Goal: Navigation & Orientation: Find specific page/section

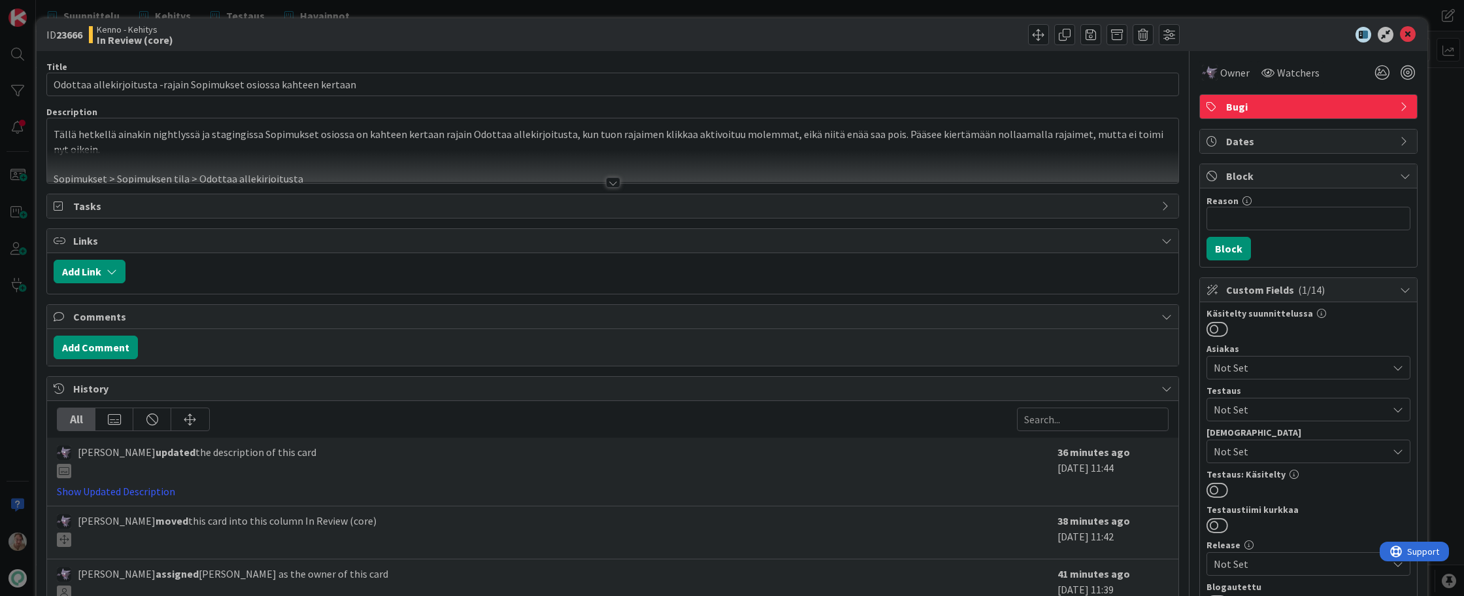
click at [475, 160] on div at bounding box center [613, 166] width 1132 height 33
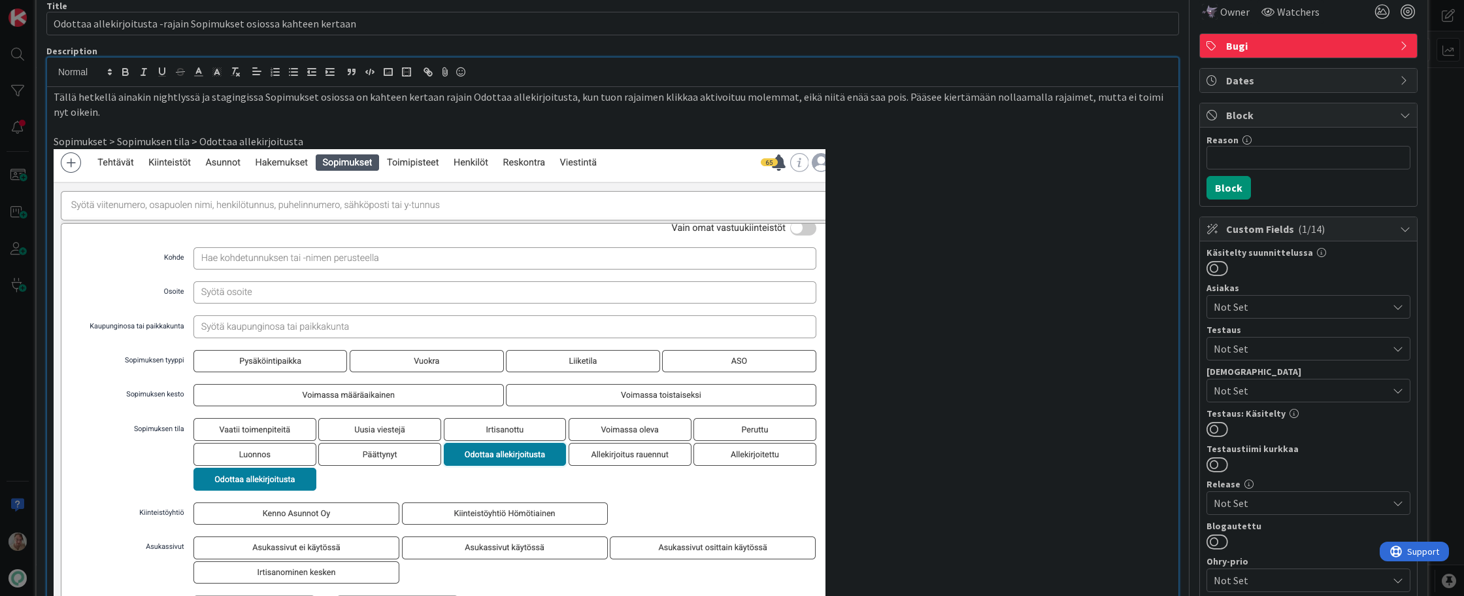
scroll to position [42, 0]
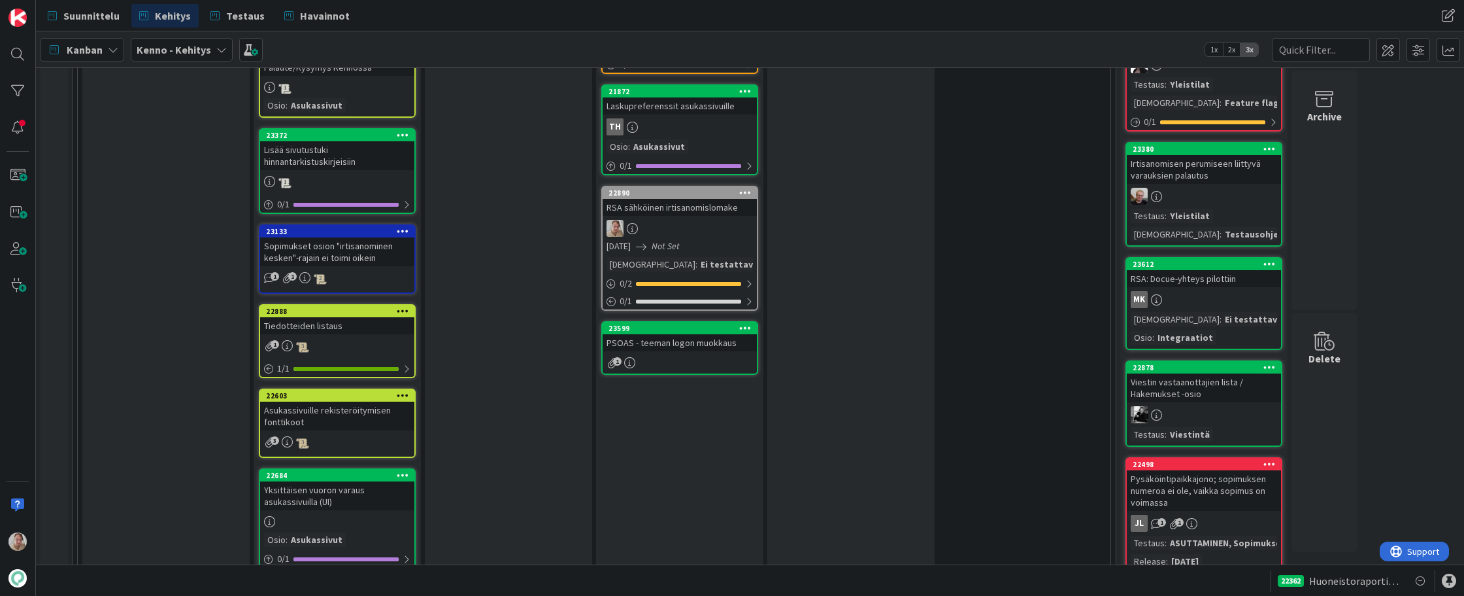
scroll to position [2228, 0]
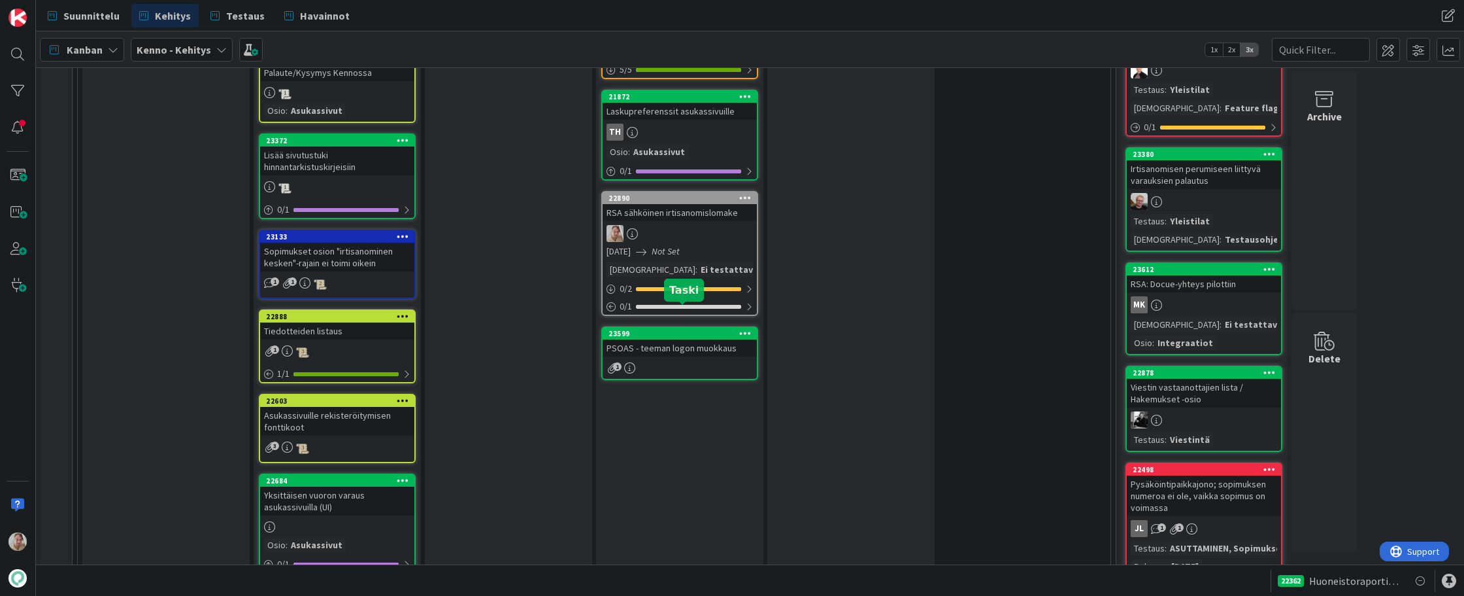
click at [678, 339] on div "PSOAS - teeman logon muokkaus" at bounding box center [680, 347] width 154 height 17
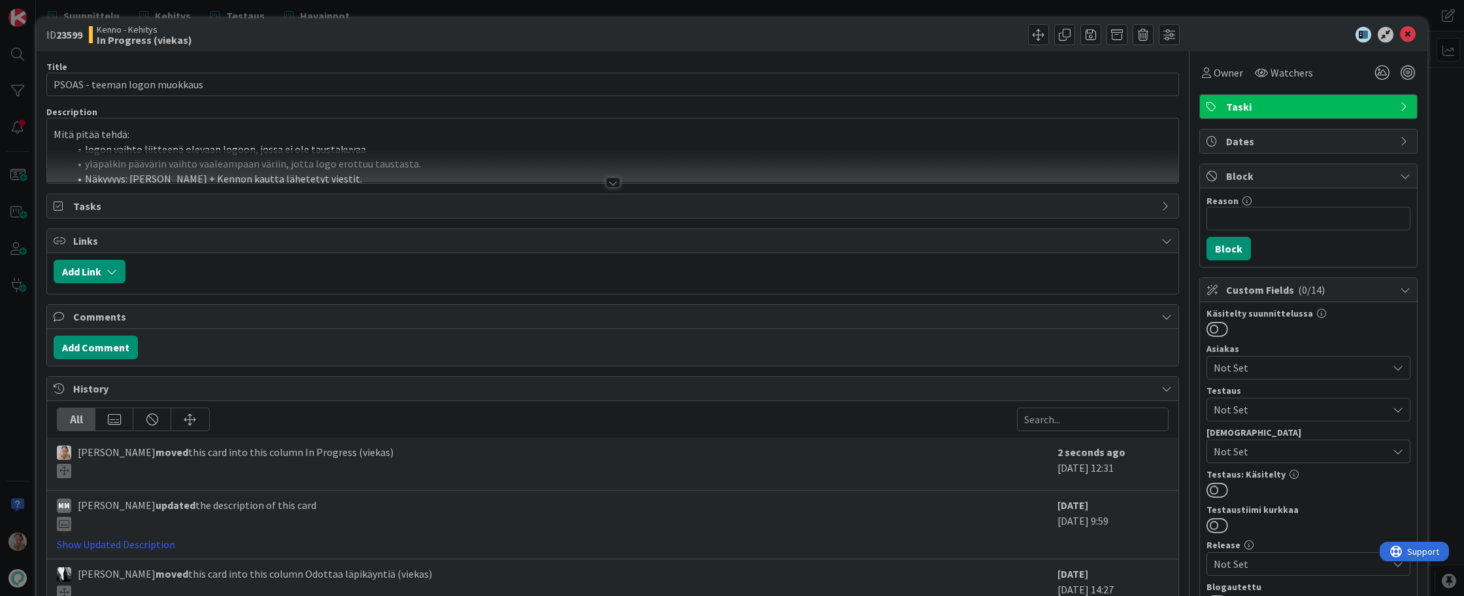
click at [516, 143] on li "logon vaihto liitteenä olevaan logoon, jossa ei ole taustakuvaa" at bounding box center [620, 149] width 1103 height 15
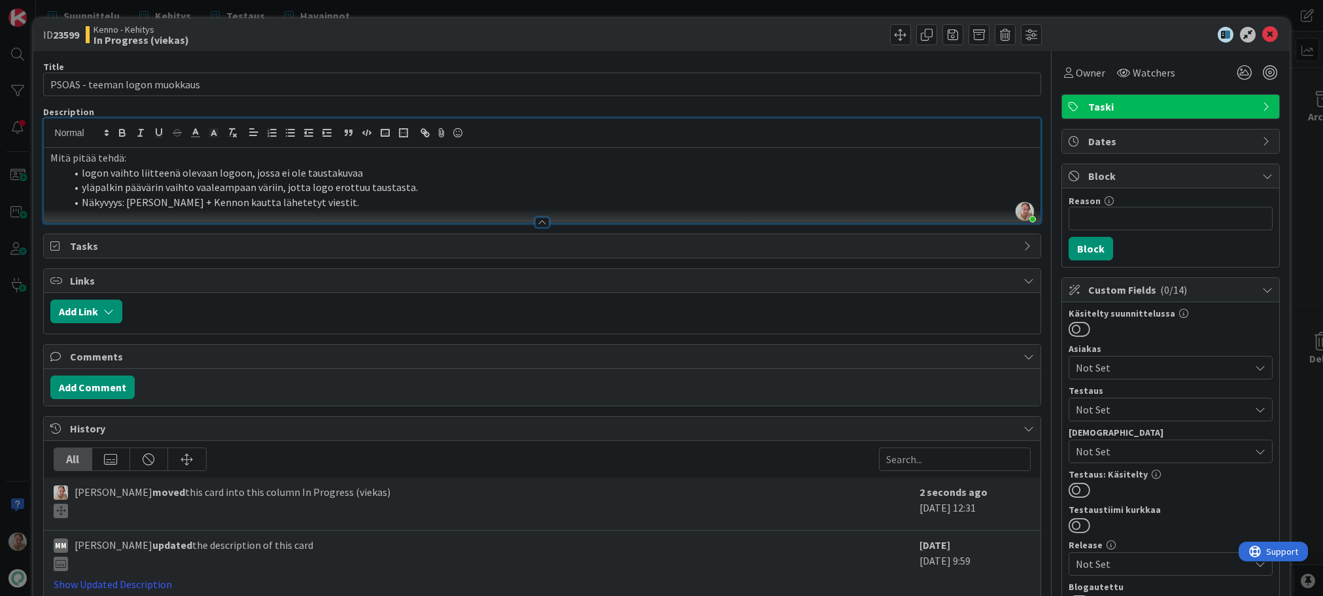
click at [410, 178] on li "logon vaihto liitteenä olevaan logoon, jossa ei ole taustakuvaa" at bounding box center [550, 172] width 968 height 15
click at [531, 178] on li "logon vaihto liitteenä olevaan logoon, jossa ei ole taustakuvaa -> päivitetty l…" at bounding box center [550, 172] width 968 height 15
click at [437, 190] on li "yläpalkin päävärin vaihto vaaleampaan väriin, jotta logo erottuu taustasta." at bounding box center [550, 187] width 968 height 15
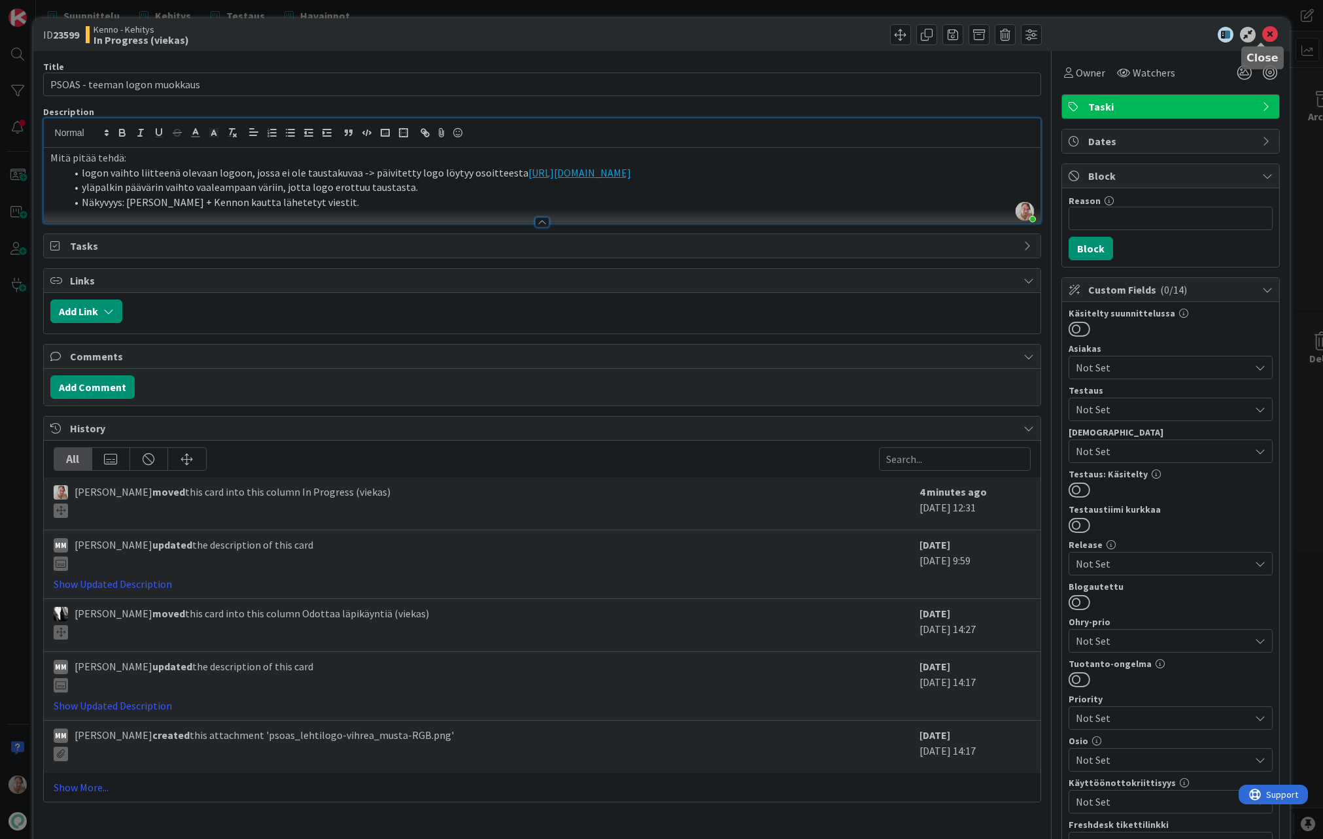
click at [1262, 35] on icon at bounding box center [1270, 35] width 16 height 16
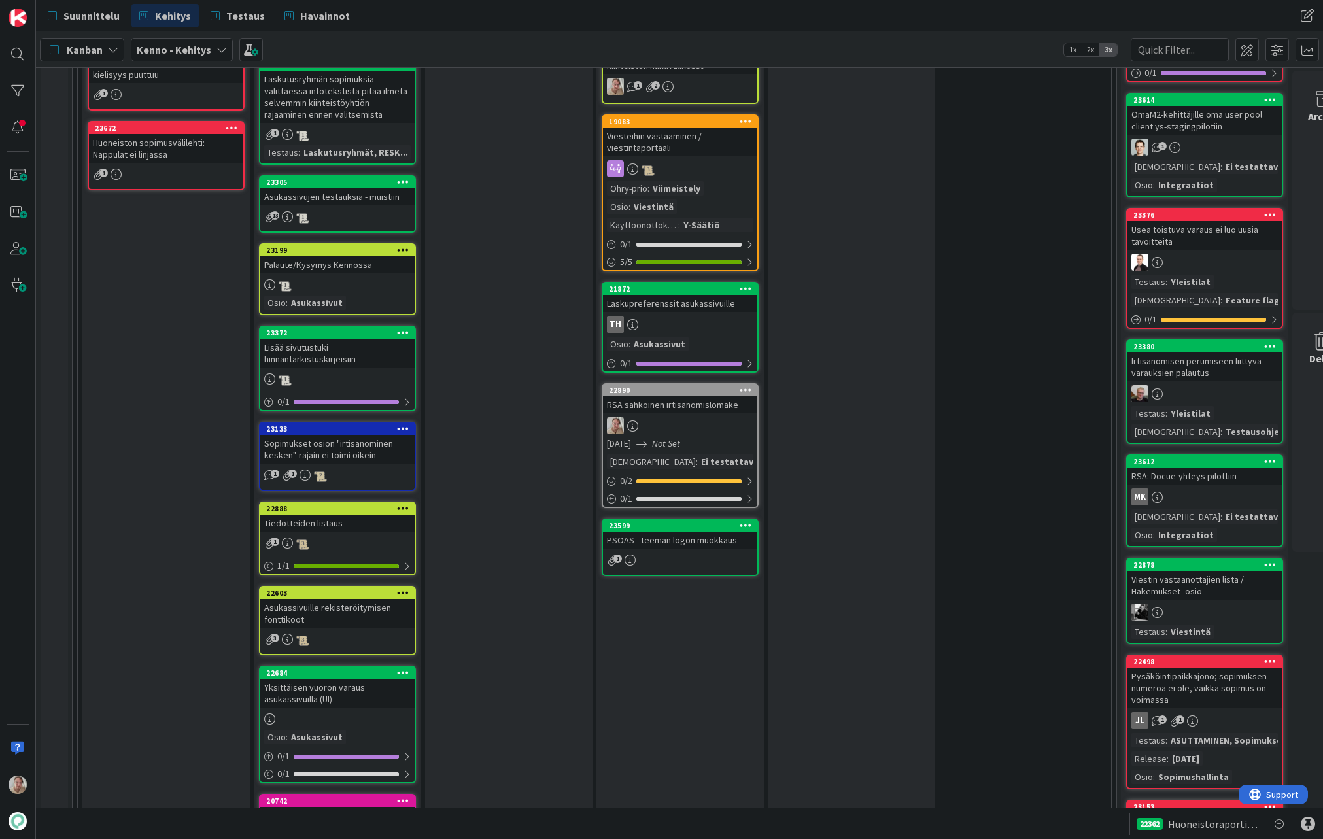
scroll to position [1938, 0]
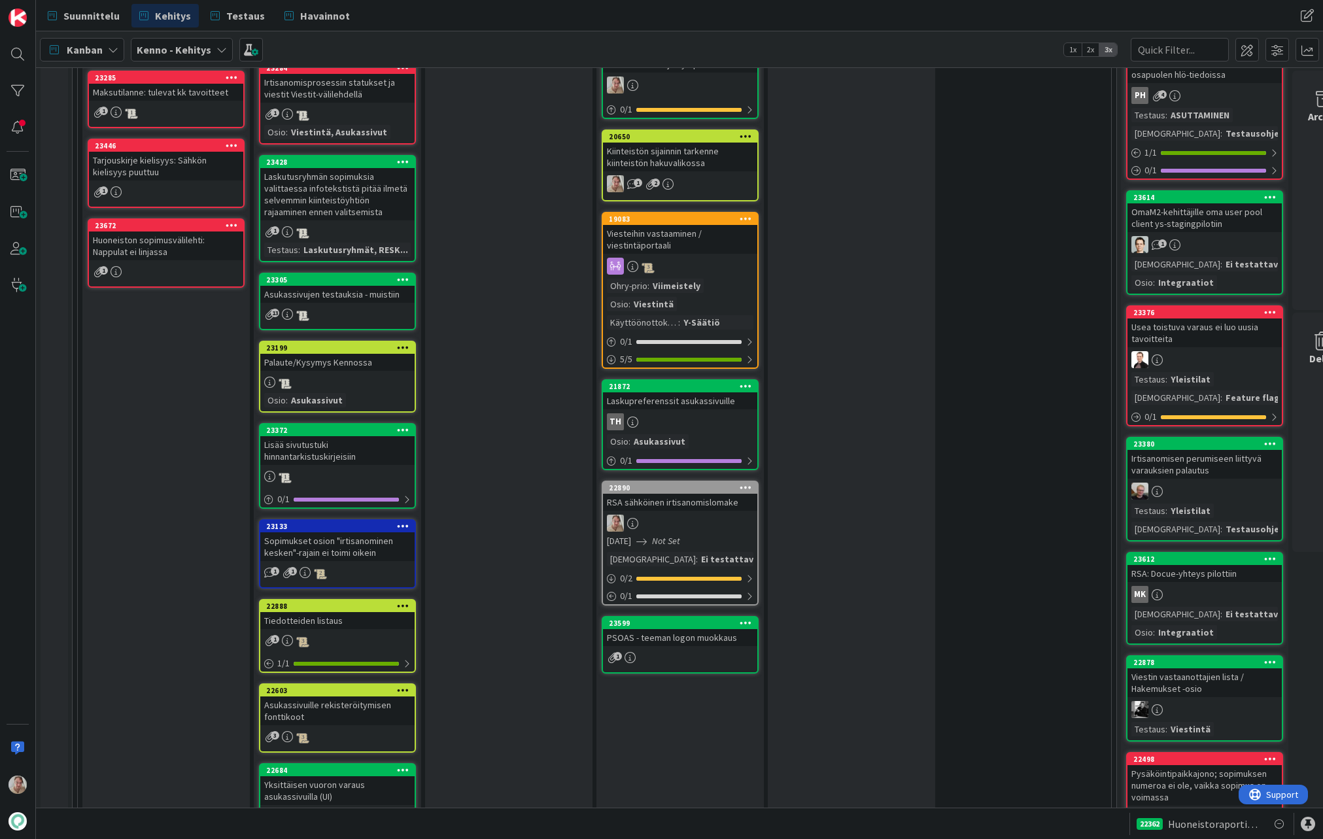
click at [686, 494] on div "RSA sähköinen irtisanomislomake" at bounding box center [680, 502] width 154 height 17
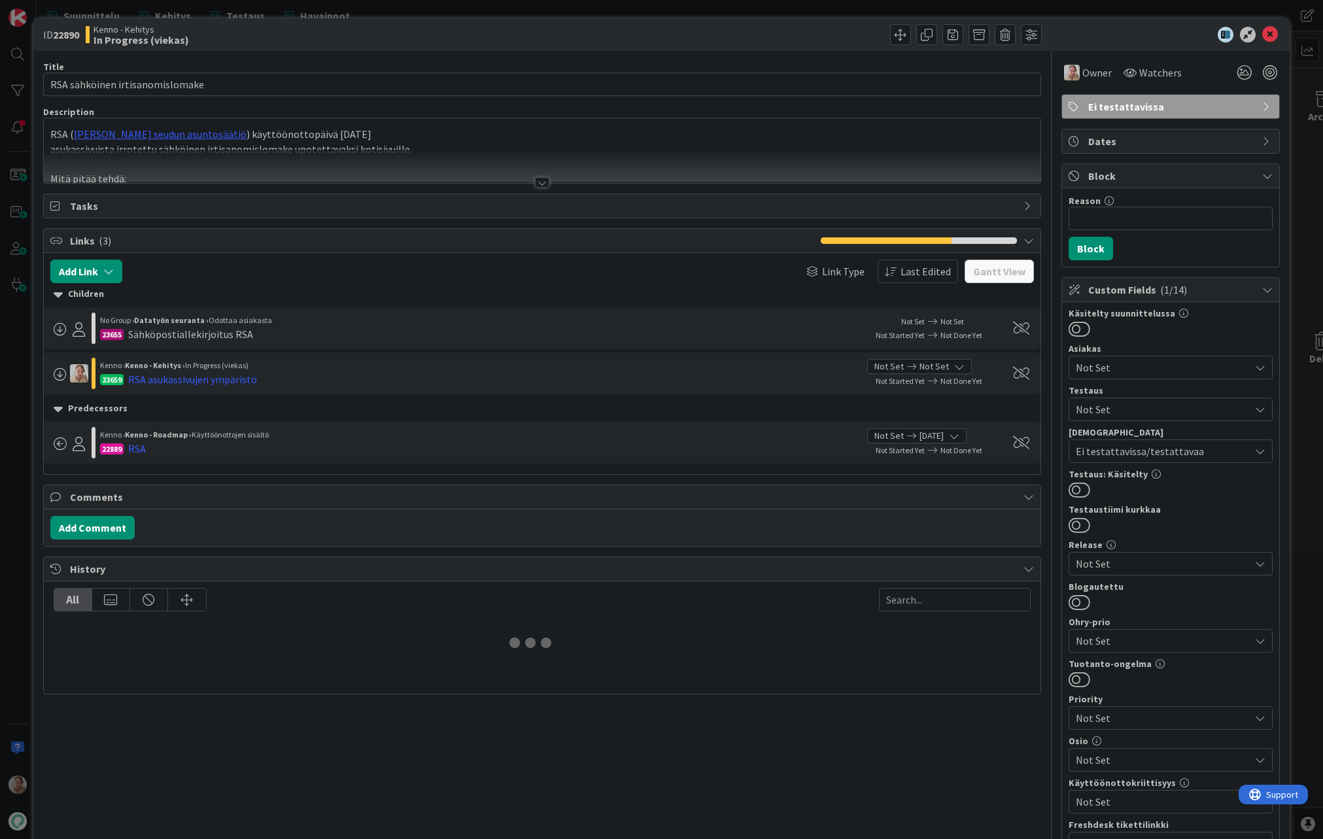
click at [438, 171] on div at bounding box center [542, 166] width 997 height 33
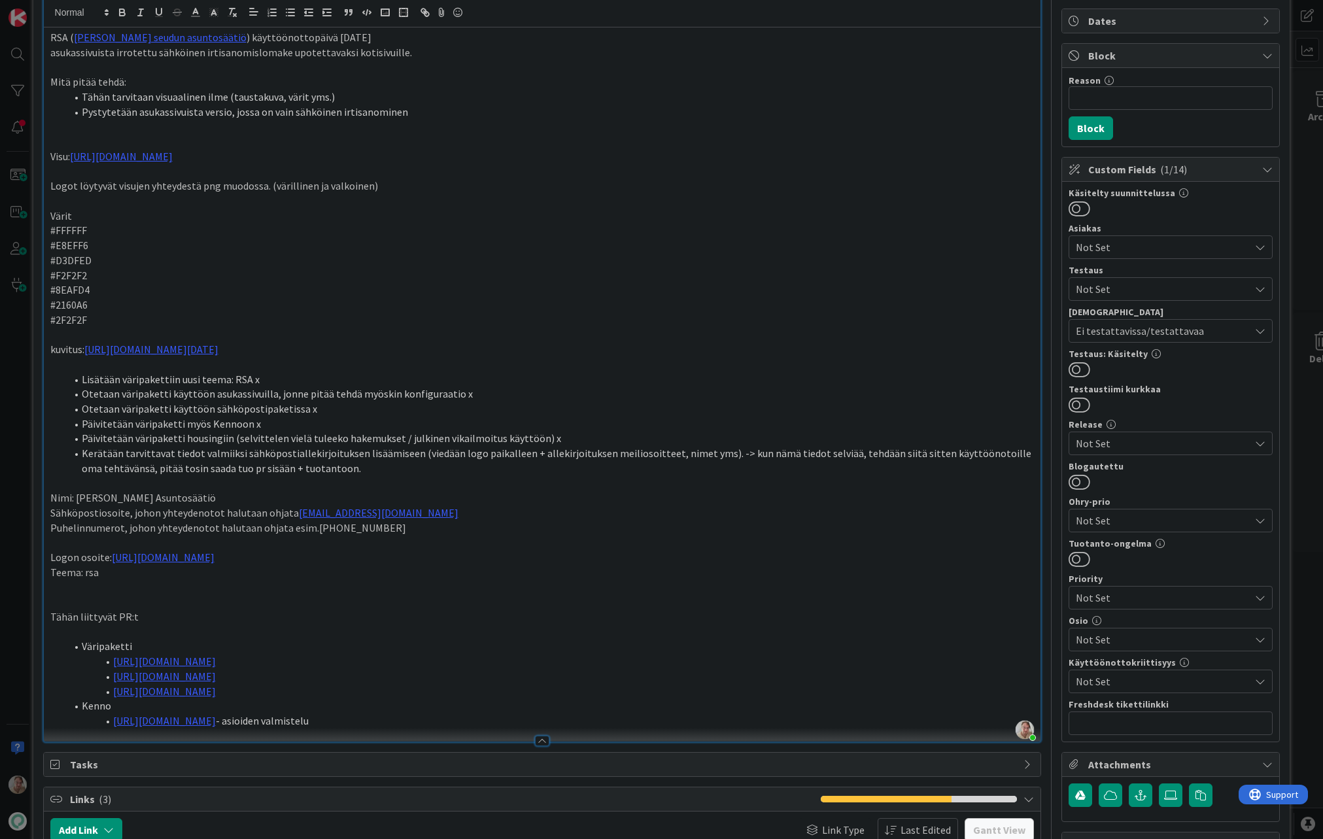
scroll to position [254, 0]
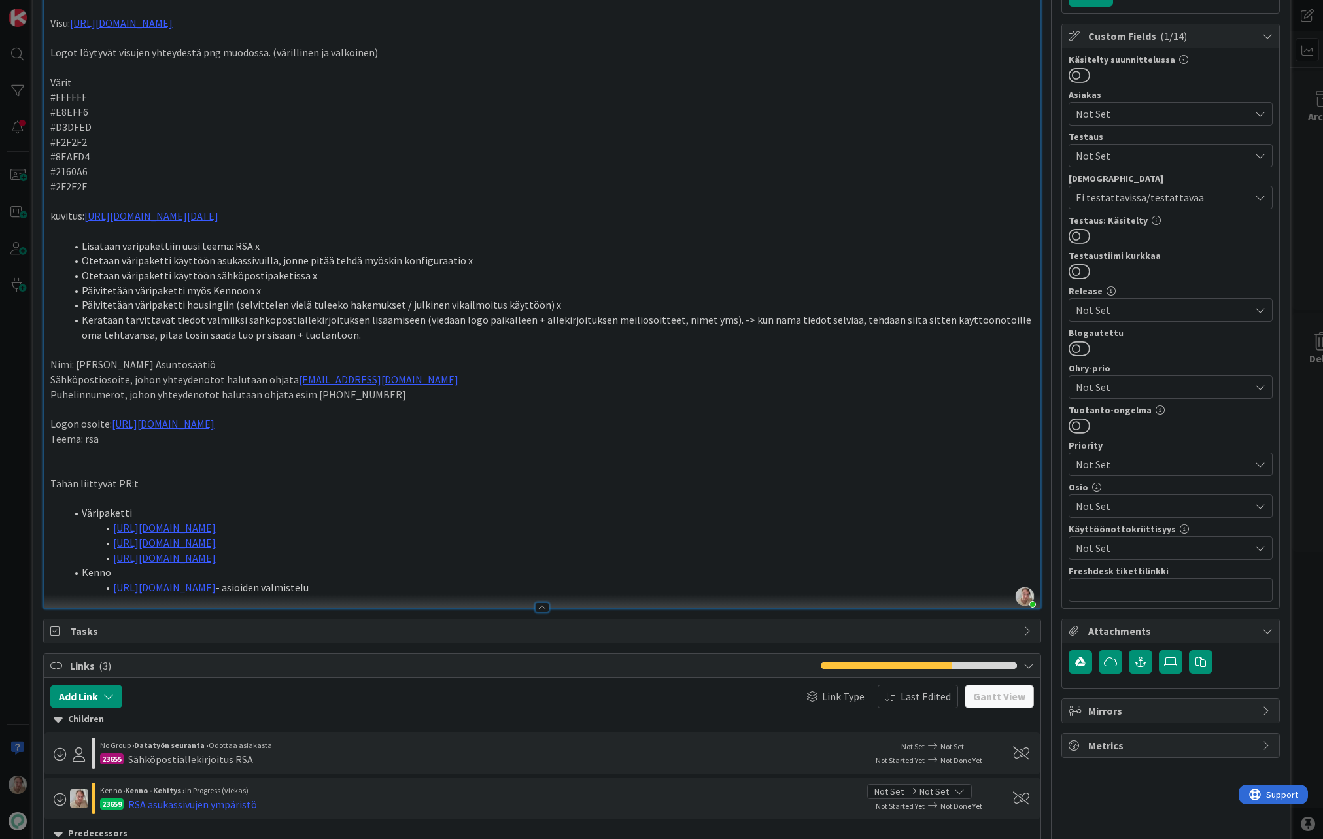
drag, startPoint x: 442, startPoint y: 424, endPoint x: 240, endPoint y: 391, distance: 204.7
click at [114, 421] on p "Logon osoite: https://kenno-public-gfx.s3.eu-west-1.amazonaws.com/rsa/RSA-logo.…" at bounding box center [542, 423] width 984 height 15
copy link "https://kenno-public-gfx.s3.eu-west-1.amazonaws.com/rsa/RSA-logo.png"
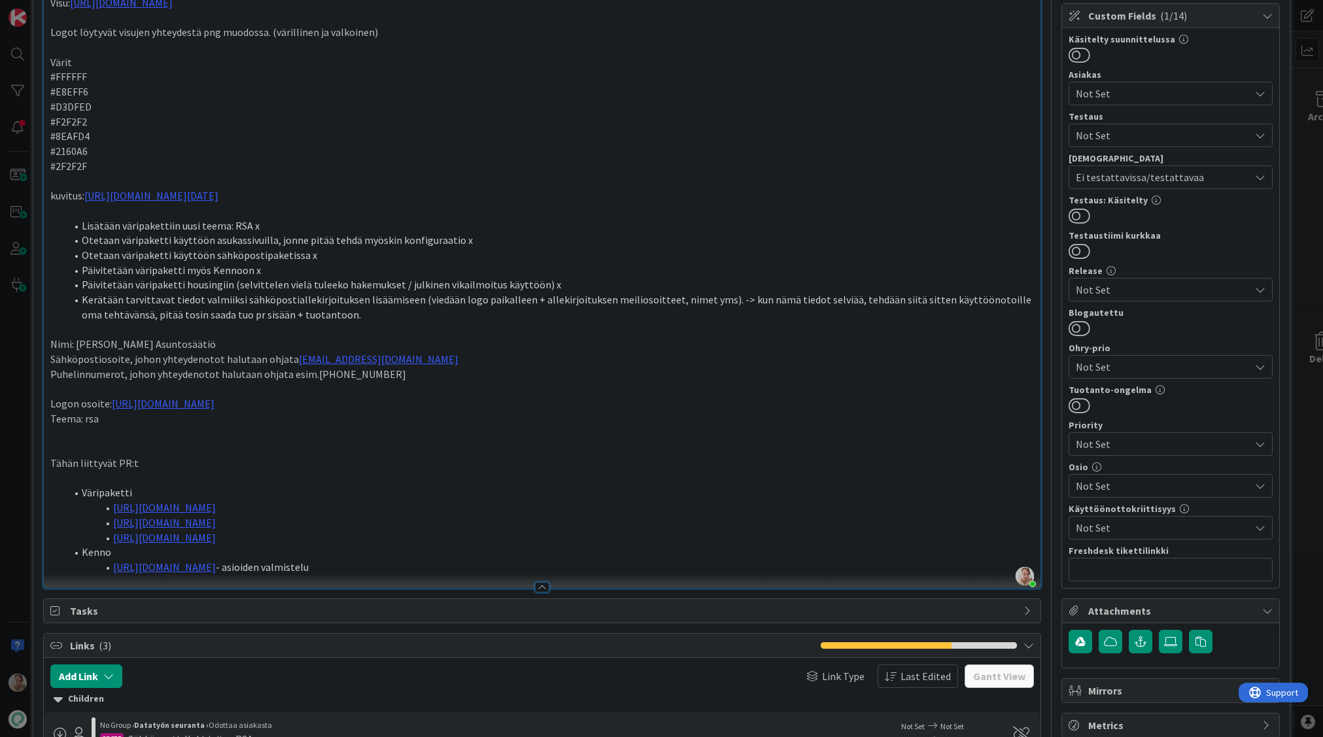
scroll to position [282, 0]
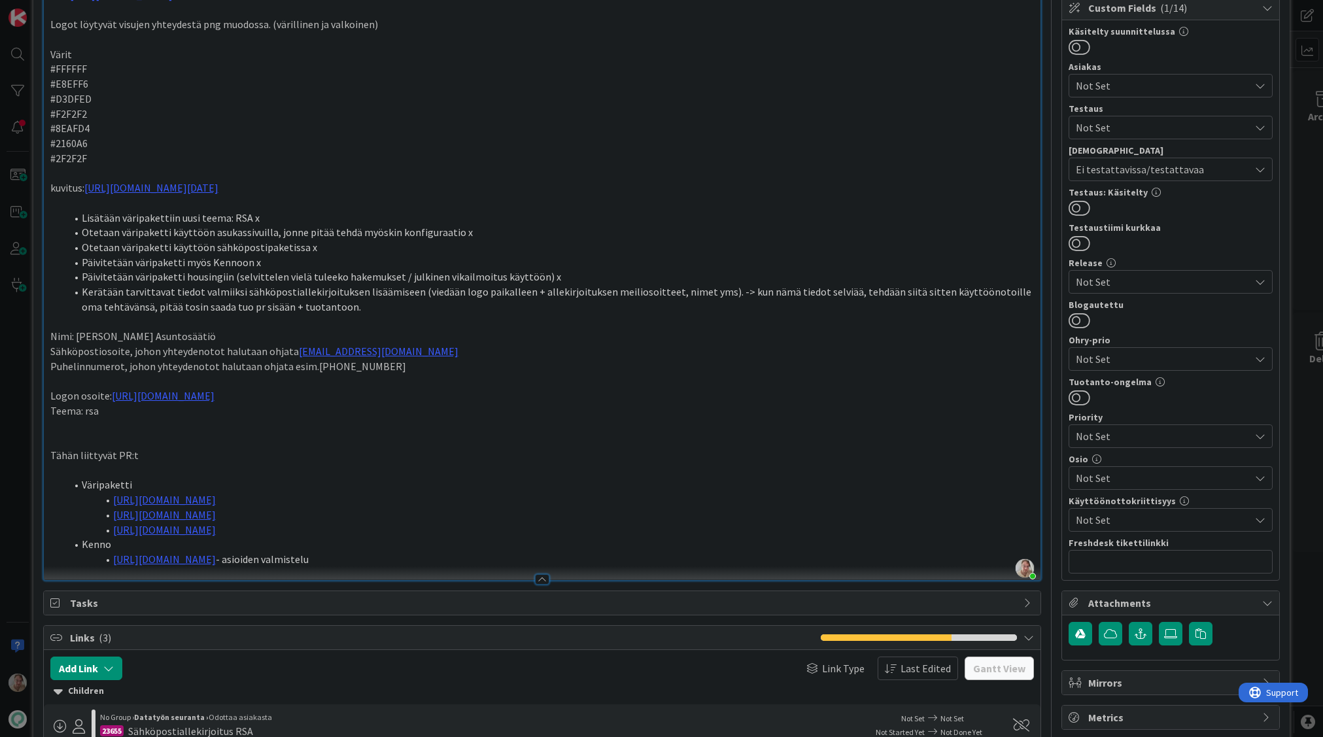
drag, startPoint x: 421, startPoint y: 558, endPoint x: 514, endPoint y: 543, distance: 94.0
click at [424, 558] on li "https://github.com/pandiafi/kenno/pull/8514 - asioiden valmistelu" at bounding box center [550, 559] width 968 height 15
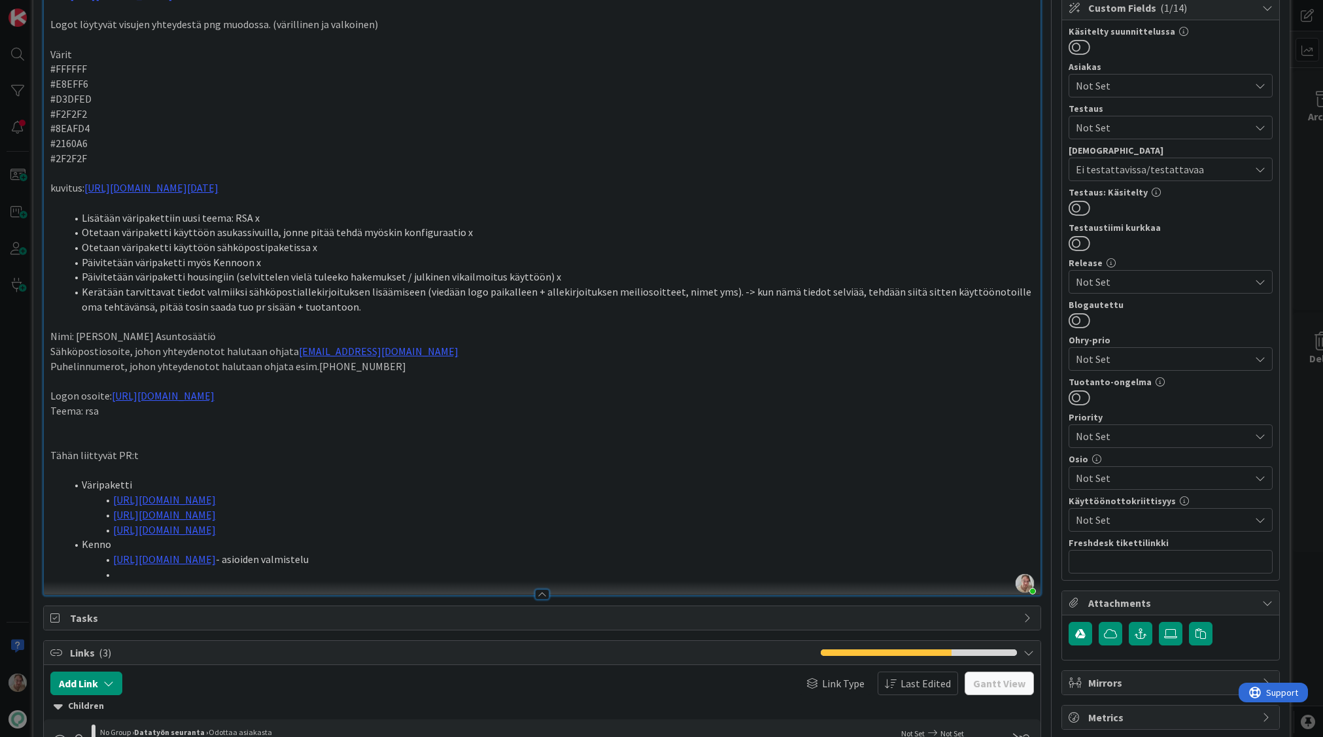
paste div
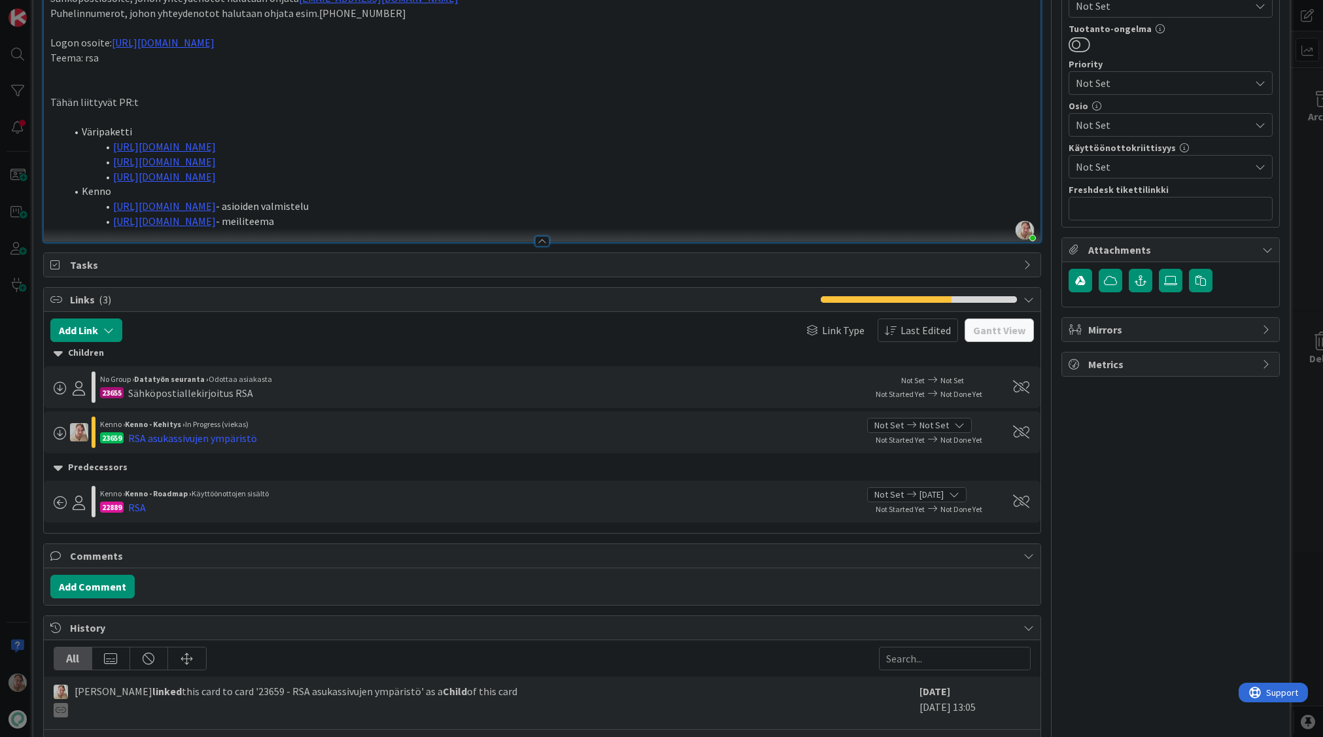
scroll to position [0, 0]
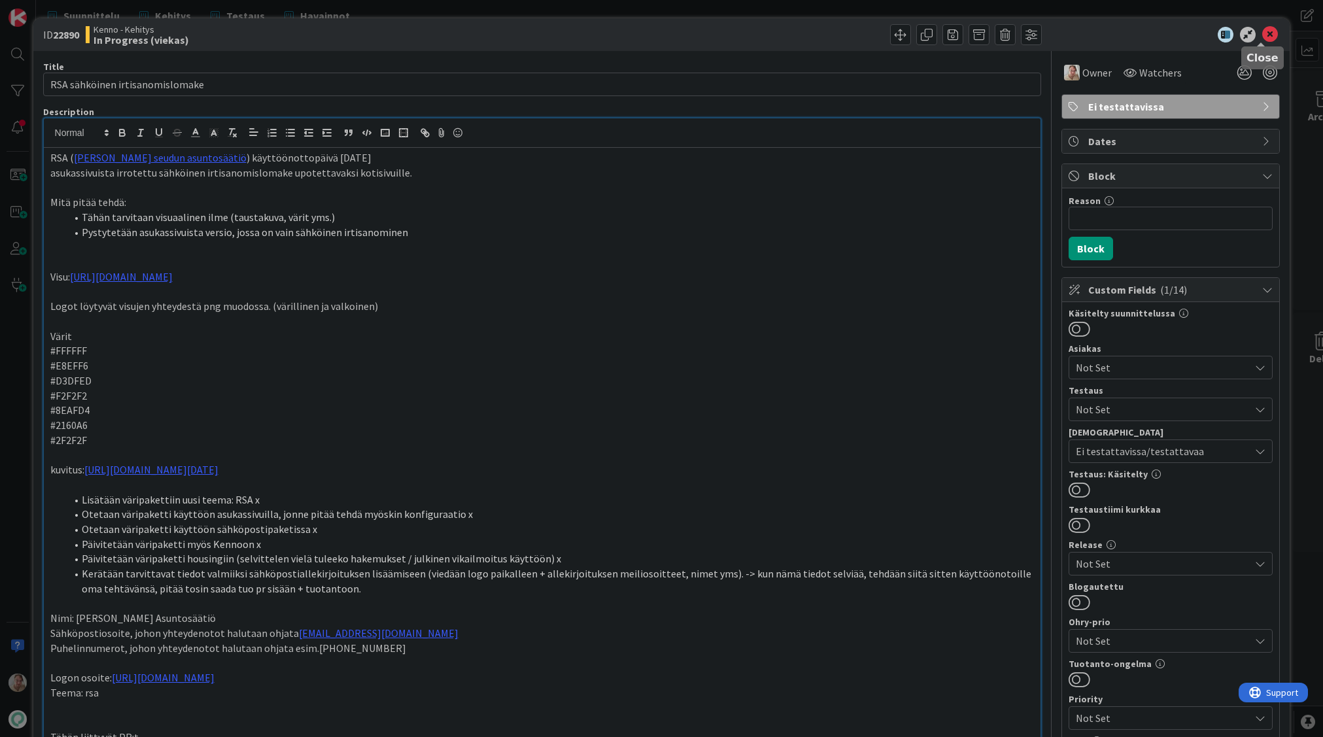
click at [1262, 32] on icon at bounding box center [1270, 35] width 16 height 16
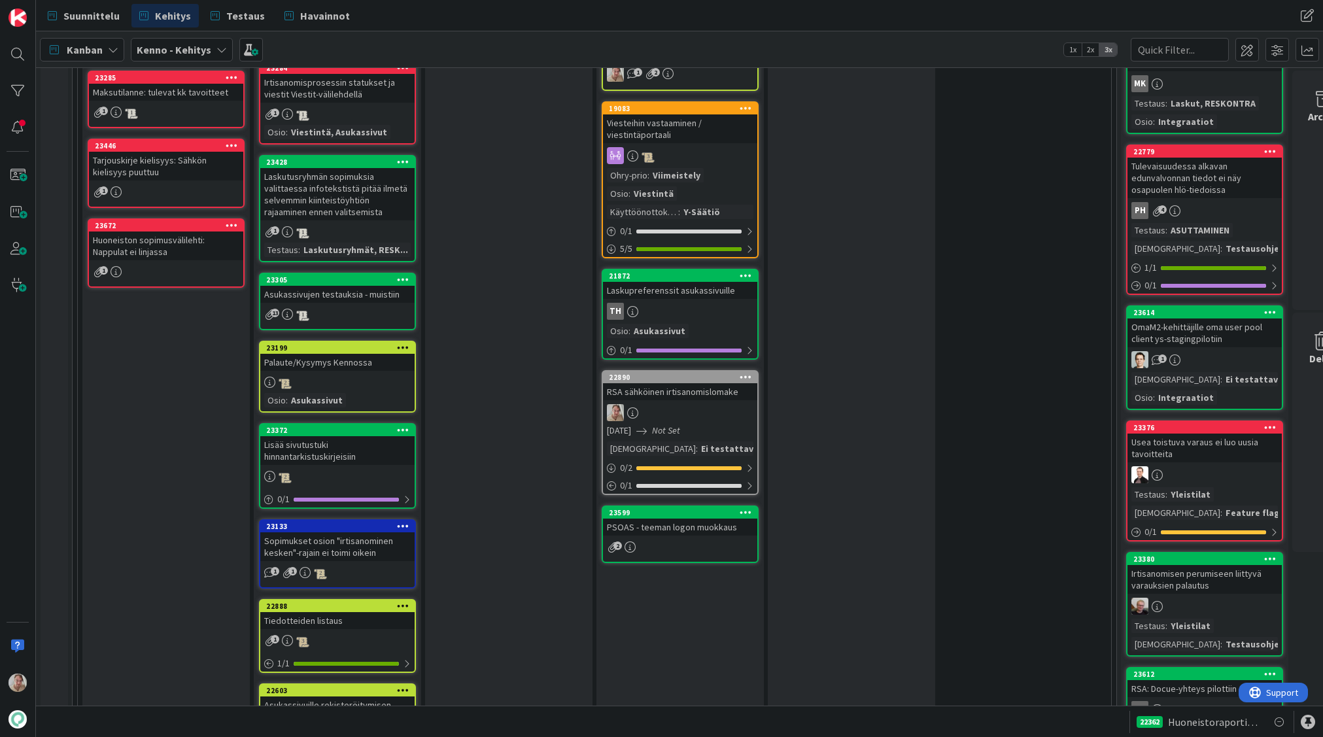
click at [677, 518] on div "PSOAS - teeman logon muokkaus" at bounding box center [680, 526] width 154 height 17
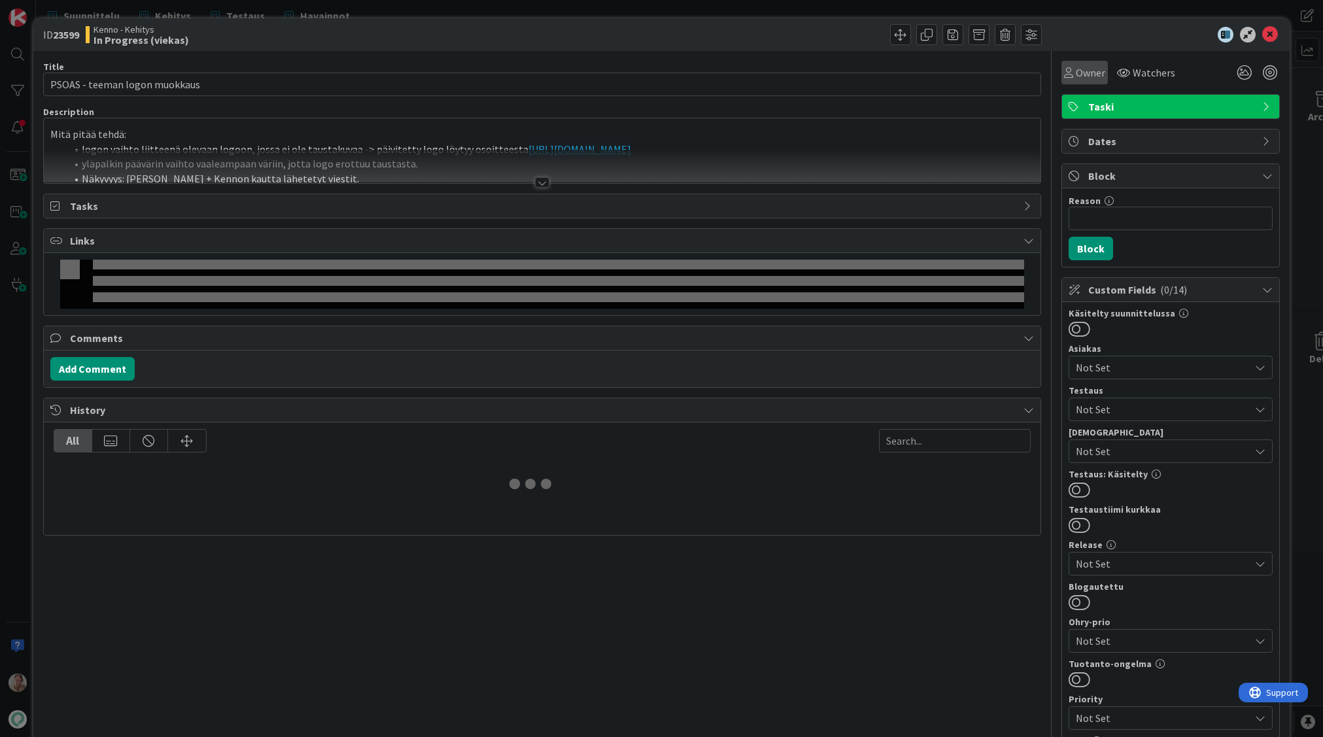
click at [1075, 73] on span "Owner" at bounding box center [1089, 73] width 29 height 16
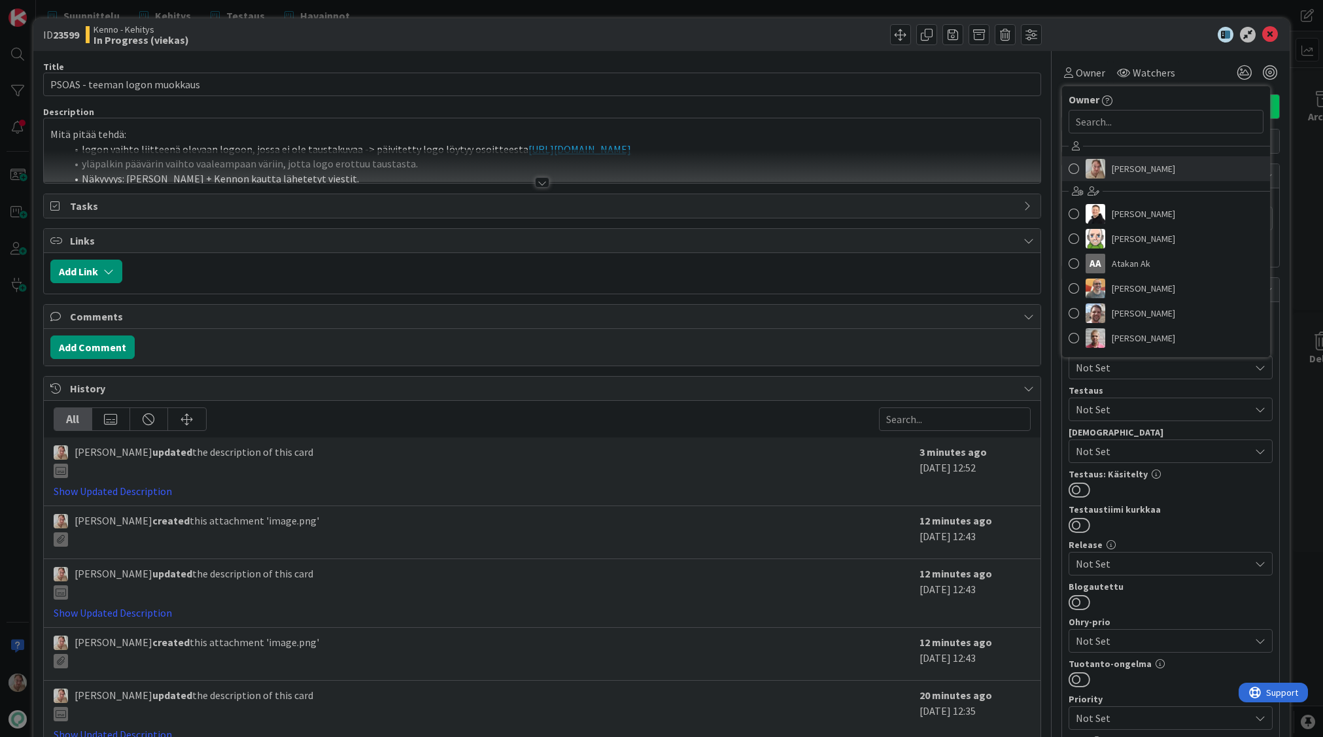
click at [1117, 167] on span "[PERSON_NAME]" at bounding box center [1142, 169] width 63 height 20
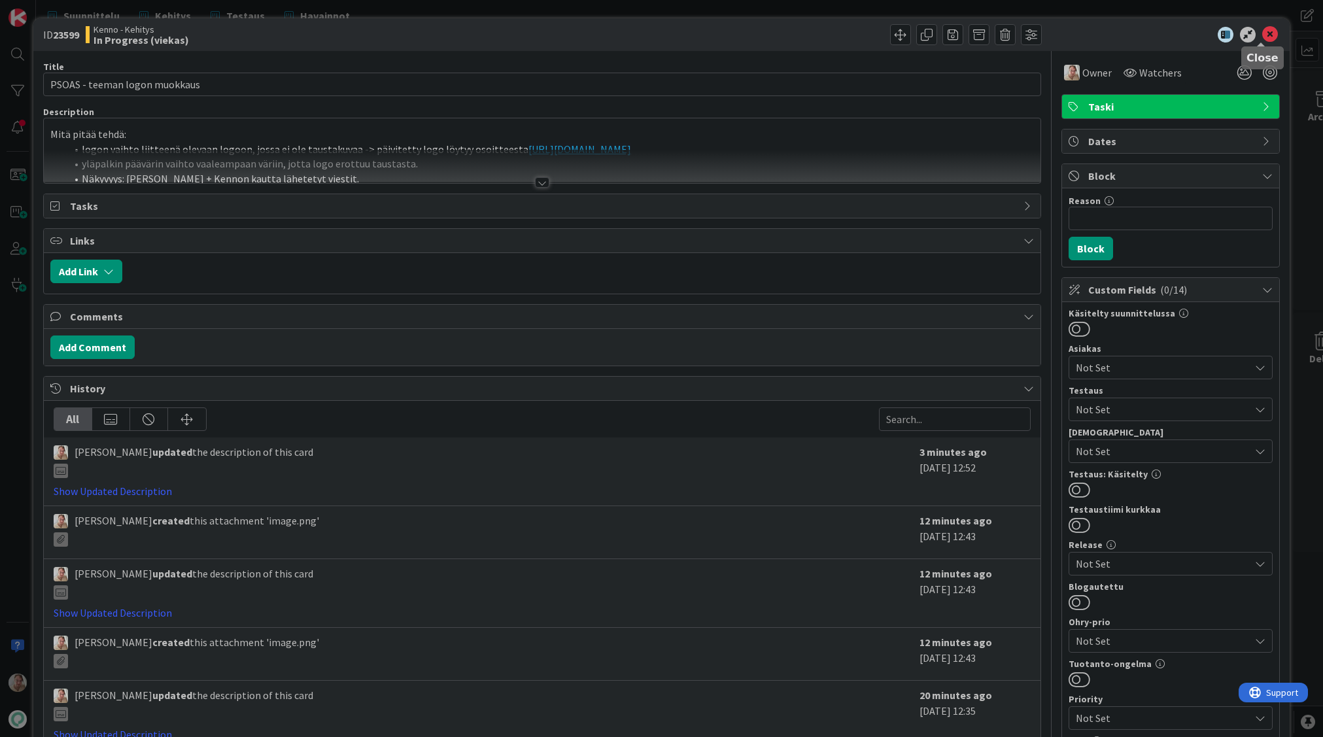
click at [1262, 34] on icon at bounding box center [1270, 35] width 16 height 16
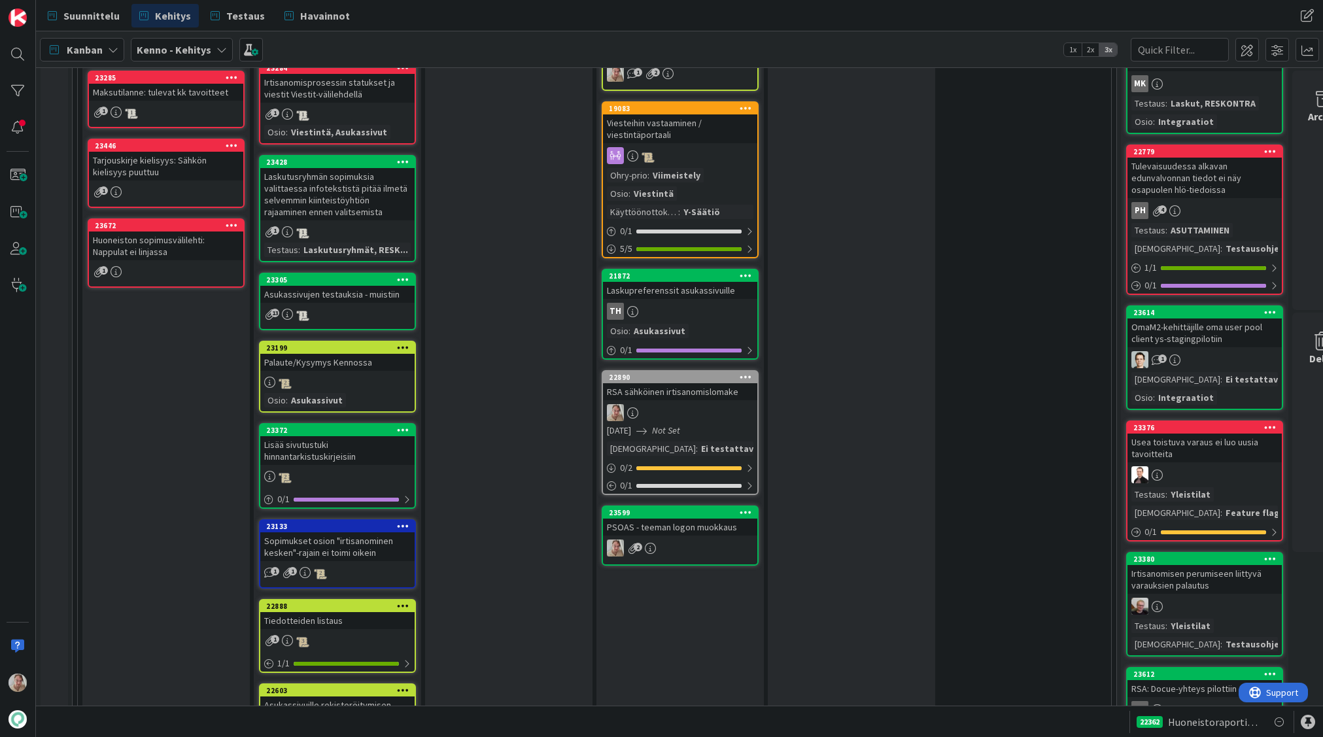
click at [689, 383] on div "RSA sähköinen irtisanomislomake" at bounding box center [680, 391] width 154 height 17
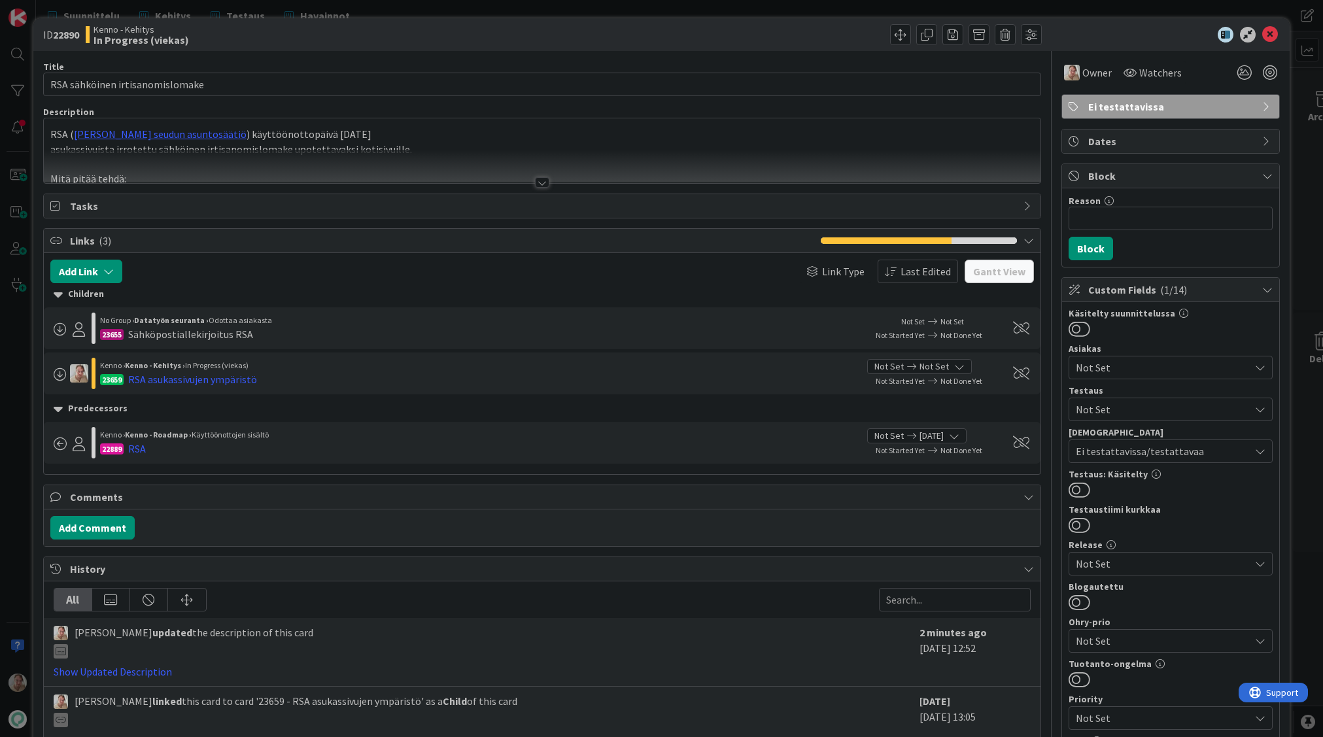
click at [456, 155] on div at bounding box center [542, 166] width 997 height 33
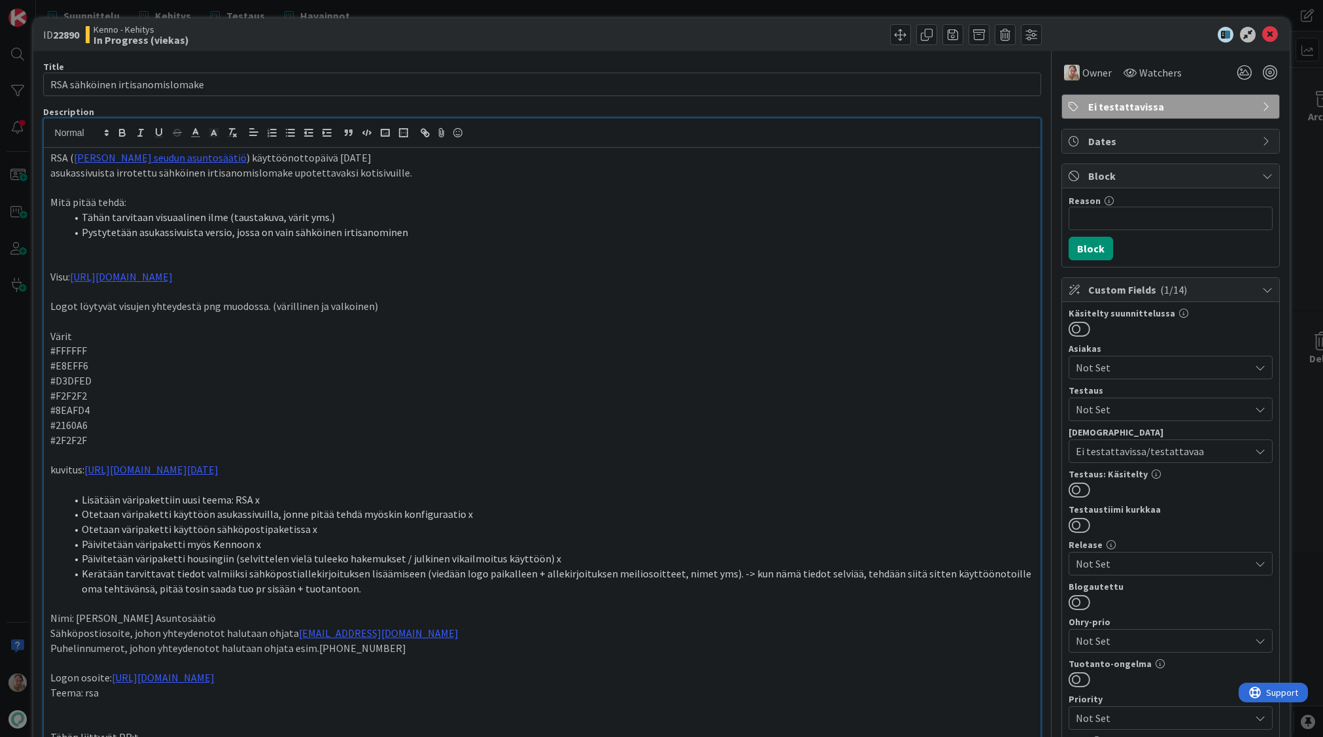
scroll to position [447, 0]
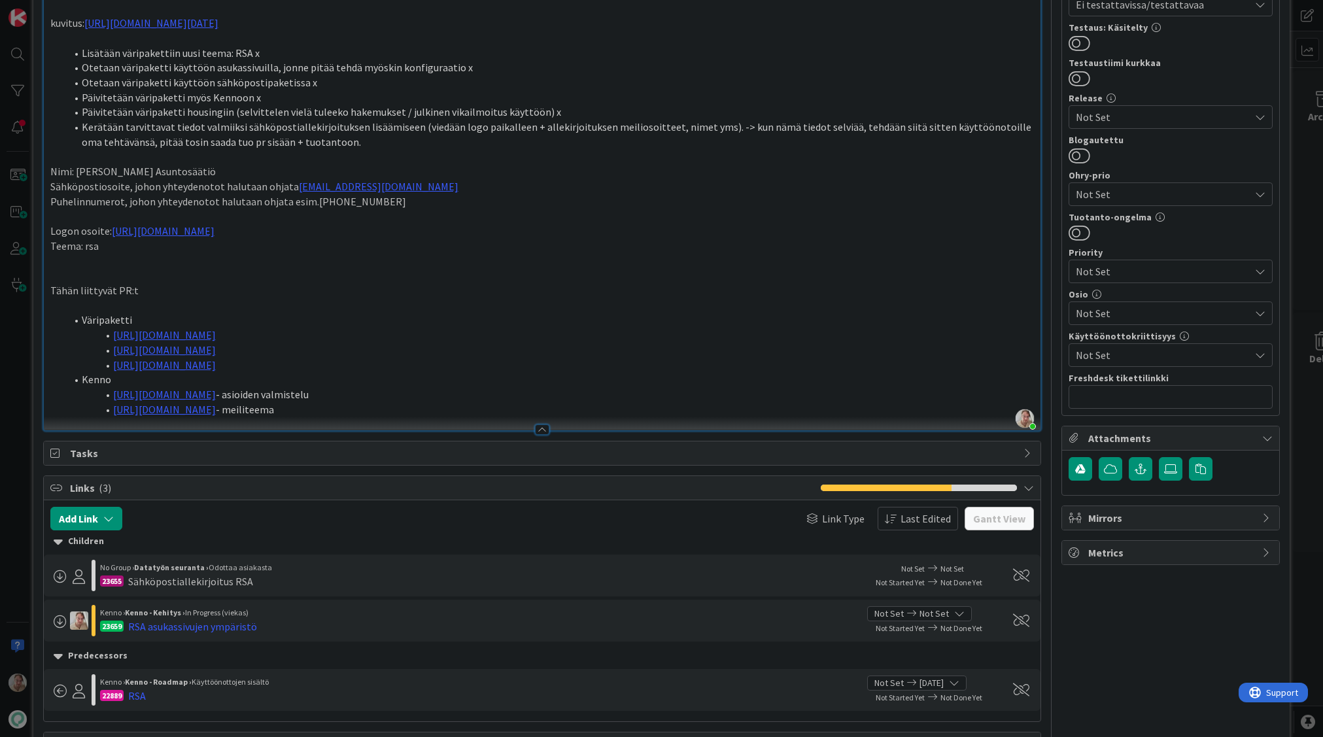
click at [345, 142] on li "Kerätään tarvittavat tiedot valmiiksi sähköpostiallekirjoituksen lisäämiseen (v…" at bounding box center [550, 134] width 968 height 29
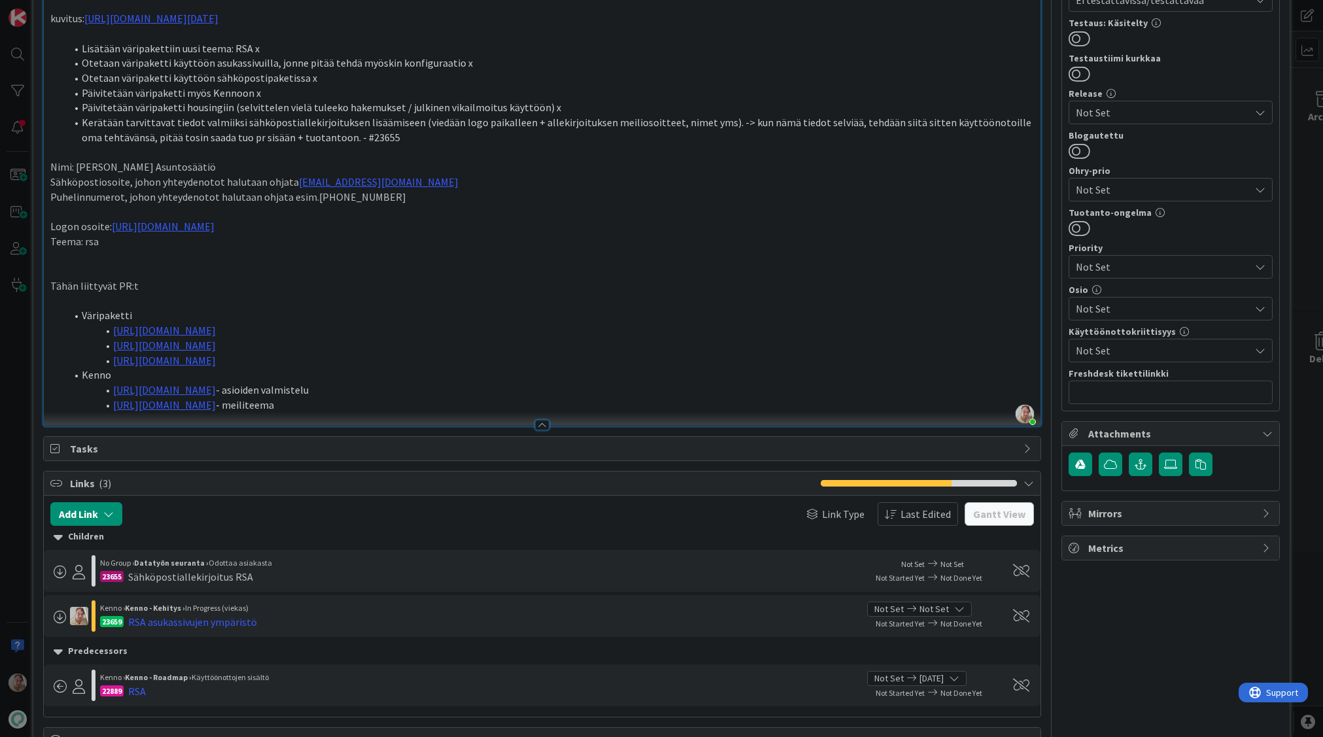
scroll to position [458, 0]
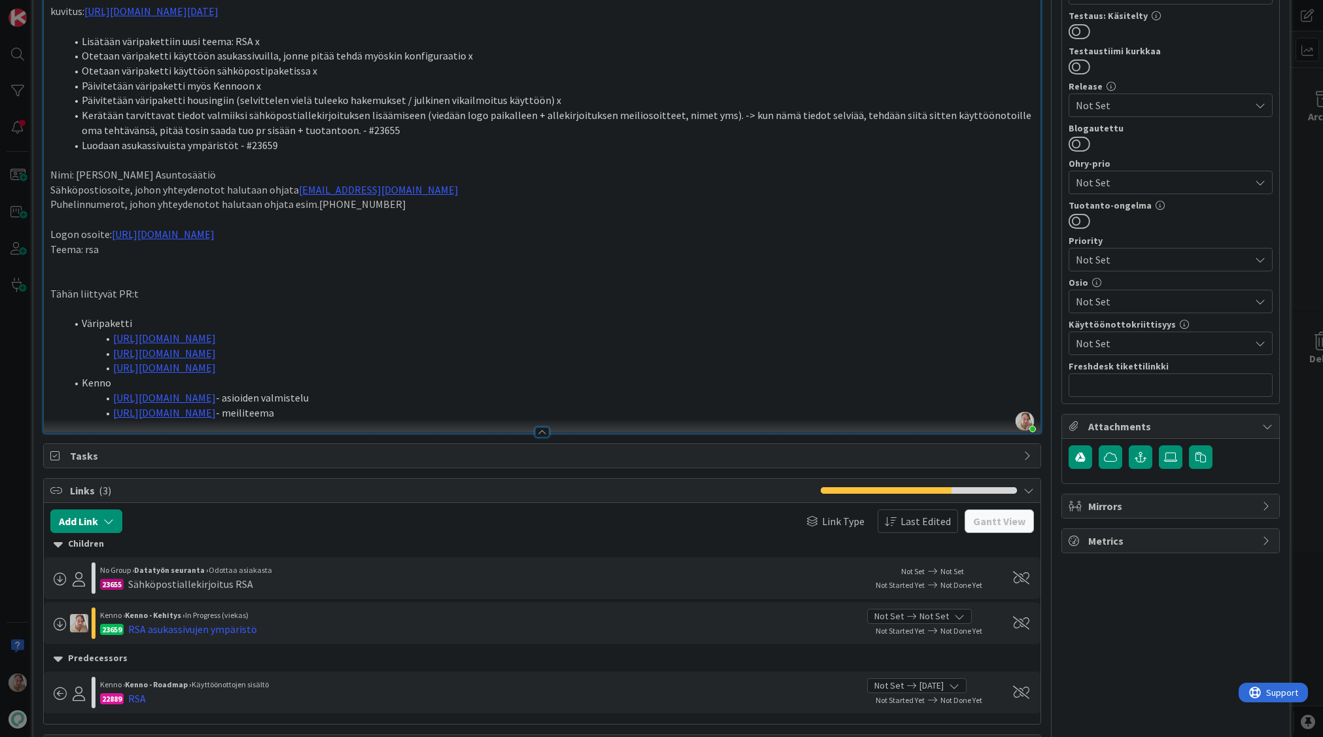
click at [178, 254] on p "Teema: rsa" at bounding box center [542, 249] width 984 height 15
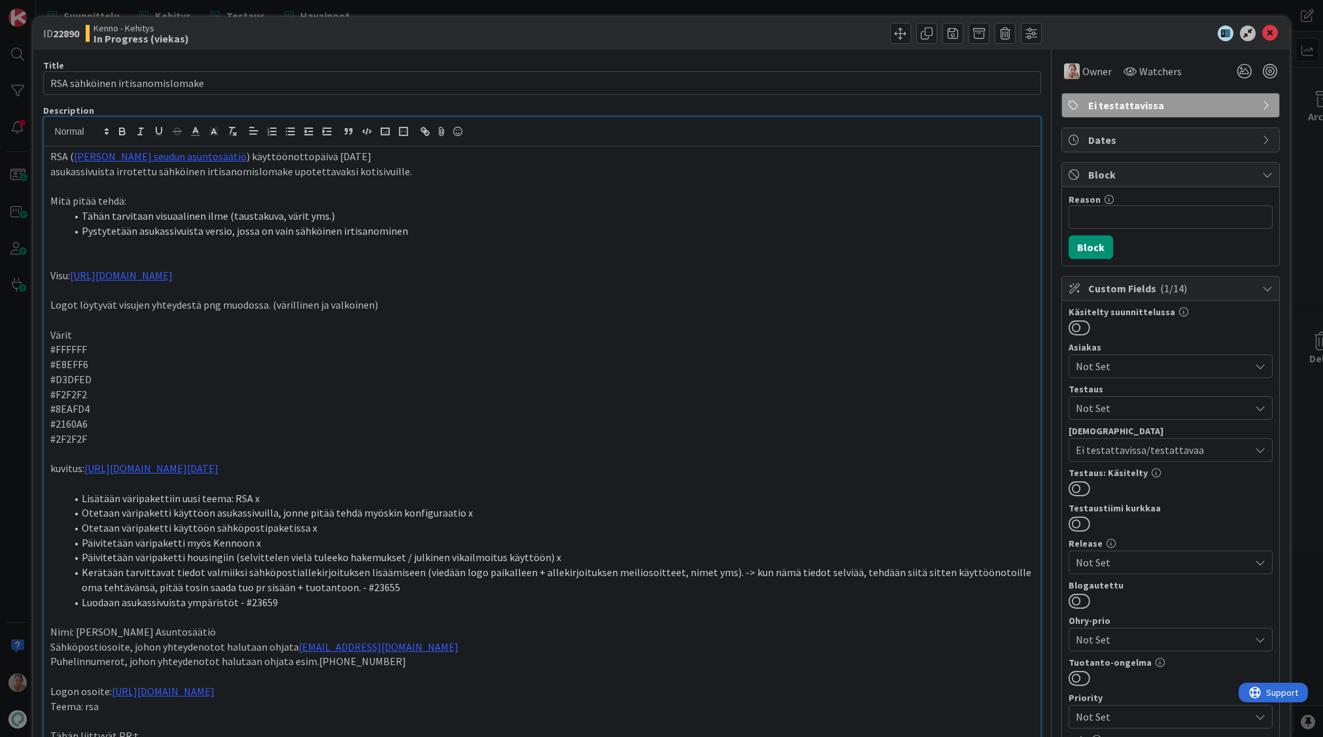
scroll to position [0, 0]
click at [1262, 33] on icon at bounding box center [1270, 35] width 16 height 16
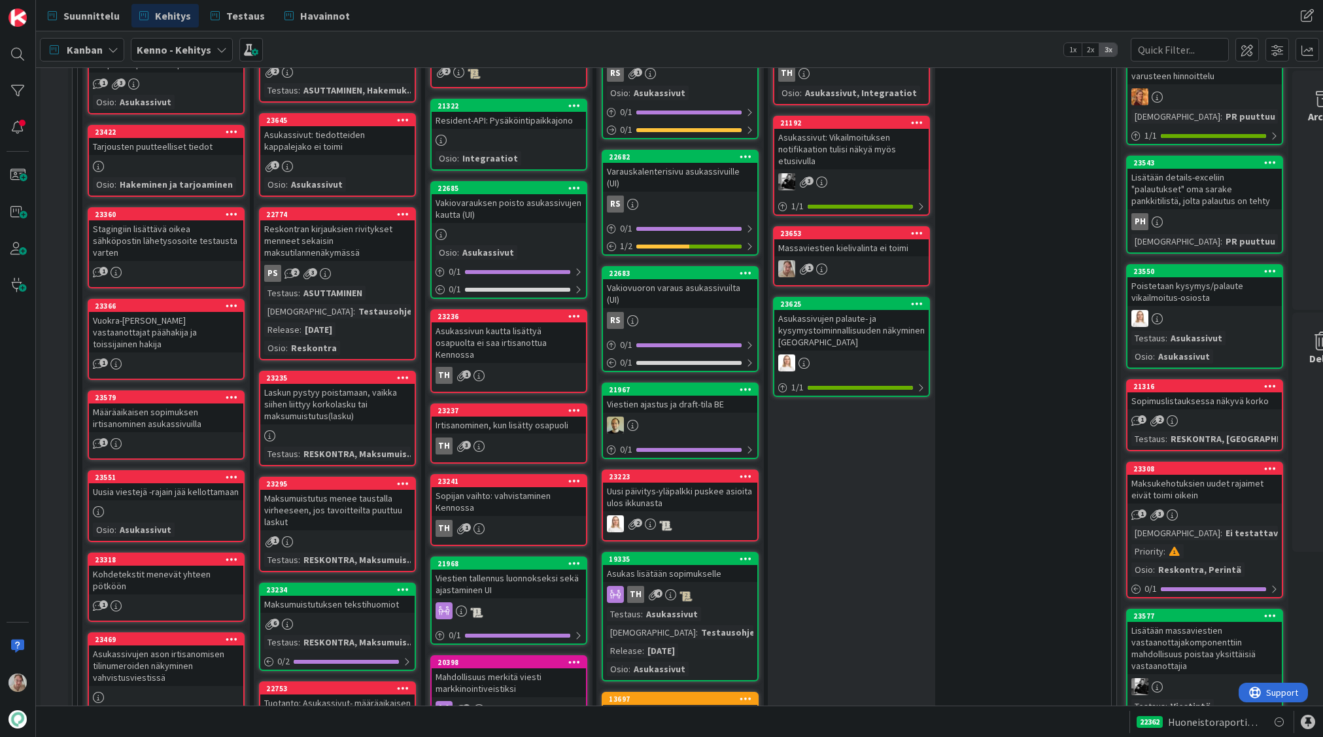
scroll to position [488, 49]
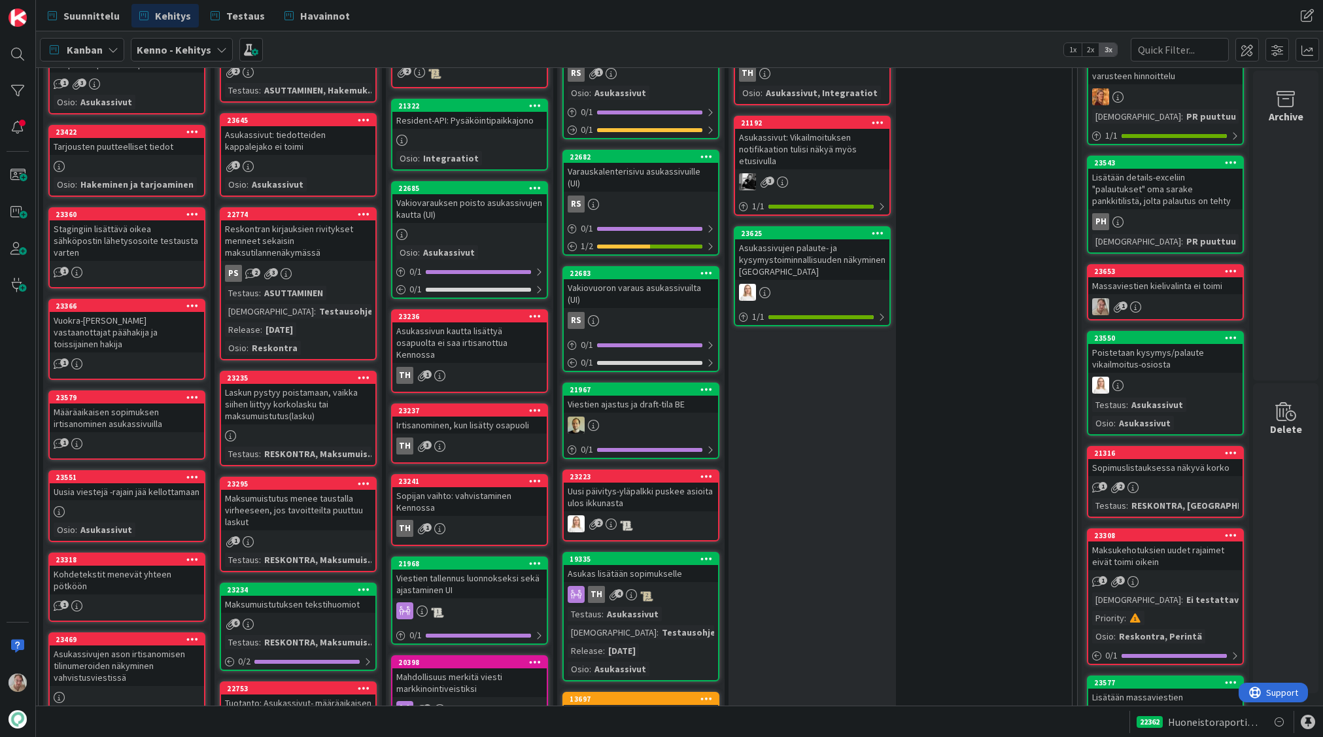
click at [1224, 275] on icon at bounding box center [1230, 270] width 12 height 9
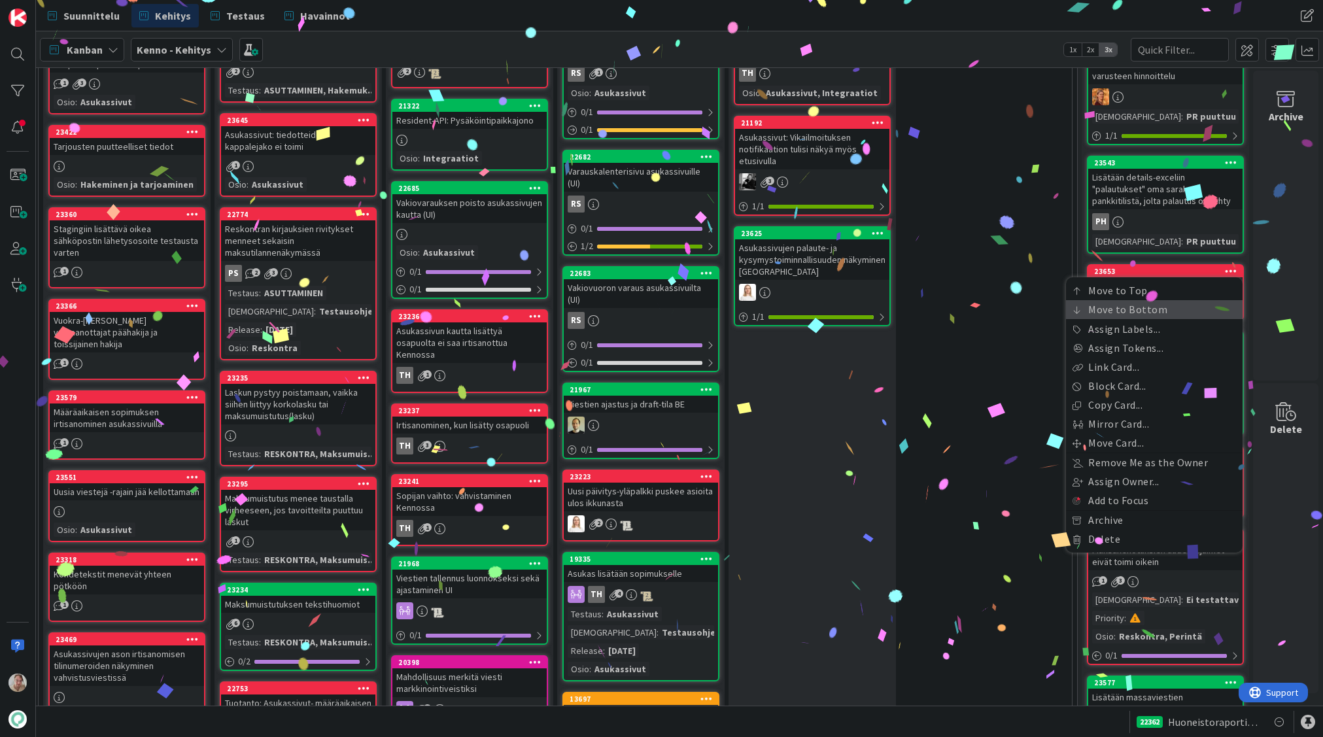
click at [1132, 319] on link "Move to Bottom" at bounding box center [1154, 309] width 177 height 19
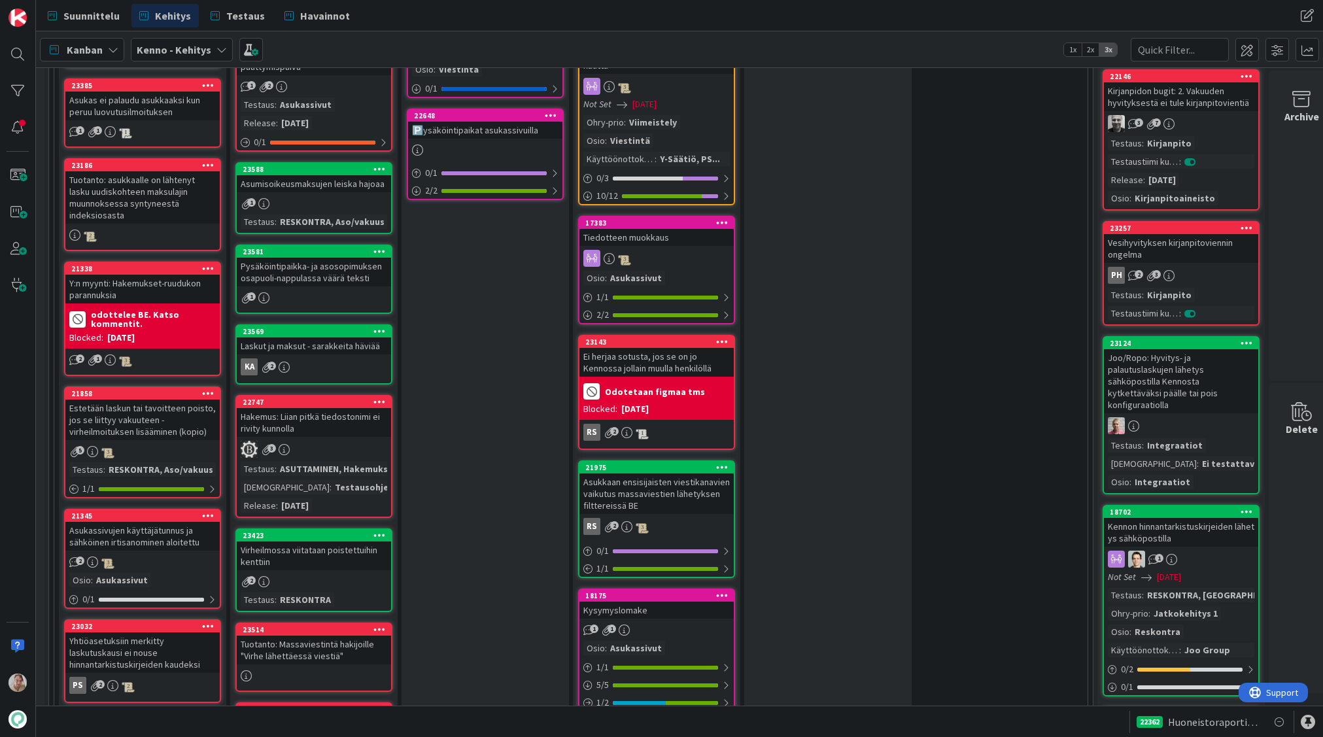
scroll to position [1164, 24]
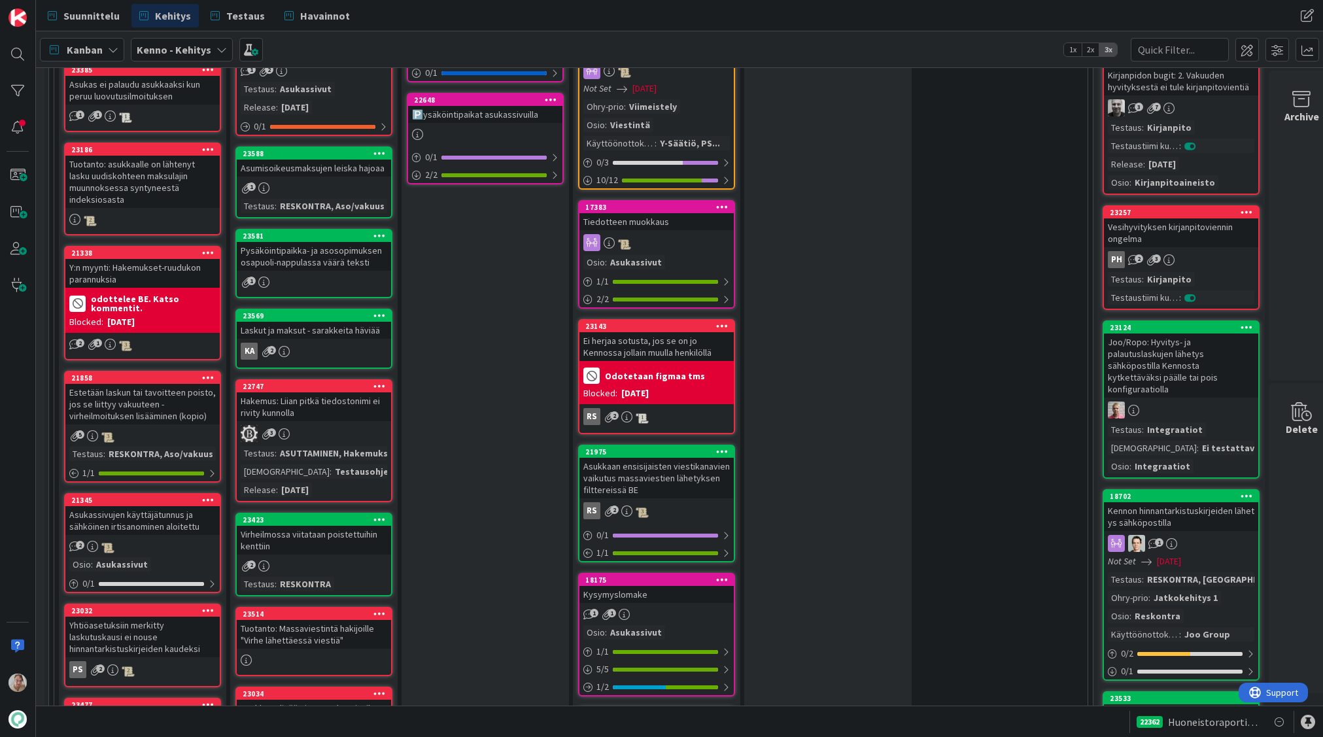
click at [311, 325] on div "Laskut ja maksut - sarakkeita häviää" at bounding box center [314, 330] width 154 height 17
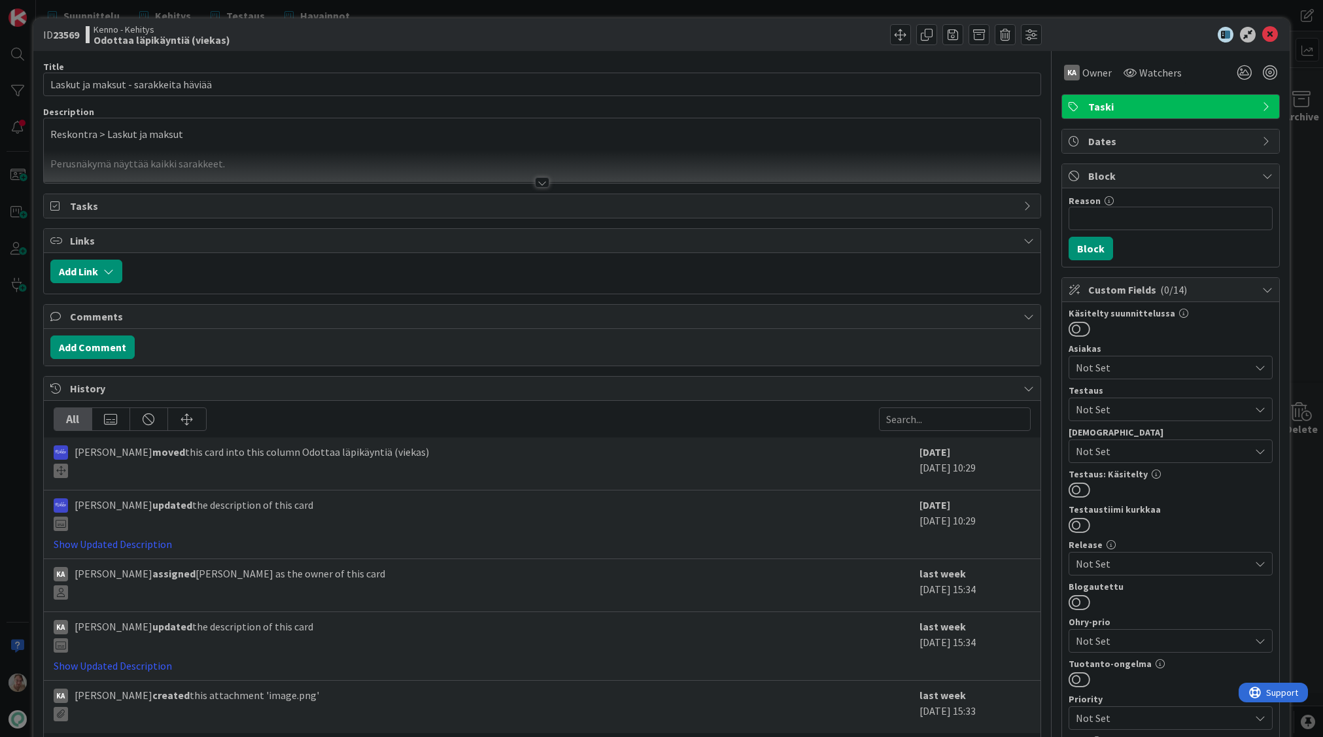
click at [329, 152] on div at bounding box center [542, 166] width 997 height 33
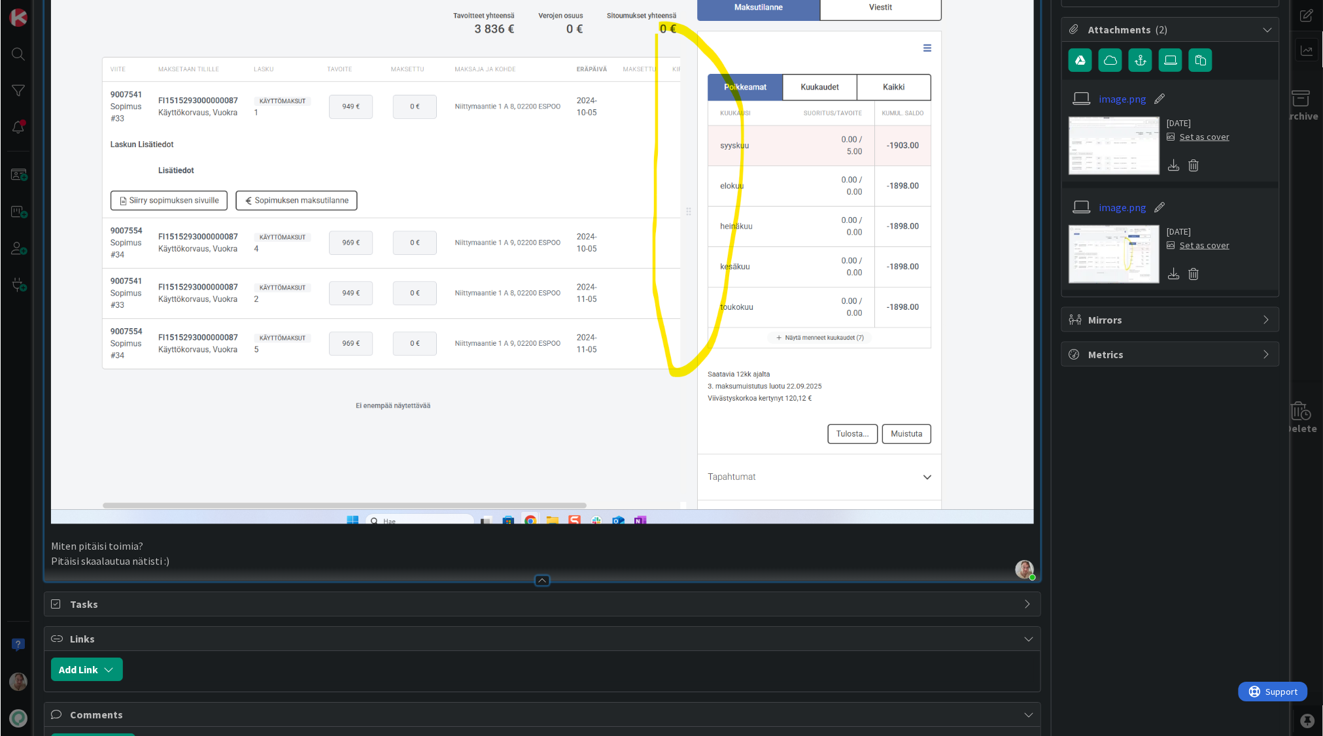
scroll to position [747, 0]
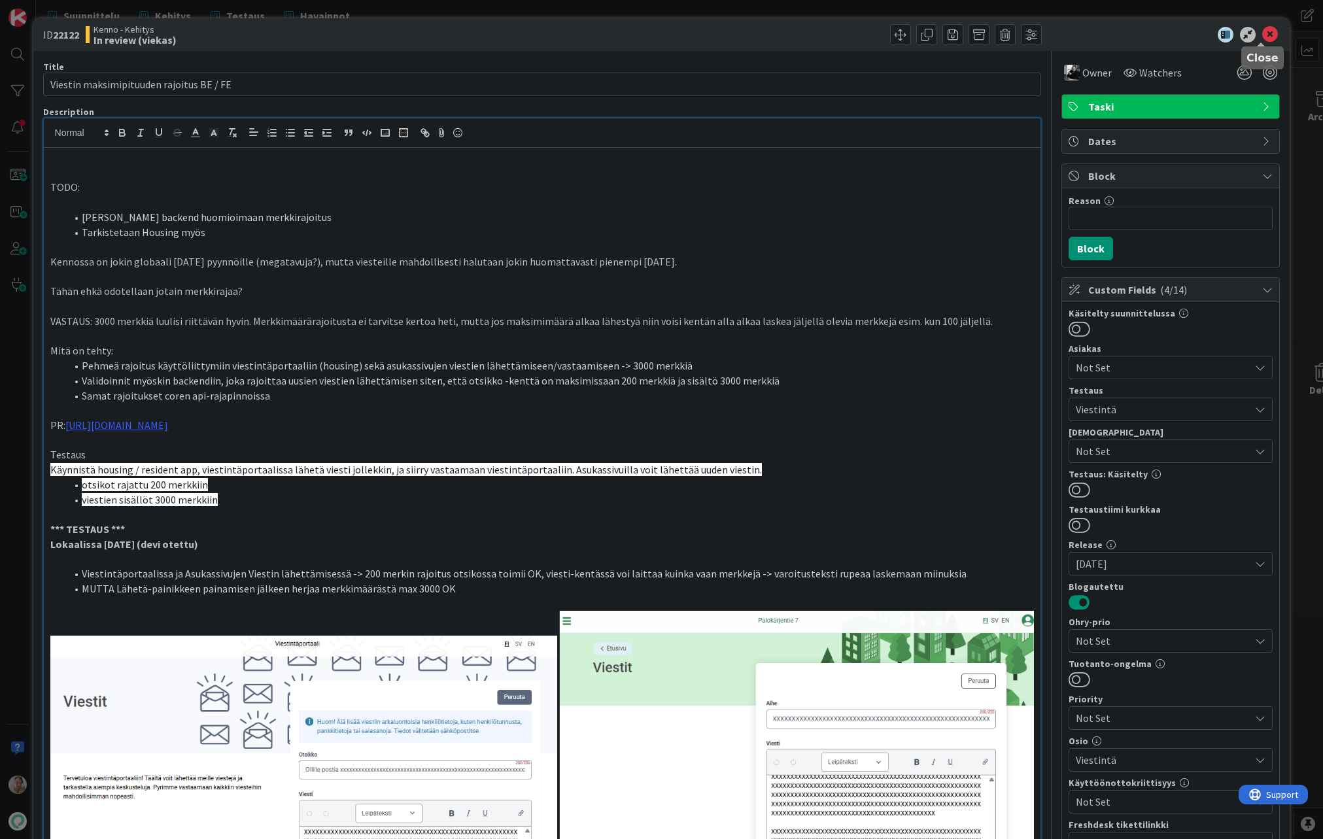
click at [1262, 33] on icon at bounding box center [1270, 35] width 16 height 16
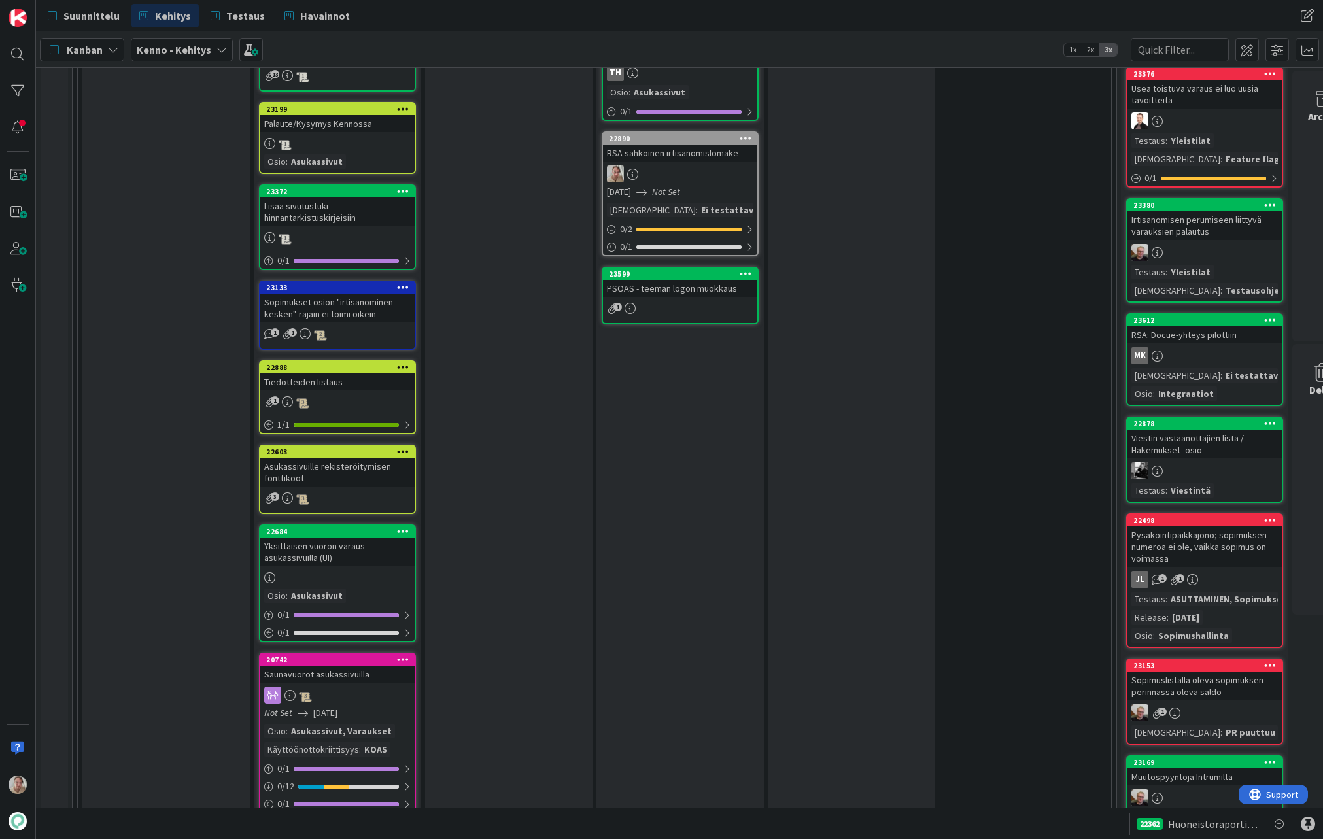
scroll to position [1895, 0]
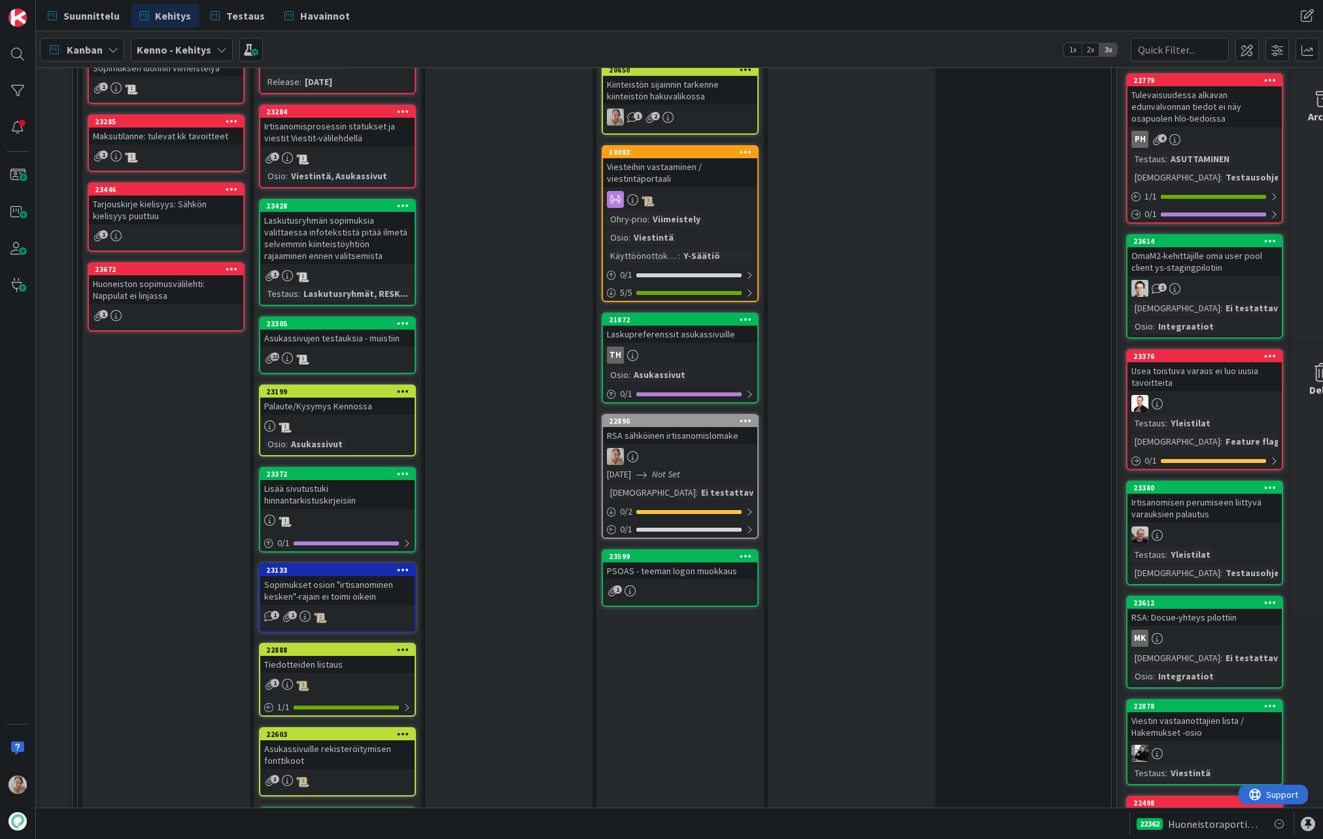
click at [660, 562] on div "PSOAS - teeman logon muokkaus" at bounding box center [680, 570] width 154 height 17
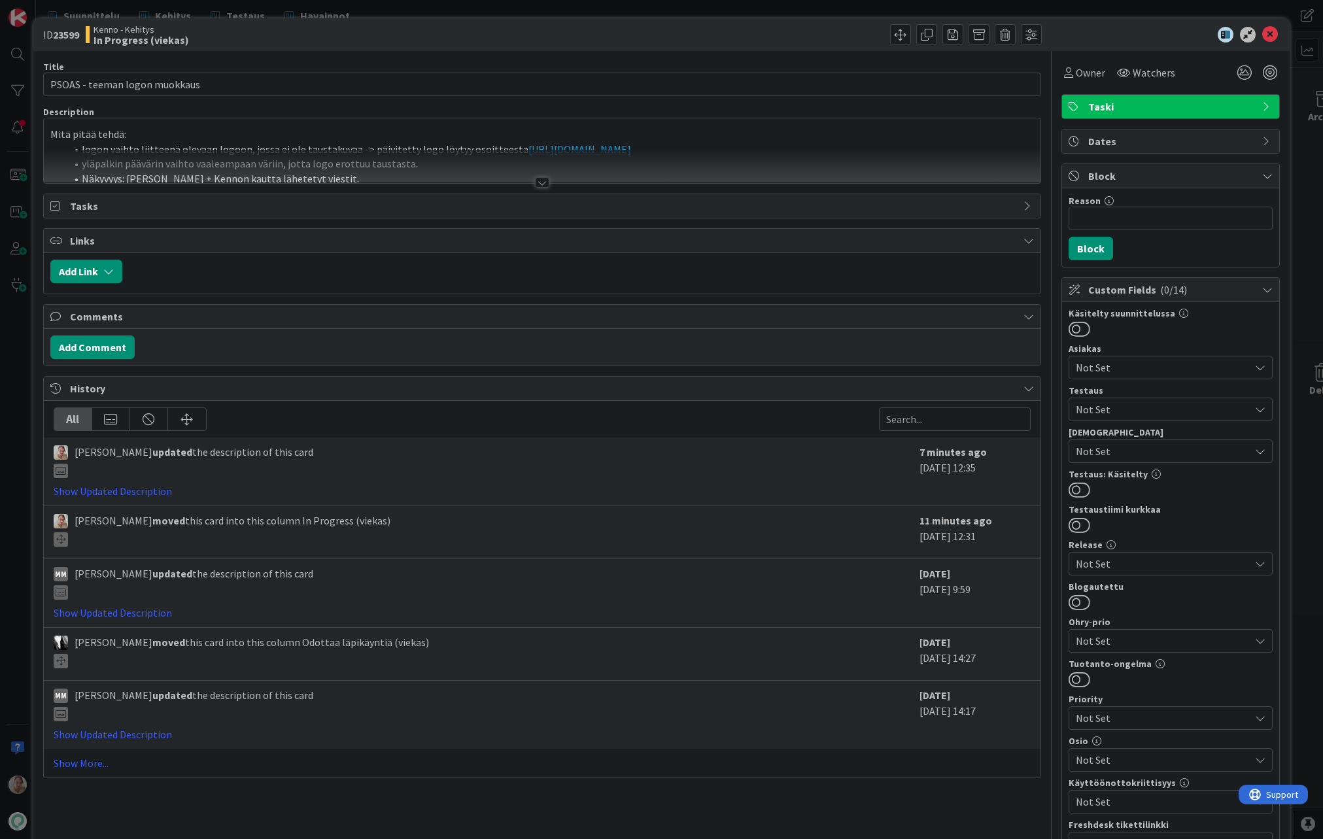
click at [267, 155] on div at bounding box center [542, 166] width 997 height 33
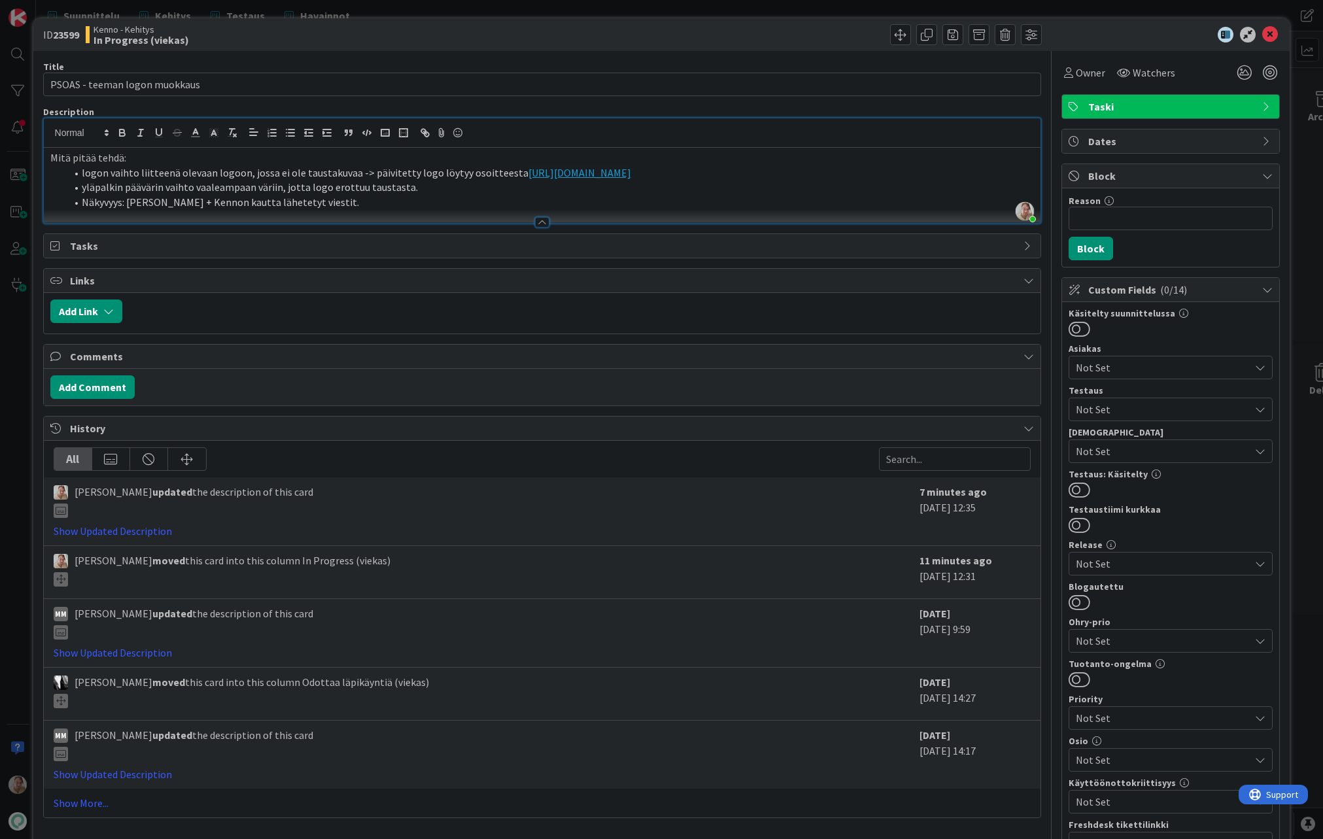
drag, startPoint x: 958, startPoint y: 167, endPoint x: 505, endPoint y: 166, distance: 453.0
click at [505, 166] on li "logon vaihto liitteenä olevaan logoon, jossa ei ole taustakuvaa -> päivitetty l…" at bounding box center [550, 172] width 968 height 15
copy li "logon vaihto liitteenä olevaan logoon, jossa ei ole taustakuvaa -> päivitetty l…"
click at [447, 196] on li "Näkyvyys: Tarjouskirje + Kennon kautta lähetetyt viestit." at bounding box center [550, 202] width 968 height 15
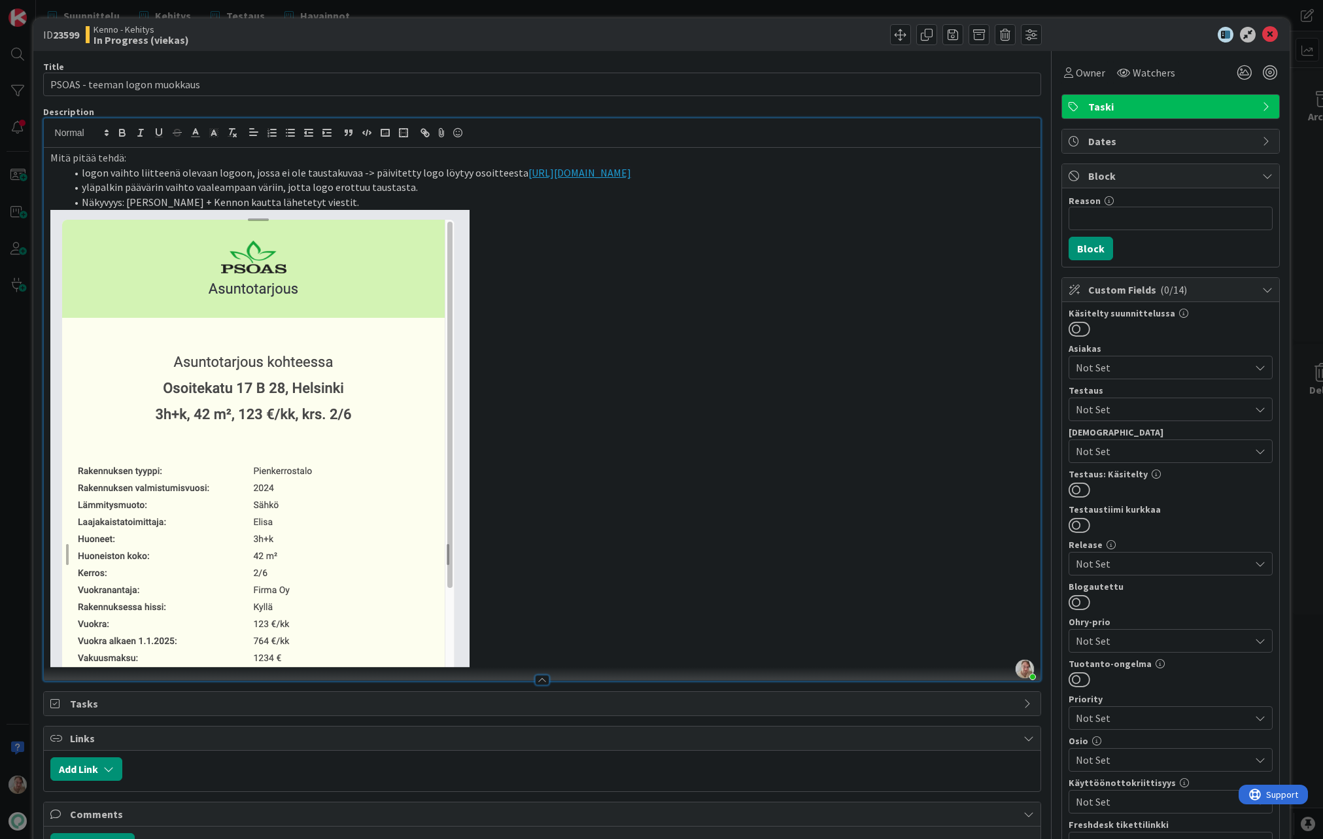
click at [360, 201] on li "Näkyvyys: Tarjouskirje + Kennon kautta lähetetyt viestit." at bounding box center [550, 202] width 968 height 15
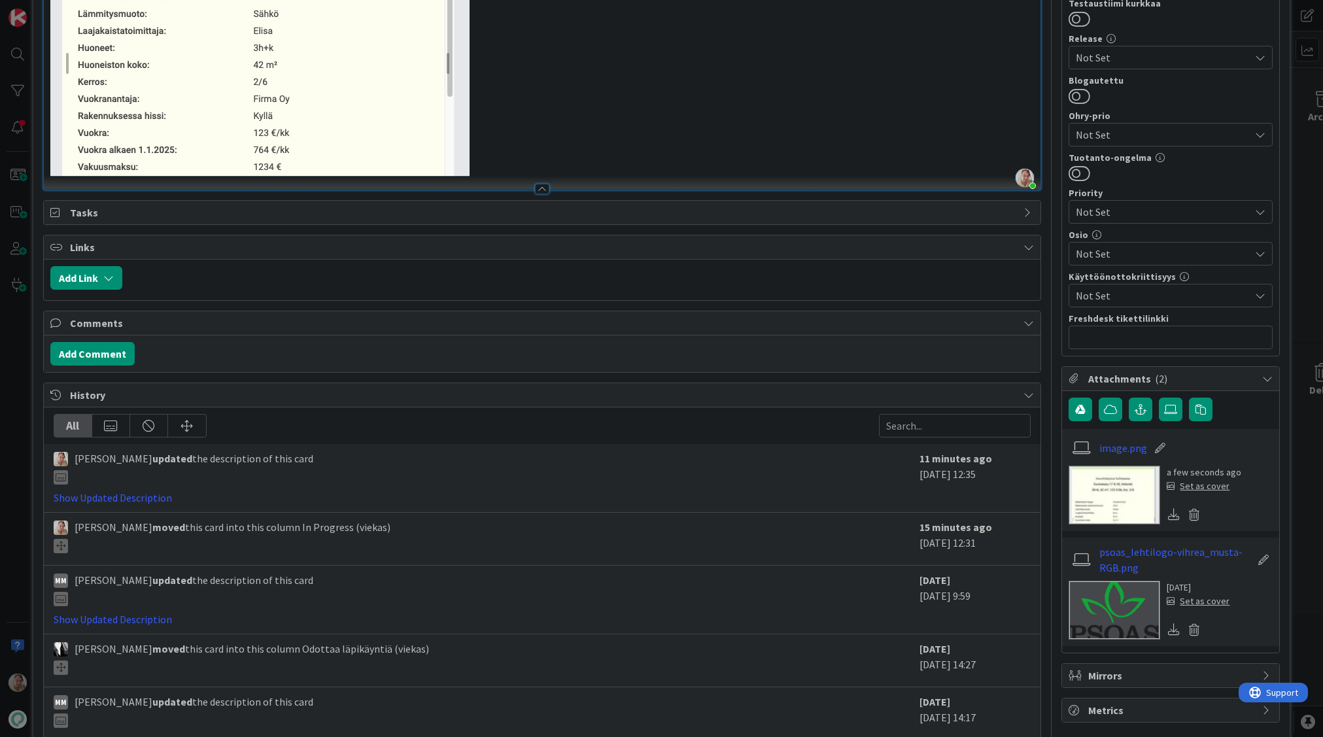
scroll to position [582, 0]
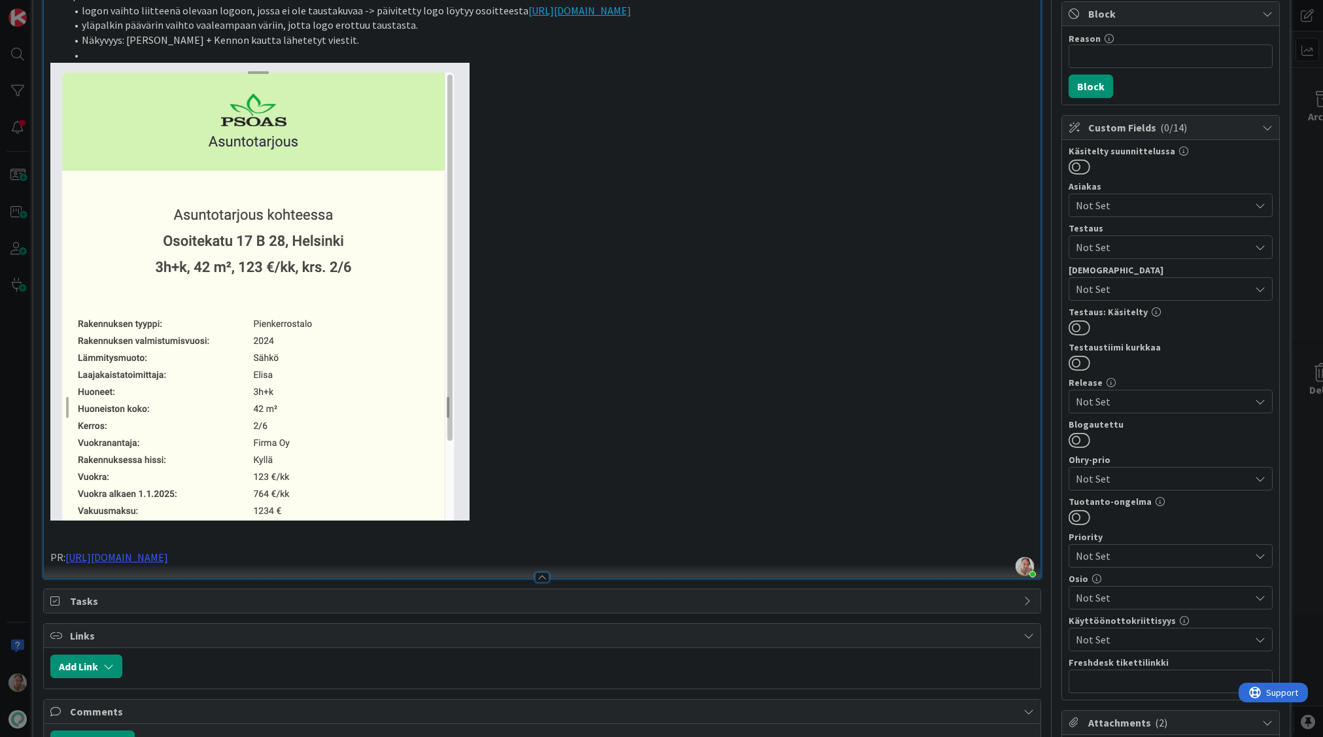
scroll to position [0, 0]
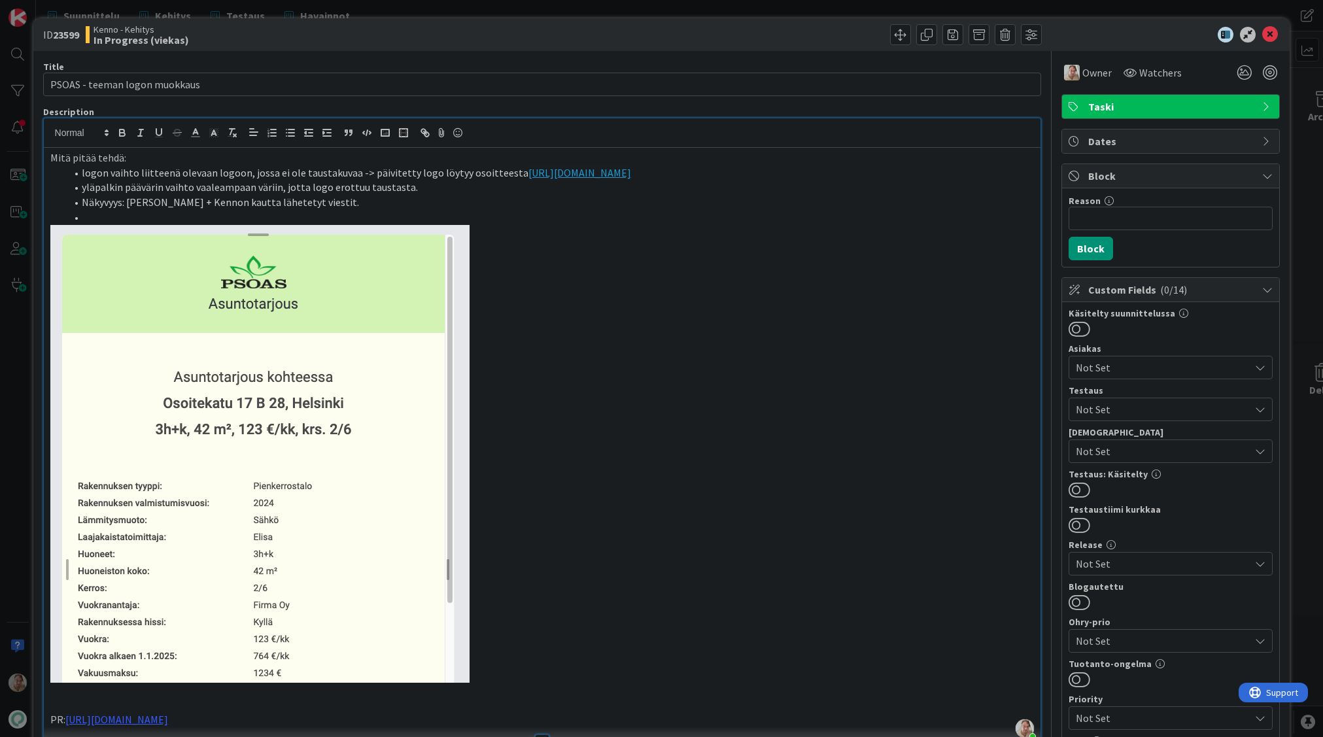
click at [177, 214] on li at bounding box center [550, 217] width 968 height 15
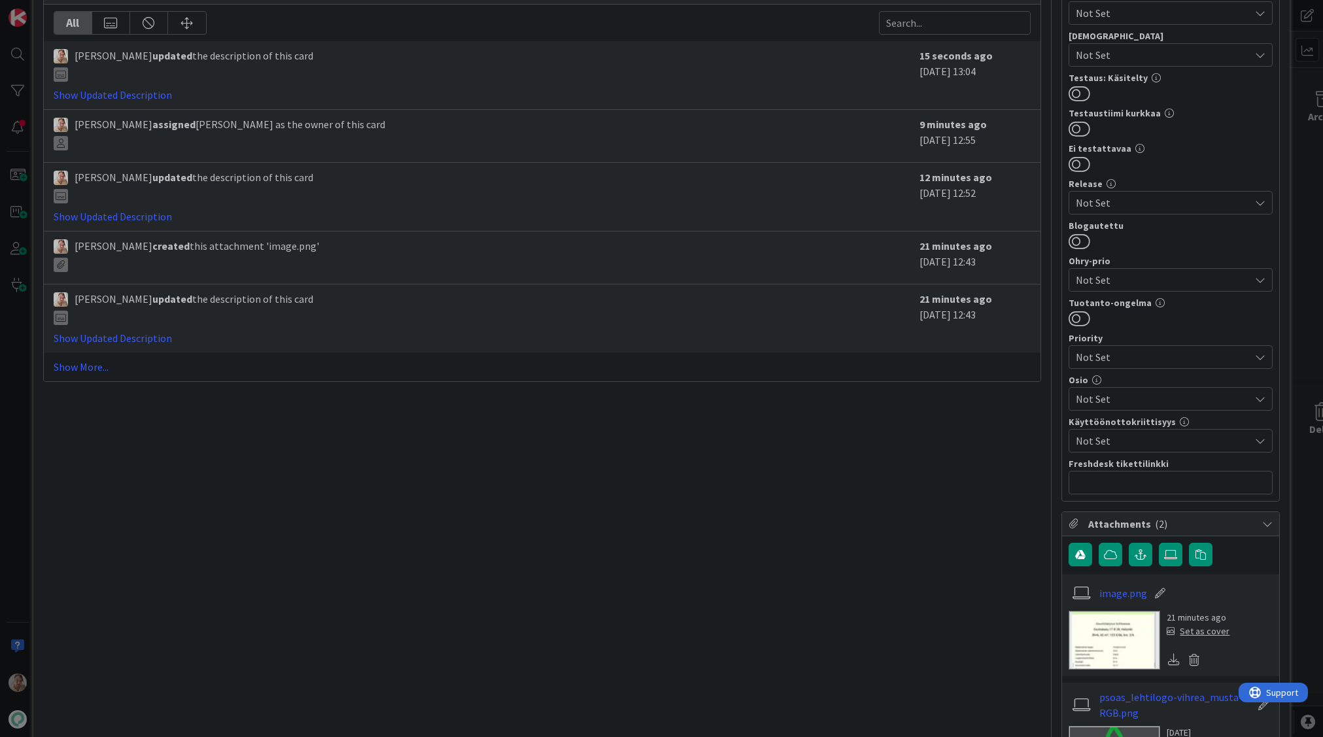
scroll to position [124, 0]
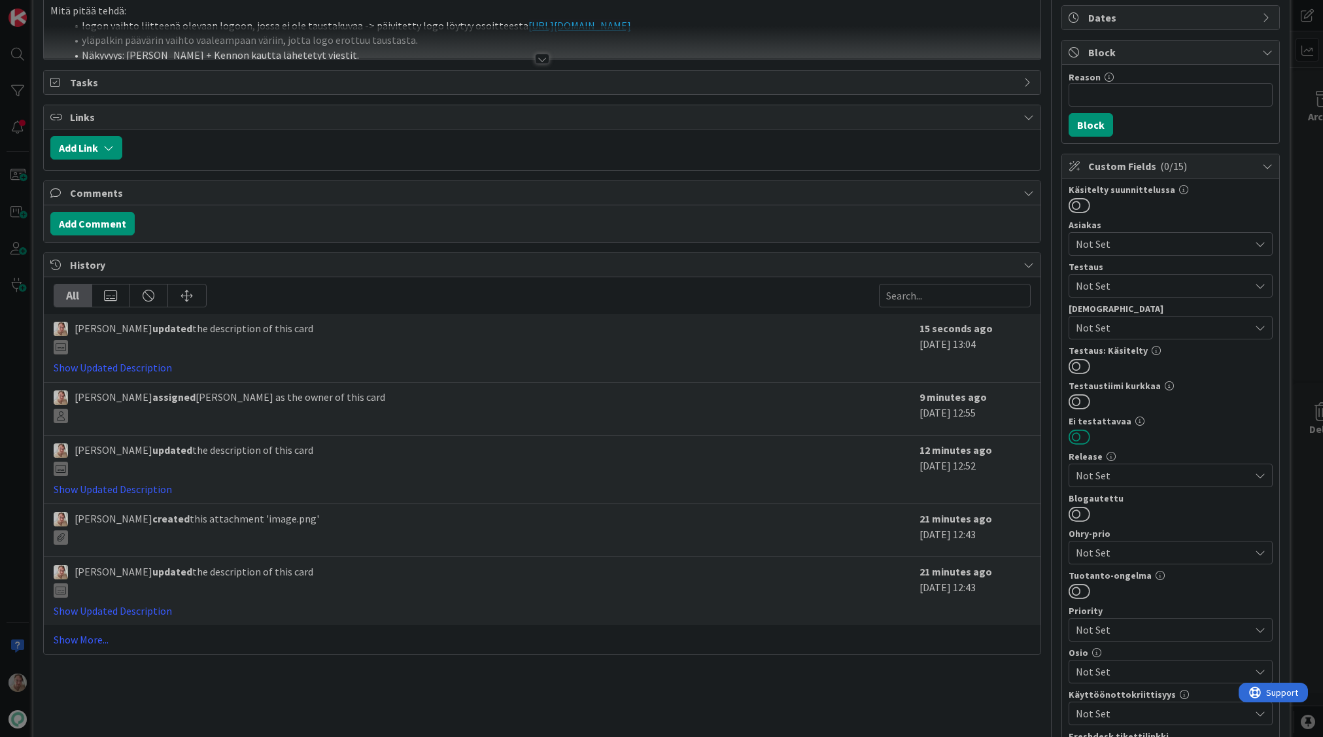
click at [1068, 436] on button at bounding box center [1079, 436] width 22 height 17
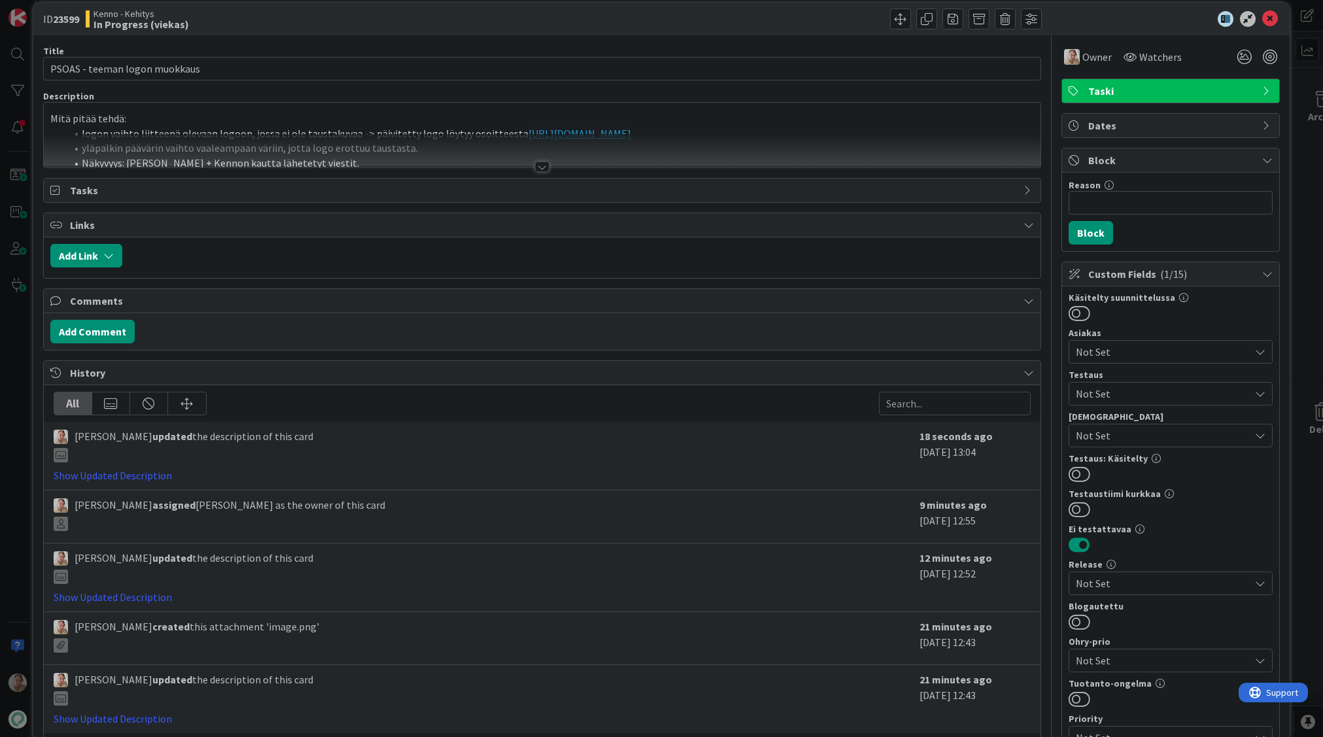
scroll to position [0, 0]
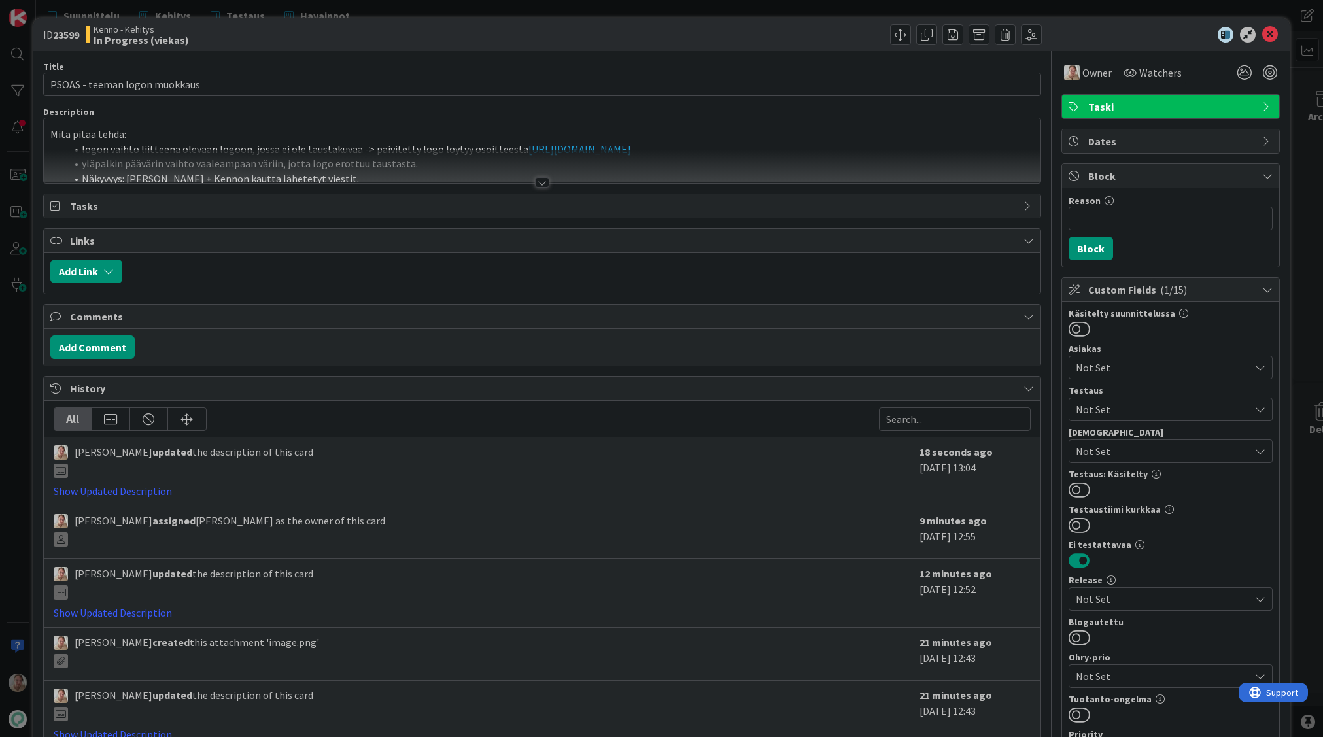
click at [395, 144] on li "logon vaihto liitteenä olevaan logoon, jossa ei ole taustakuvaa -> päivitetty l…" at bounding box center [550, 149] width 968 height 15
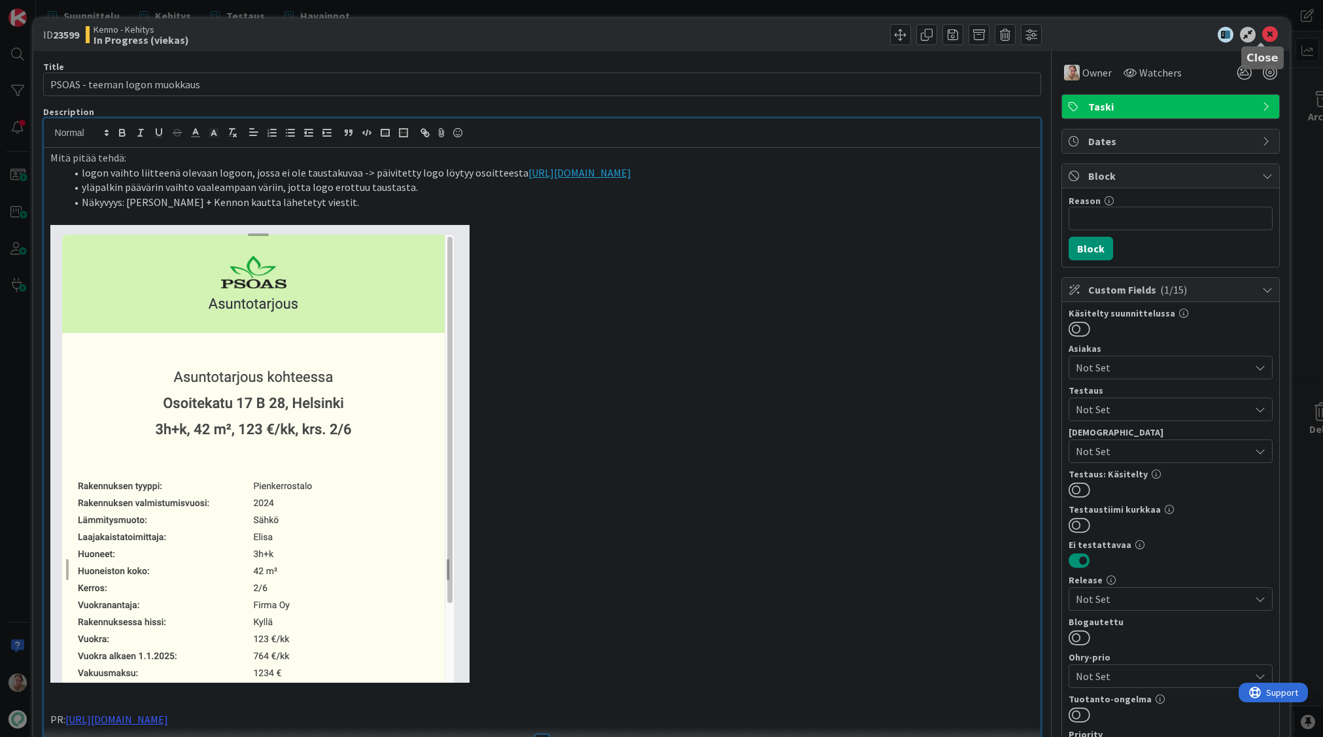
click at [1265, 33] on icon at bounding box center [1270, 35] width 16 height 16
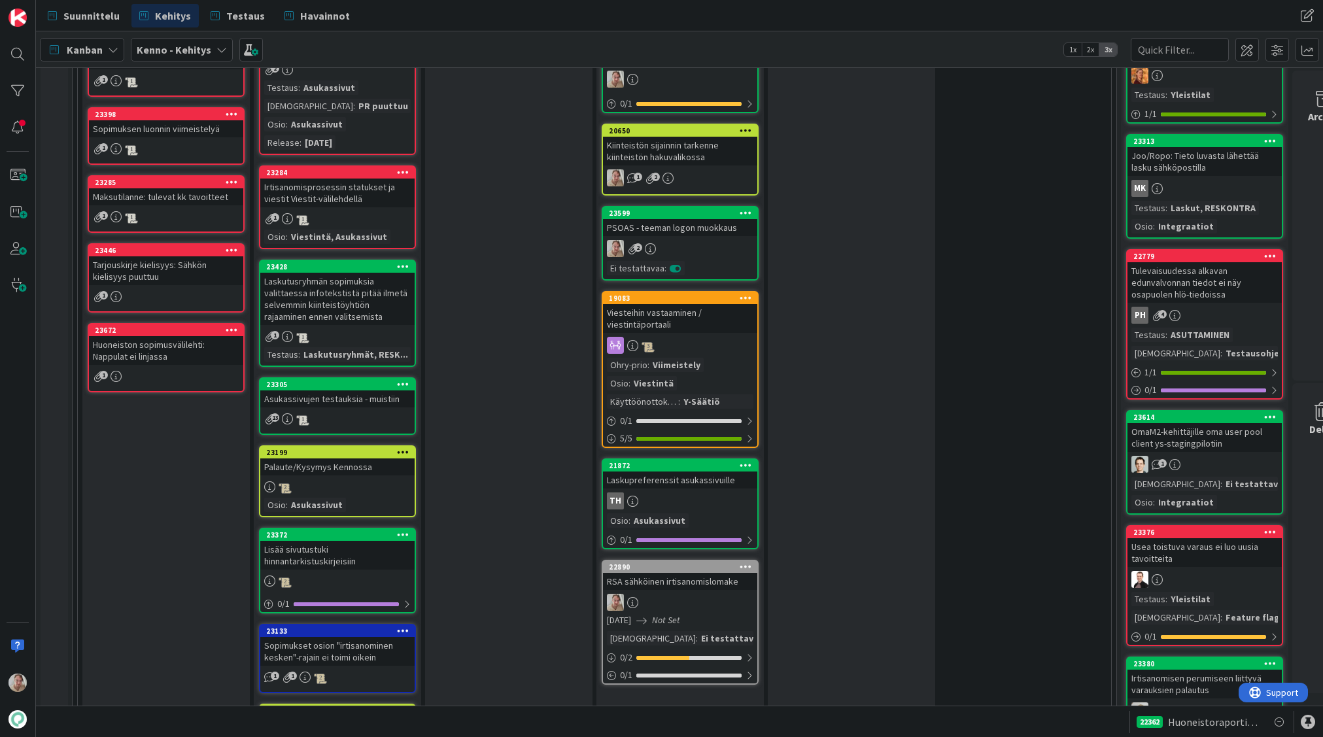
scroll to position [1787, 0]
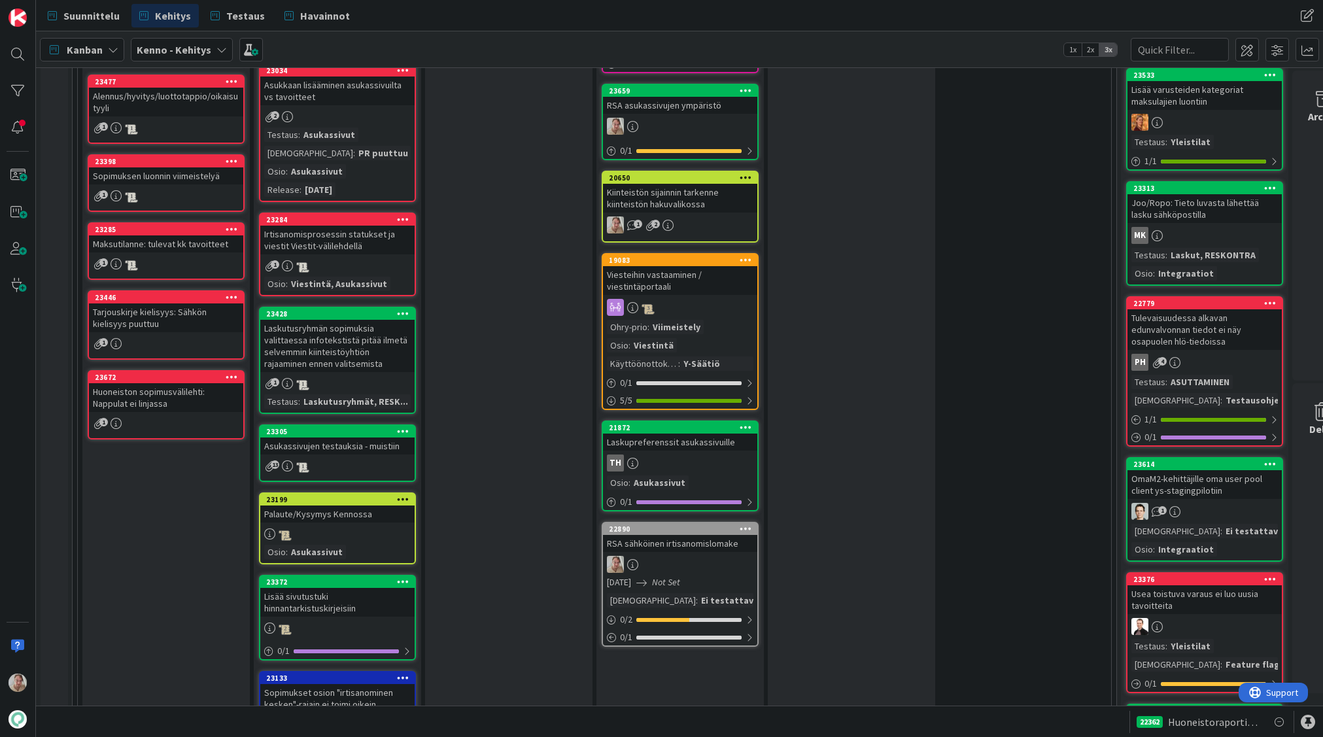
click at [691, 535] on div "RSA sähköinen irtisanomislomake" at bounding box center [680, 543] width 154 height 17
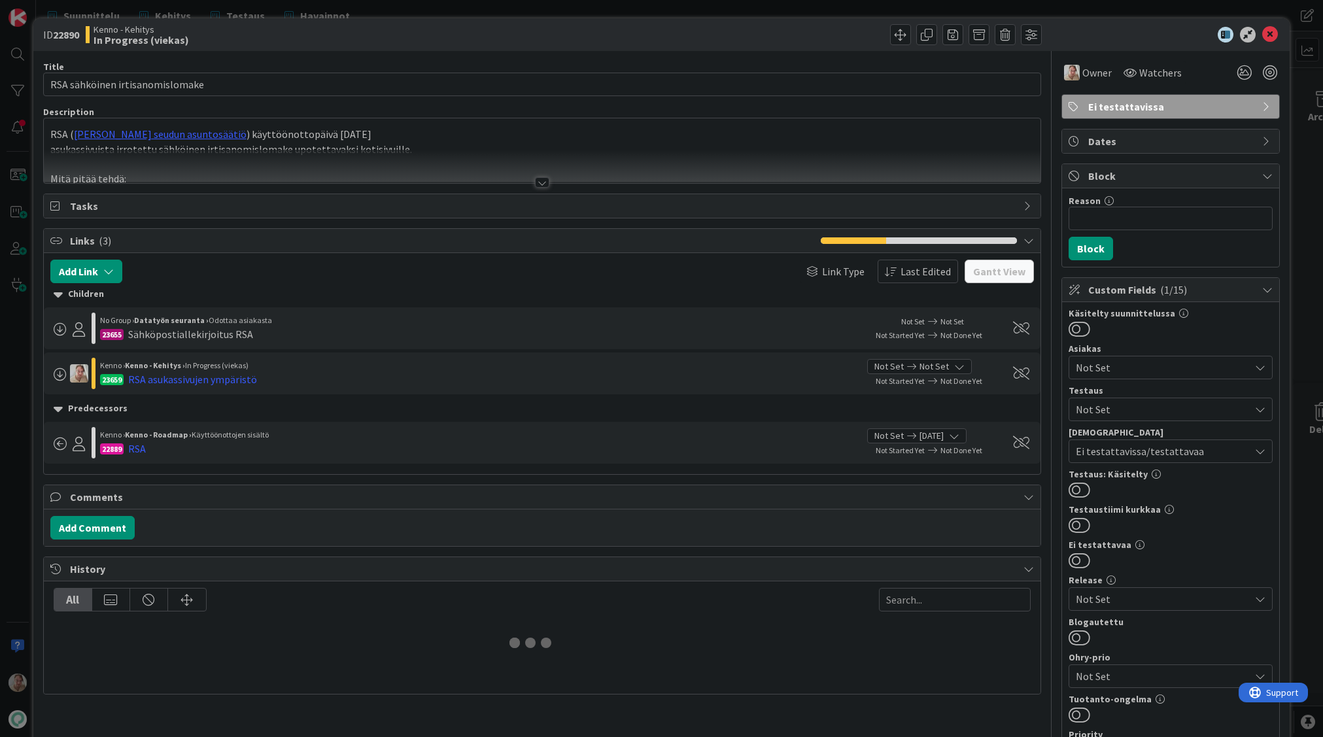
click at [430, 137] on p "RSA ( Raahen seudun asuntosäätiö ) käyttöönottopäivä 1.10.2025" at bounding box center [542, 134] width 984 height 15
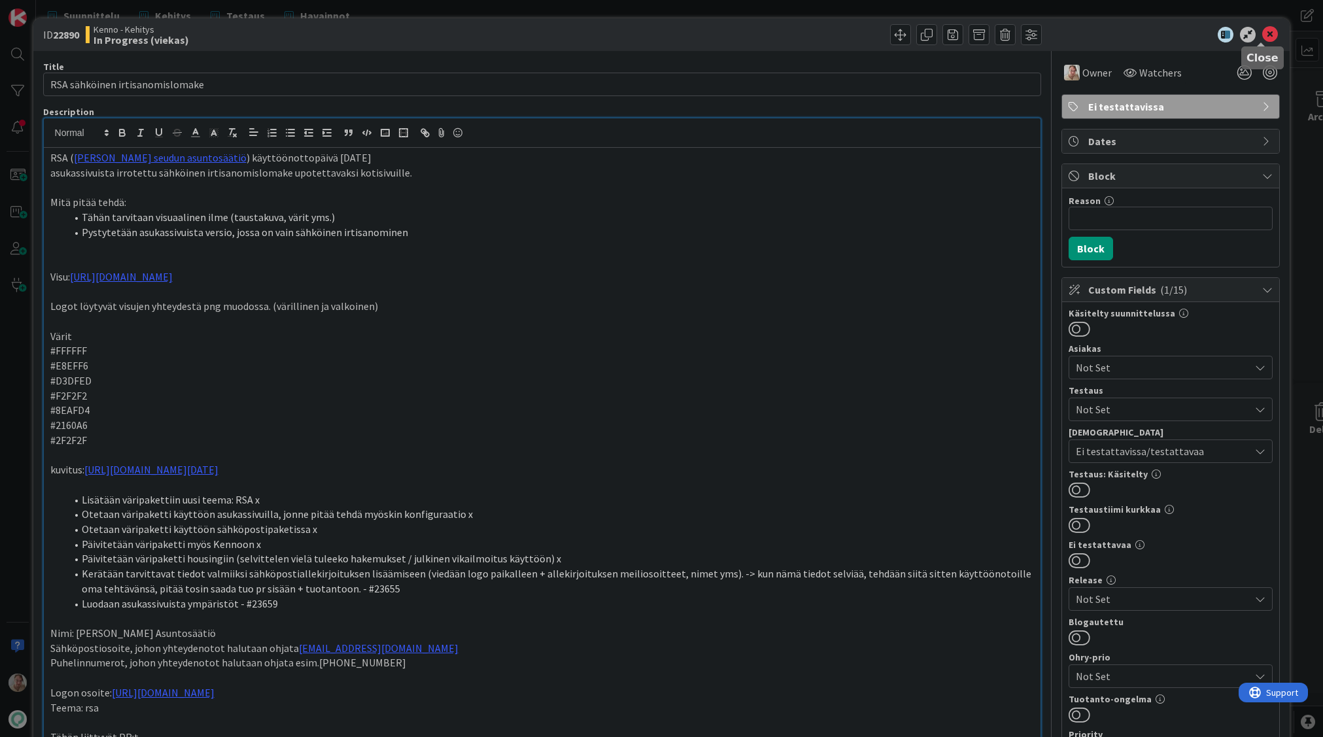
click at [1262, 33] on icon at bounding box center [1270, 35] width 16 height 16
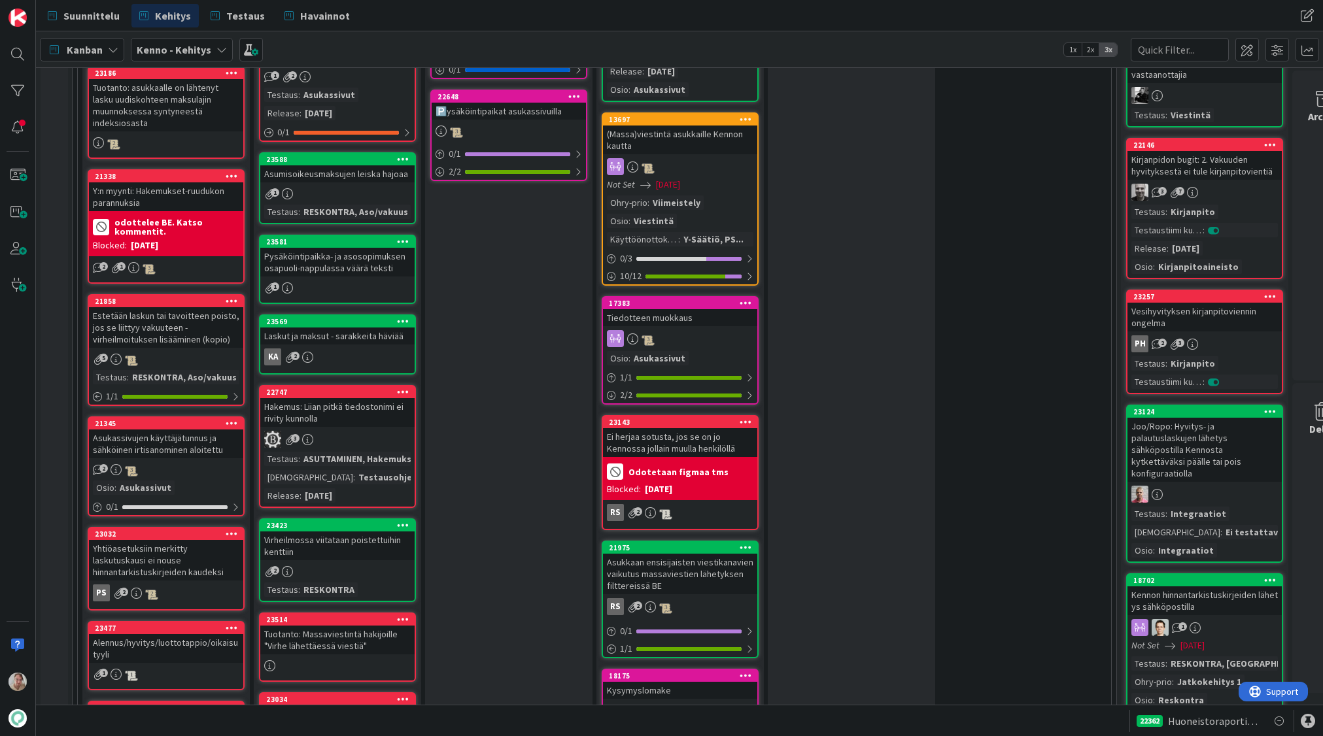
scroll to position [1092, 0]
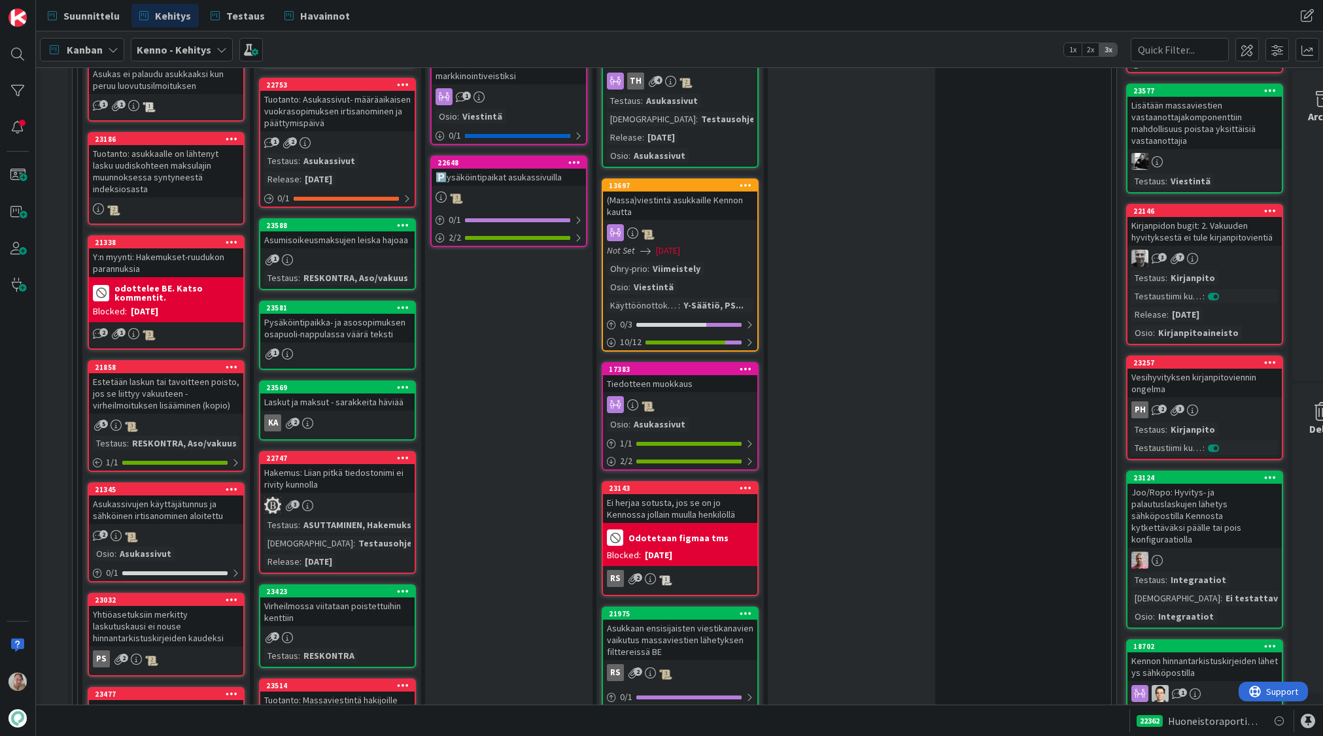
click at [330, 328] on div "Pysäköintipaikka- ja asosopimuksen osapuoli-nappulassa väärä teksti" at bounding box center [337, 328] width 154 height 29
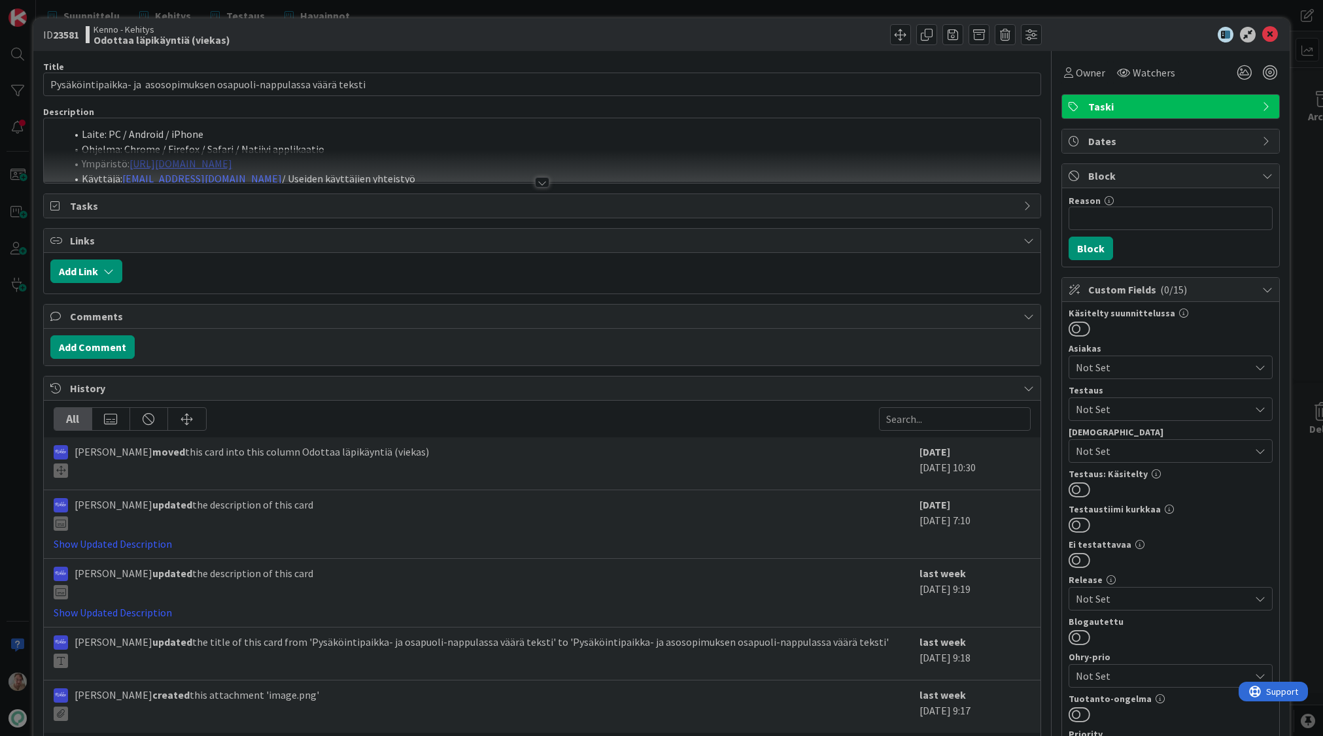
click at [394, 165] on div at bounding box center [542, 166] width 997 height 33
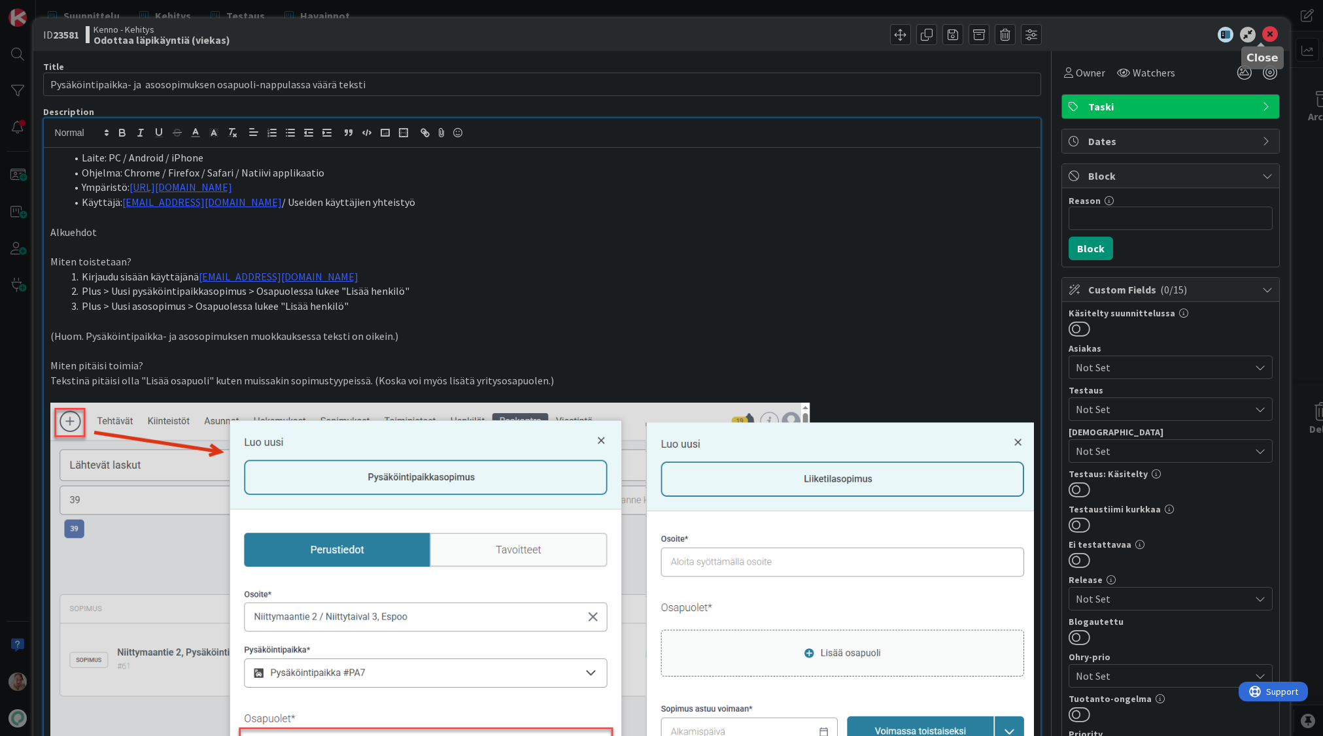
click at [1262, 37] on icon at bounding box center [1270, 35] width 16 height 16
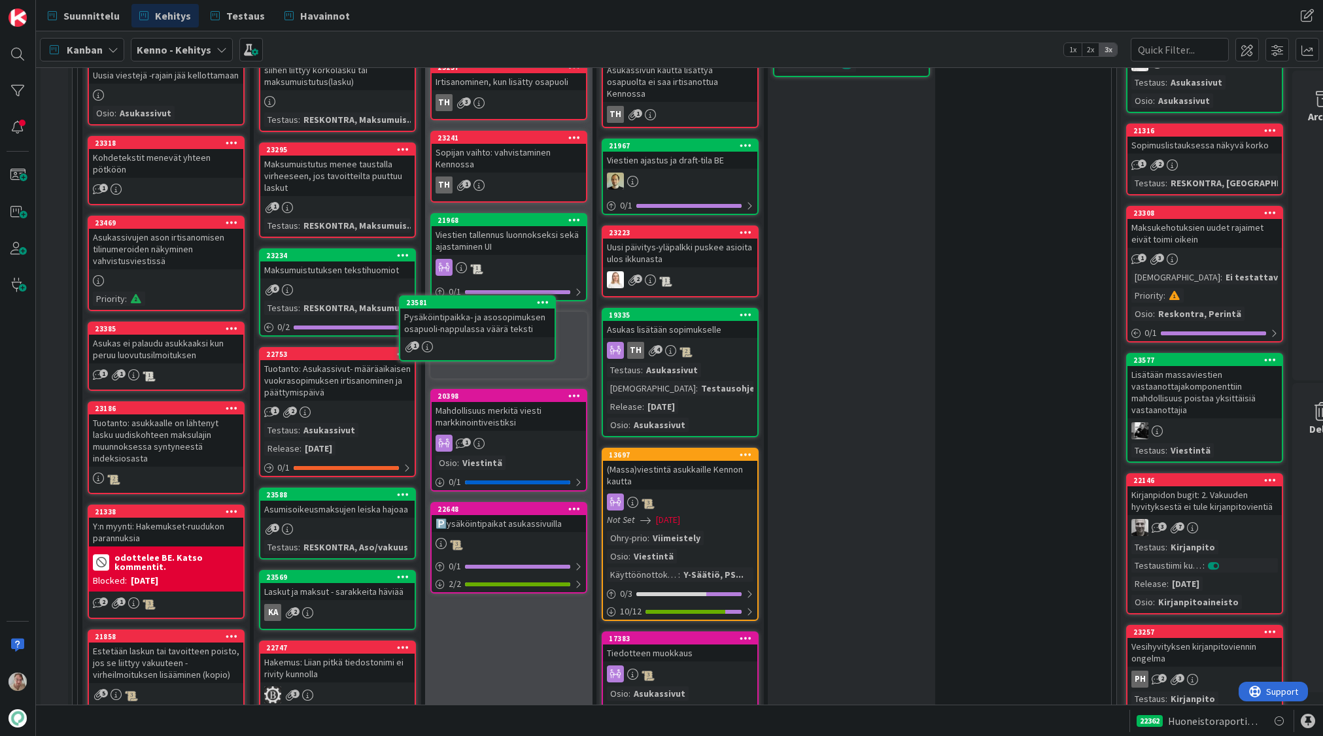
scroll to position [809, 0]
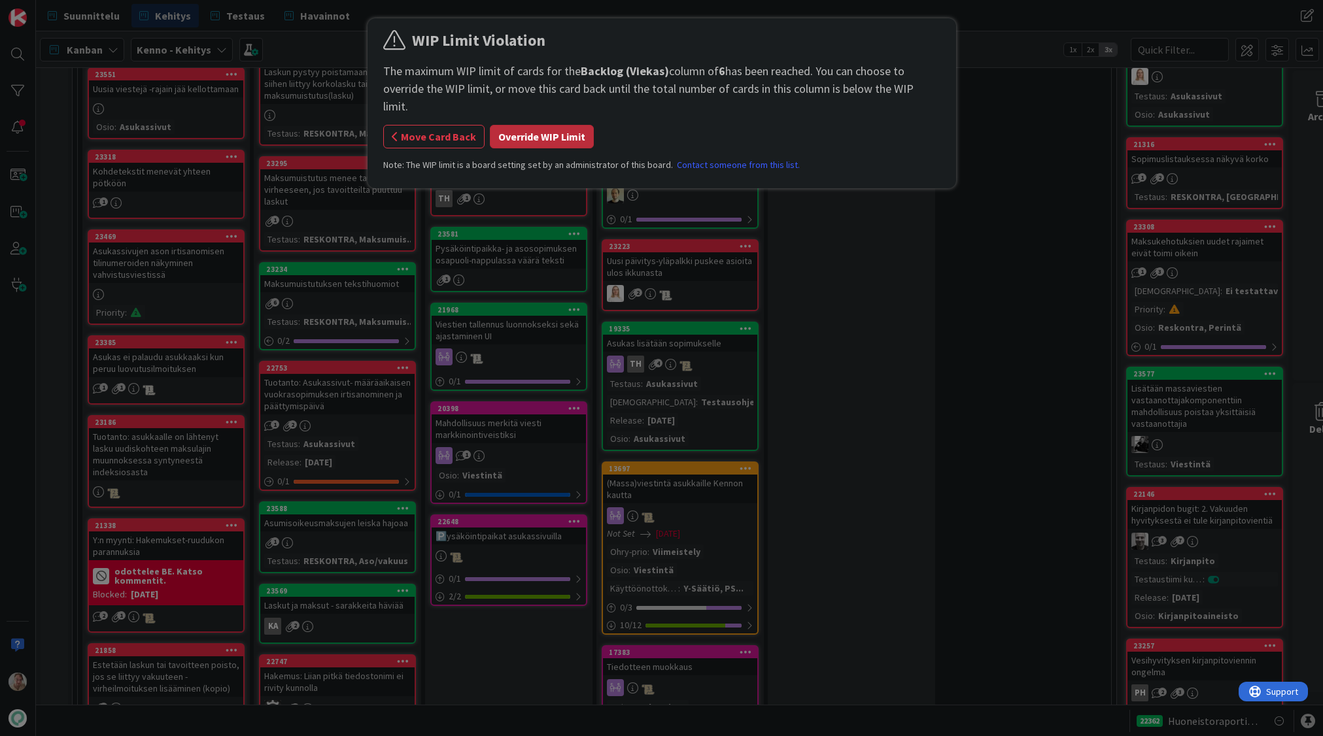
click at [539, 125] on button "Override WIP Limit" at bounding box center [542, 137] width 104 height 24
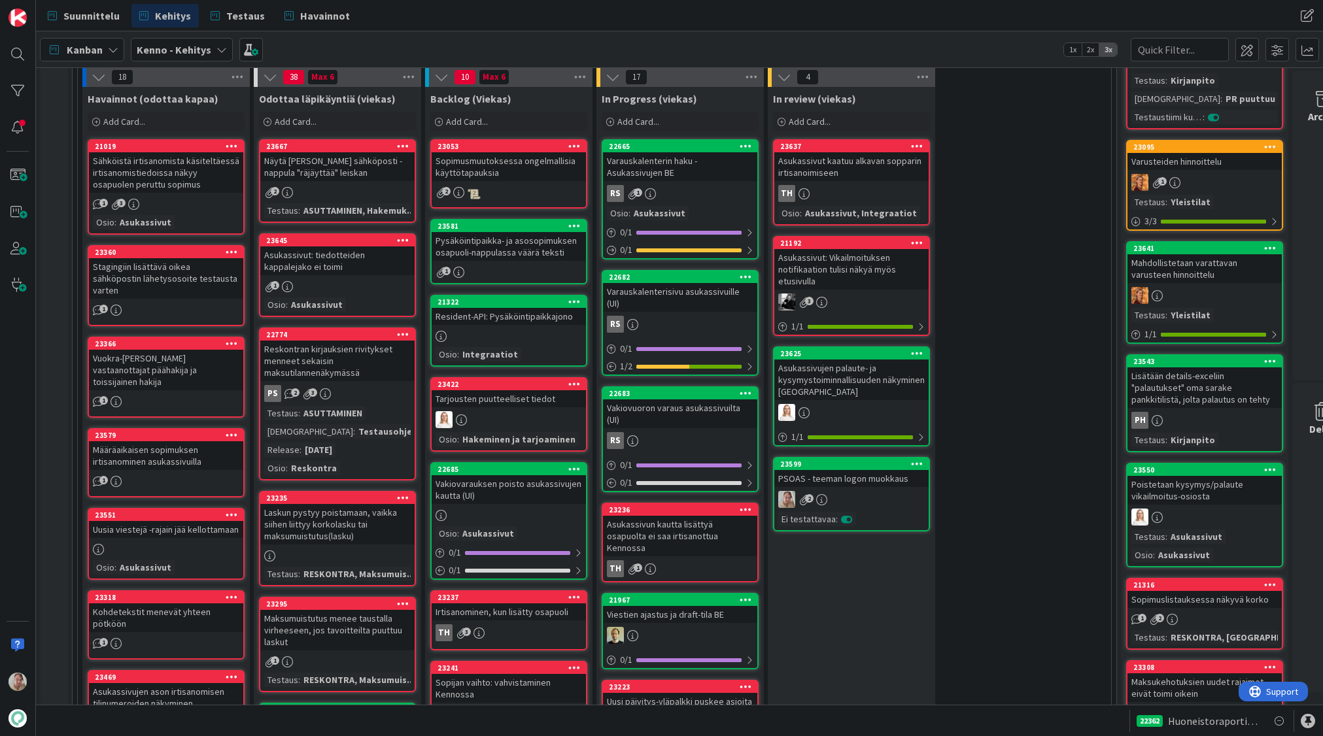
scroll to position [384, 0]
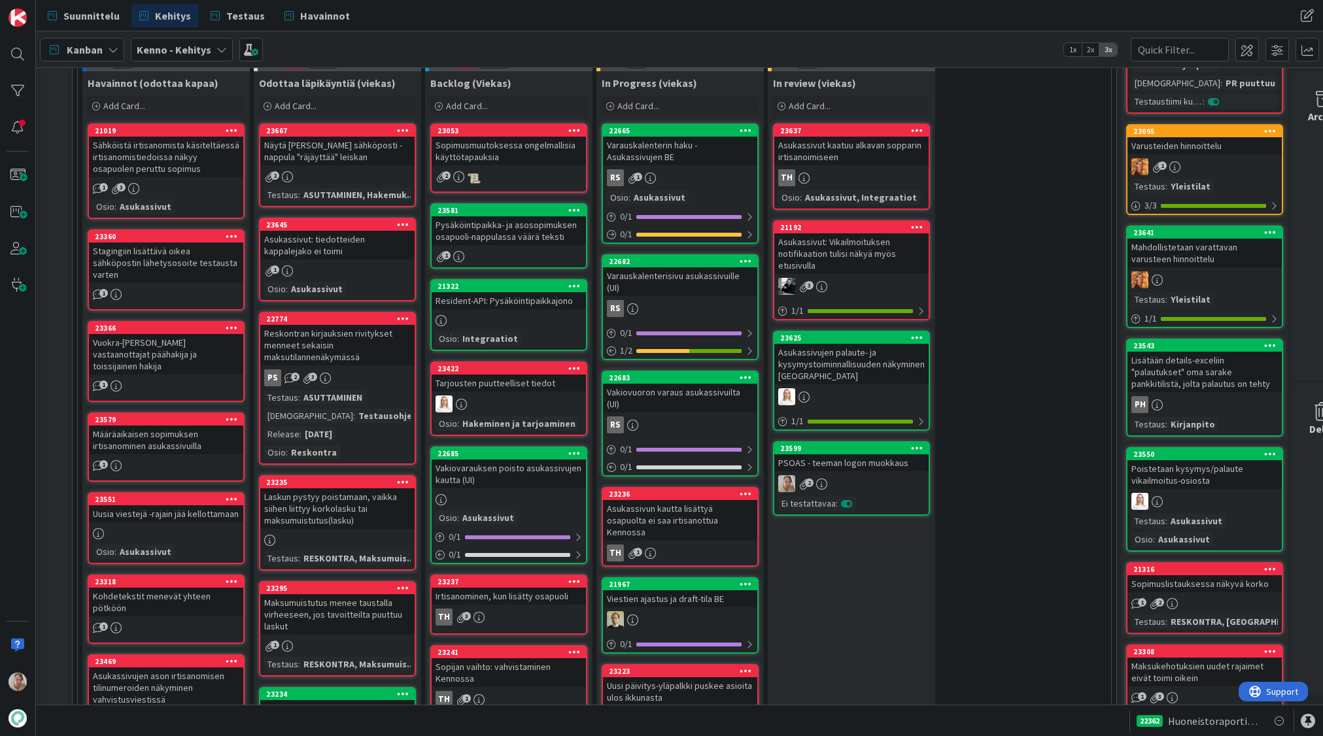
click at [342, 143] on div "Näytä [PERSON_NAME] sähköposti -nappula "räjäyttää" leiskan" at bounding box center [337, 151] width 154 height 29
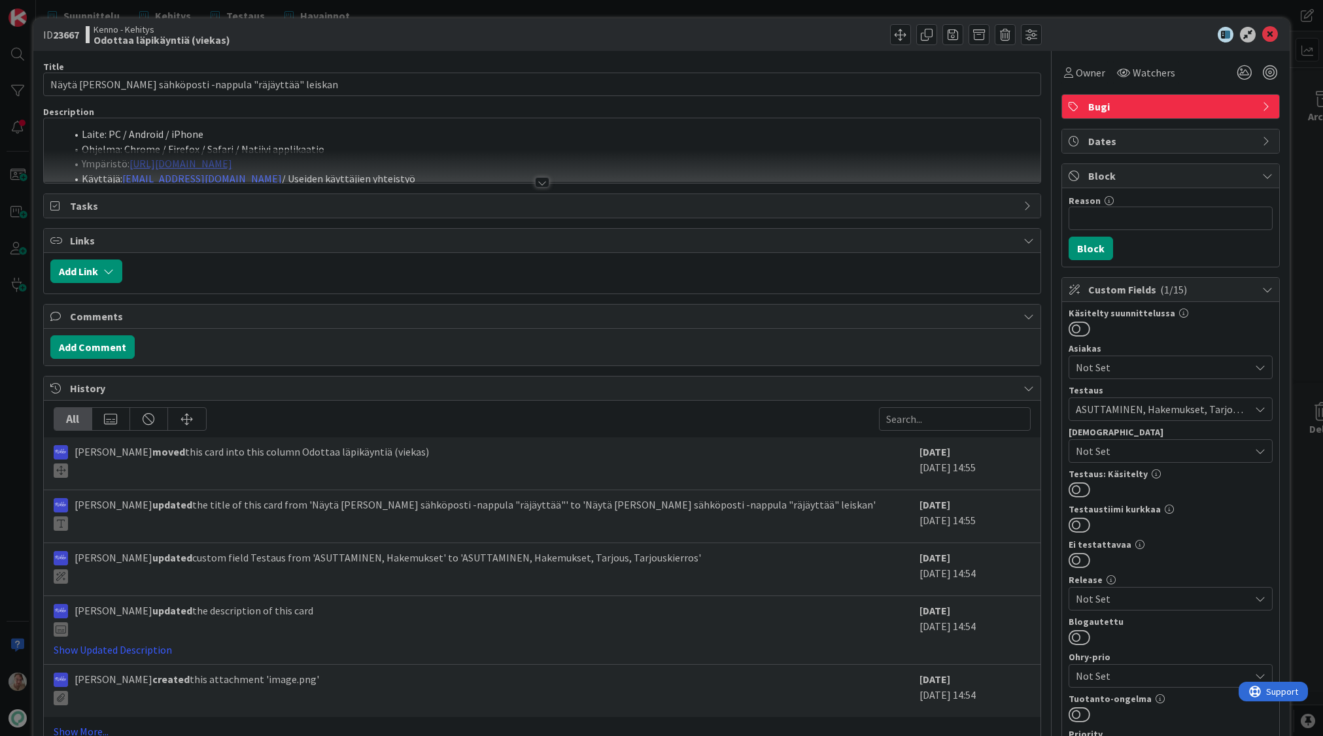
click at [372, 165] on div at bounding box center [542, 166] width 997 height 33
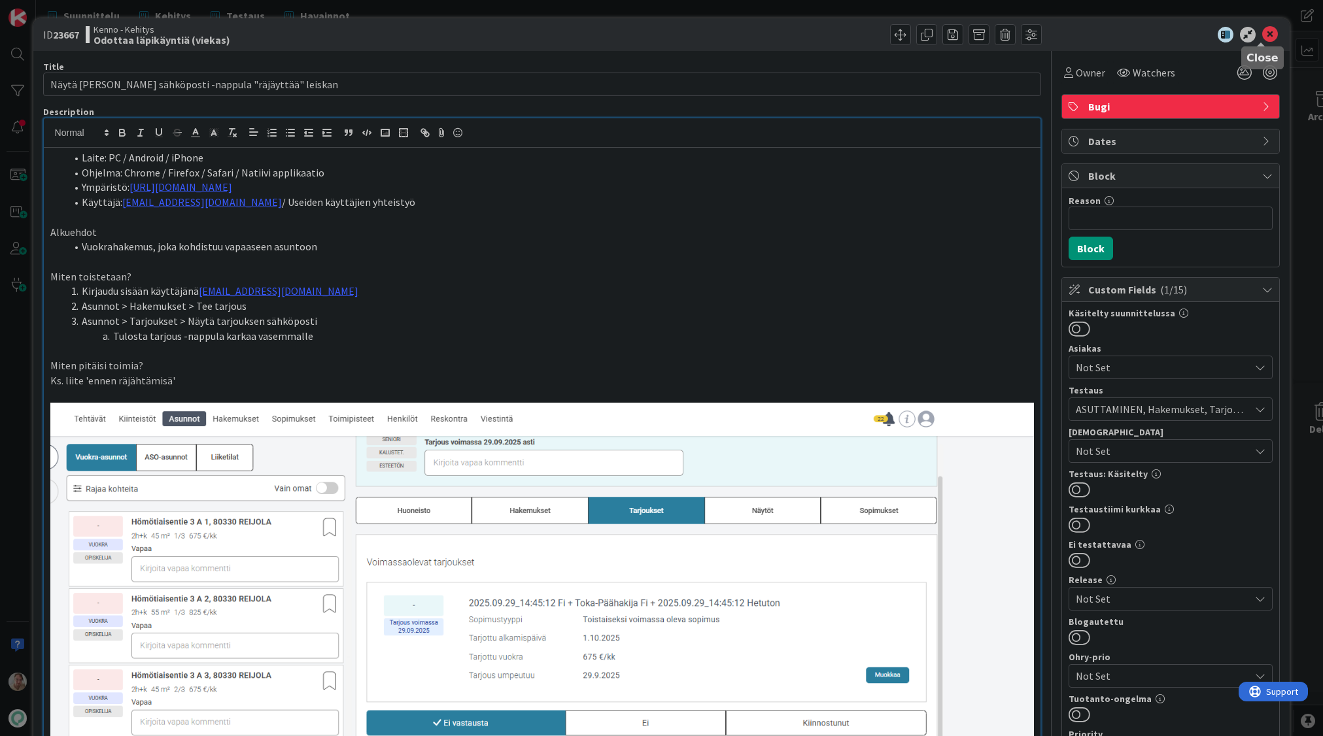
click at [1262, 38] on icon at bounding box center [1270, 35] width 16 height 16
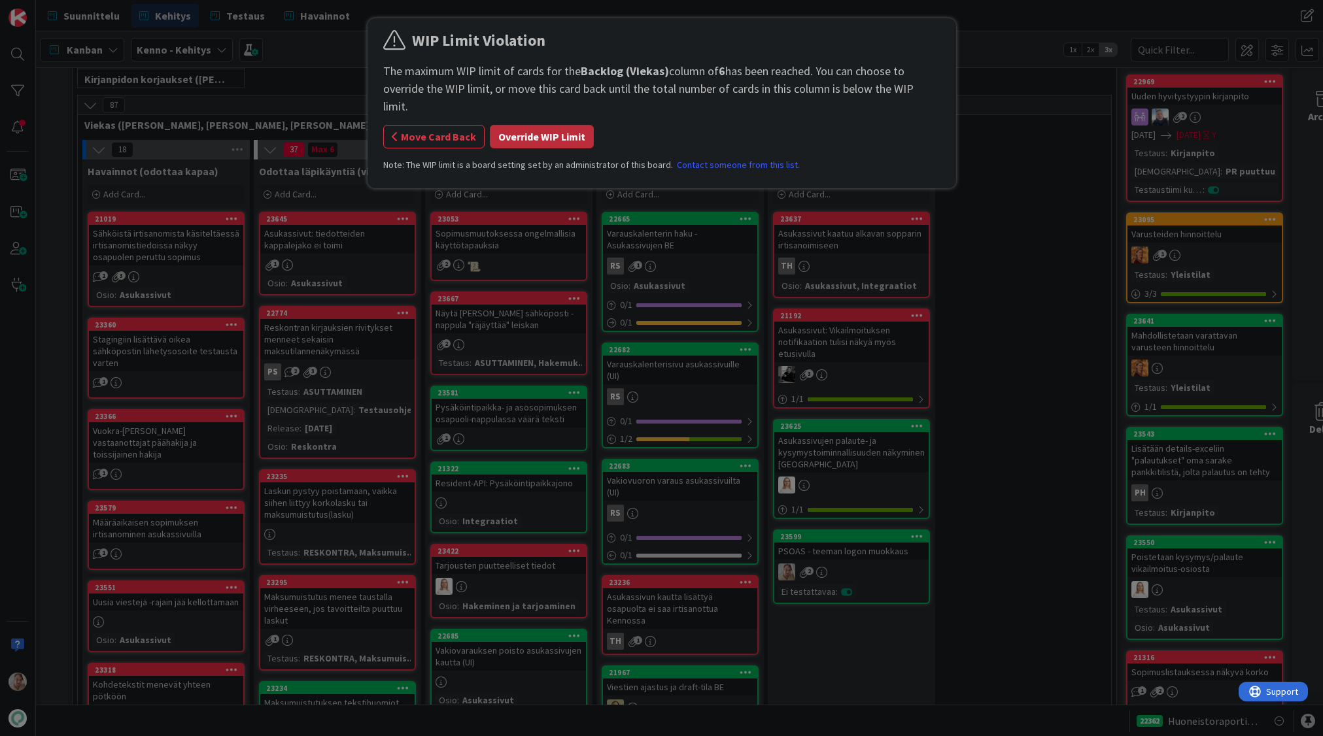
click at [548, 125] on button "Override WIP Limit" at bounding box center [542, 137] width 104 height 24
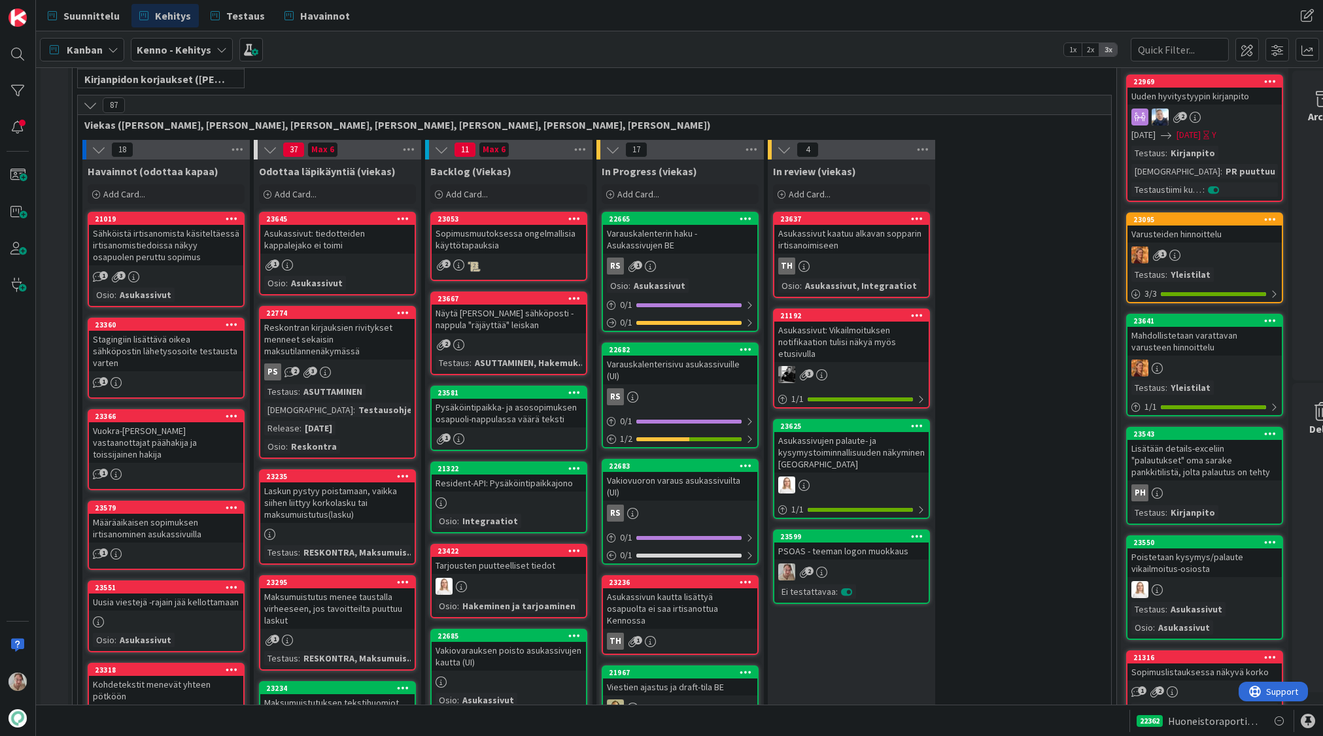
click at [356, 256] on div "23645 Asukassivut: tiedotteiden kappalejako ei toimi 1 Osio : Asukassivut" at bounding box center [337, 254] width 157 height 84
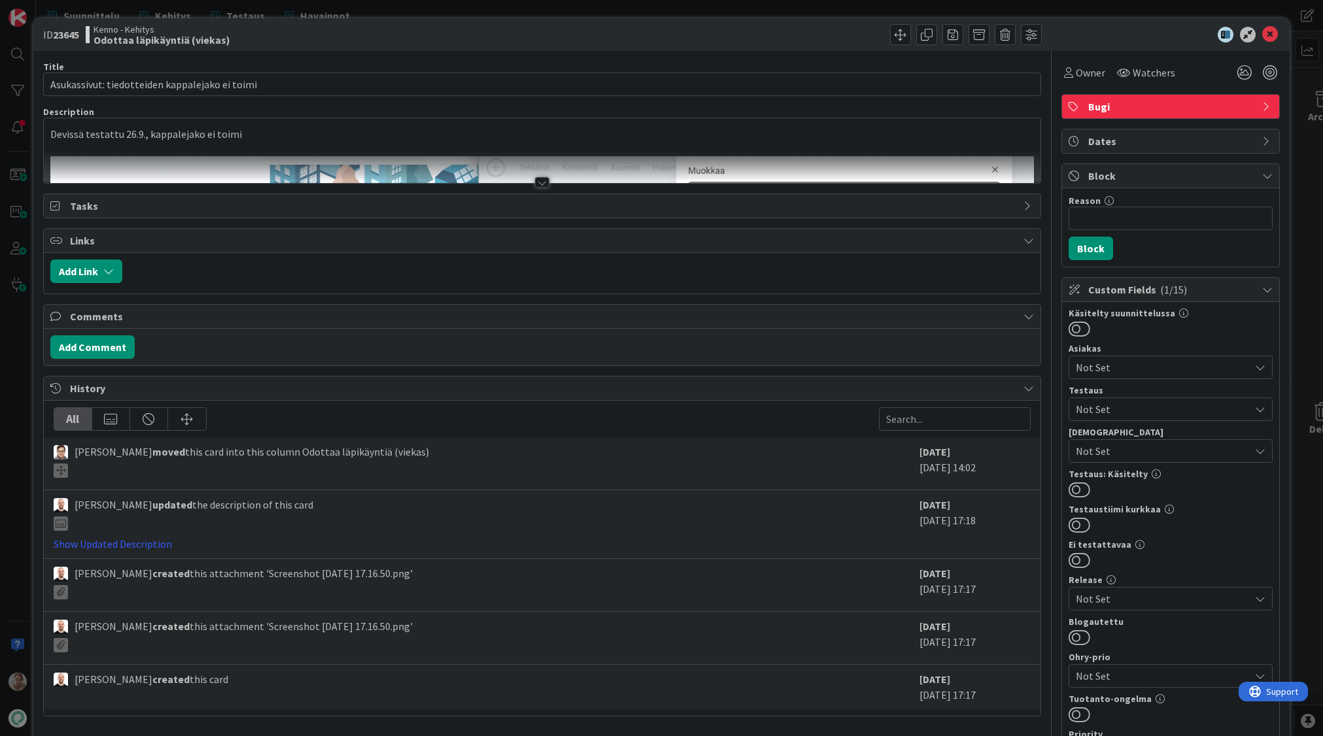
click at [308, 148] on p at bounding box center [542, 149] width 984 height 15
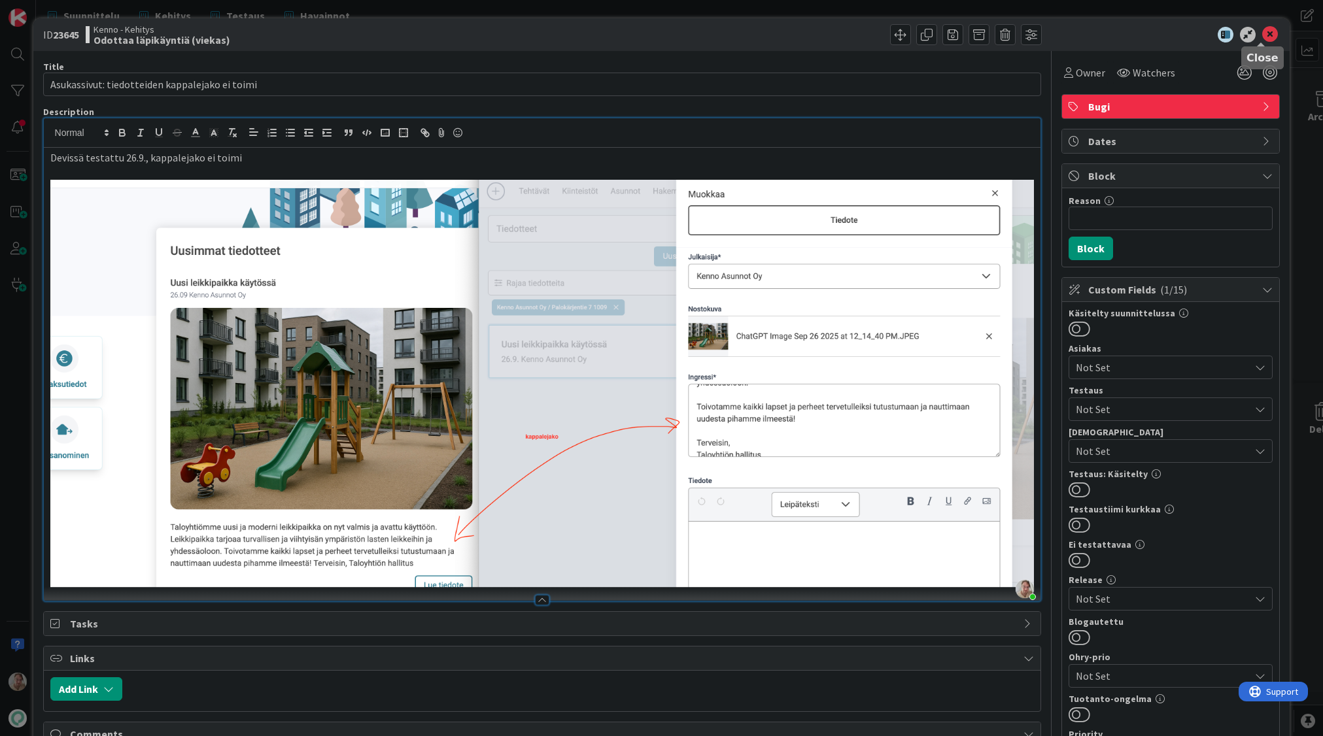
click at [1262, 38] on icon at bounding box center [1270, 35] width 16 height 16
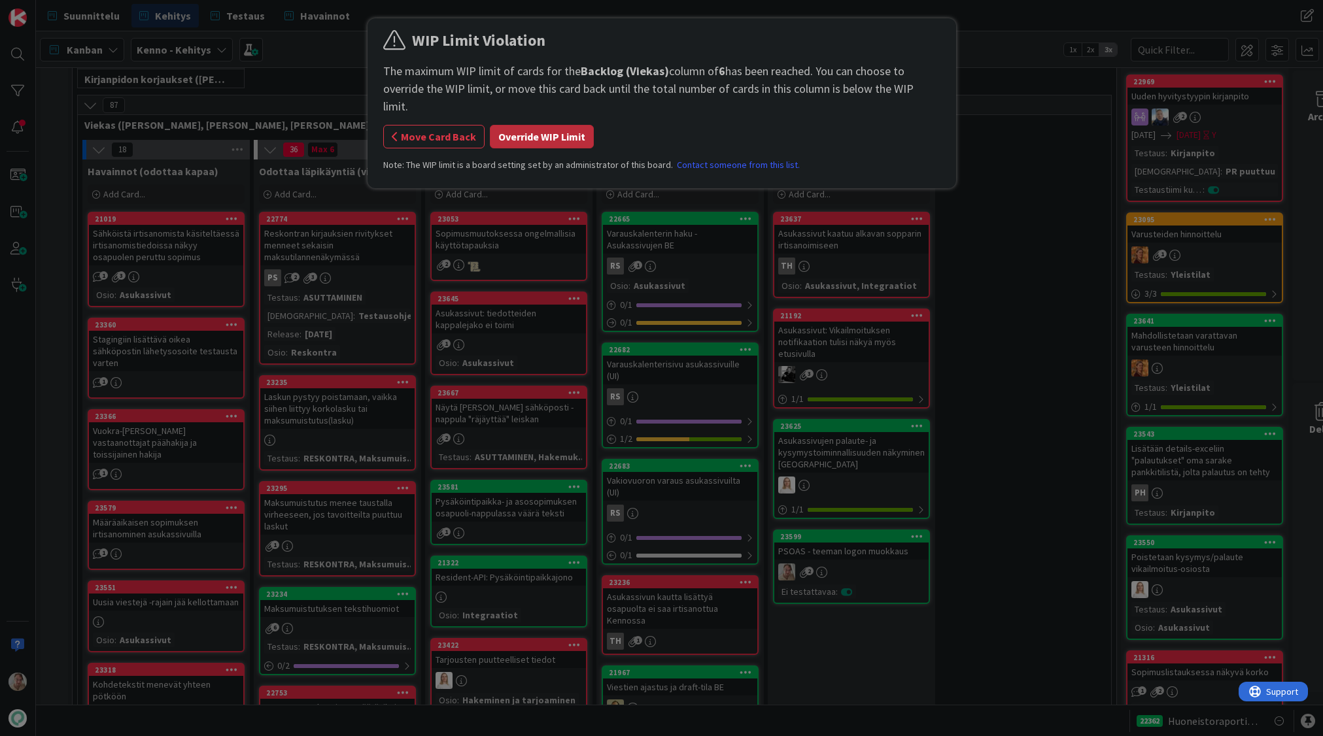
click at [553, 125] on button "Override WIP Limit" at bounding box center [542, 137] width 104 height 24
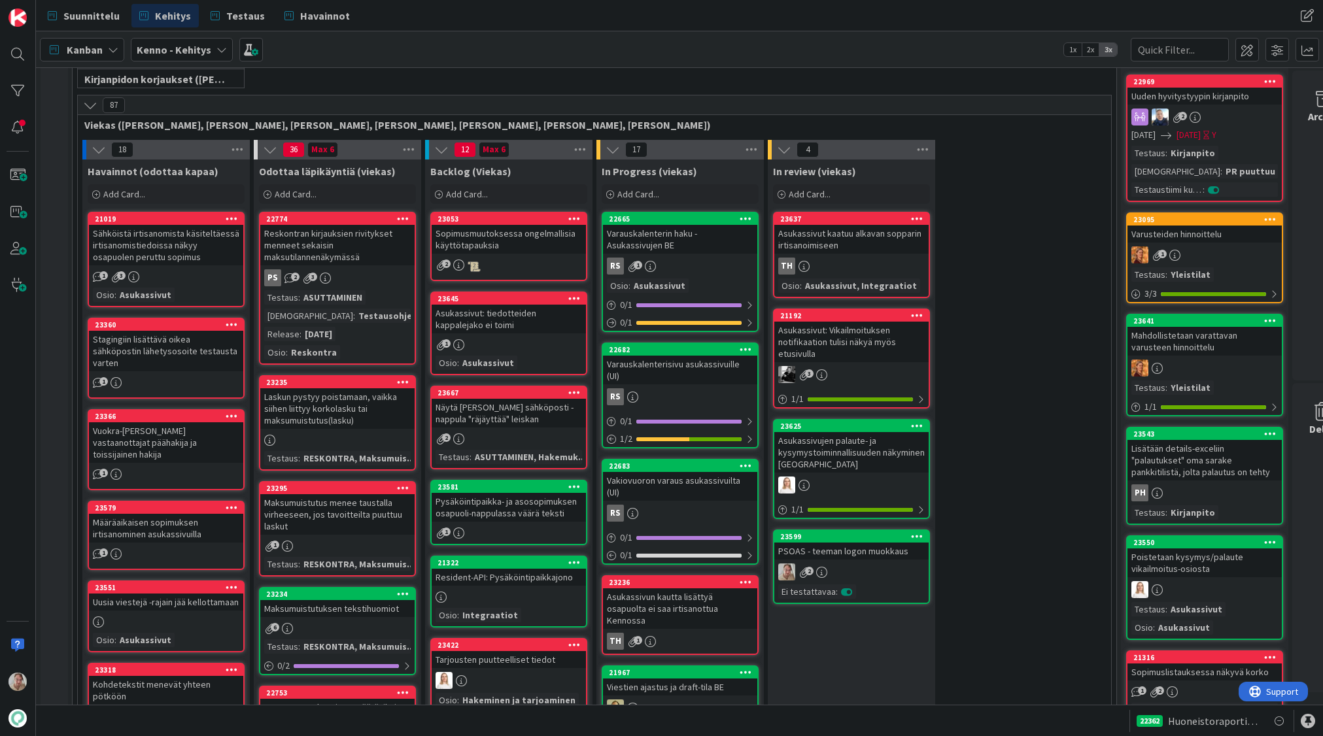
click at [342, 246] on div "Reskontran kirjauksien rivitykset menneet sekaisin maksutilannenäkymässä" at bounding box center [337, 245] width 154 height 41
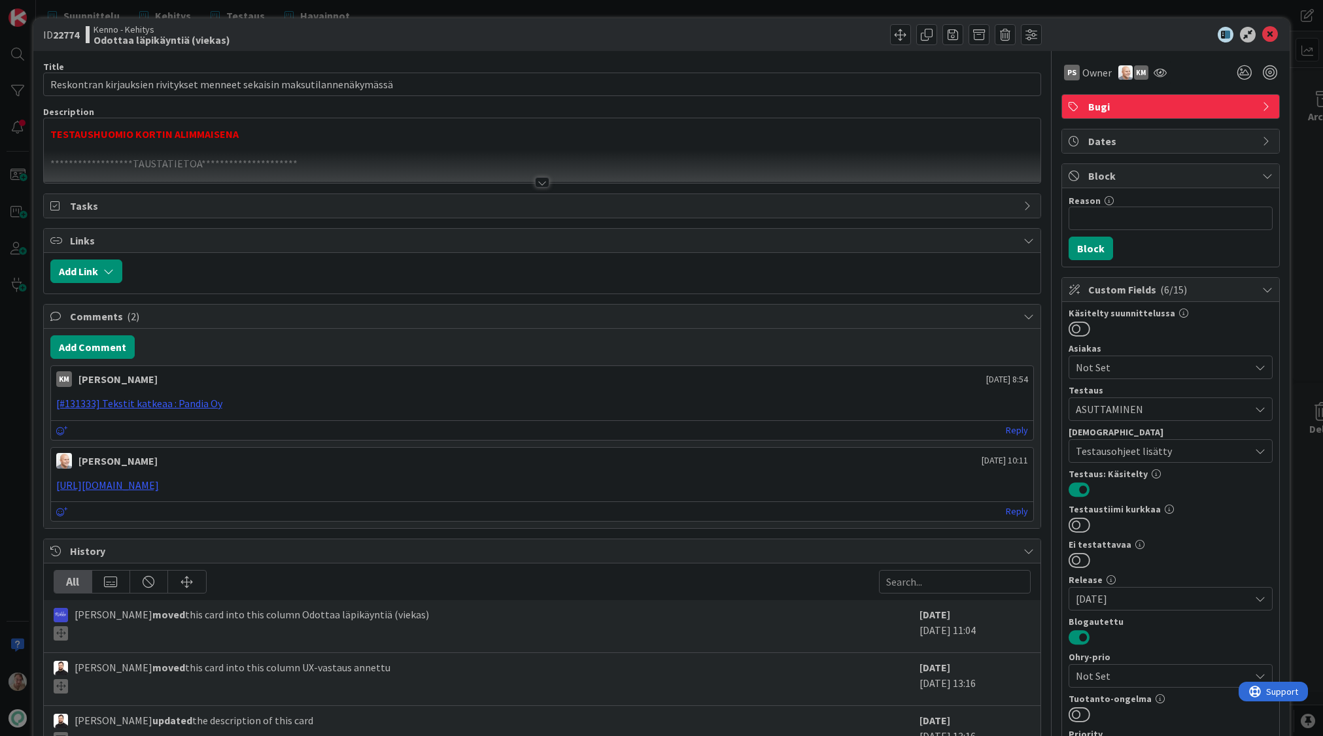
click at [337, 147] on p at bounding box center [542, 149] width 984 height 15
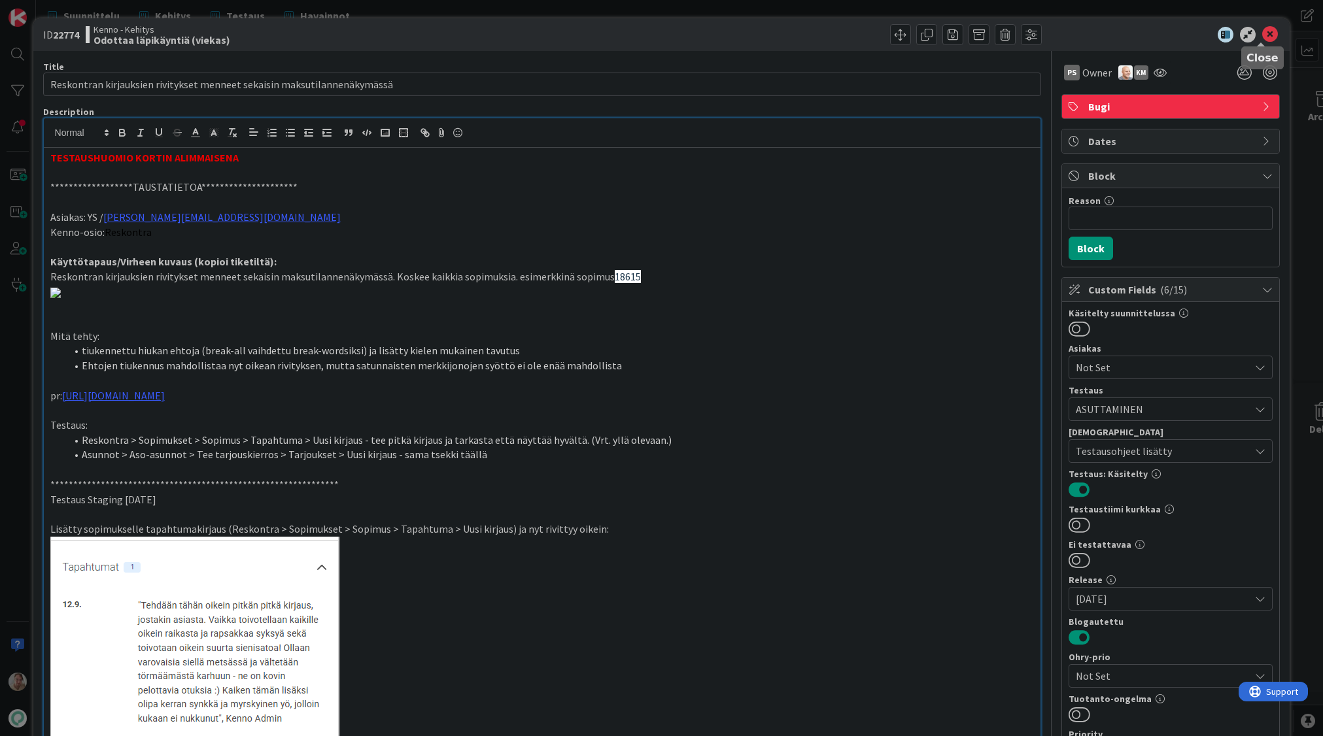
click at [1262, 37] on icon at bounding box center [1270, 35] width 16 height 16
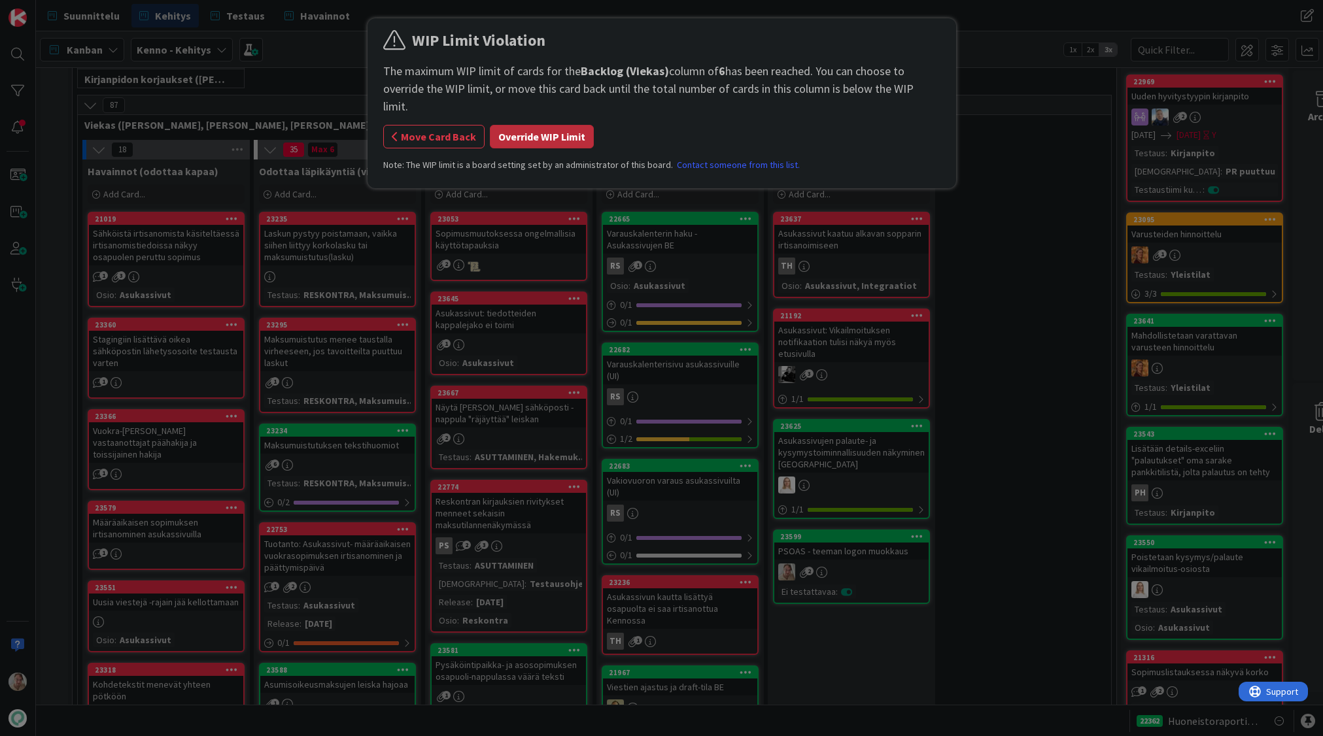
click at [540, 125] on button "Override WIP Limit" at bounding box center [542, 137] width 104 height 24
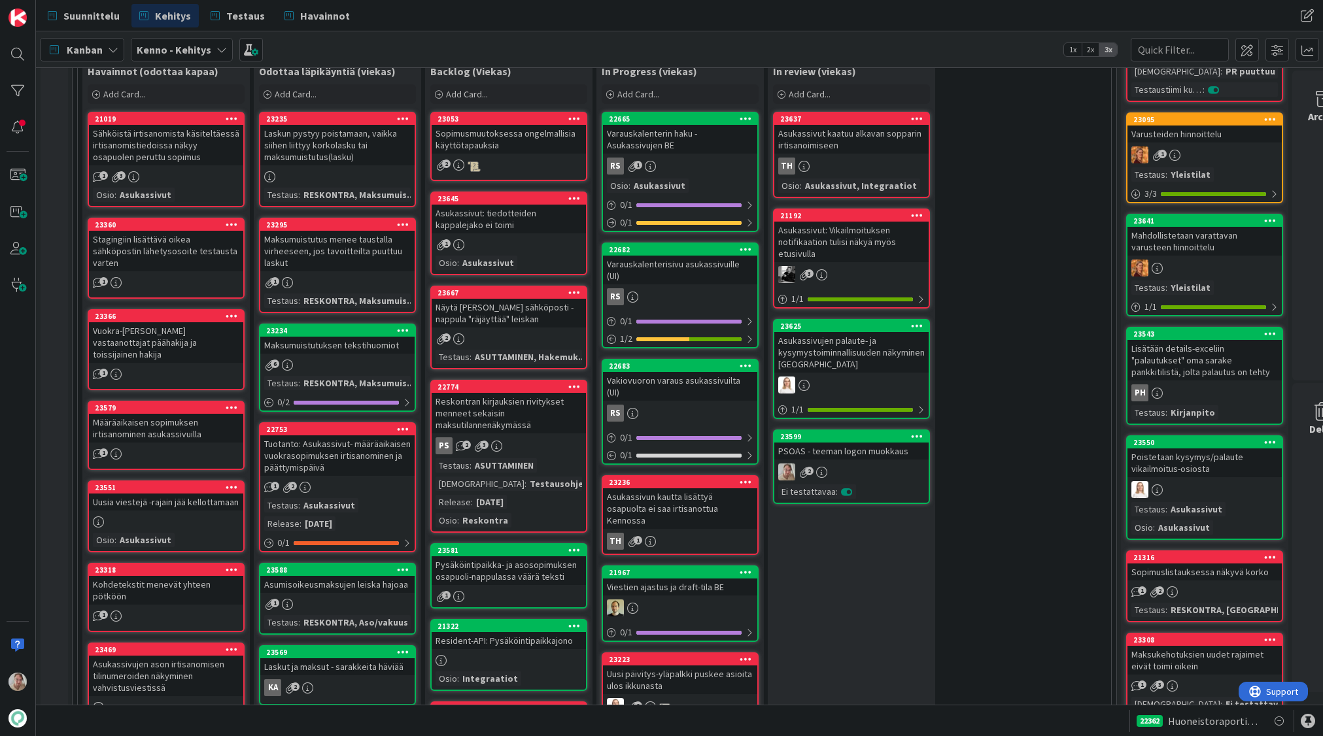
scroll to position [393, 0]
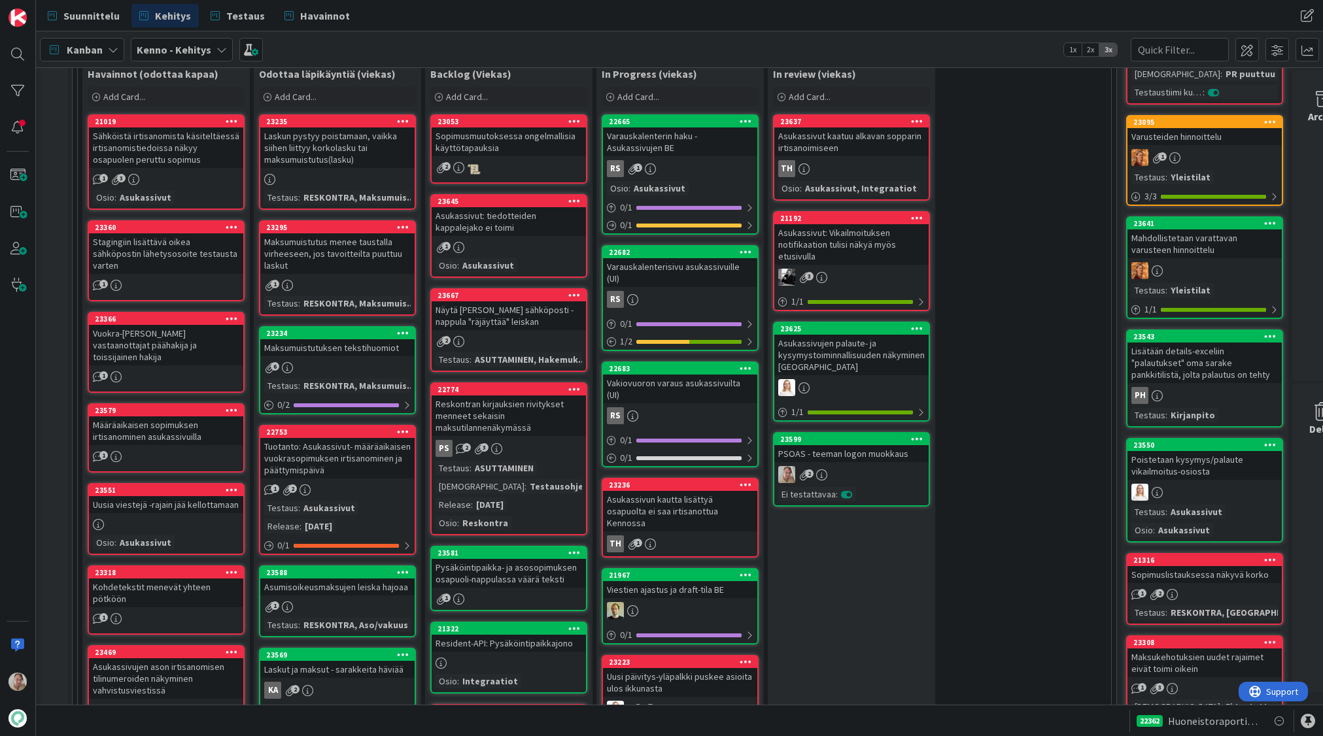
click at [181, 254] on div "Stagingiin lisättävä oikea sähköpostin lähetysosoite testausta varten" at bounding box center [166, 253] width 154 height 41
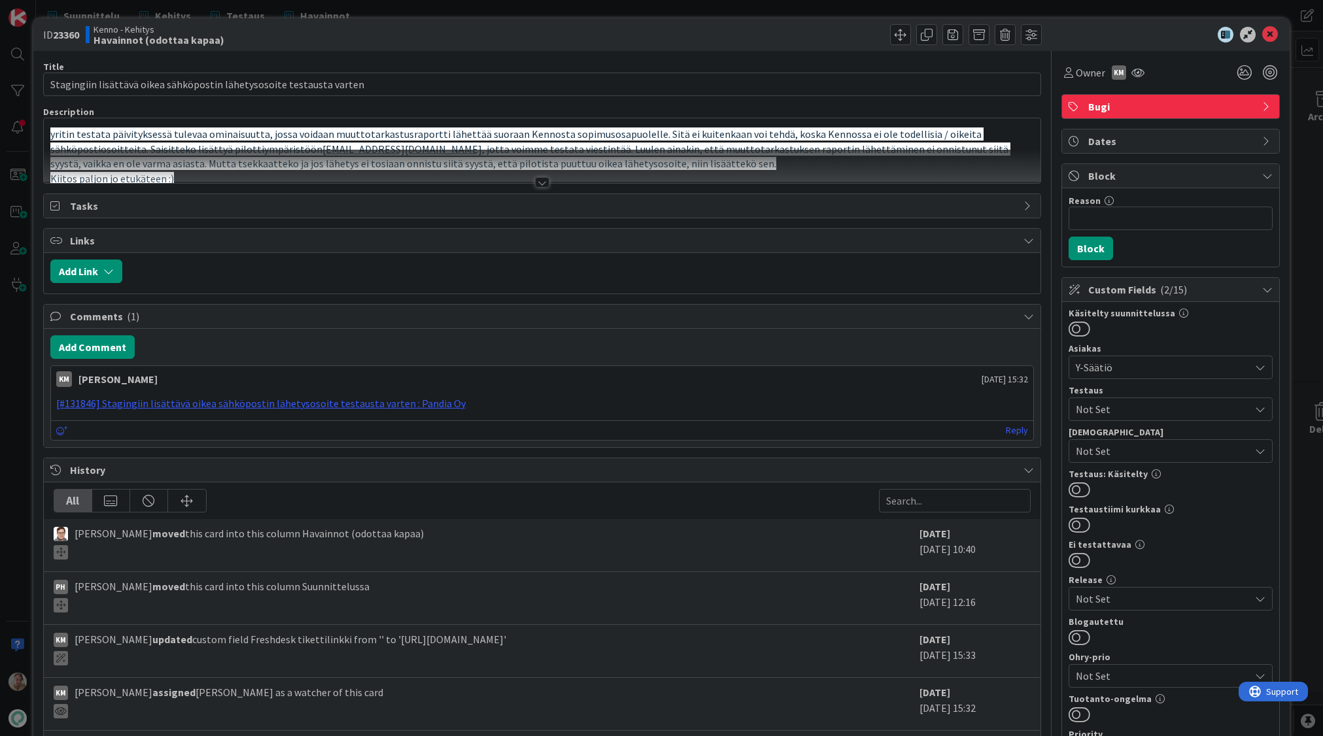
click at [292, 150] on div at bounding box center [542, 166] width 997 height 33
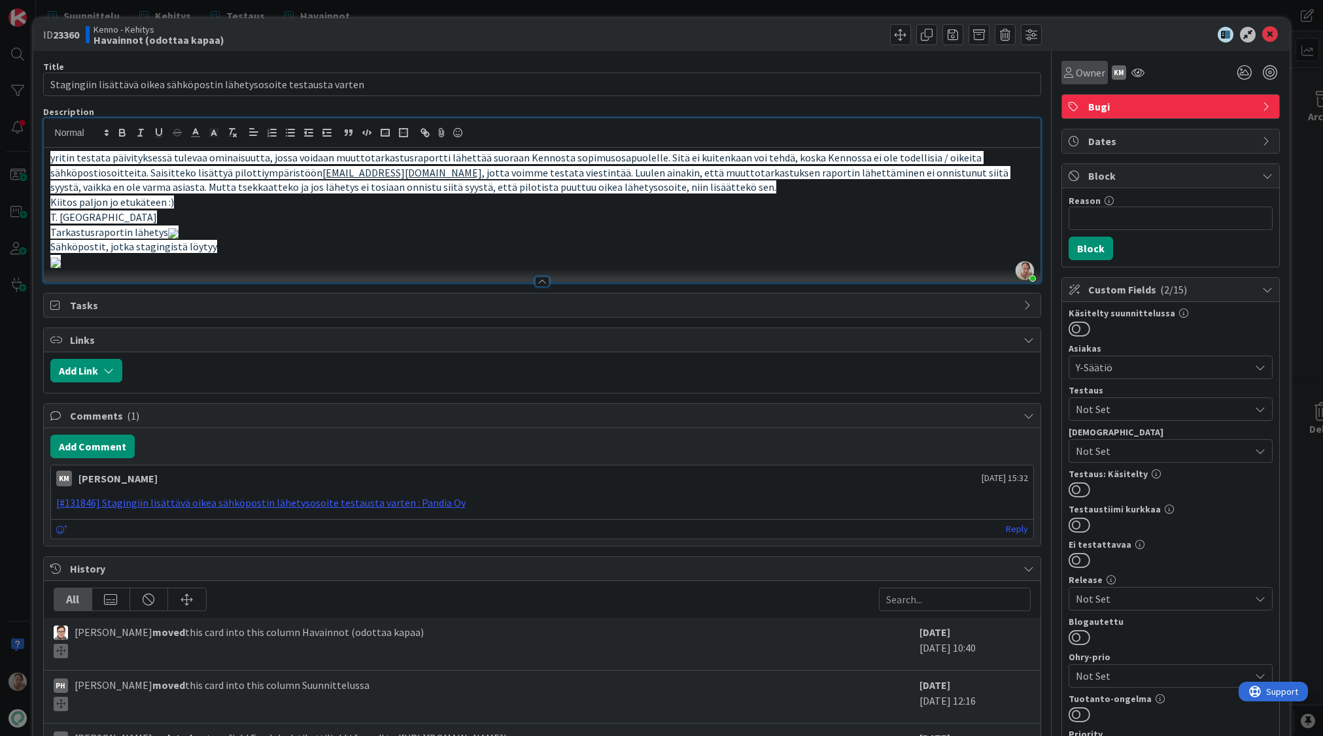
click at [1075, 76] on span "Owner" at bounding box center [1089, 73] width 29 height 16
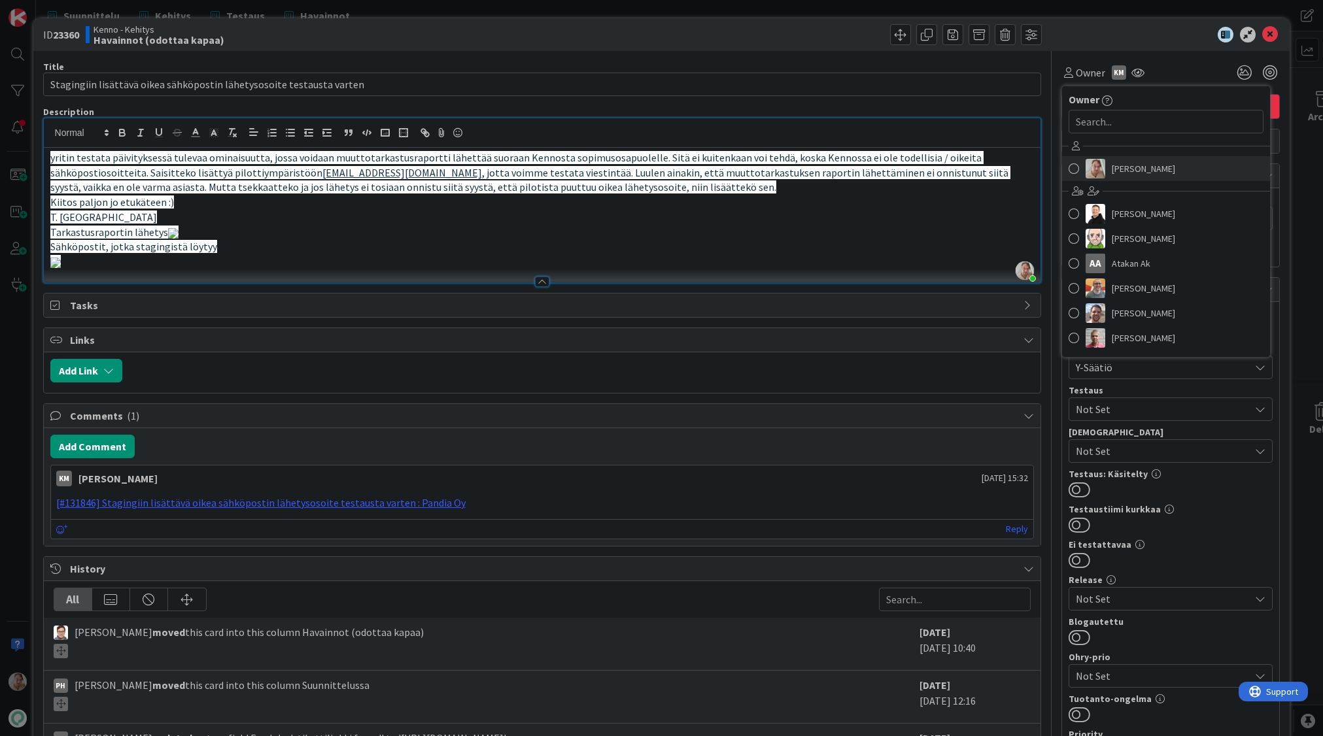
click at [1112, 171] on span "[PERSON_NAME]" at bounding box center [1142, 169] width 63 height 20
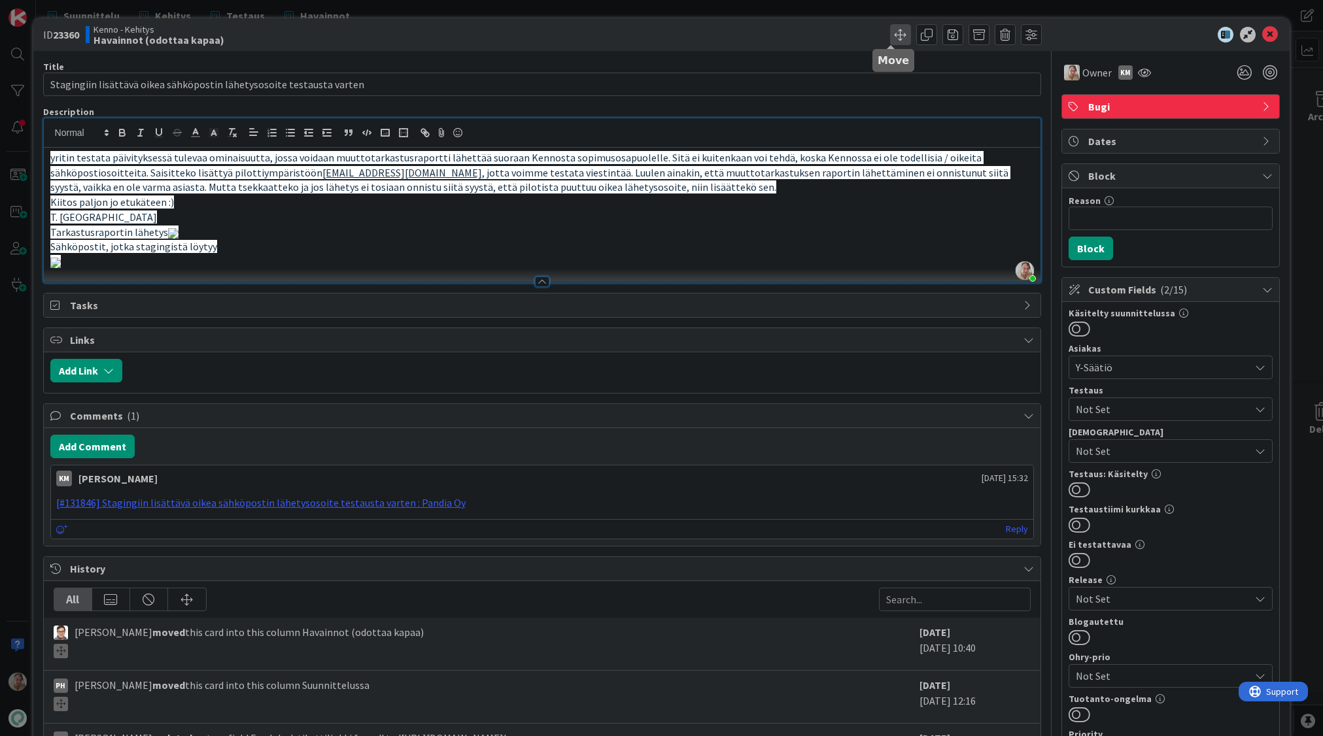
click at [890, 37] on span at bounding box center [900, 34] width 21 height 21
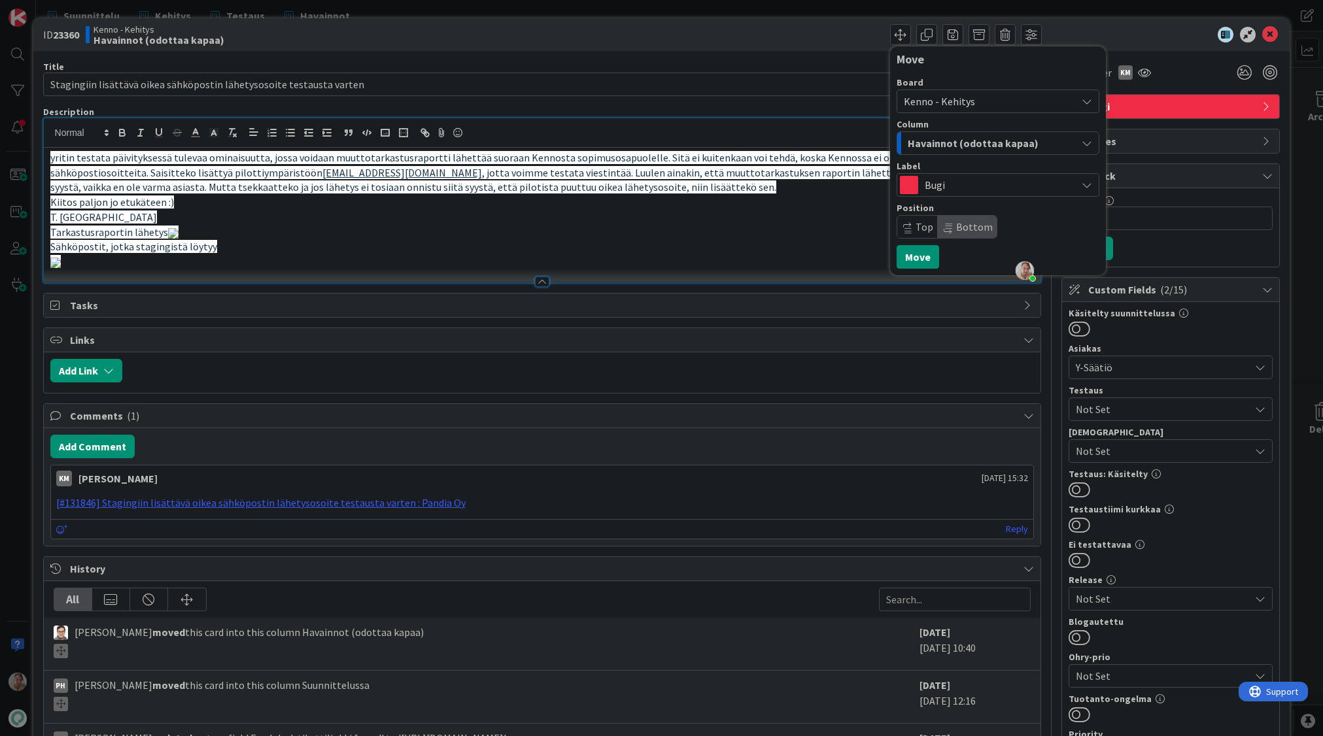
click at [934, 146] on span "Havainnot (odottaa kapaa)" at bounding box center [972, 143] width 131 height 17
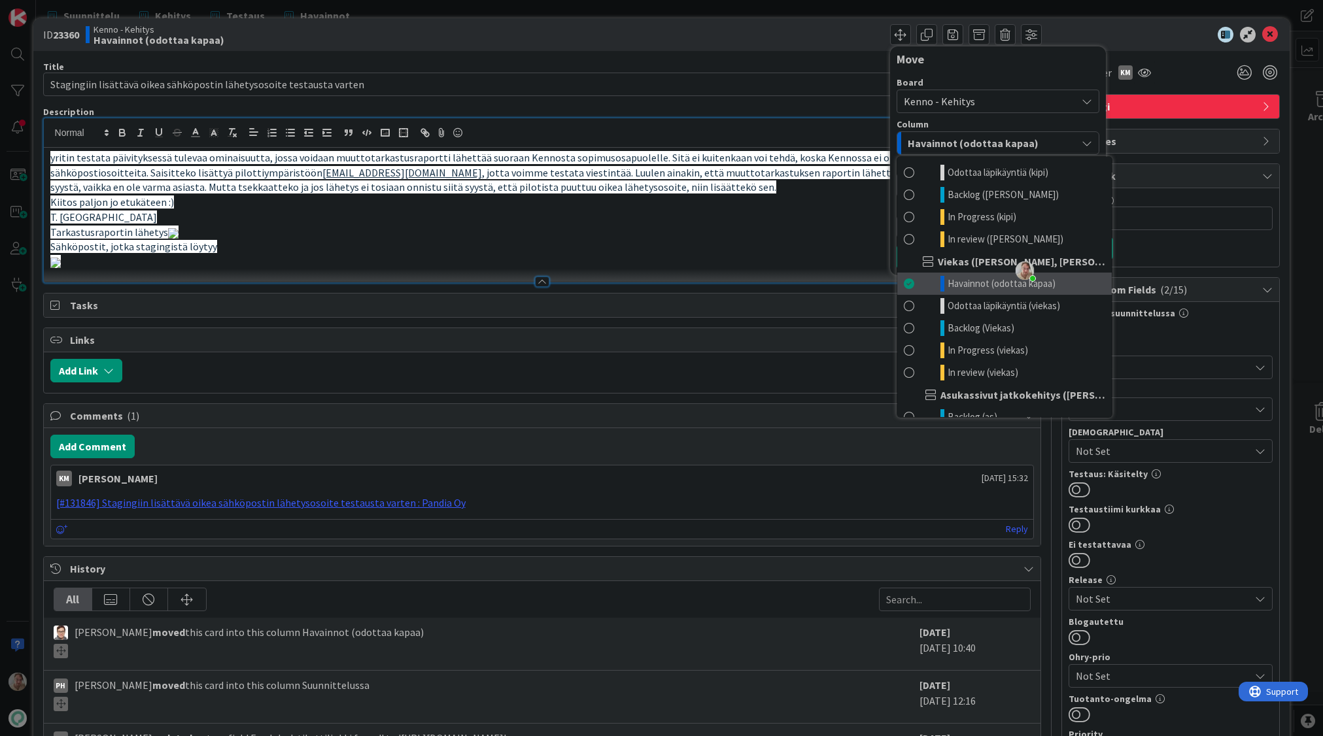
scroll to position [658, 0]
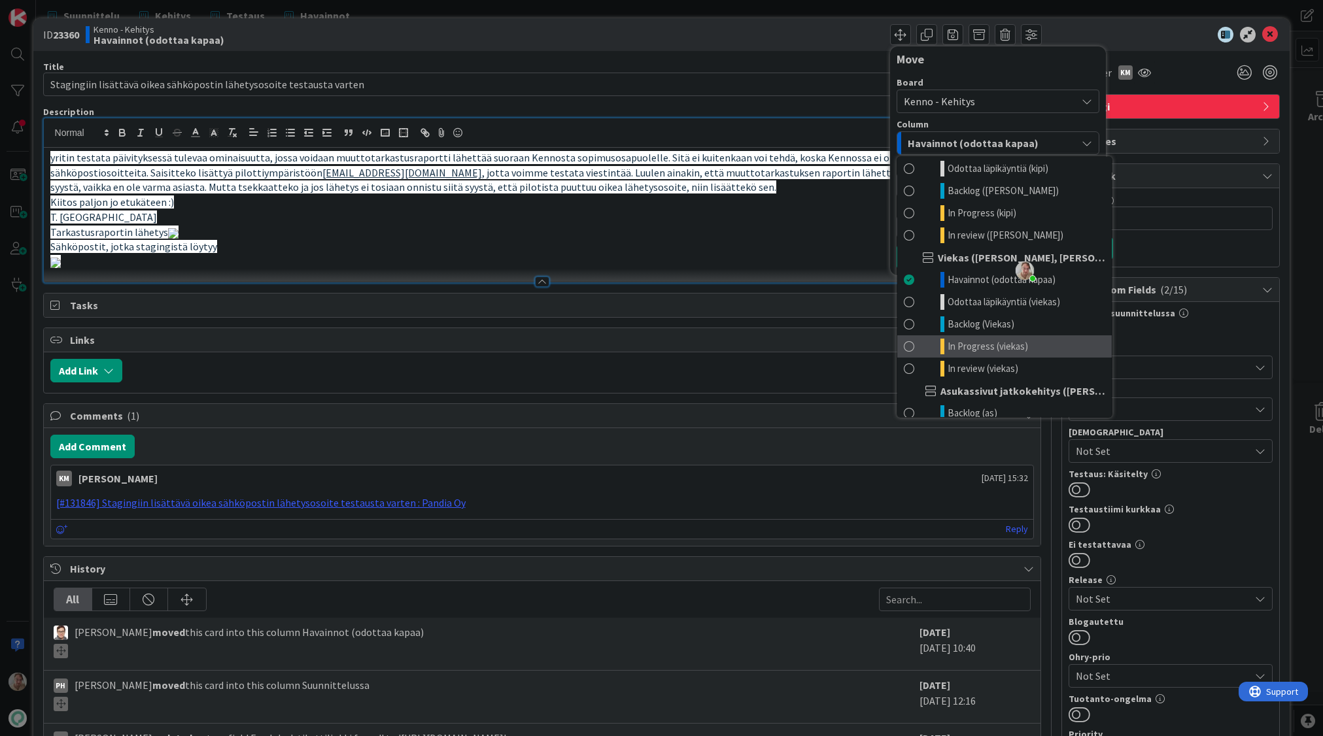
click at [988, 349] on span "In Progress (viekas)" at bounding box center [987, 347] width 80 height 16
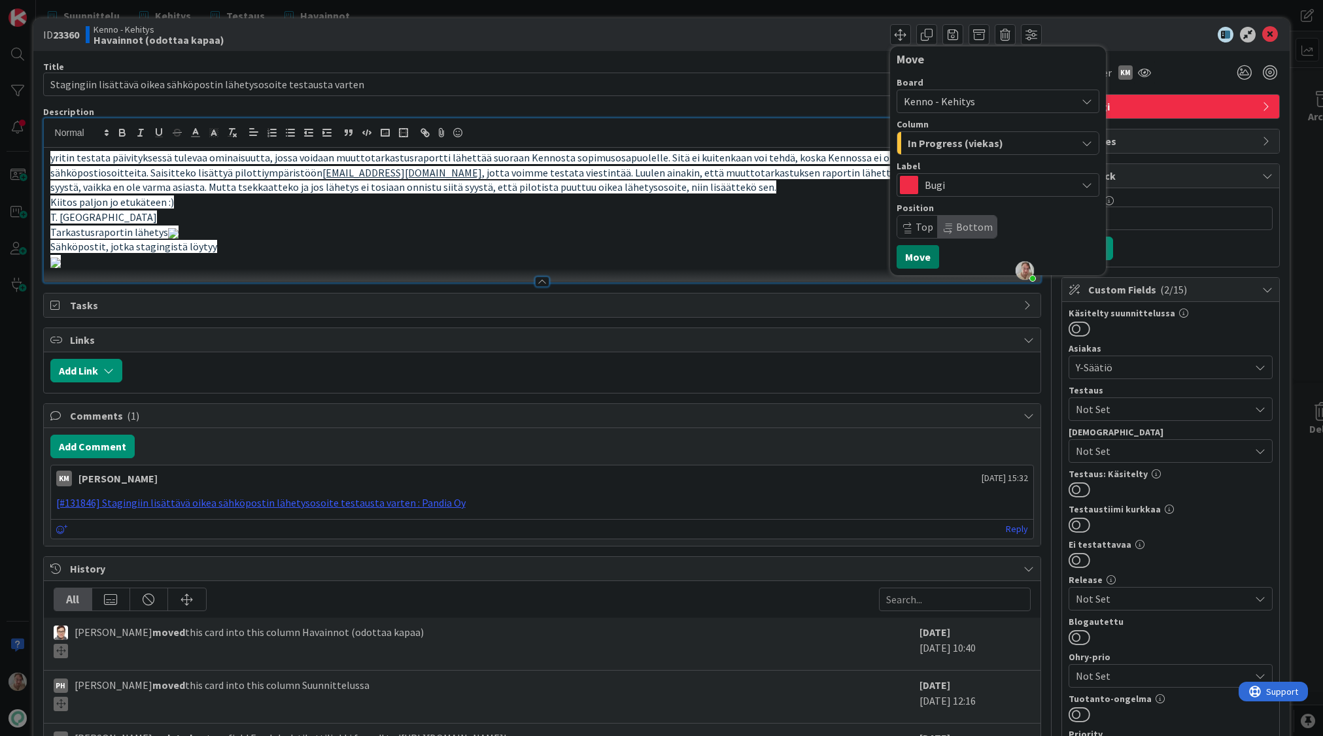
click at [908, 256] on button "Move" at bounding box center [917, 257] width 42 height 24
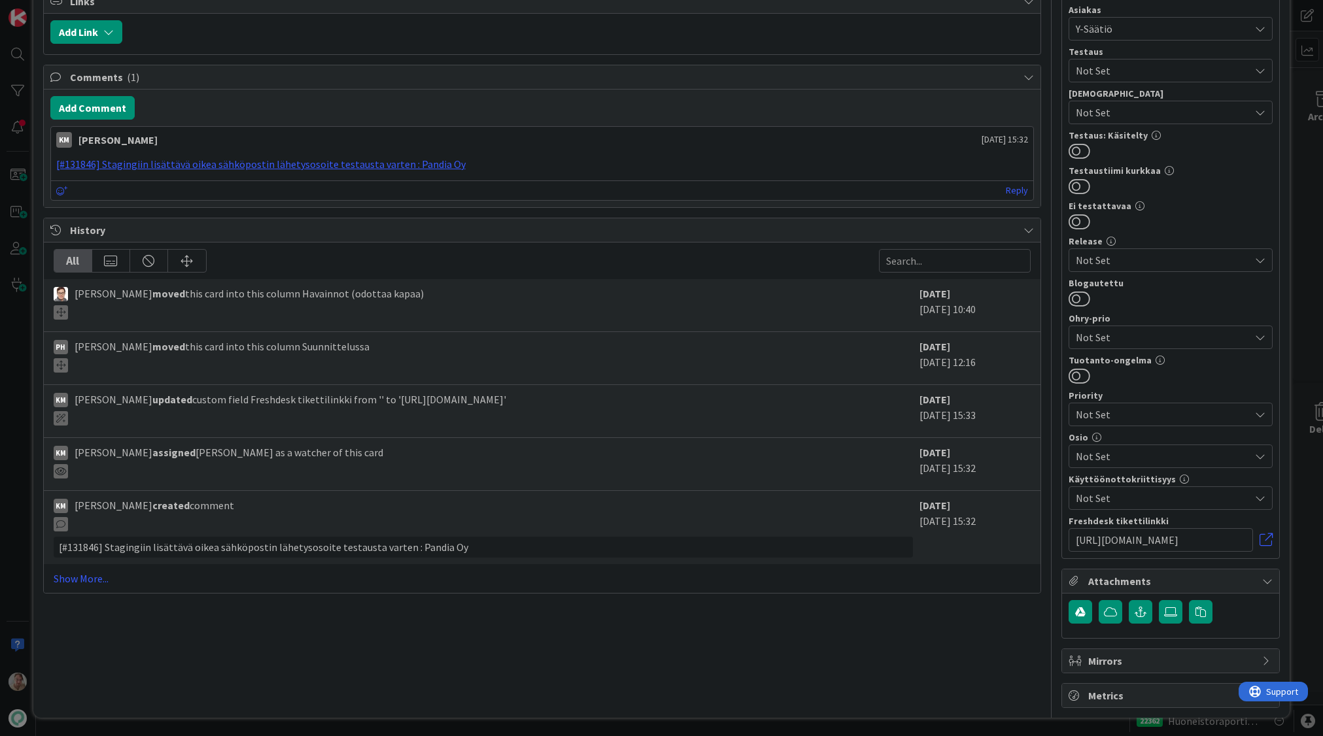
scroll to position [1351, 0]
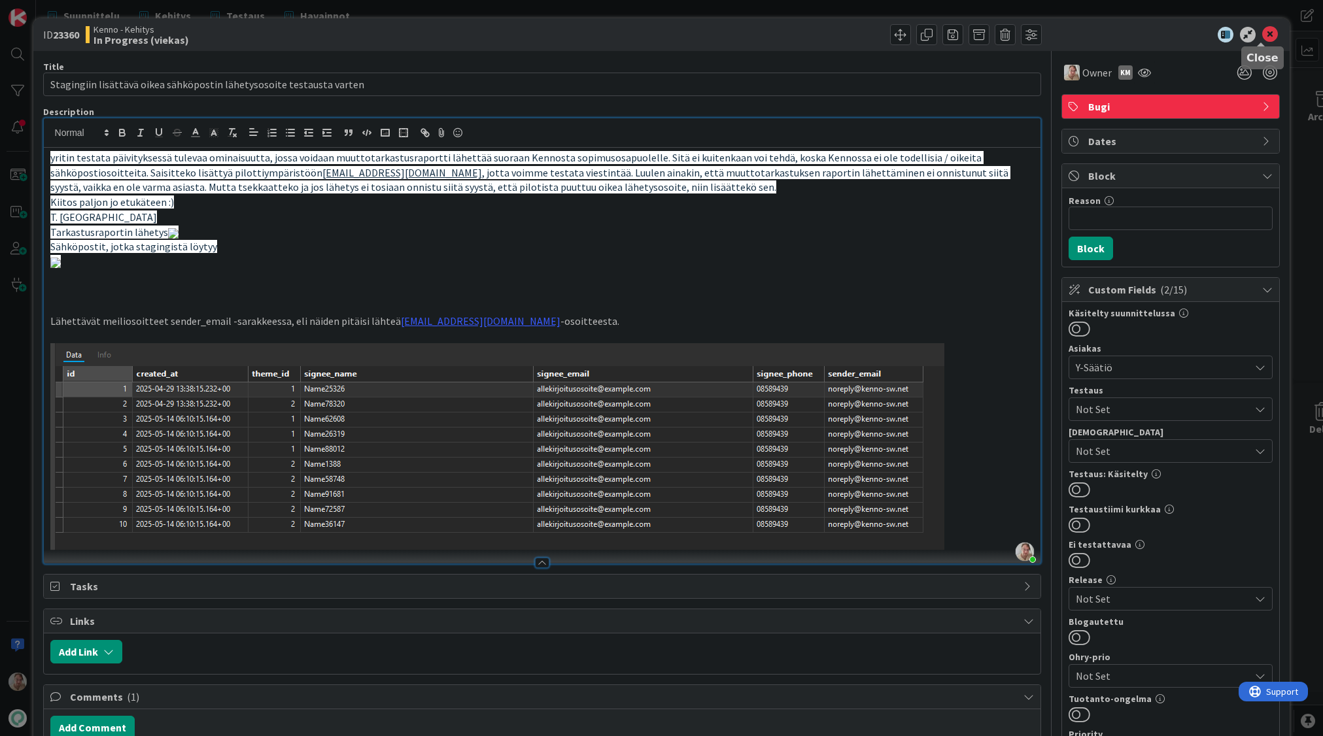
drag, startPoint x: 1263, startPoint y: 35, endPoint x: 1050, endPoint y: 5, distance: 215.2
click at [1262, 35] on icon at bounding box center [1270, 35] width 16 height 16
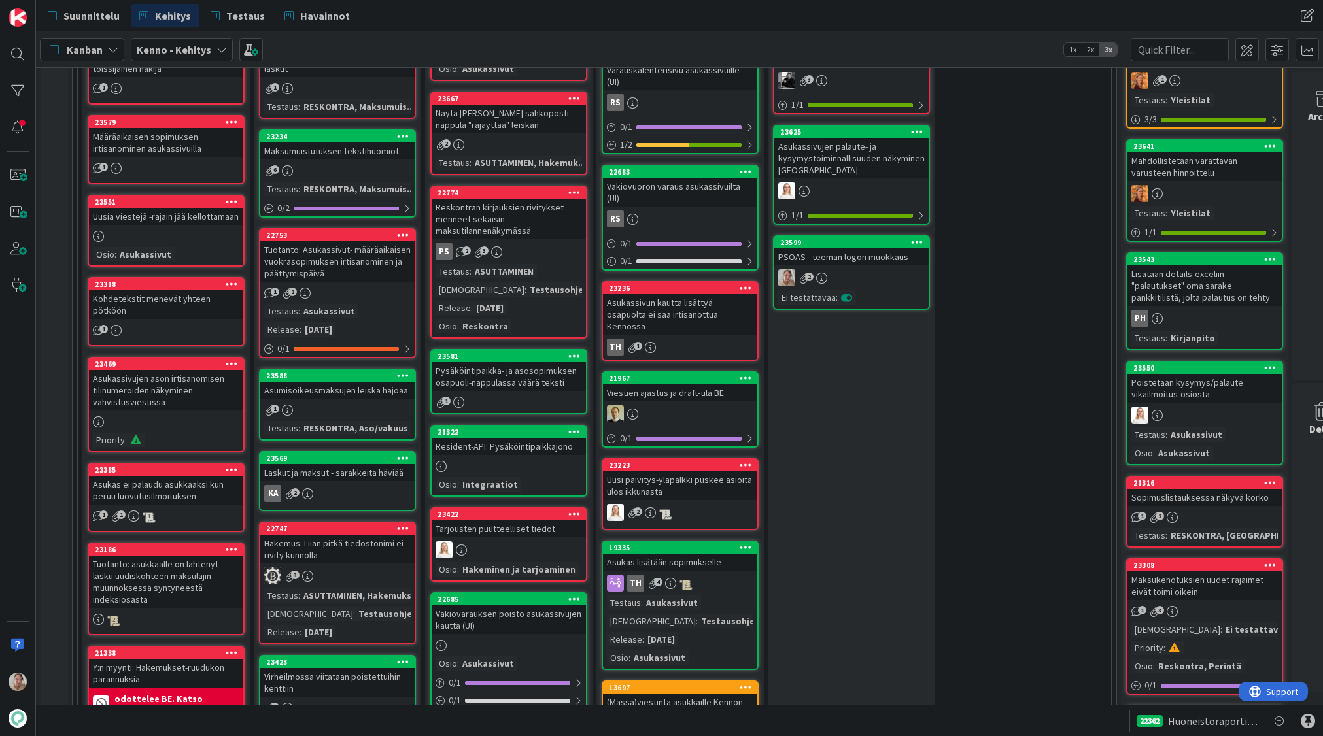
scroll to position [831, 0]
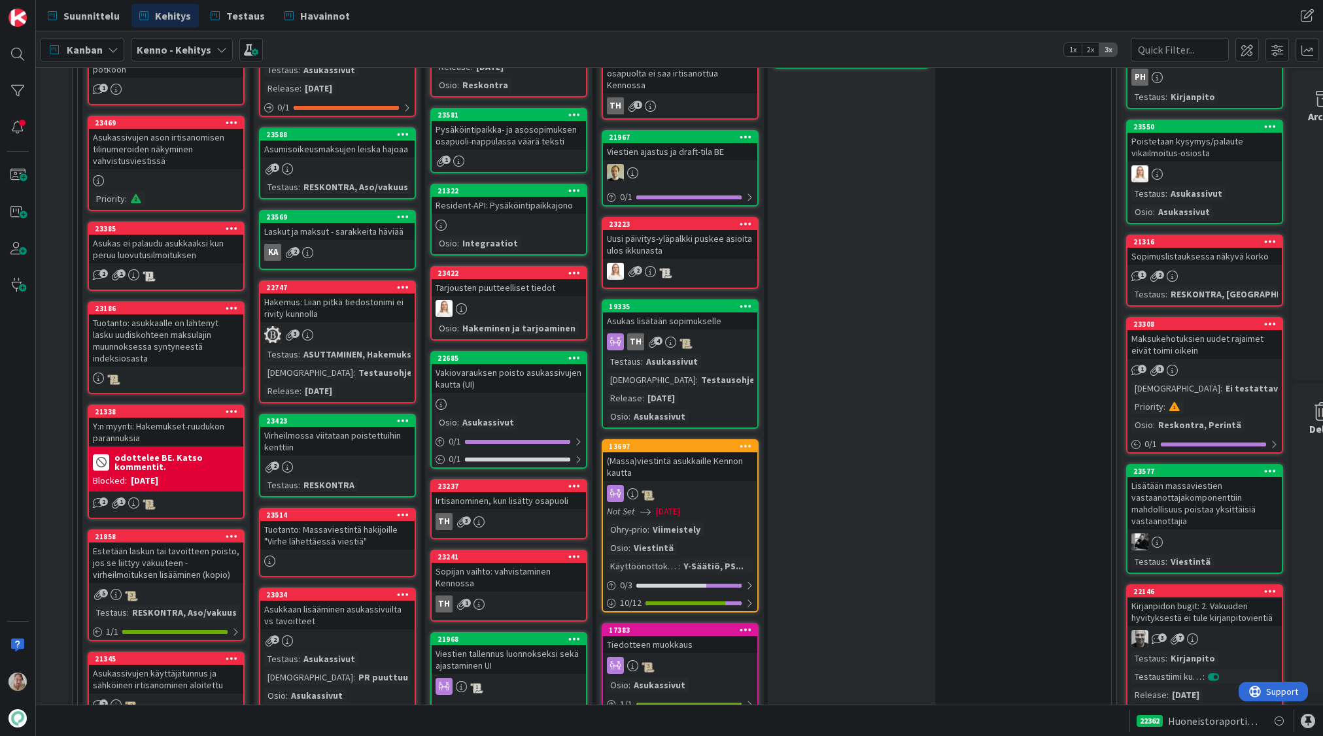
click at [327, 316] on div "Hakemus: Liian pitkä tiedostonimi ei rivity kunnolla" at bounding box center [337, 308] width 154 height 29
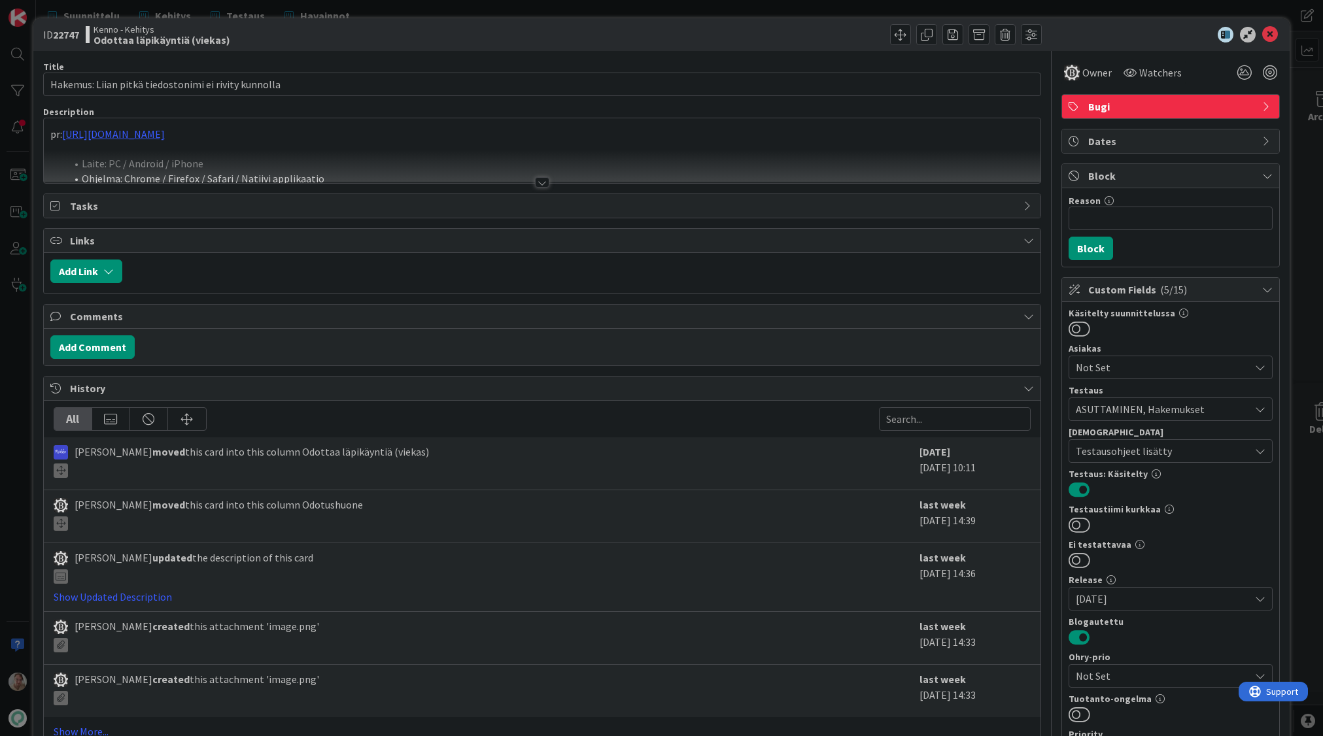
click at [461, 163] on div at bounding box center [542, 166] width 997 height 33
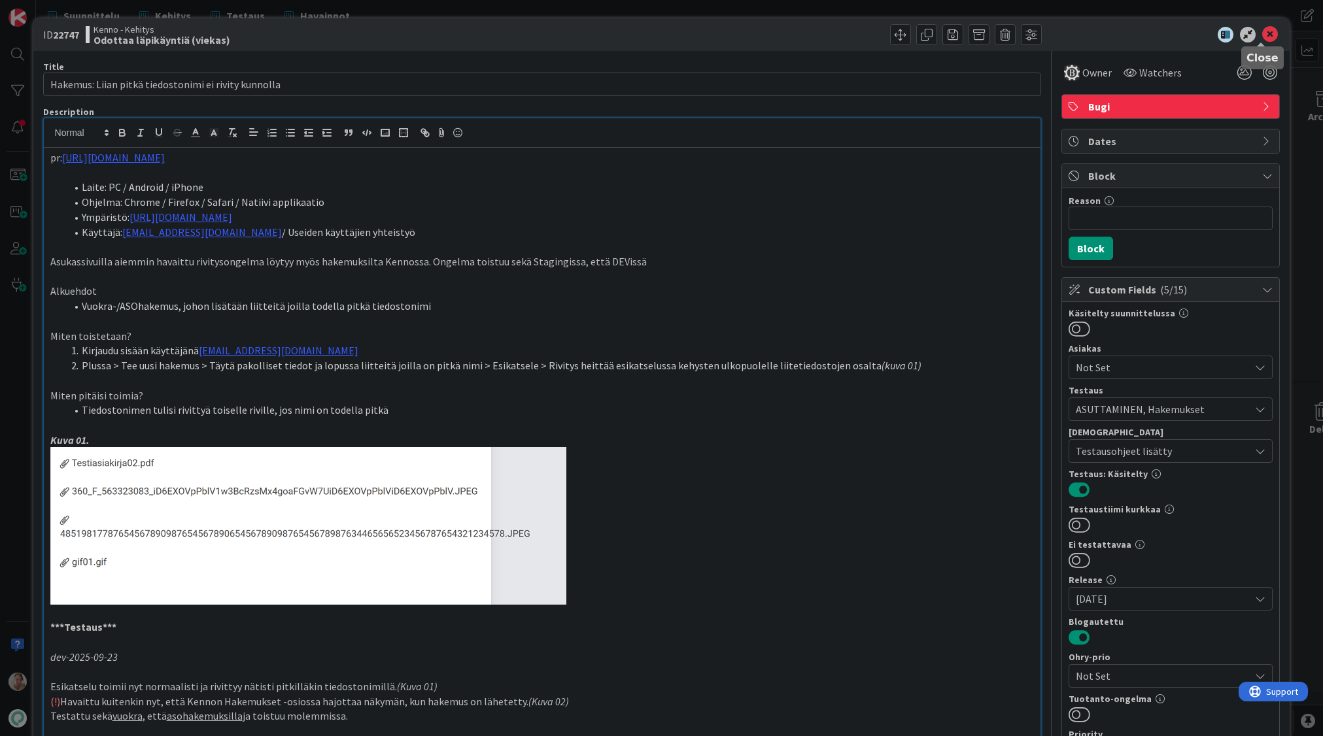
click at [1263, 33] on icon at bounding box center [1270, 35] width 16 height 16
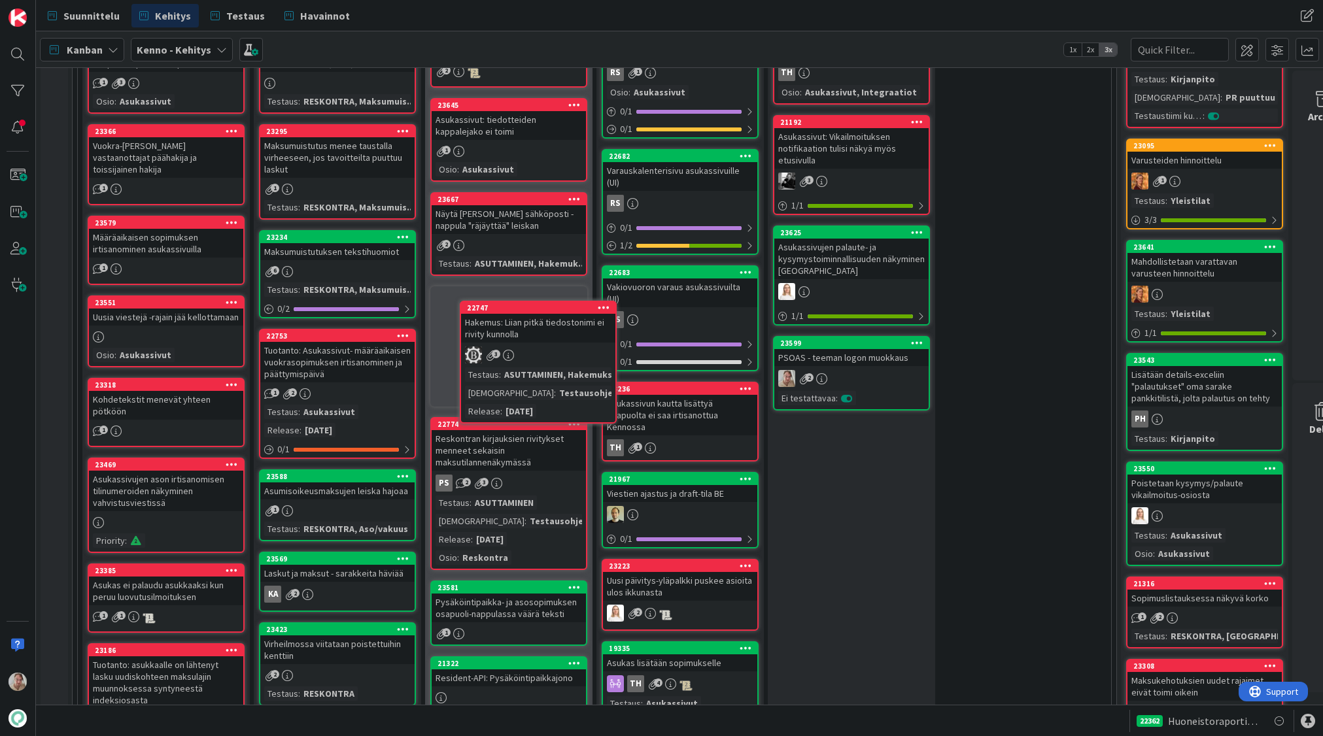
scroll to position [488, 0]
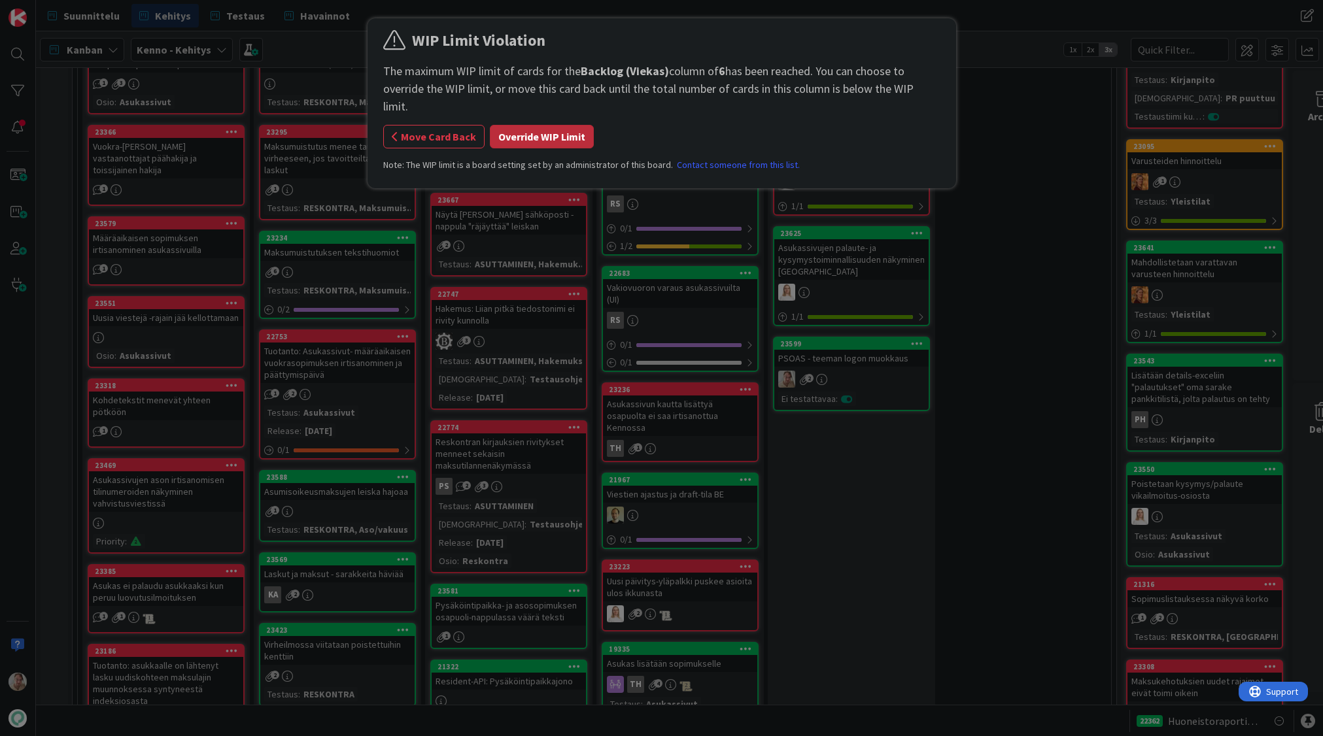
click at [531, 125] on button "Override WIP Limit" at bounding box center [542, 137] width 104 height 24
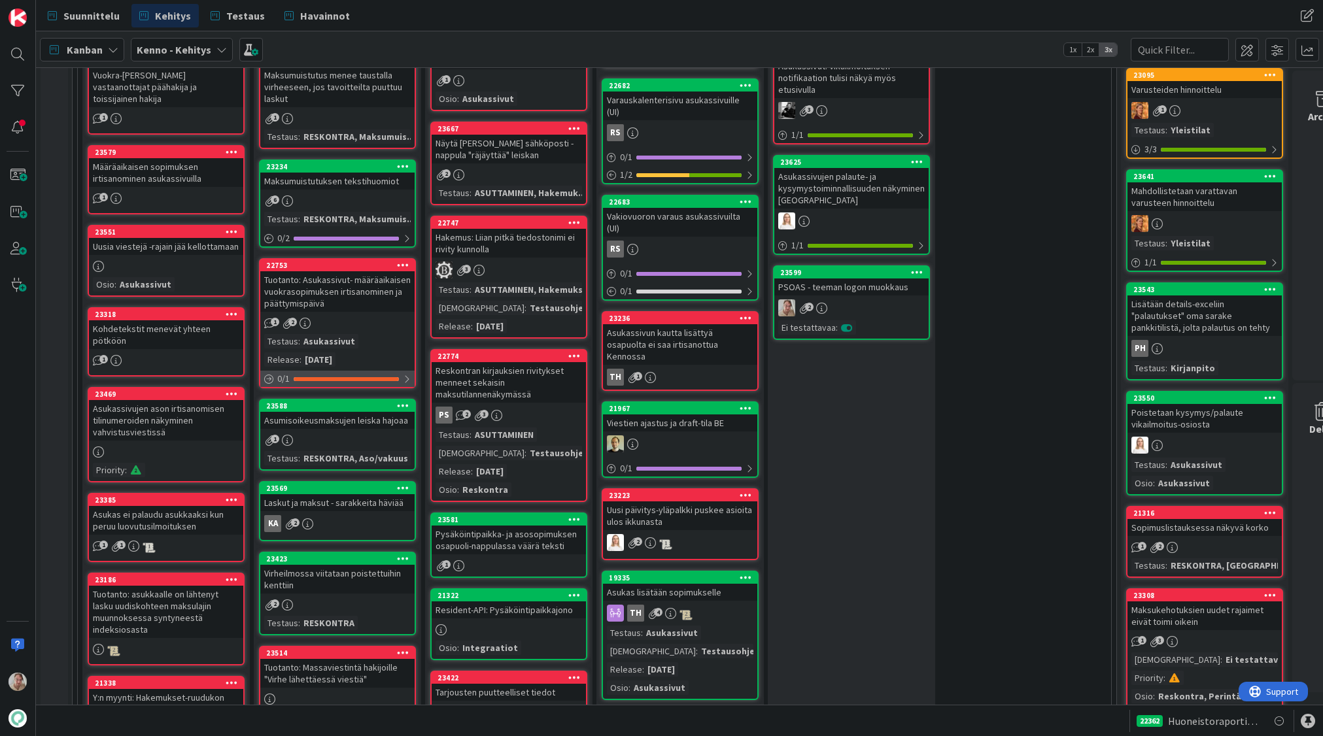
scroll to position [722, 0]
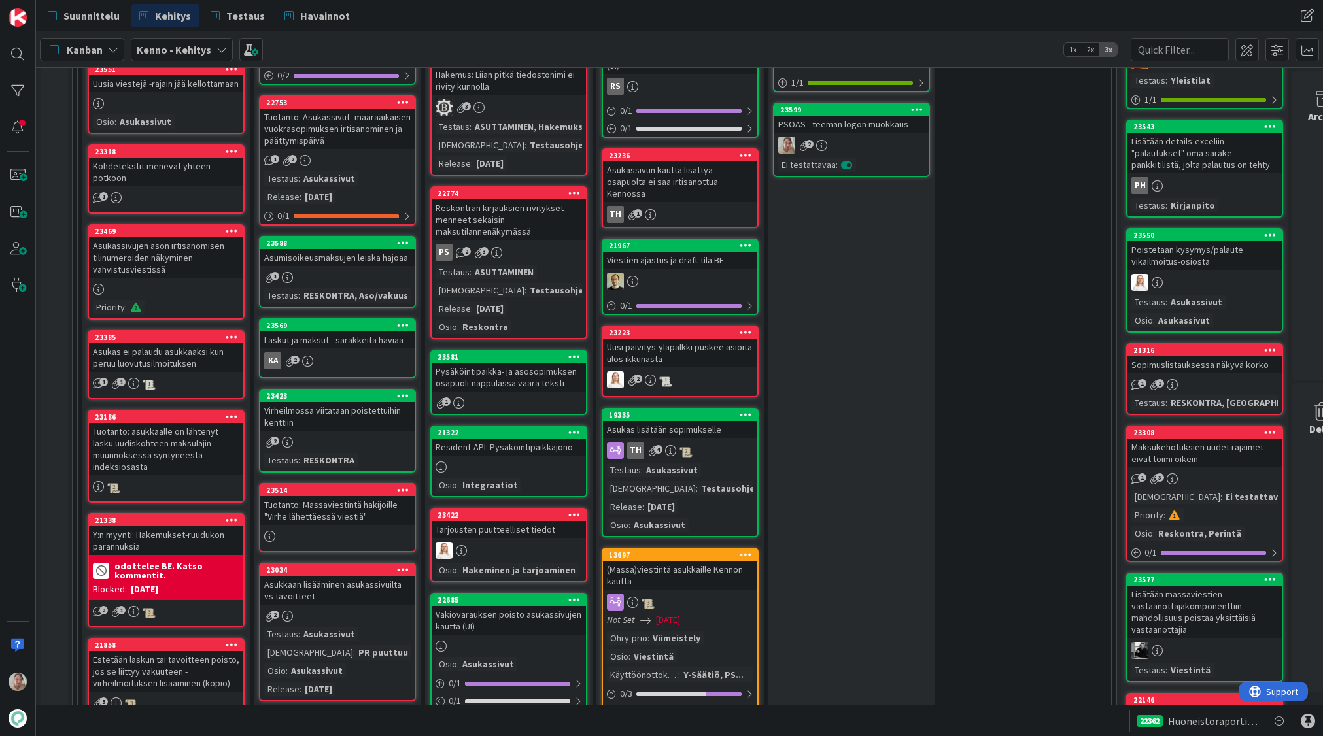
click at [351, 262] on div "Asumisoikeusmaksujen leiska hajoaa" at bounding box center [337, 257] width 154 height 17
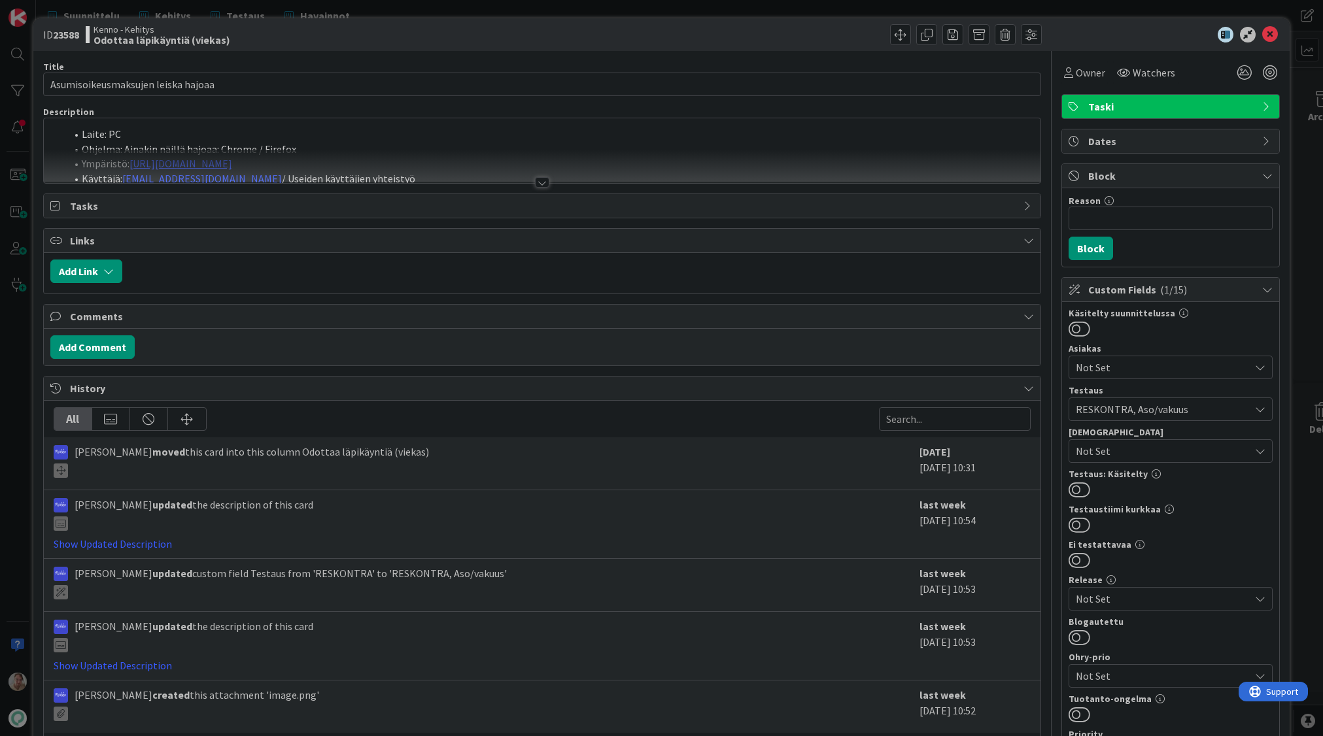
click at [365, 137] on li "Laite: PC" at bounding box center [550, 134] width 968 height 15
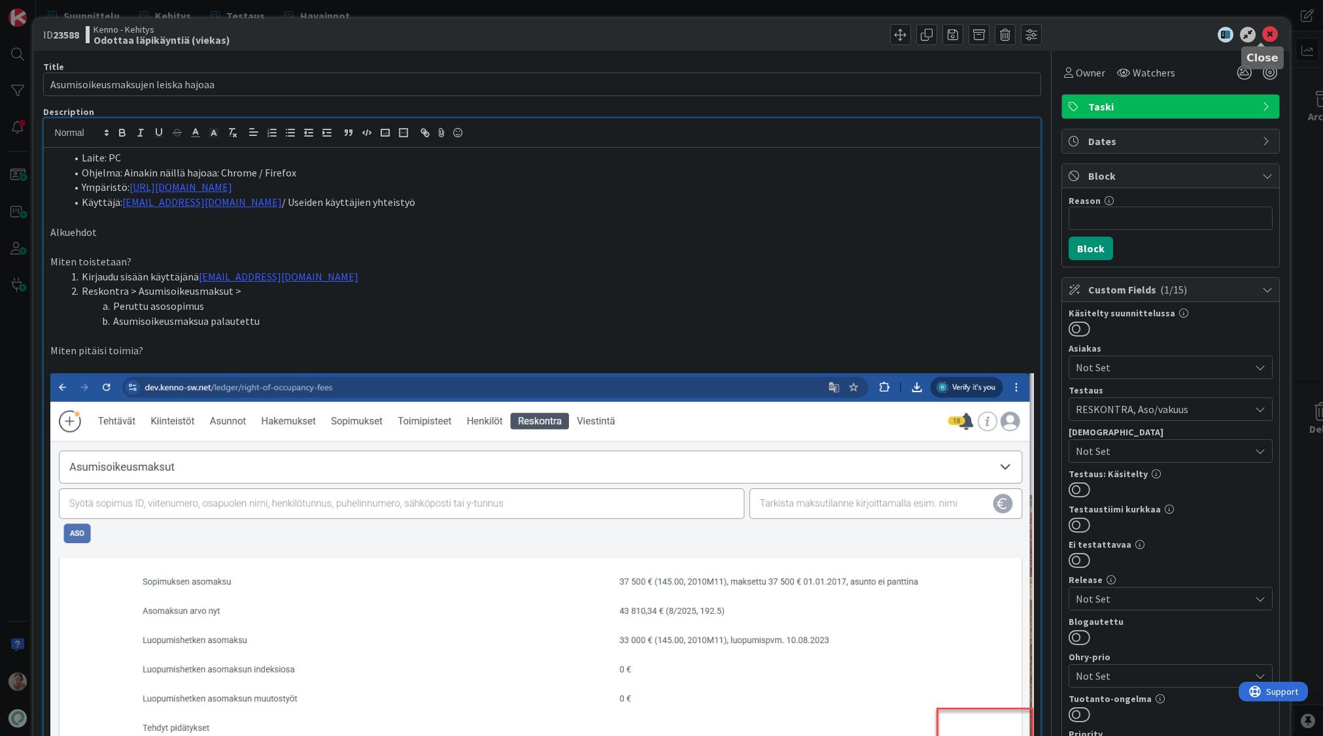
click at [1262, 37] on icon at bounding box center [1270, 35] width 16 height 16
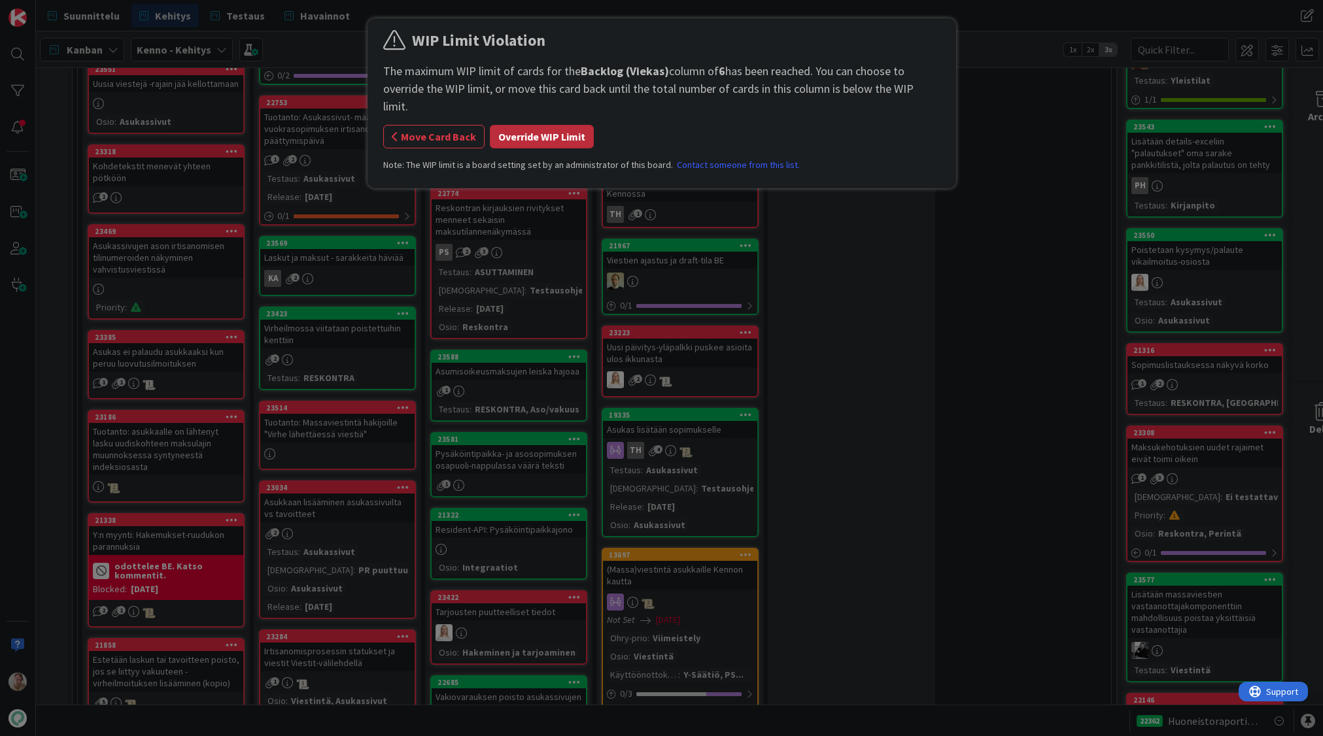
click at [558, 125] on button "Override WIP Limit" at bounding box center [542, 137] width 104 height 24
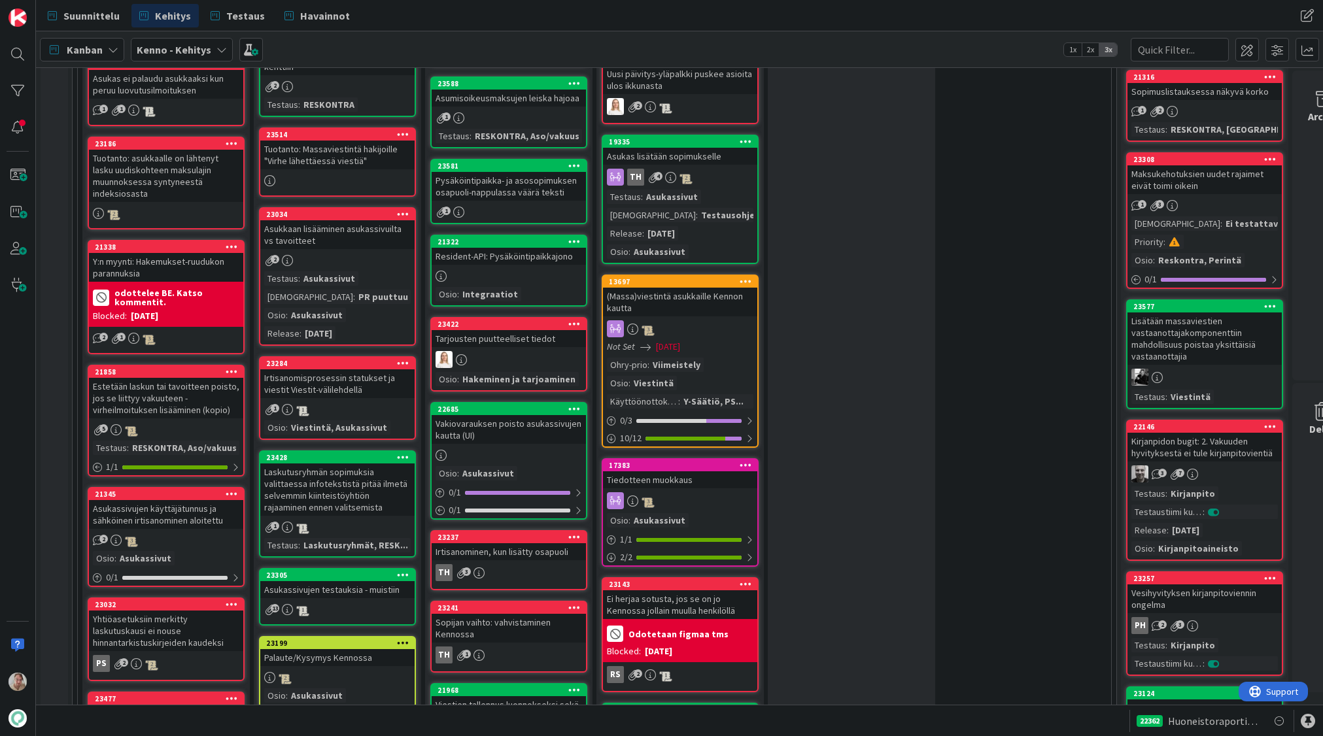
scroll to position [1056, 0]
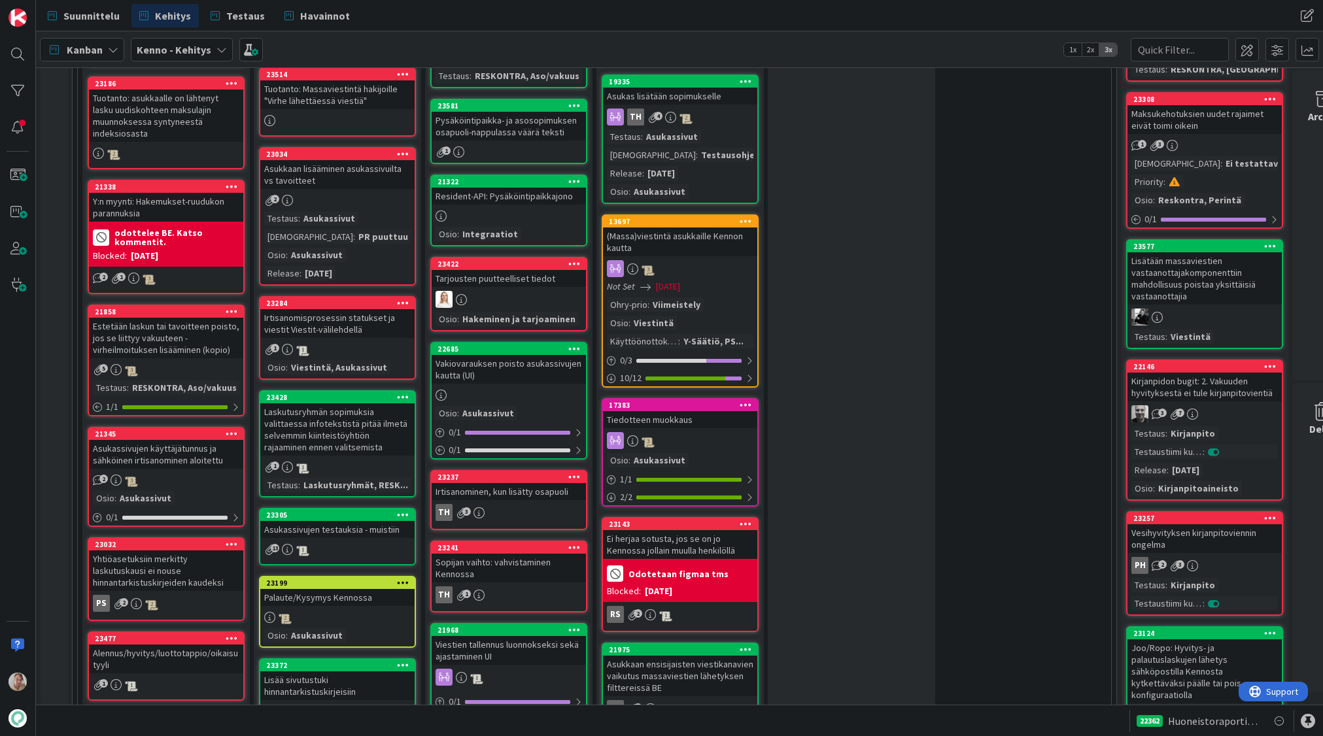
click at [320, 315] on div "Irtisanomisprosessin statukset ja viestit Viestit-välilehdellä" at bounding box center [337, 323] width 154 height 29
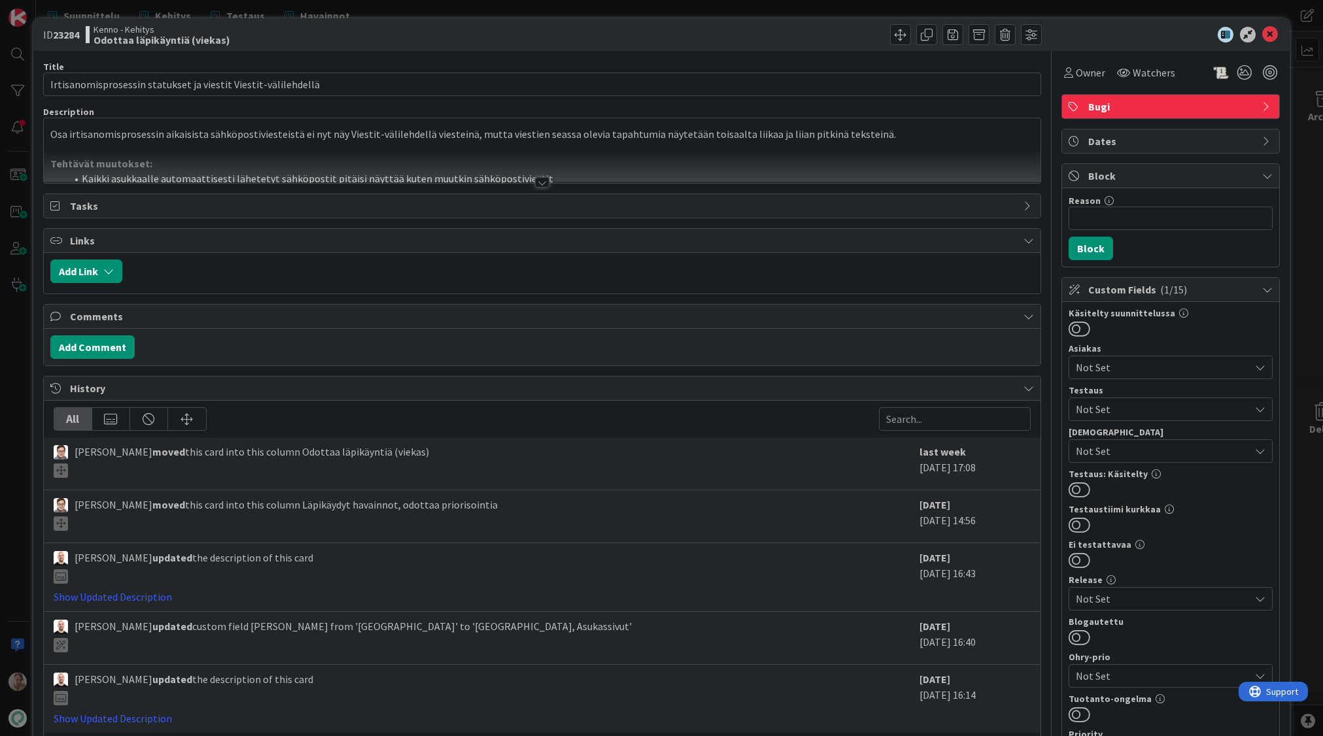
click at [366, 156] on div at bounding box center [542, 166] width 997 height 33
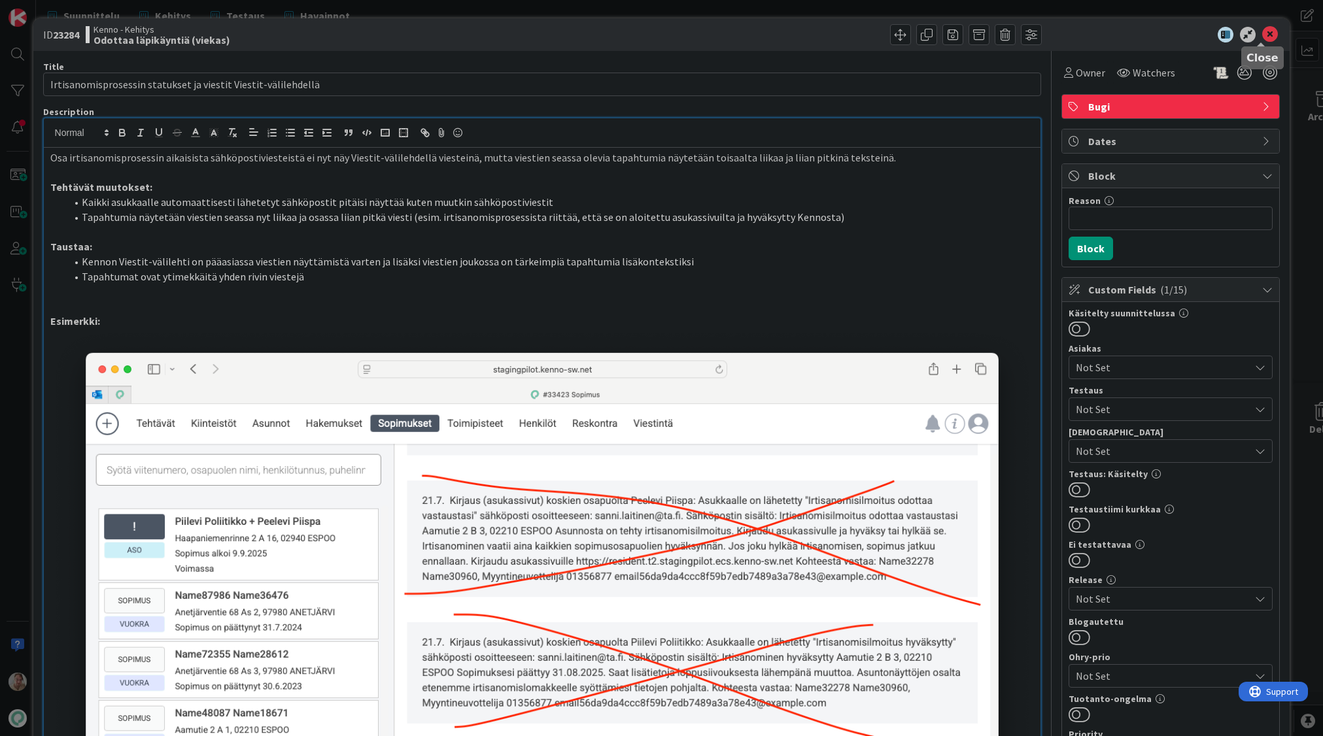
click at [1263, 37] on icon at bounding box center [1270, 35] width 16 height 16
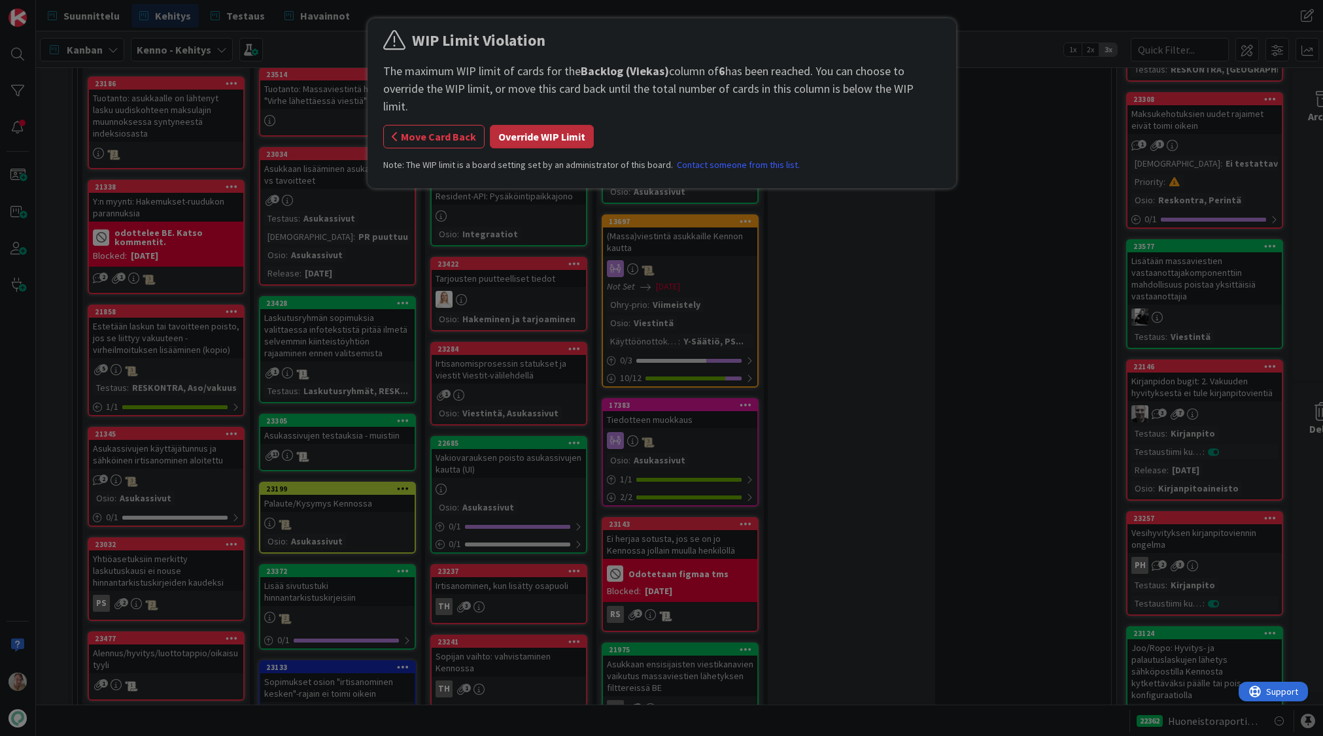
click at [547, 125] on button "Override WIP Limit" at bounding box center [542, 137] width 104 height 24
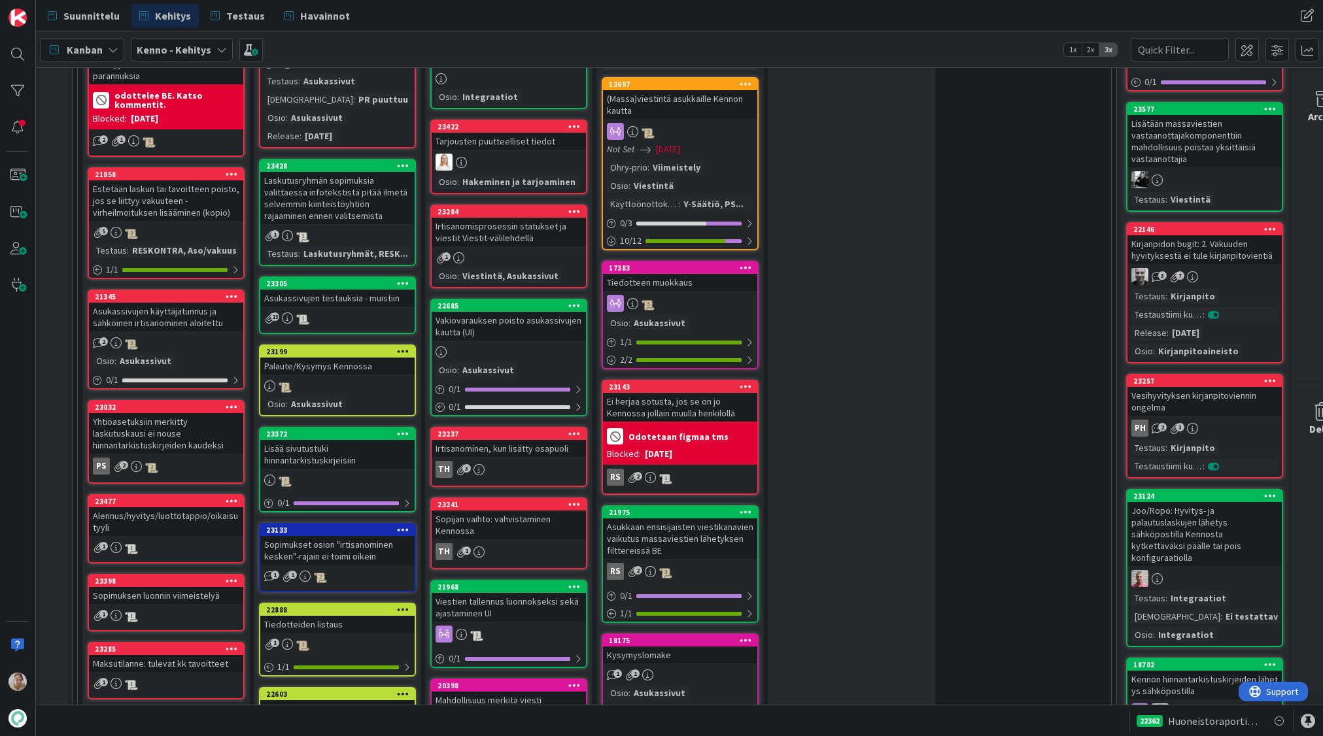
scroll to position [1320, 0]
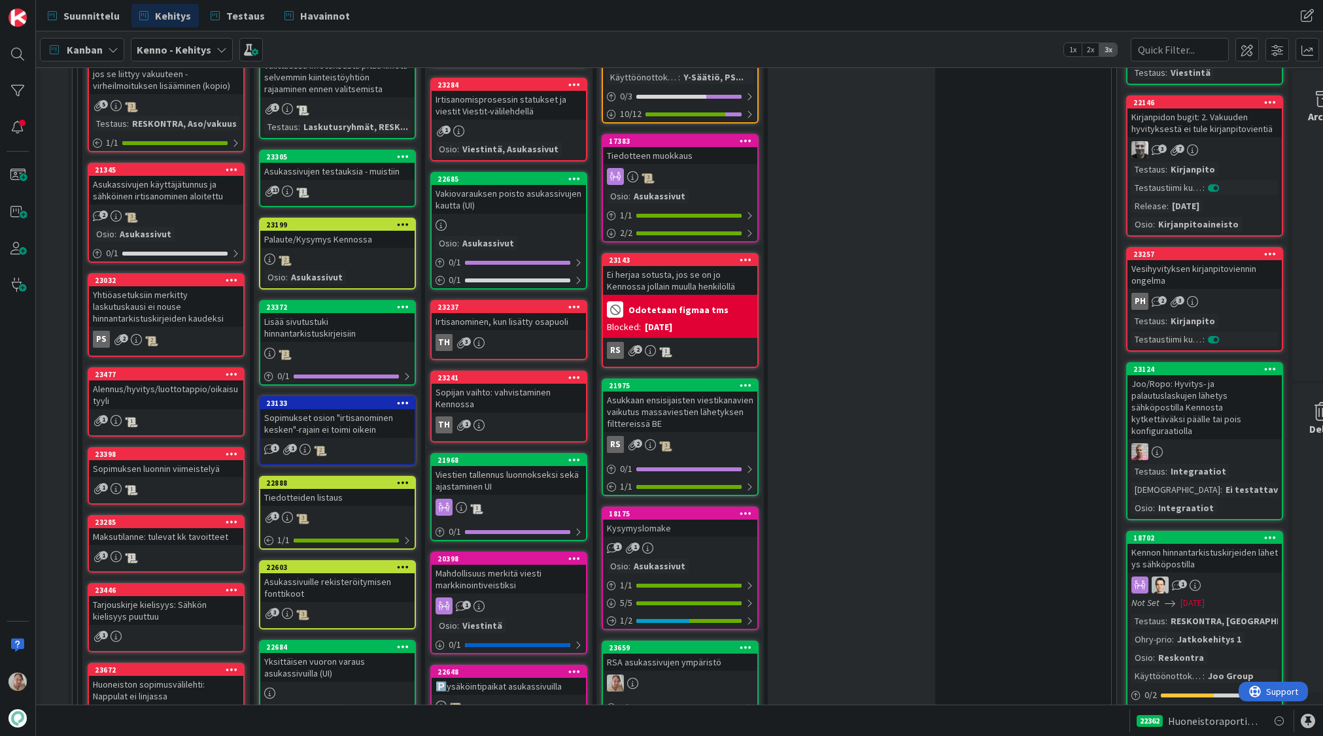
click at [336, 237] on div "Palaute/Kysymys Kennossa" at bounding box center [337, 239] width 154 height 17
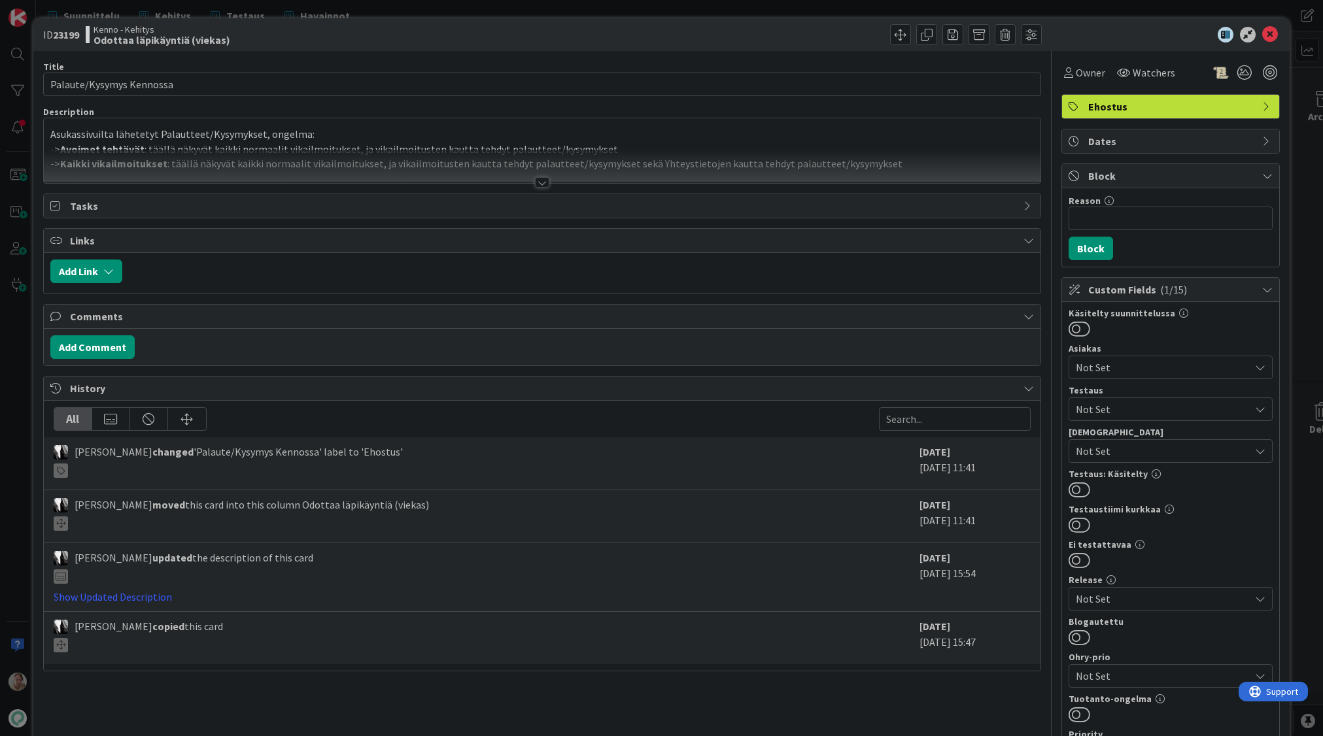
click at [582, 133] on p "Asukassivuilta lähetetyt Palautteet/Kysymykset, ongelma:" at bounding box center [542, 134] width 984 height 15
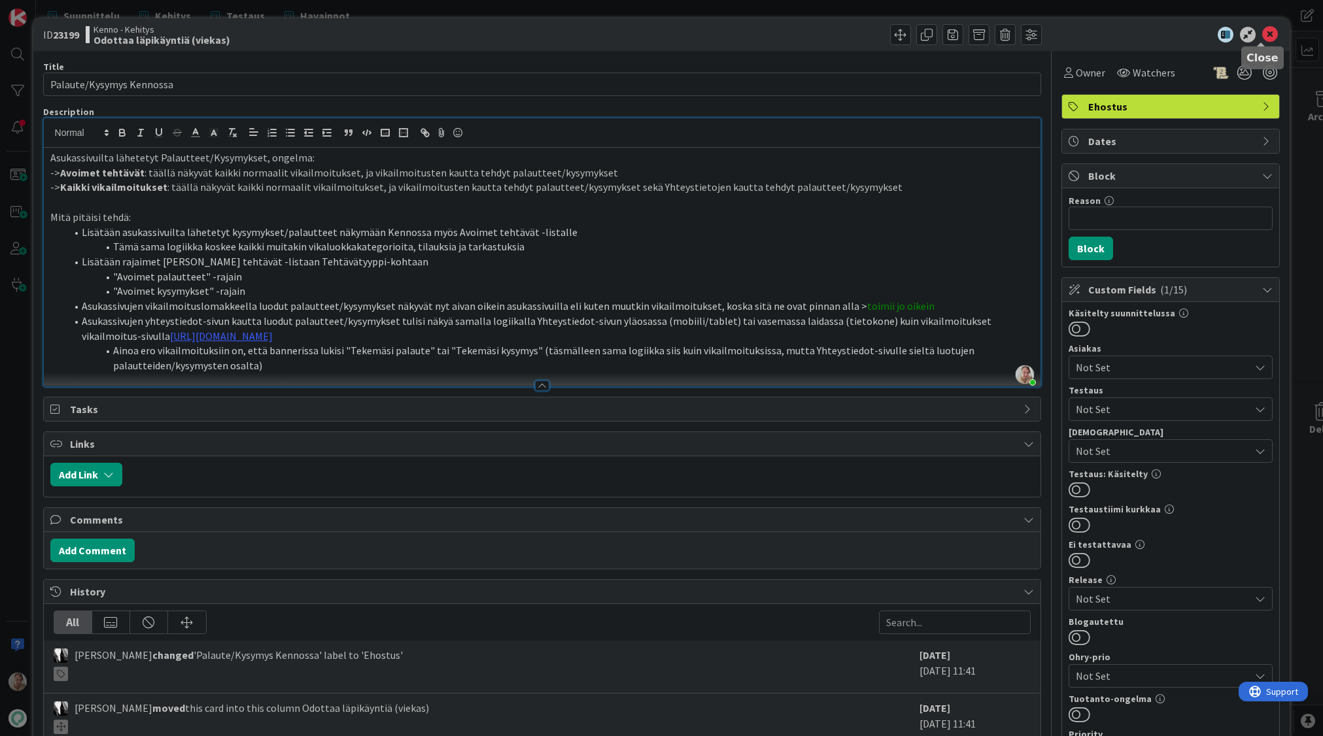
click at [1262, 31] on icon at bounding box center [1270, 35] width 16 height 16
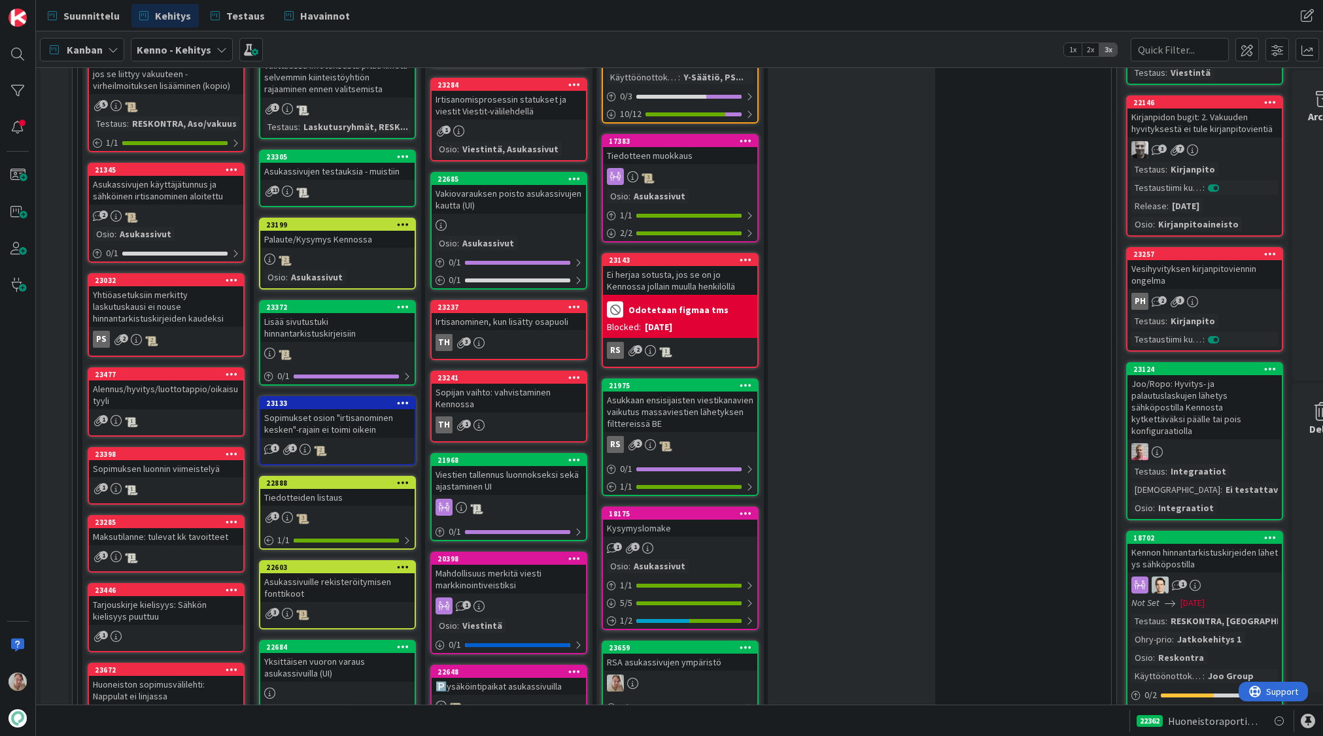
click at [322, 236] on div "Palaute/Kysymys Kennossa" at bounding box center [337, 239] width 154 height 17
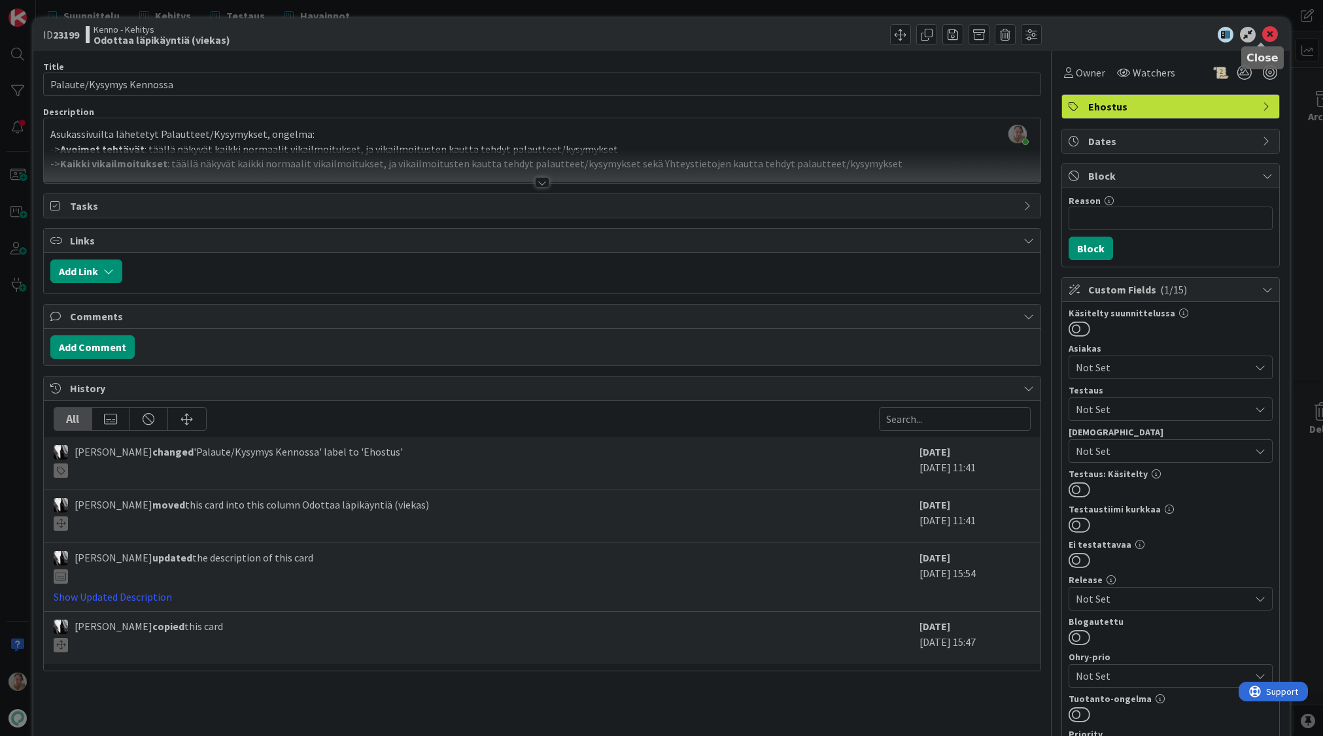
click at [1264, 35] on icon at bounding box center [1270, 35] width 16 height 16
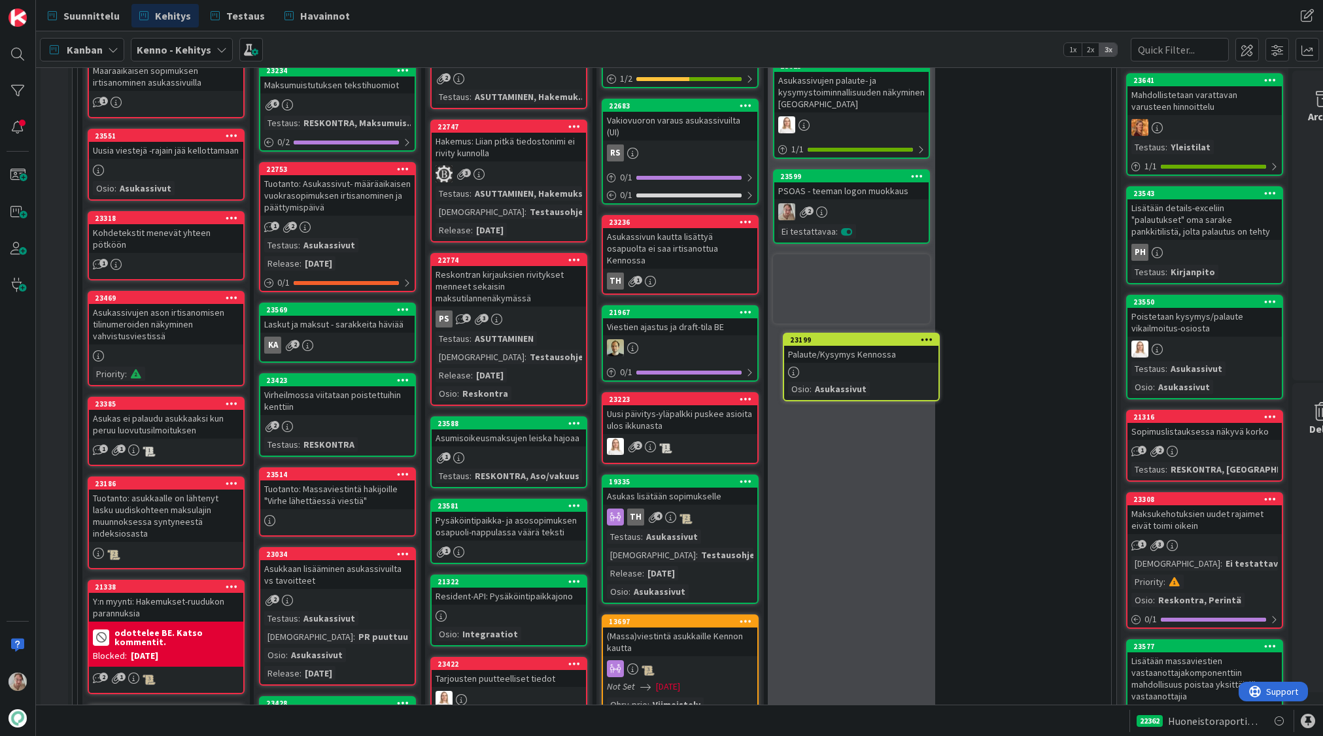
scroll to position [517, 0]
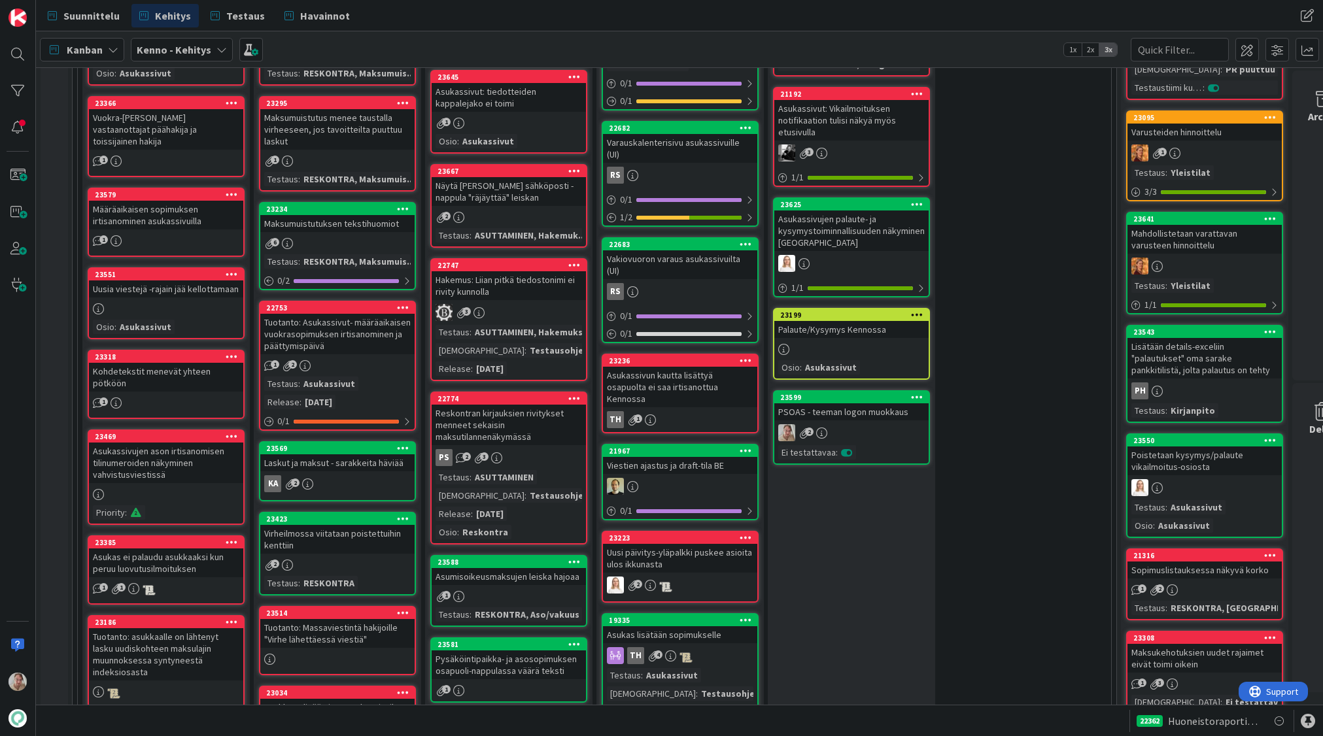
click at [847, 328] on div "Palaute/Kysymys Kennossa" at bounding box center [851, 329] width 154 height 17
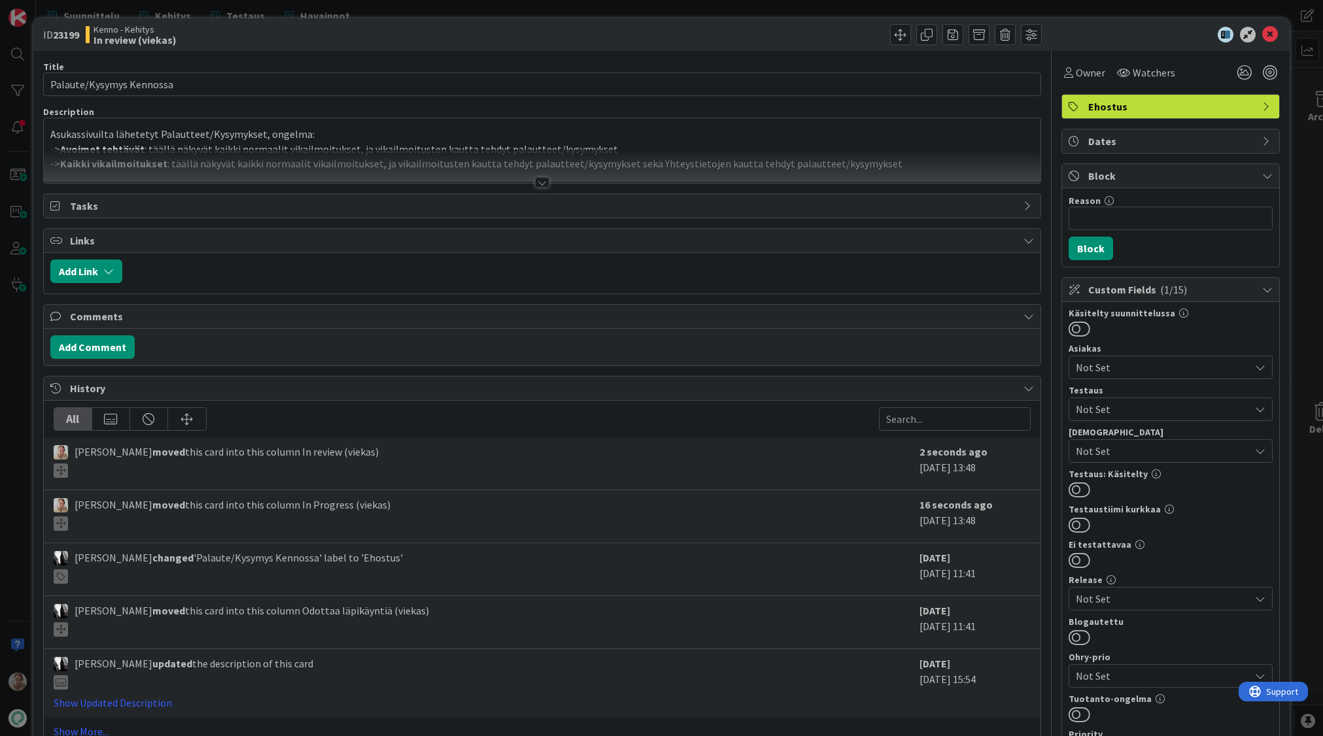
click at [504, 143] on p "-> Avoimet tehtävät : täällä näkyvät kaikki normaalit vikailmoitukset, ja vikai…" at bounding box center [542, 149] width 984 height 15
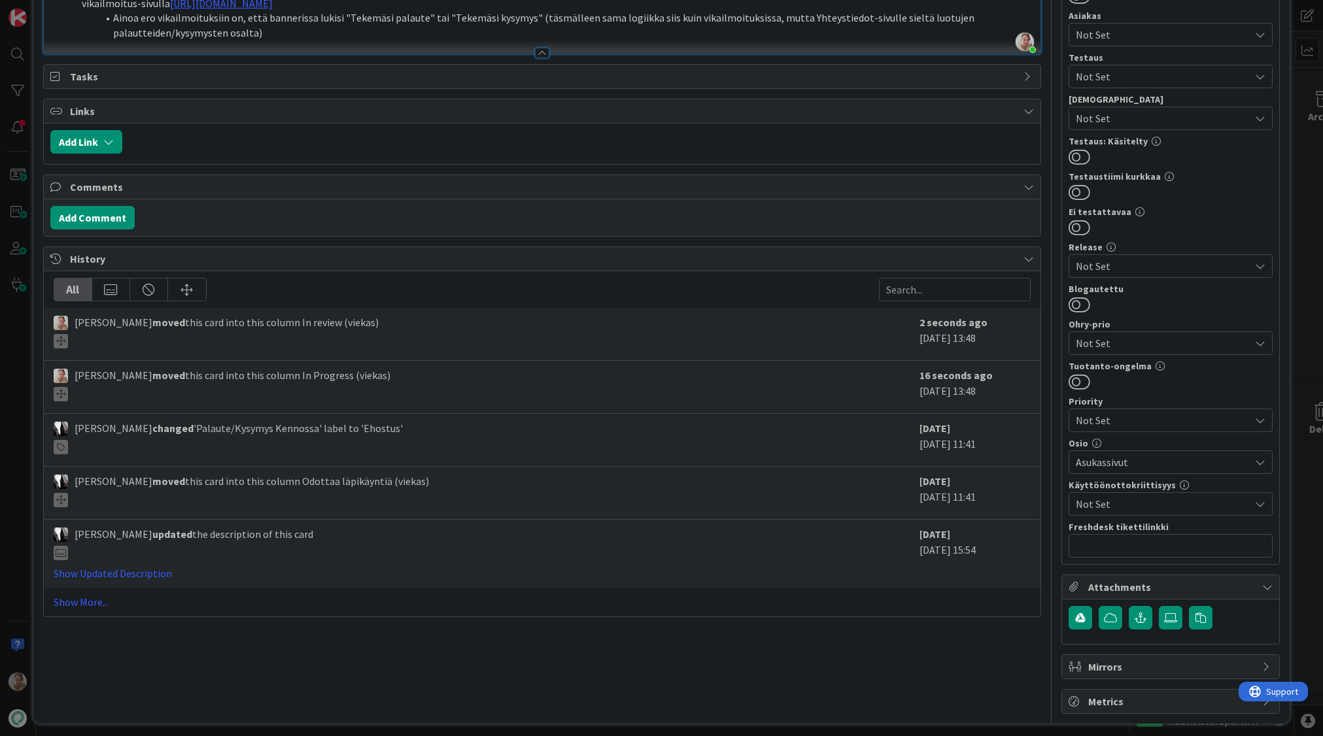
scroll to position [331, 0]
click at [154, 581] on link "Show Updated Description" at bounding box center [113, 574] width 118 height 13
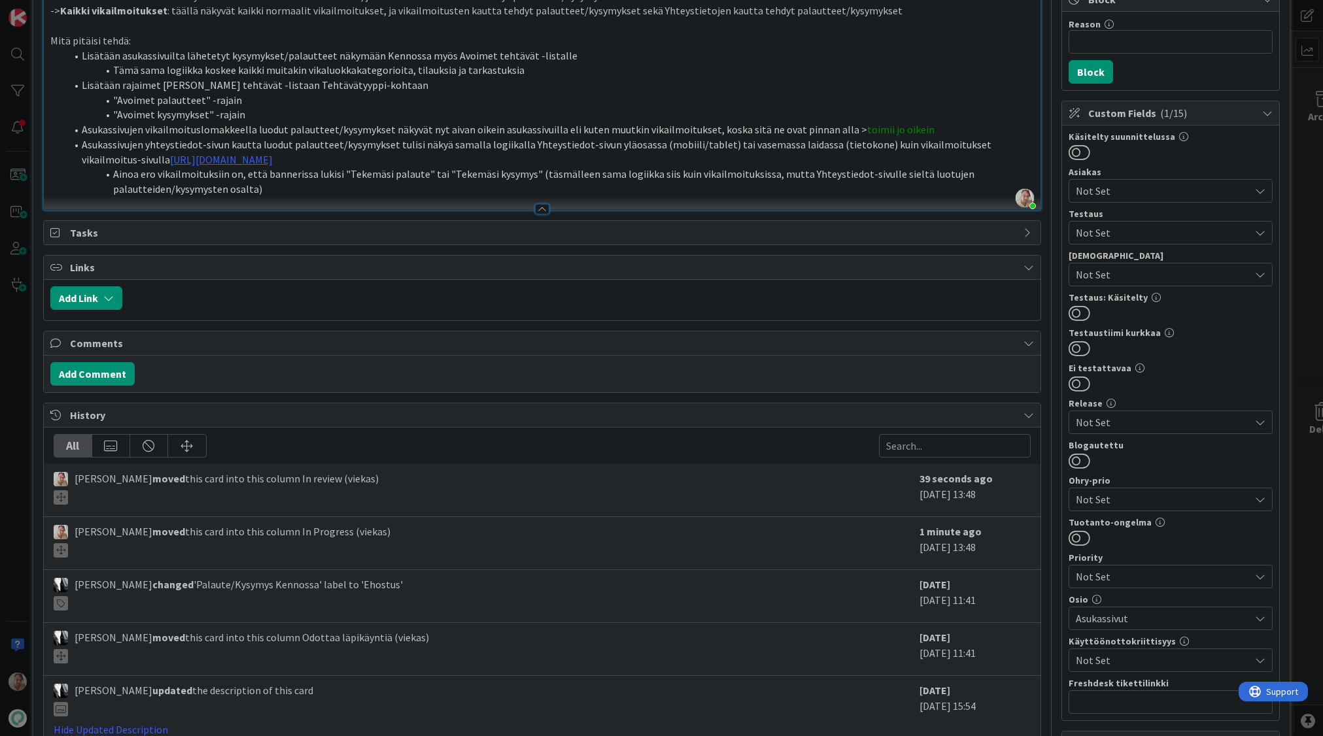
scroll to position [0, 0]
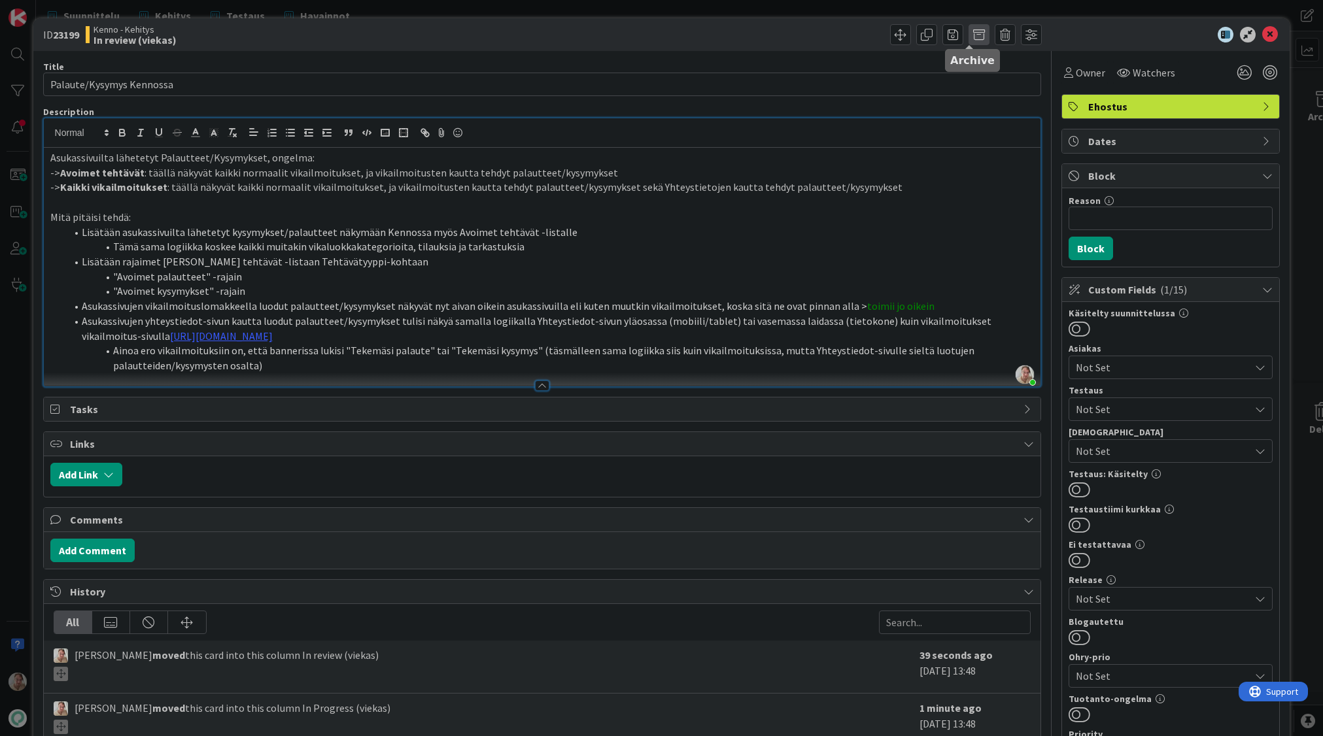
click at [977, 33] on span at bounding box center [978, 34] width 21 height 21
click at [998, 93] on button "Archive" at bounding box center [1001, 96] width 52 height 24
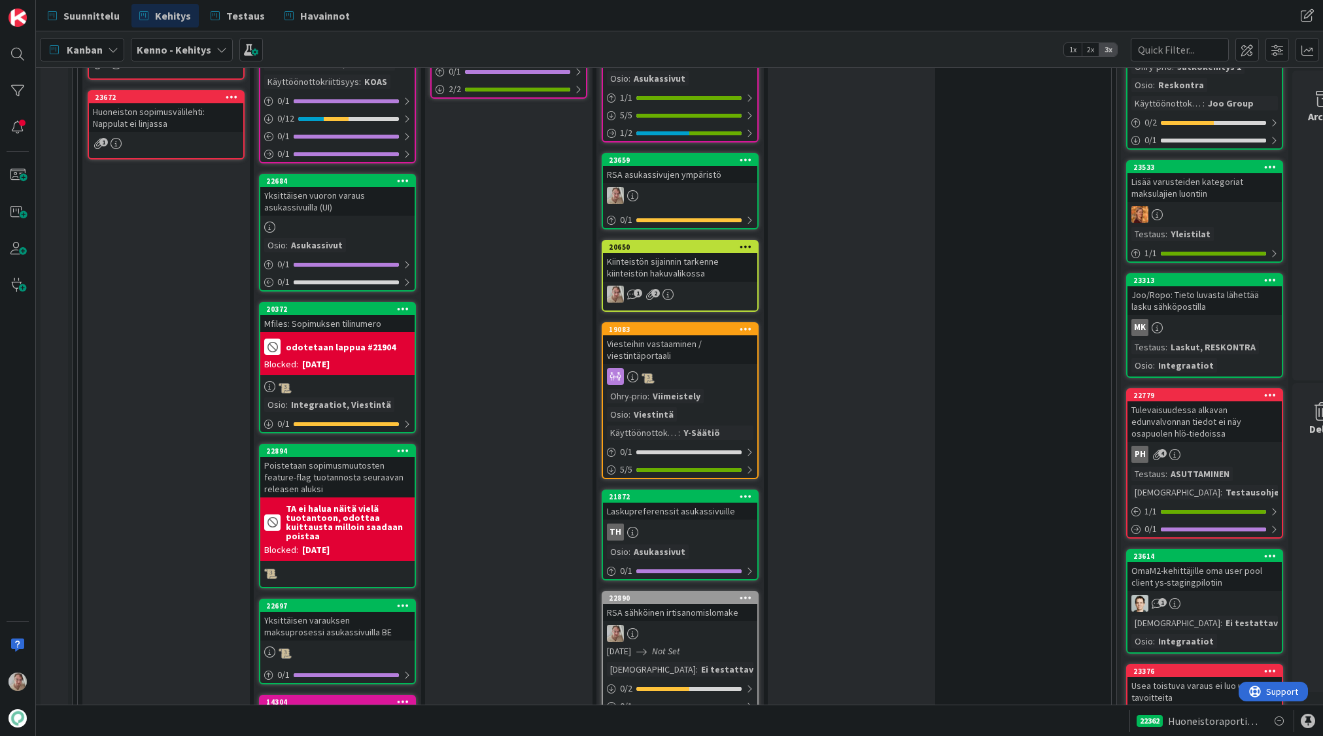
scroll to position [1894, 0]
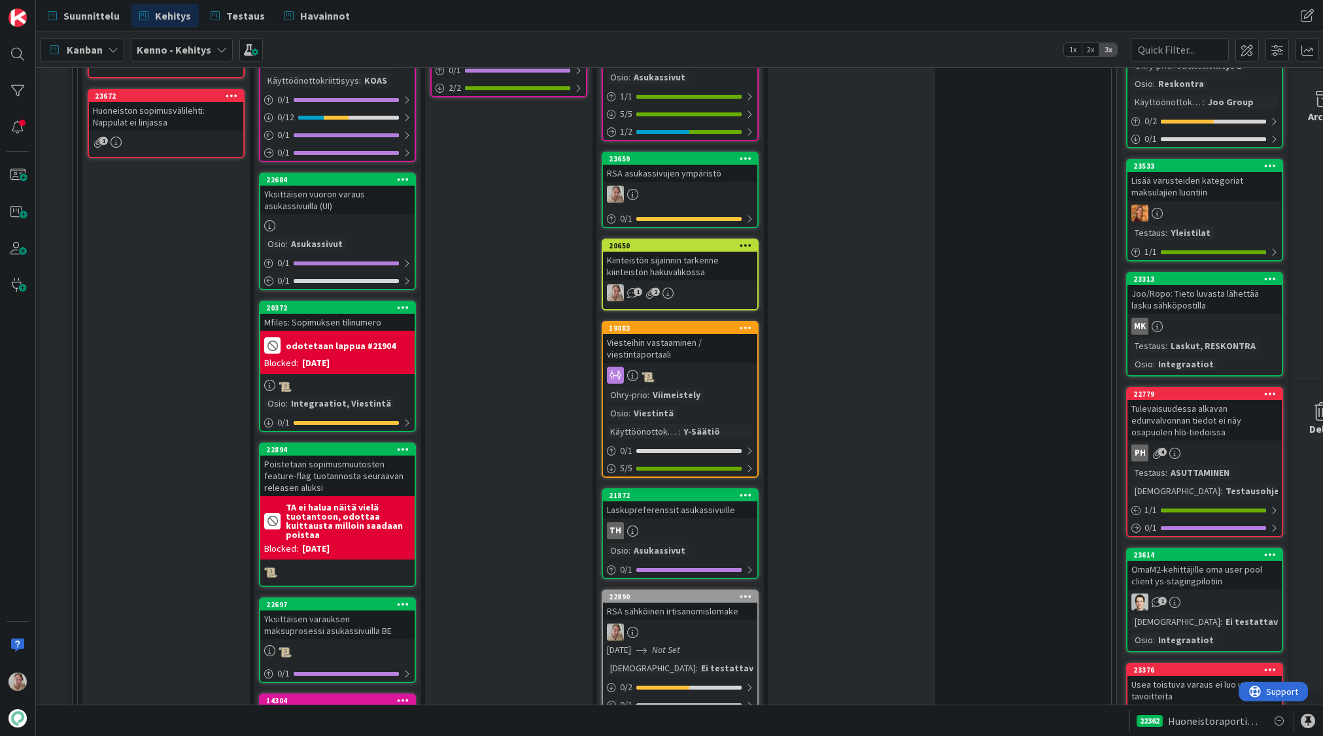
drag, startPoint x: 356, startPoint y: 97, endPoint x: 1278, endPoint y: 394, distance: 969.0
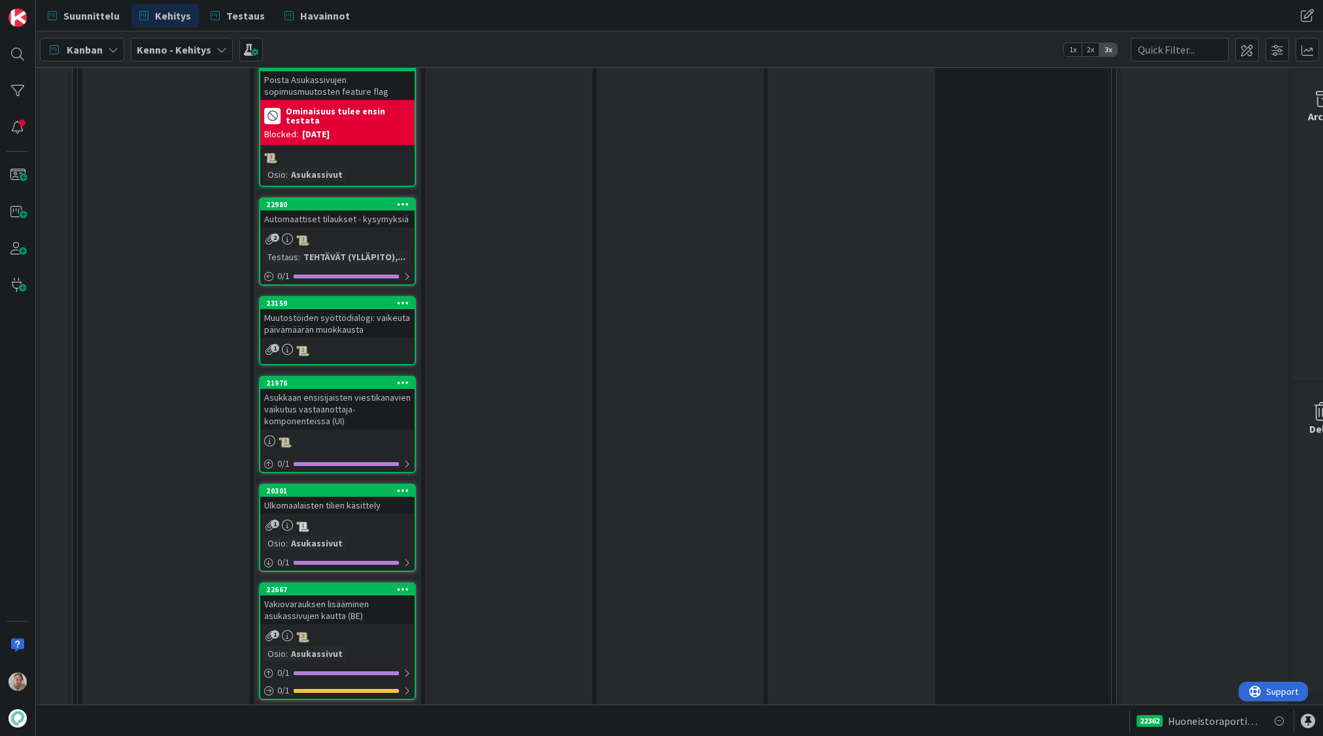
scroll to position [7874, 0]
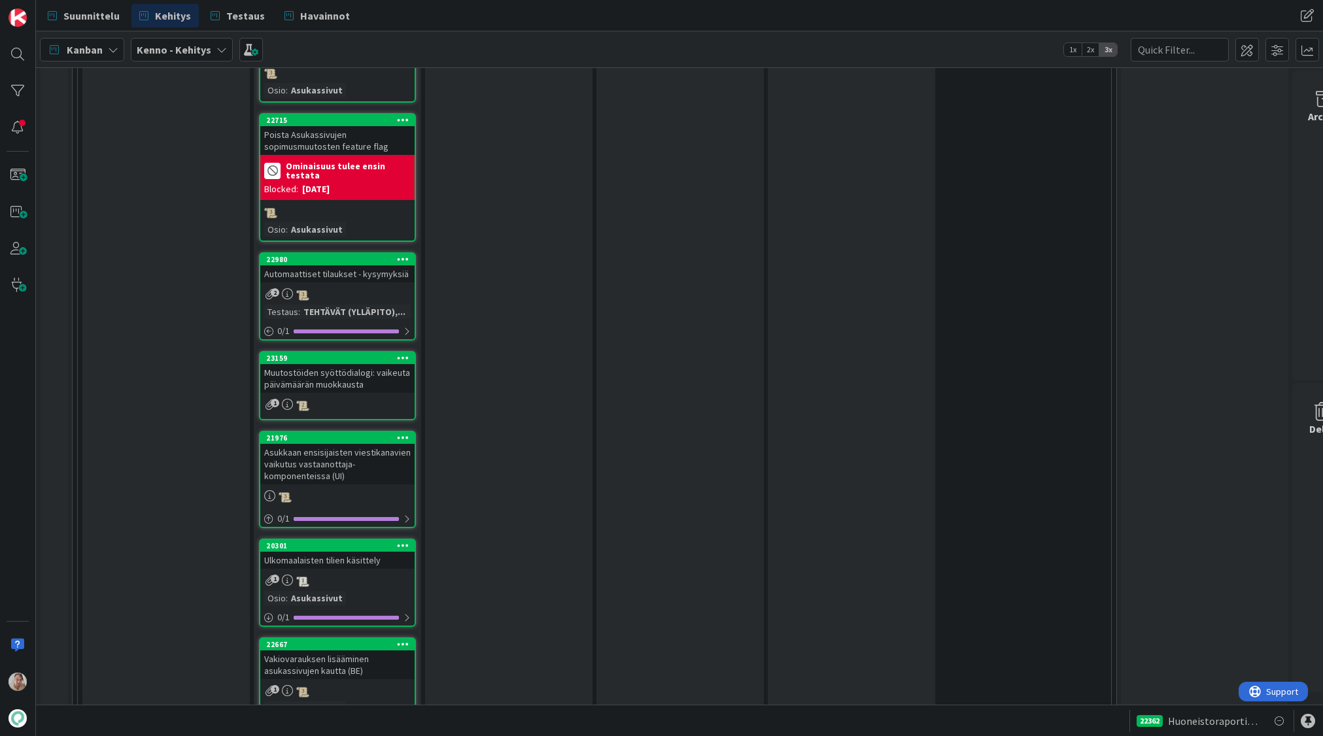
click at [382, 286] on div "2" at bounding box center [337, 293] width 154 height 14
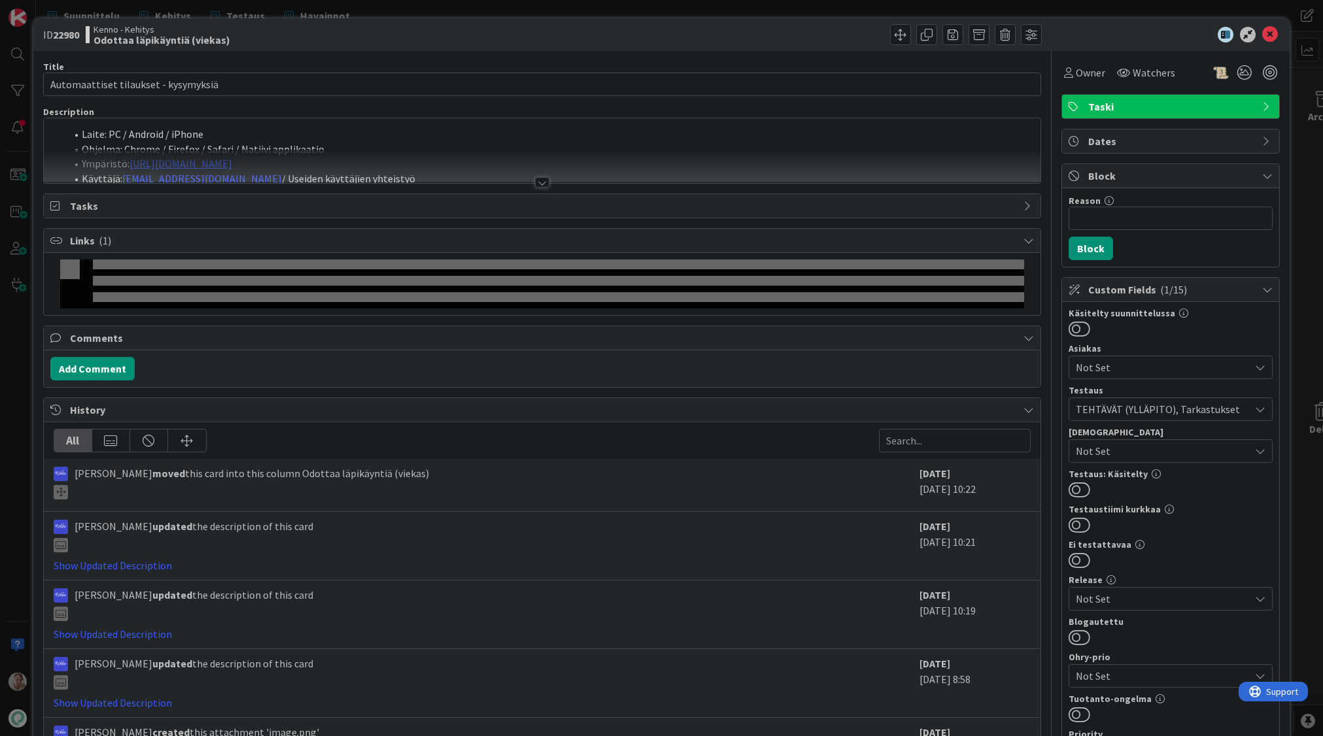
click at [351, 155] on div at bounding box center [542, 166] width 997 height 33
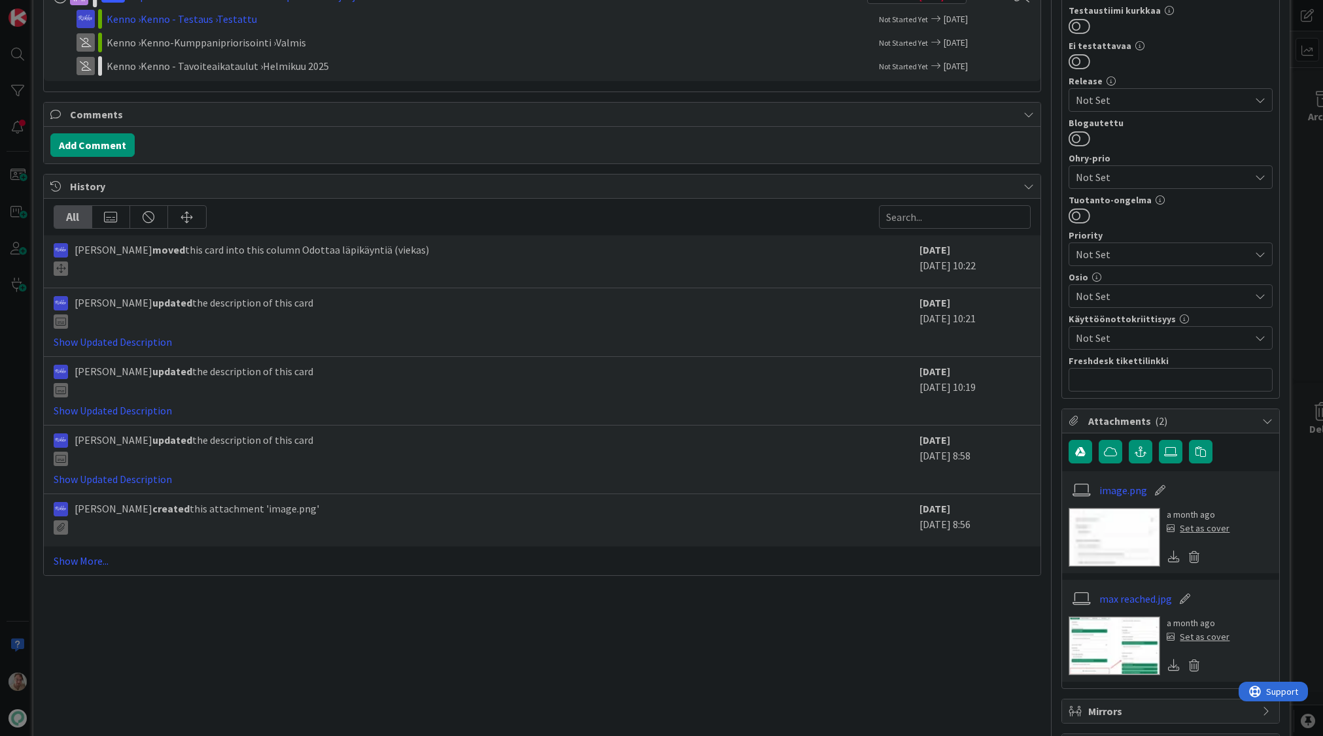
scroll to position [549, 0]
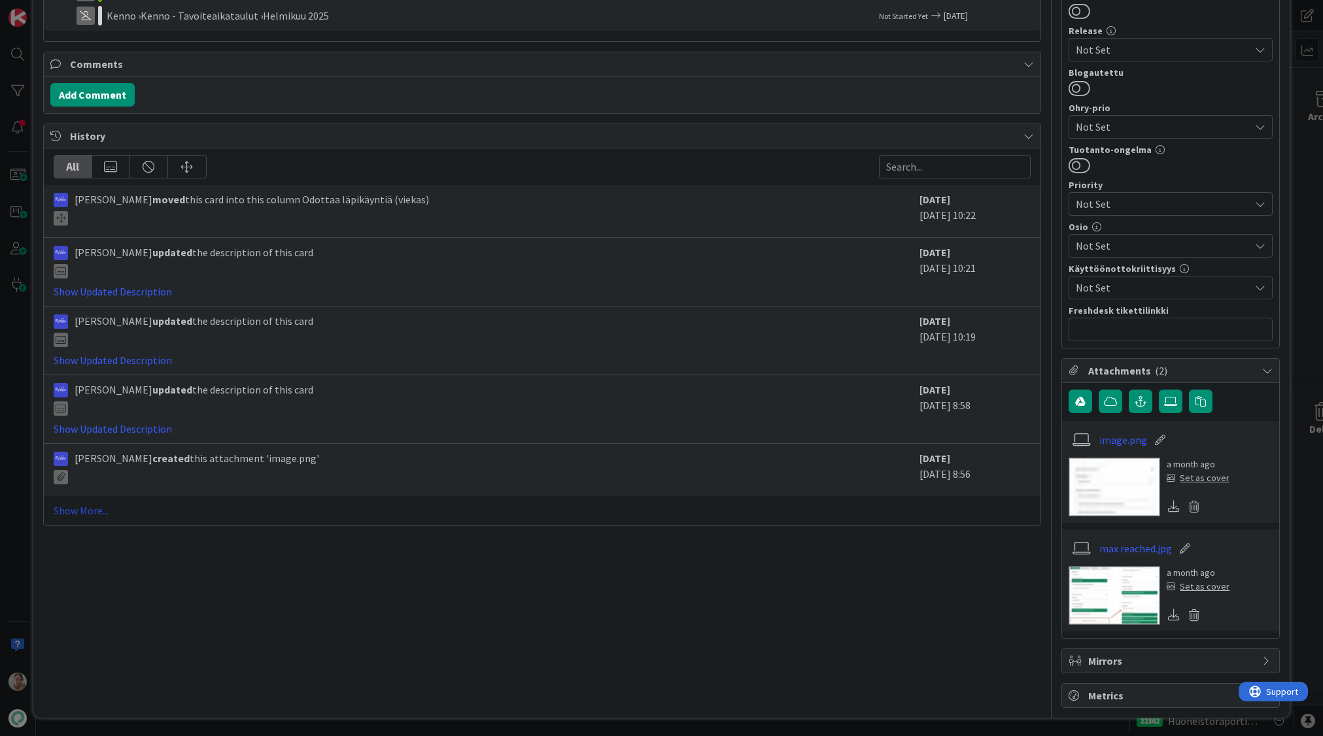
click at [90, 503] on link "Show More..." at bounding box center [542, 511] width 977 height 16
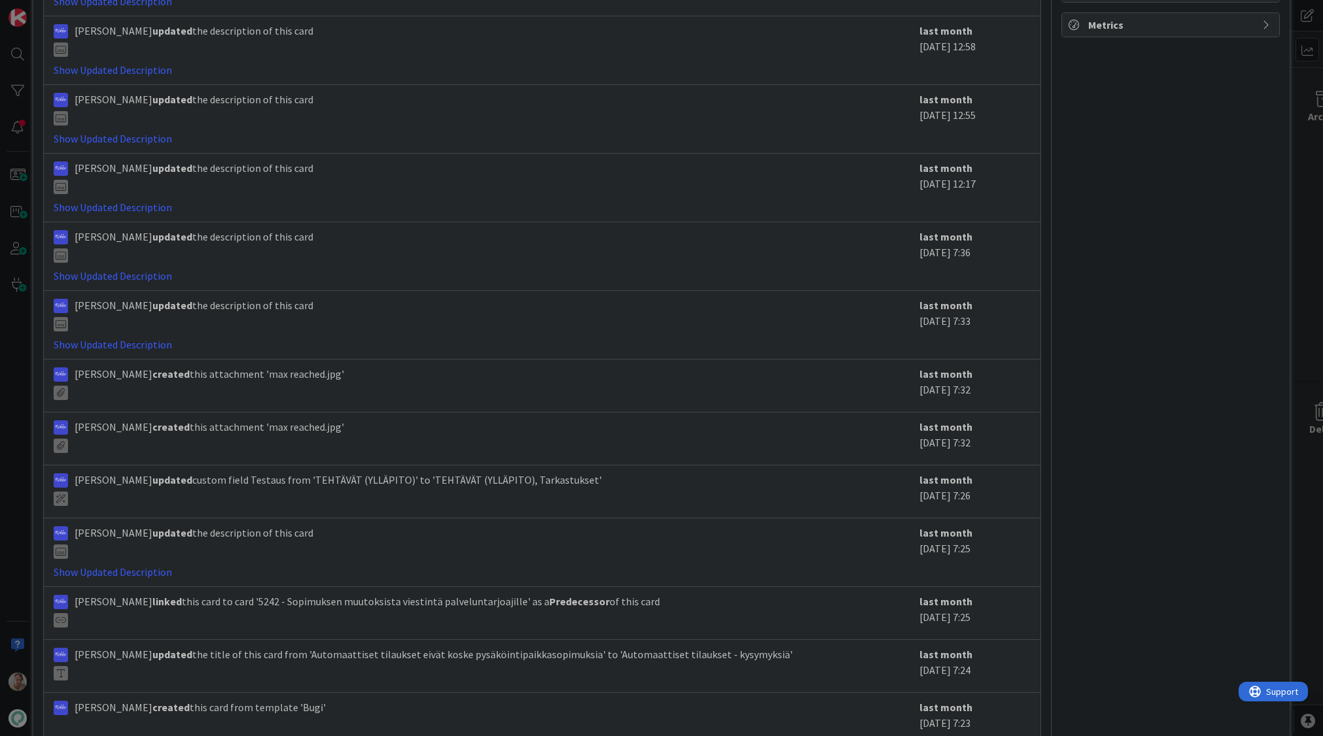
scroll to position [1264, 0]
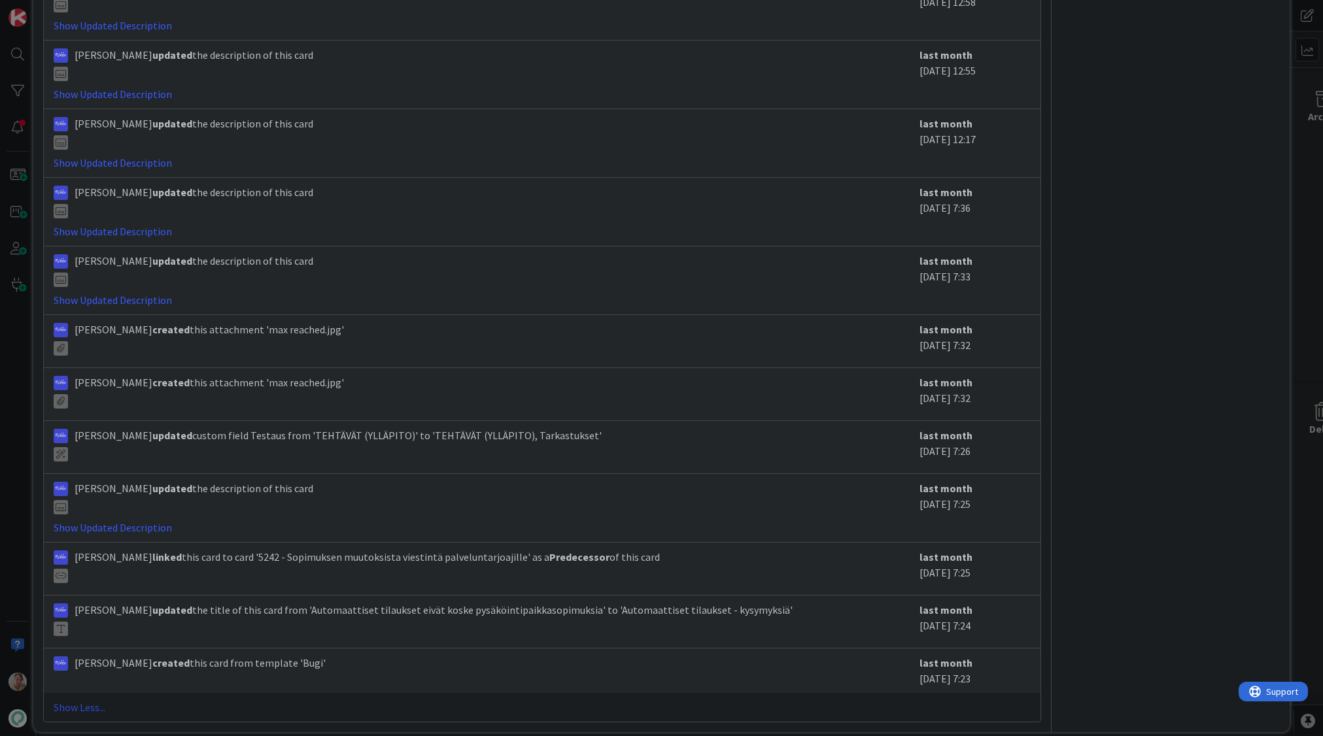
click at [80, 700] on link "Show Less..." at bounding box center [542, 708] width 977 height 16
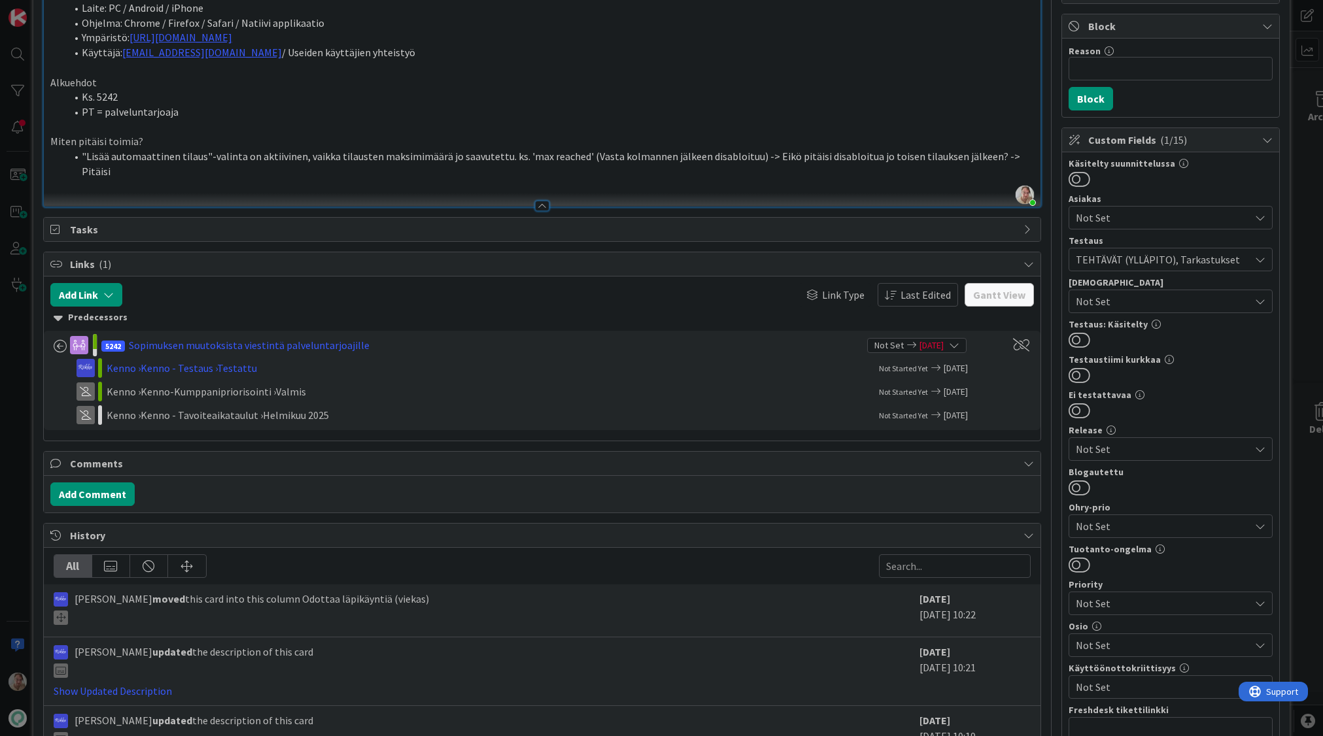
scroll to position [0, 0]
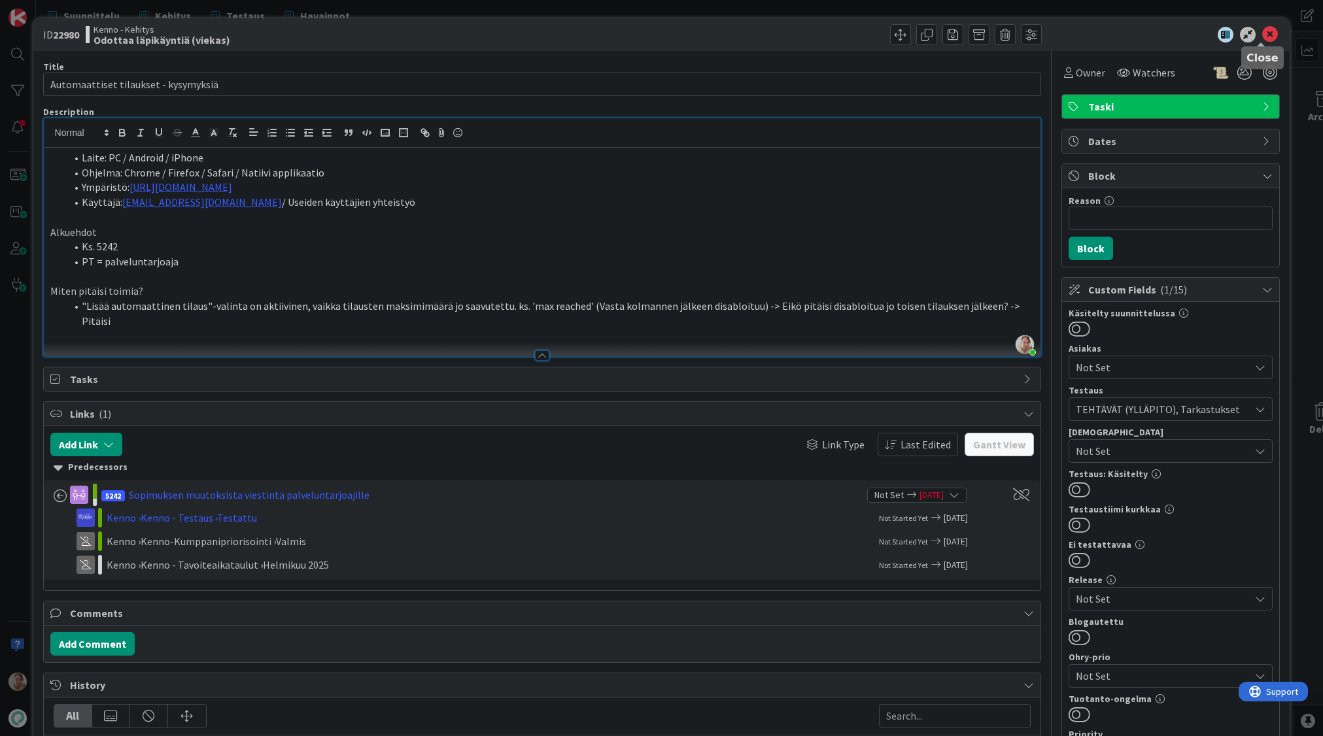
click at [1262, 35] on icon at bounding box center [1270, 35] width 16 height 16
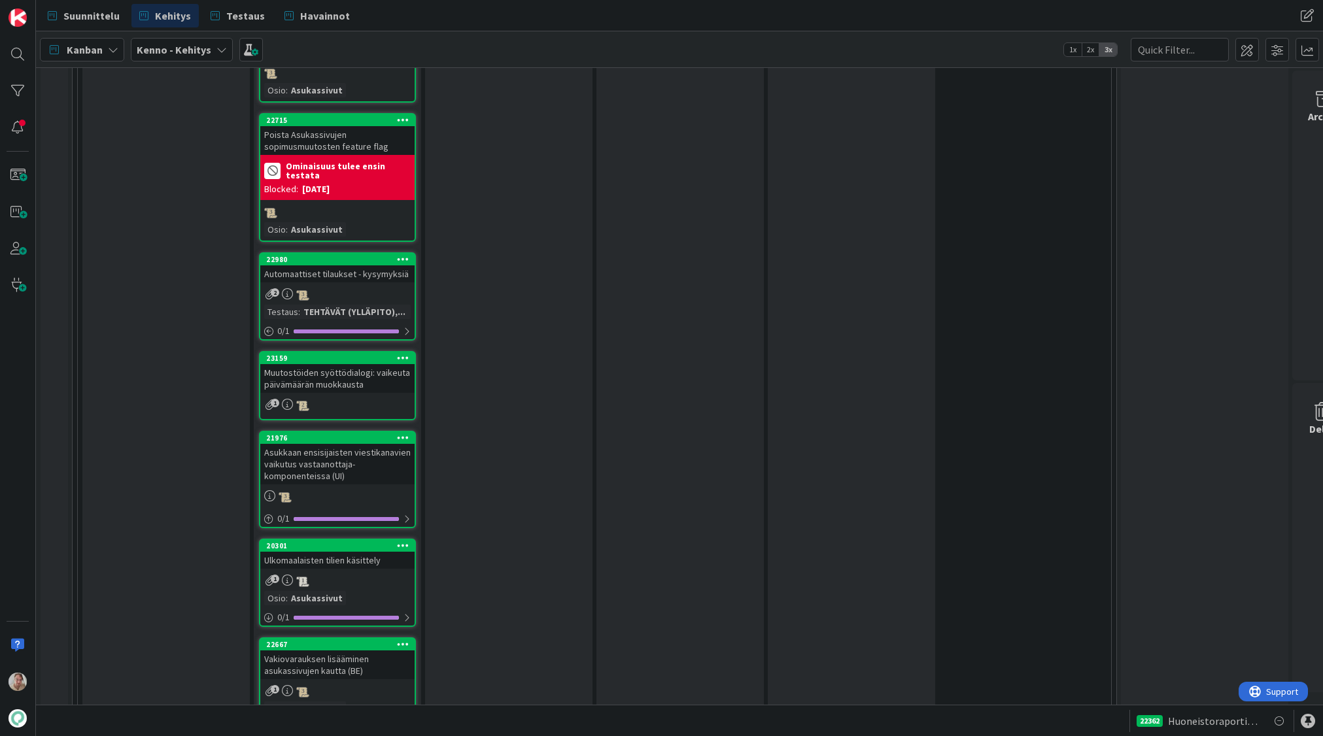
click at [363, 364] on div "Muutostöiden syöttödialogi: vaikeuta päivämäärän muokkausta" at bounding box center [337, 378] width 154 height 29
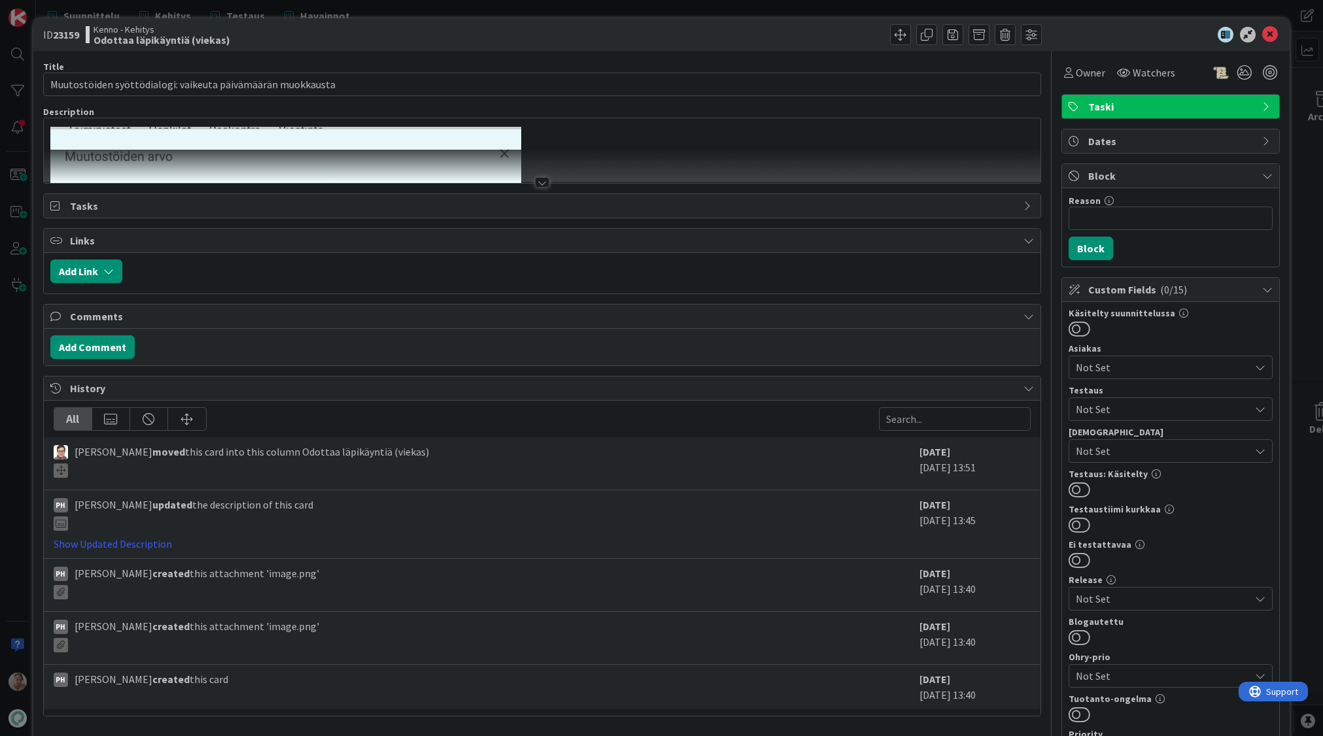
click at [630, 160] on div at bounding box center [542, 166] width 997 height 33
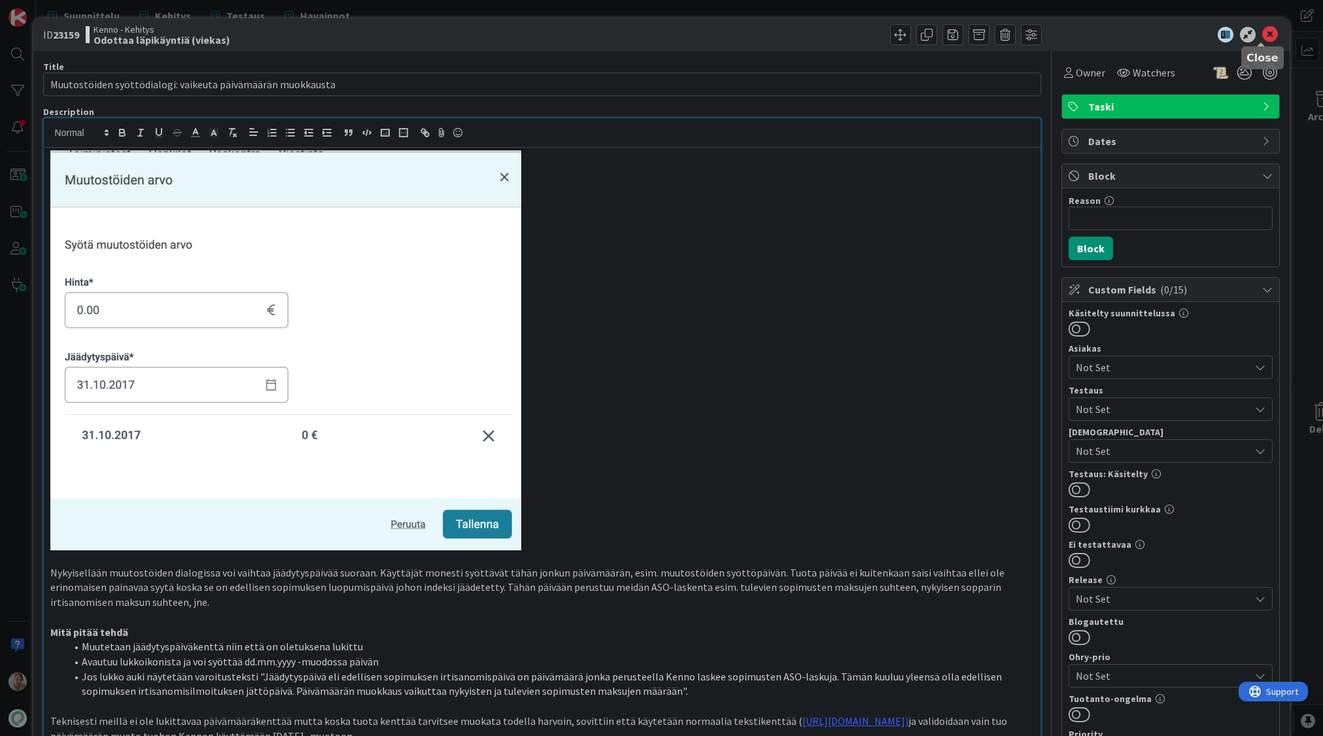
click at [1262, 33] on icon at bounding box center [1270, 35] width 16 height 16
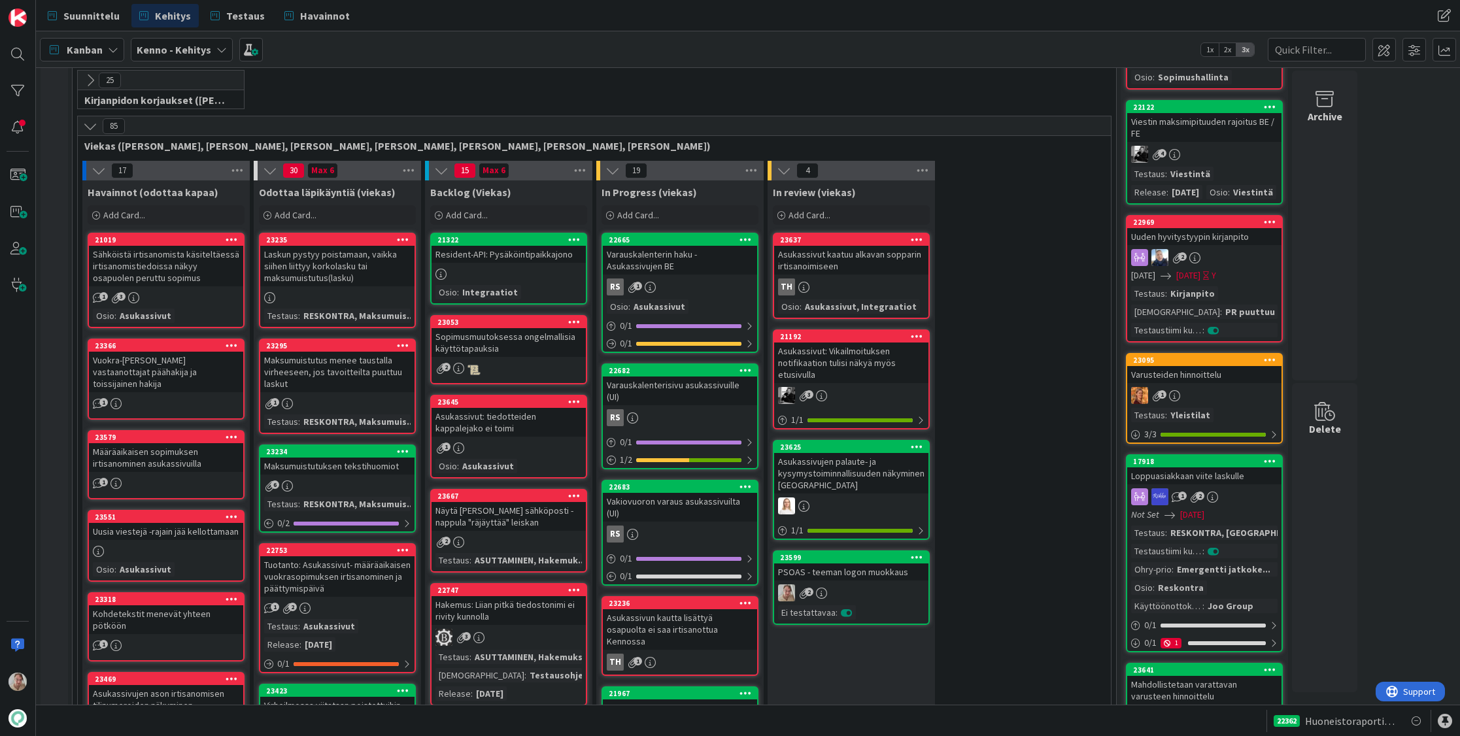
scroll to position [273, 0]
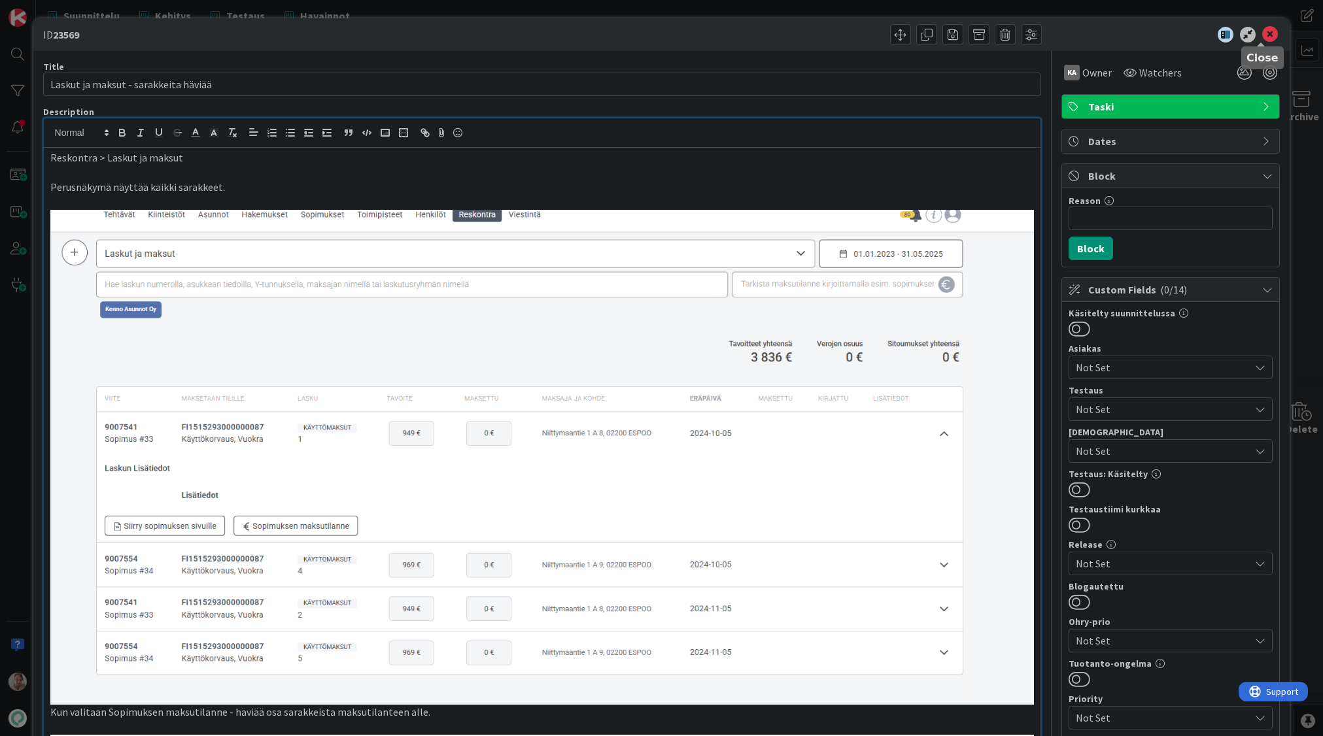
click at [1263, 33] on icon at bounding box center [1270, 35] width 16 height 16
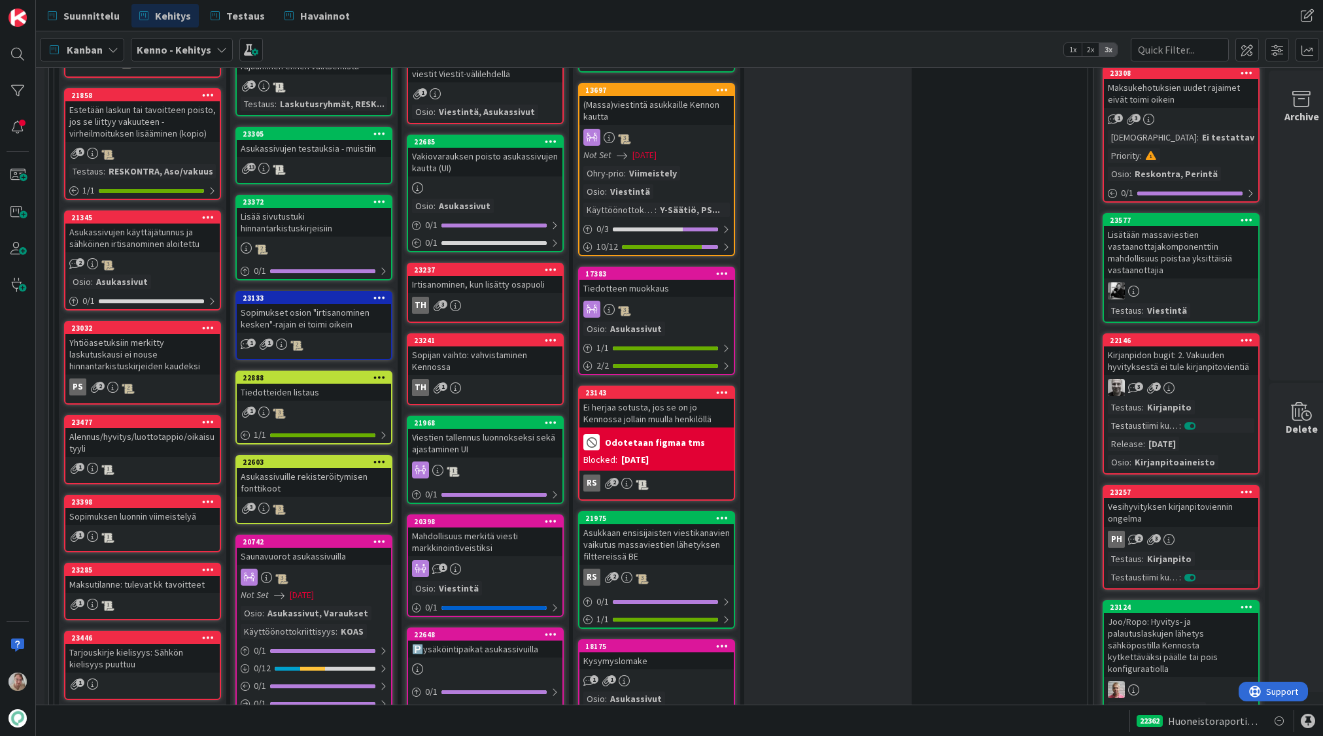
scroll to position [1411, 24]
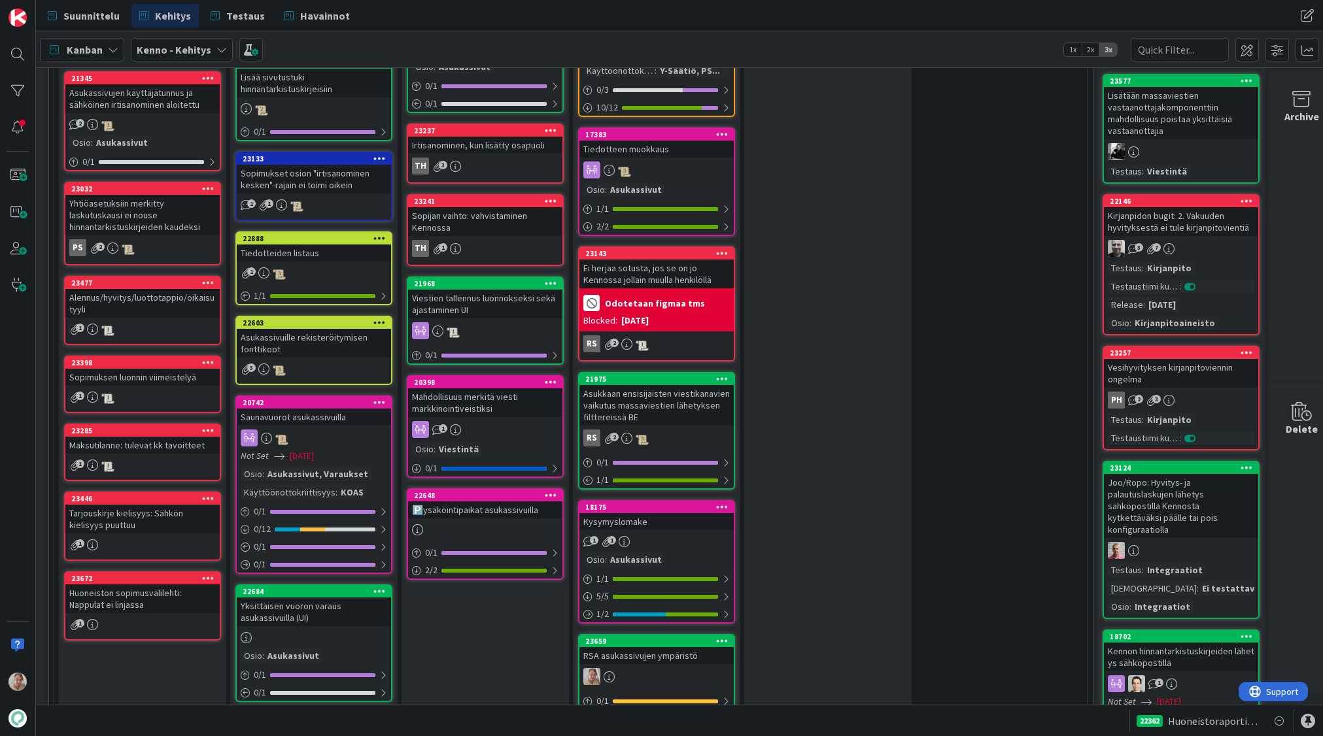
click at [161, 390] on div "1" at bounding box center [142, 397] width 154 height 14
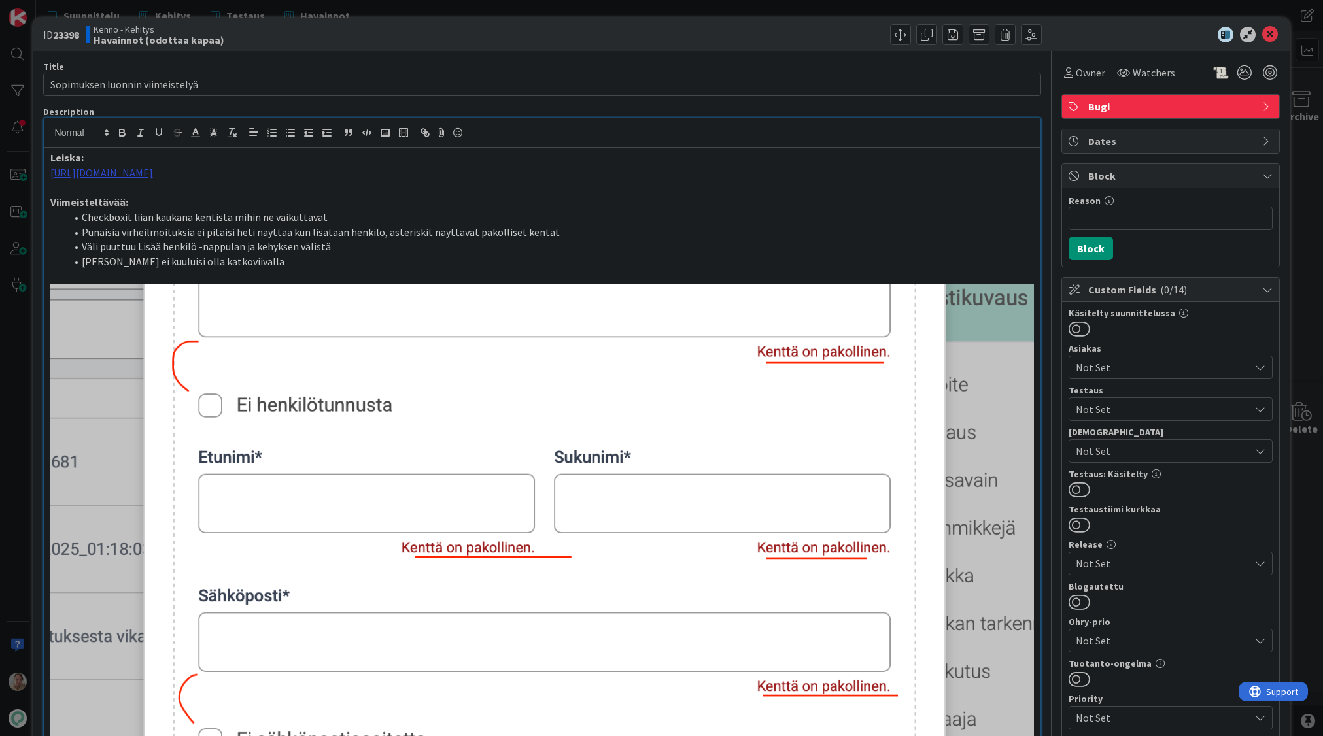
click at [550, 148] on div "Leiska: [URL][DOMAIN_NAME] Viimeisteltävää: Checkboxit liian kaukana kentistä m…" at bounding box center [542, 600] width 997 height 904
click at [757, 210] on p "Viimeisteltävää:" at bounding box center [542, 202] width 984 height 15
click at [1262, 37] on icon at bounding box center [1270, 35] width 16 height 16
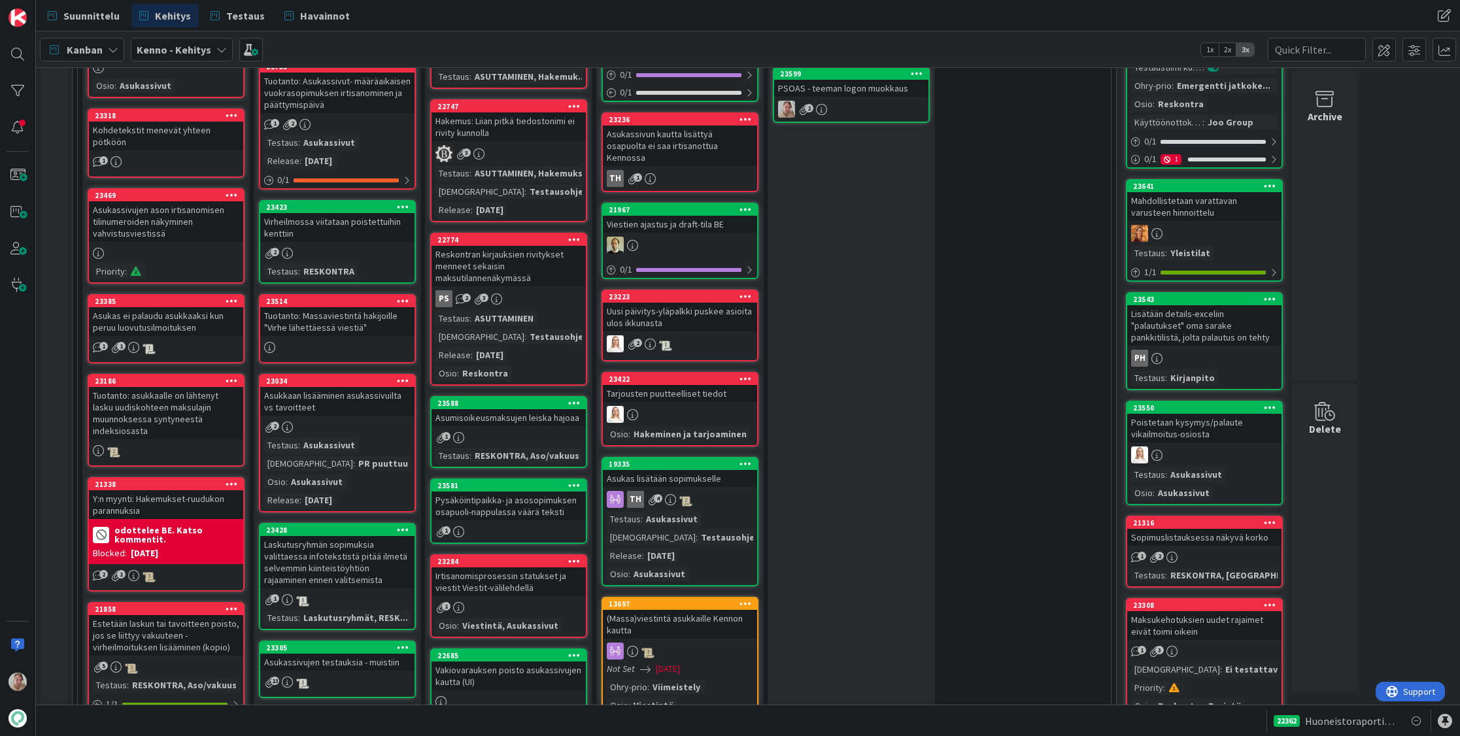
scroll to position [310, 0]
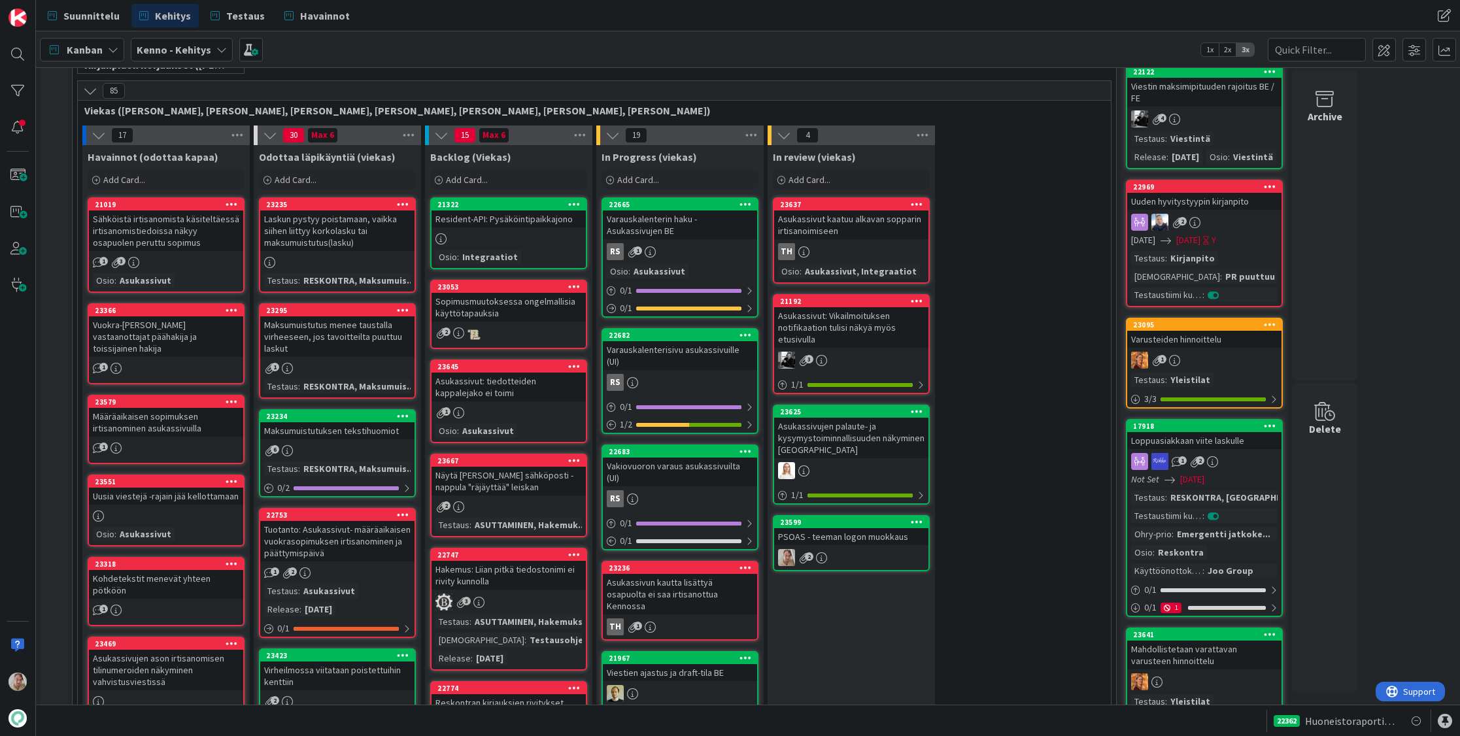
drag, startPoint x: 518, startPoint y: 489, endPoint x: 1438, endPoint y: 303, distance: 939.0
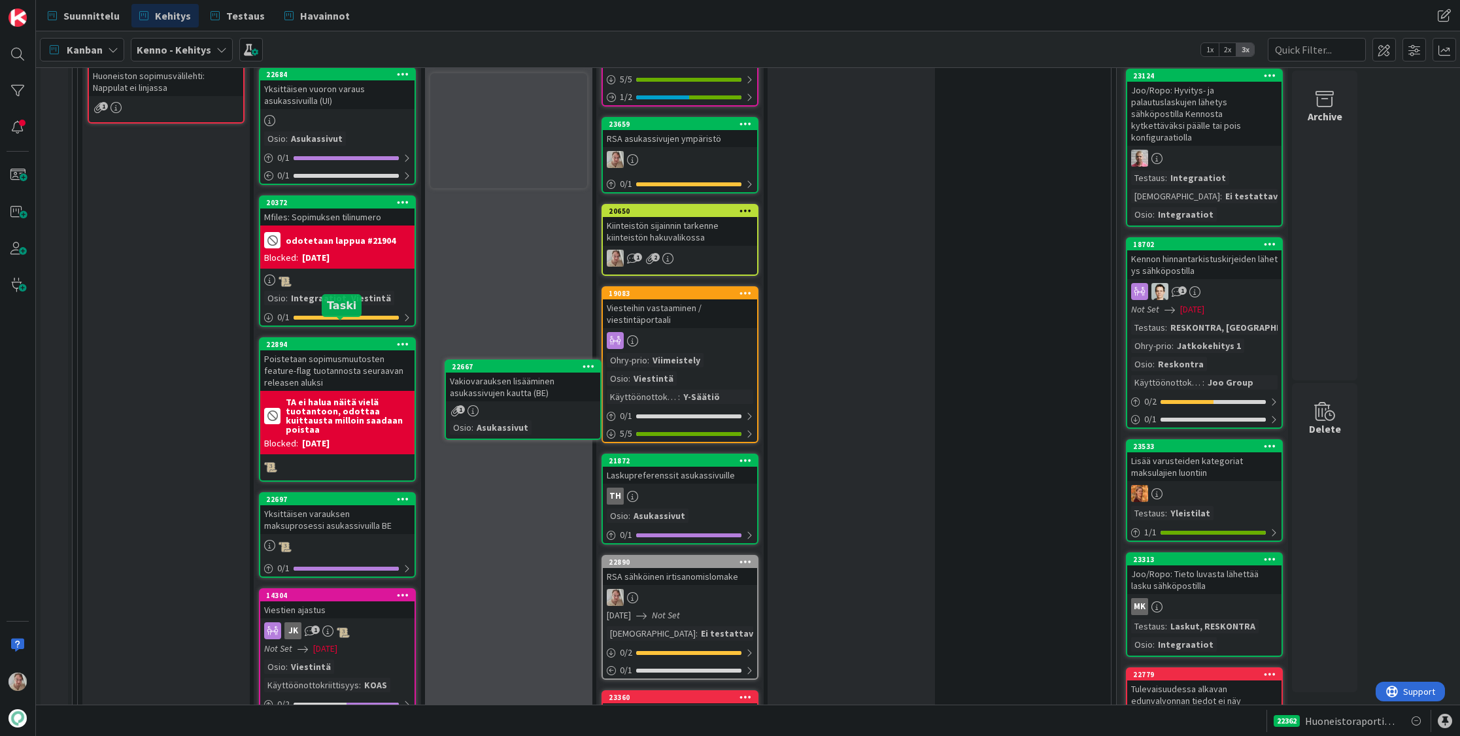
scroll to position [1969, 0]
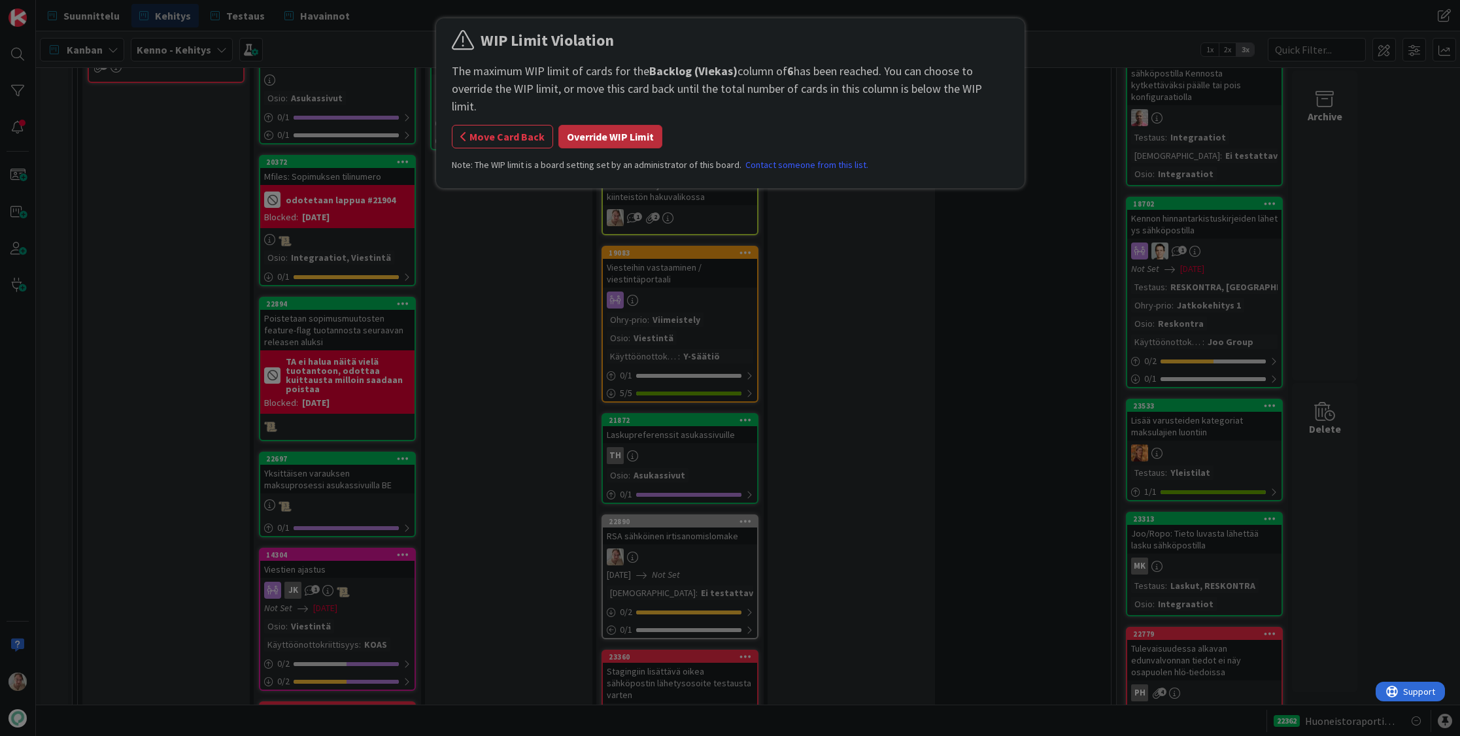
click at [604, 126] on button "Override WIP Limit" at bounding box center [610, 137] width 104 height 24
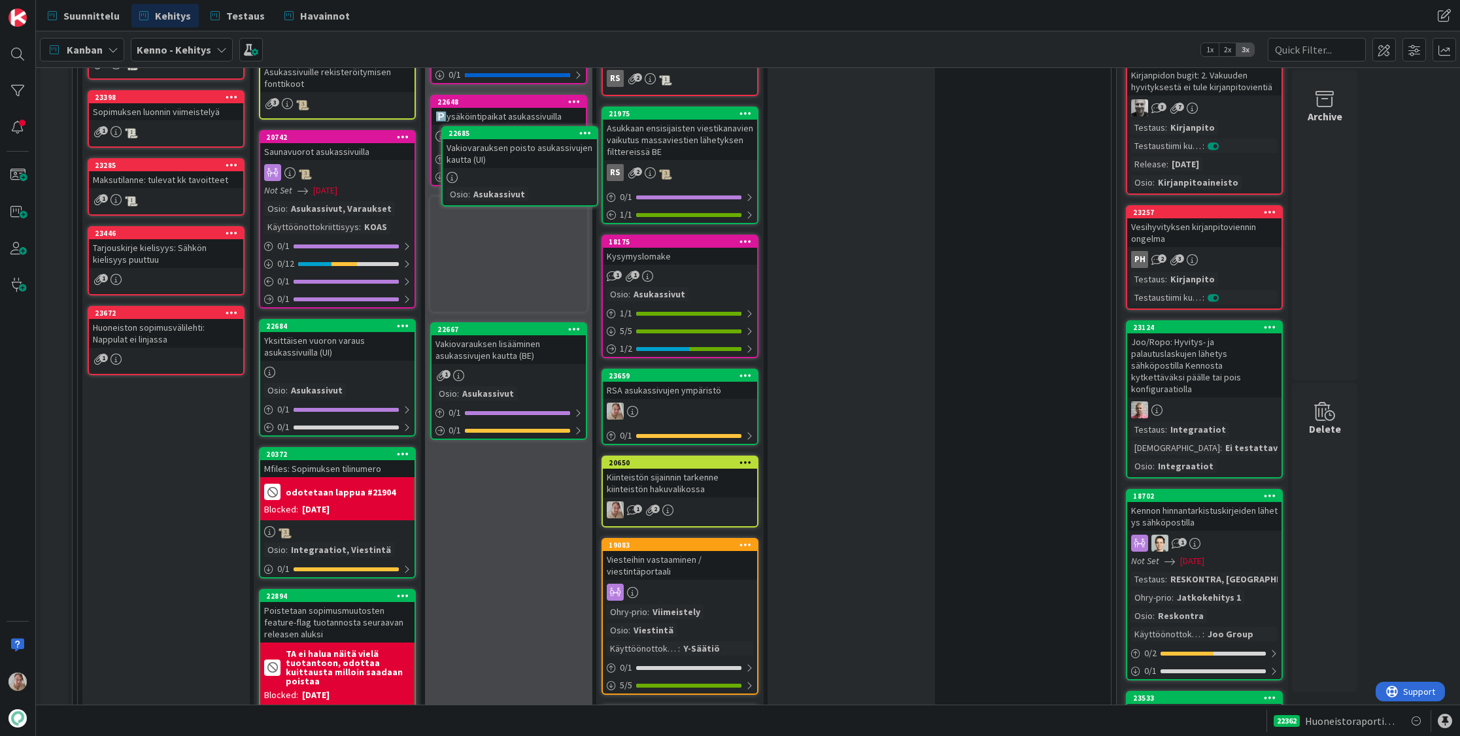
scroll to position [1663, 0]
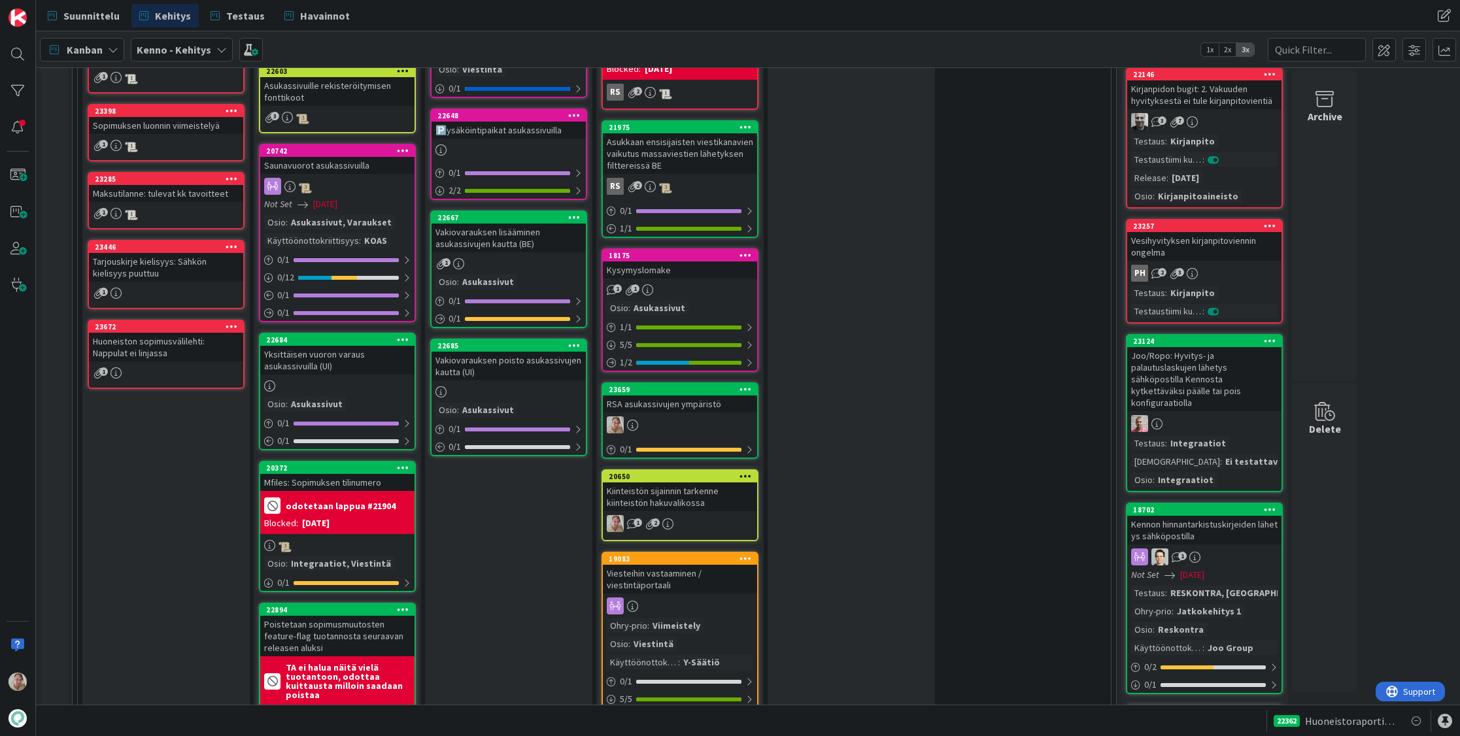
click at [482, 238] on div "Vakiovarauksen lisääminen asukassivujen kautta (BE)" at bounding box center [508, 238] width 154 height 29
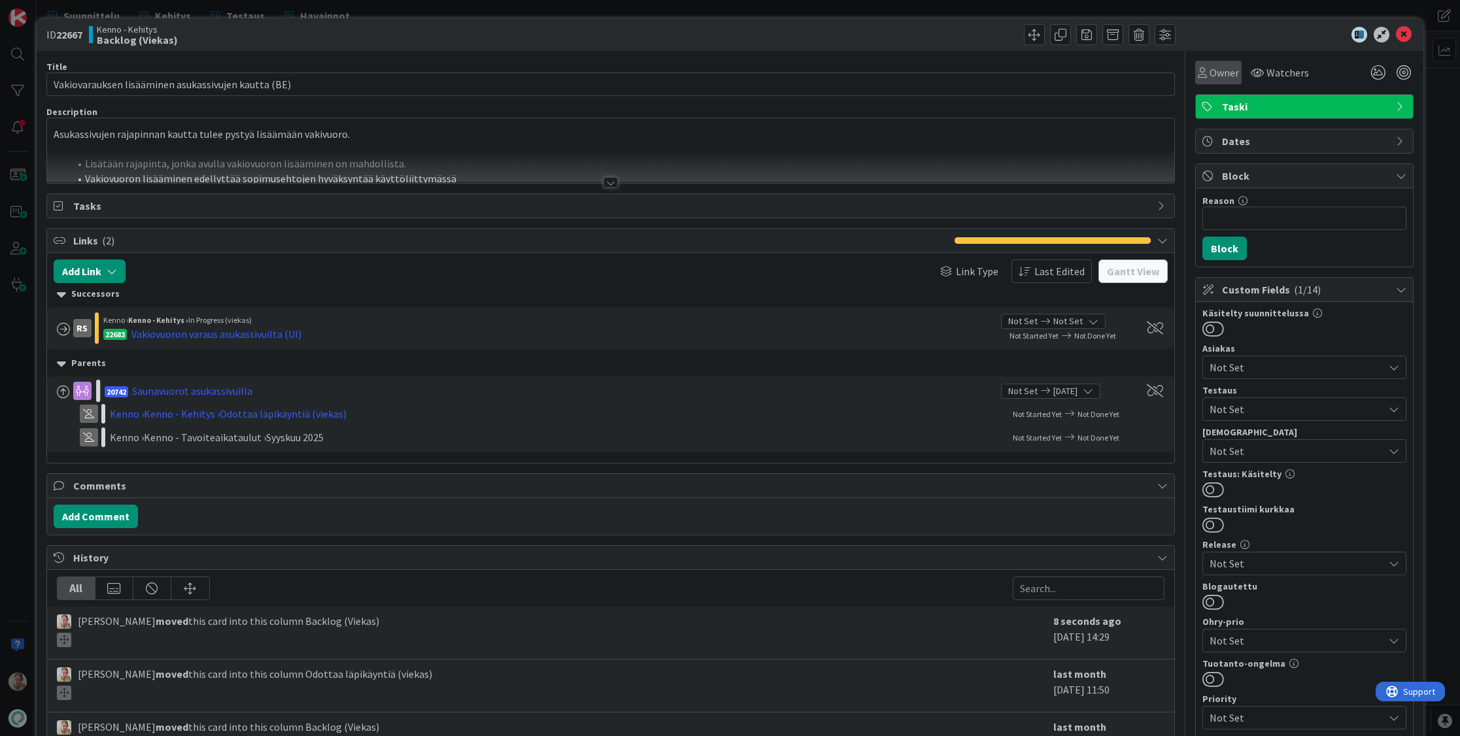
click at [1221, 78] on span "Owner" at bounding box center [1223, 73] width 29 height 16
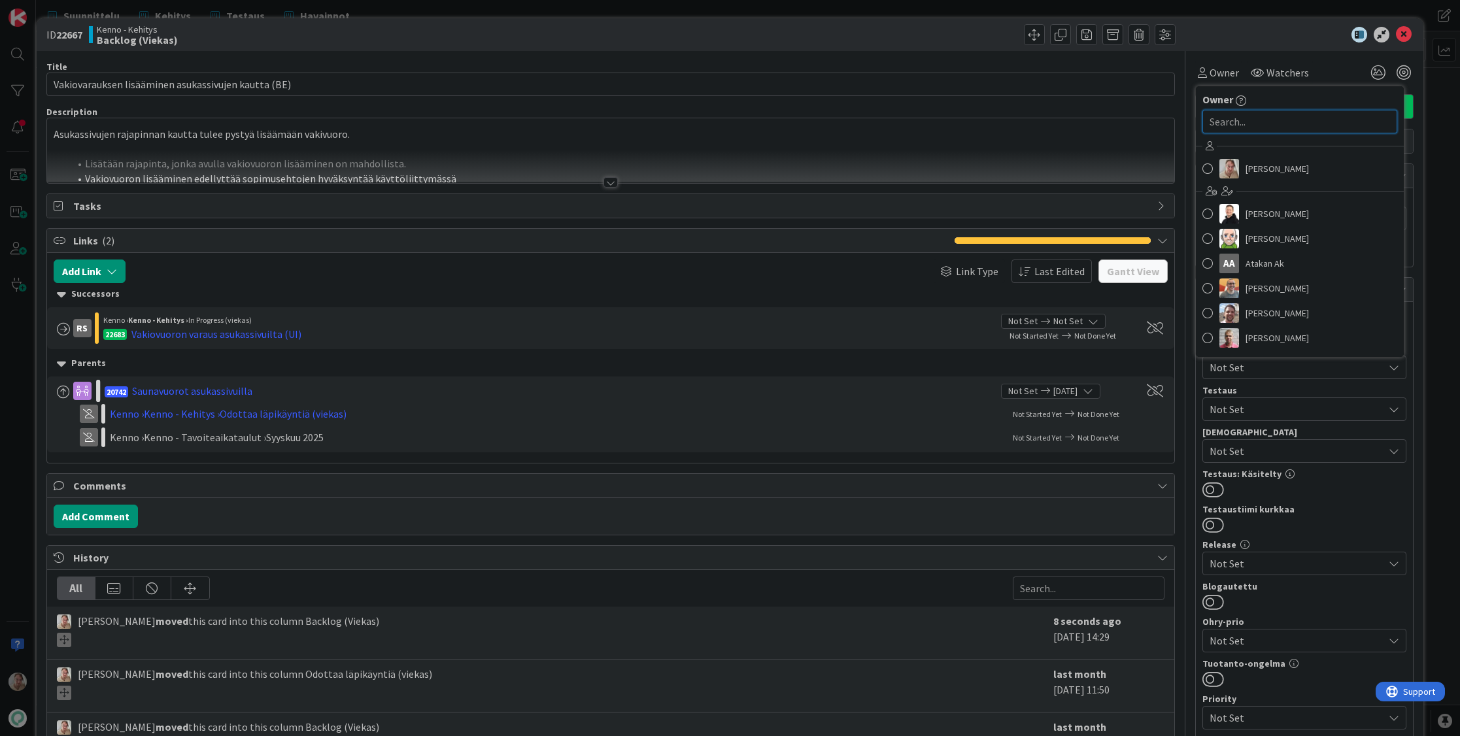
click at [1250, 117] on input "text" at bounding box center [1299, 122] width 195 height 24
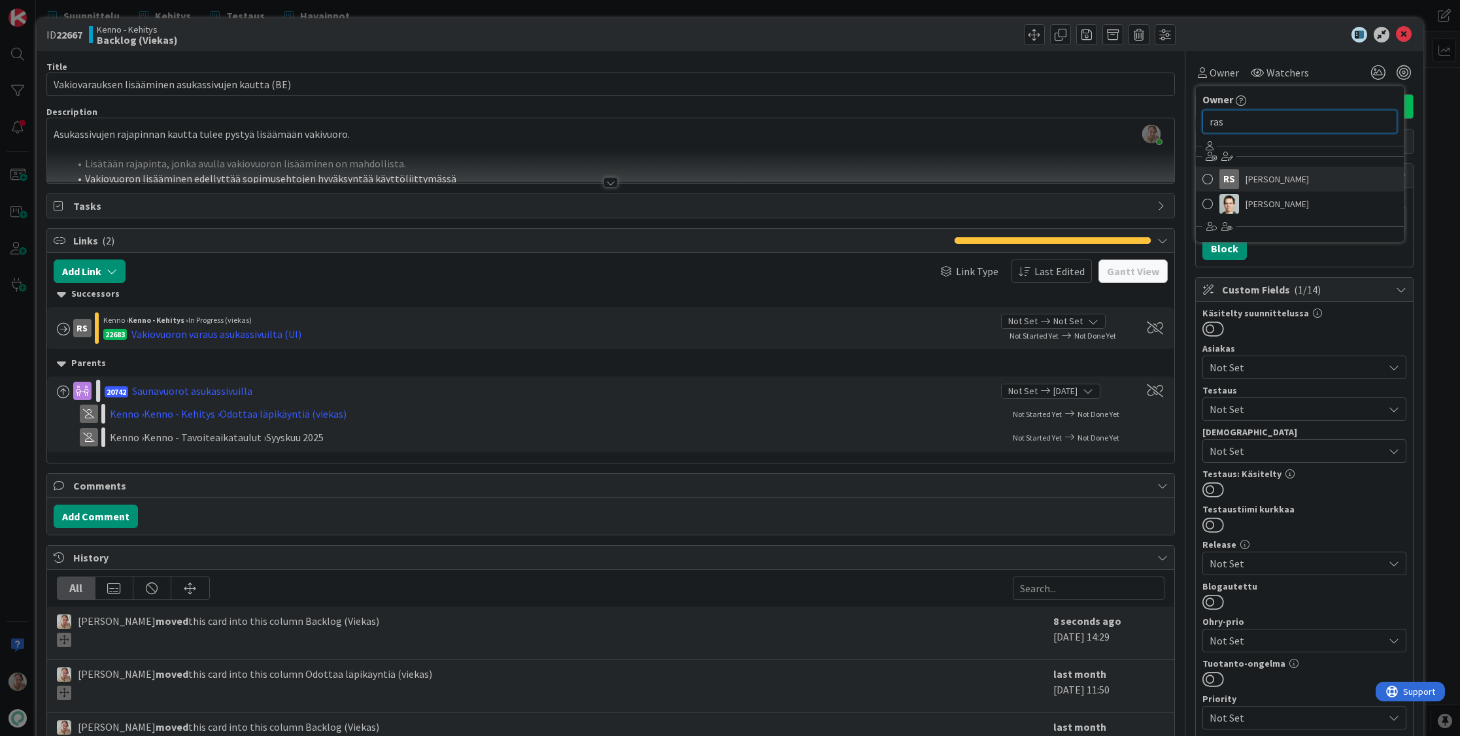
type input "ras"
click at [1264, 173] on span "[PERSON_NAME]" at bounding box center [1276, 179] width 63 height 20
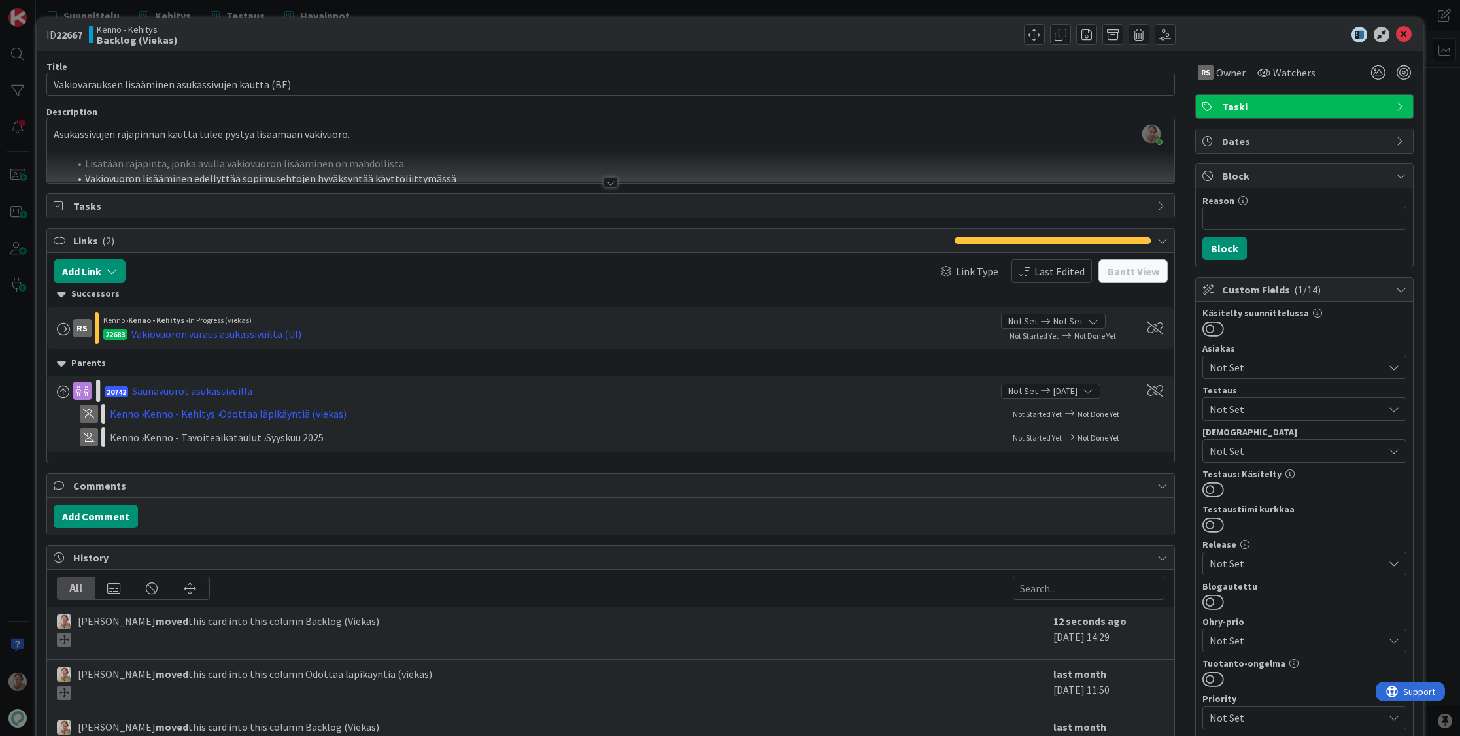
click at [396, 168] on div at bounding box center [610, 166] width 1127 height 33
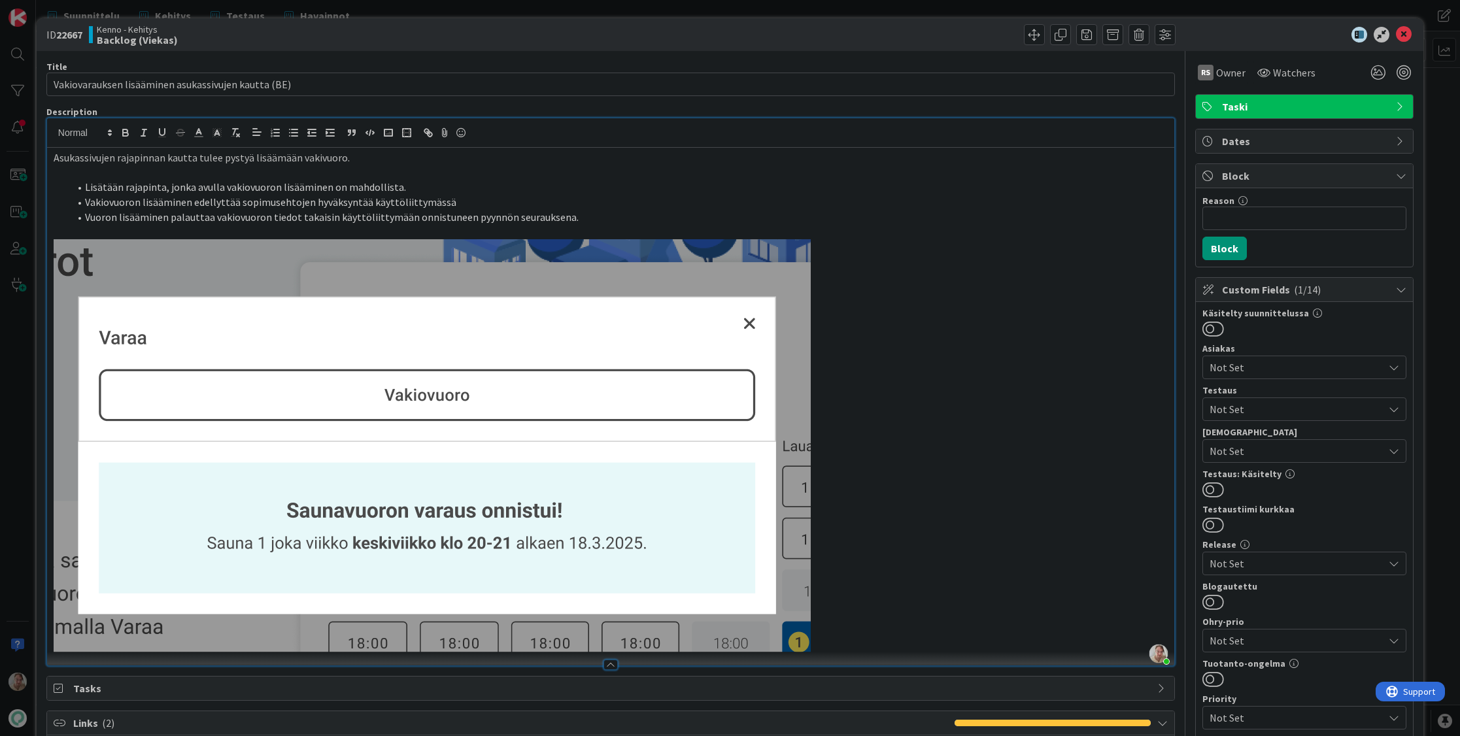
click at [1322, 35] on icon at bounding box center [1404, 35] width 16 height 16
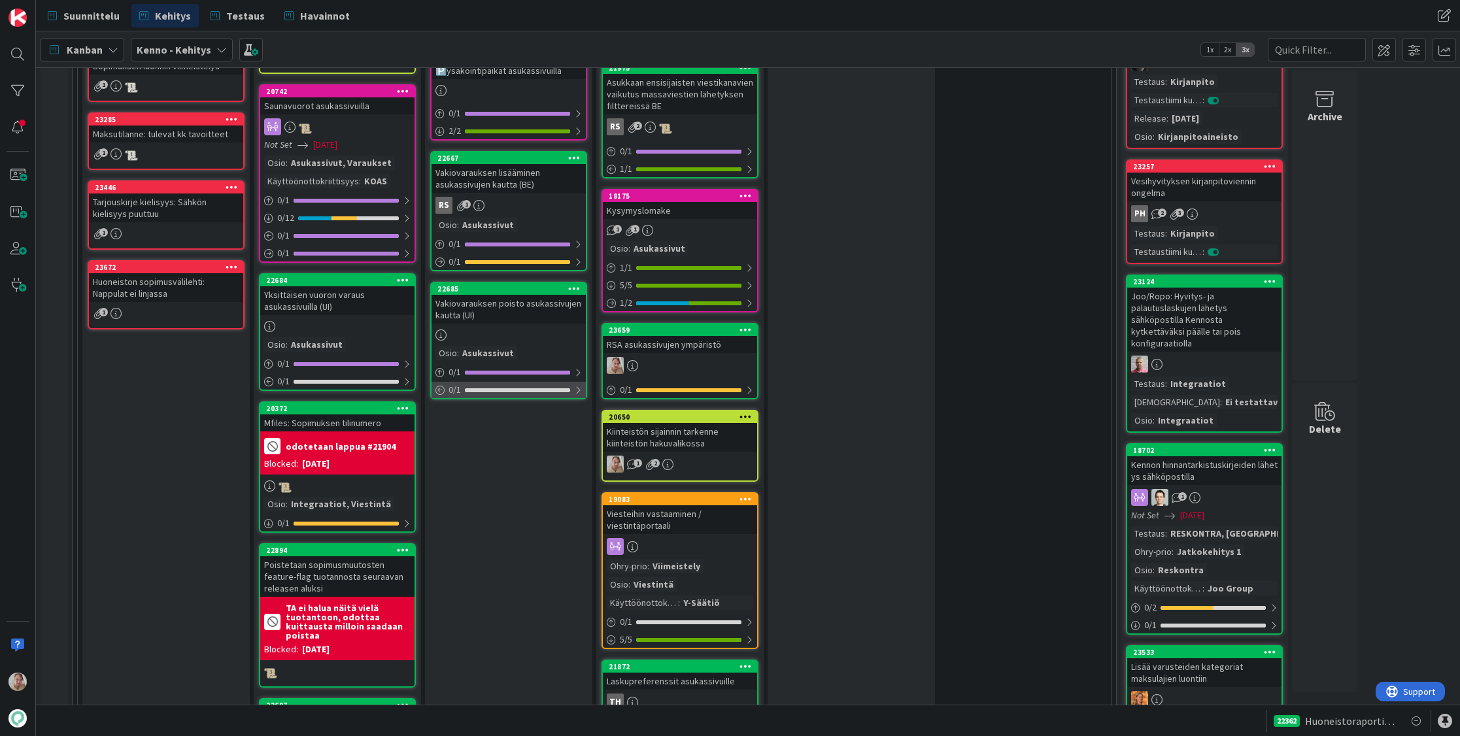
scroll to position [1736, 0]
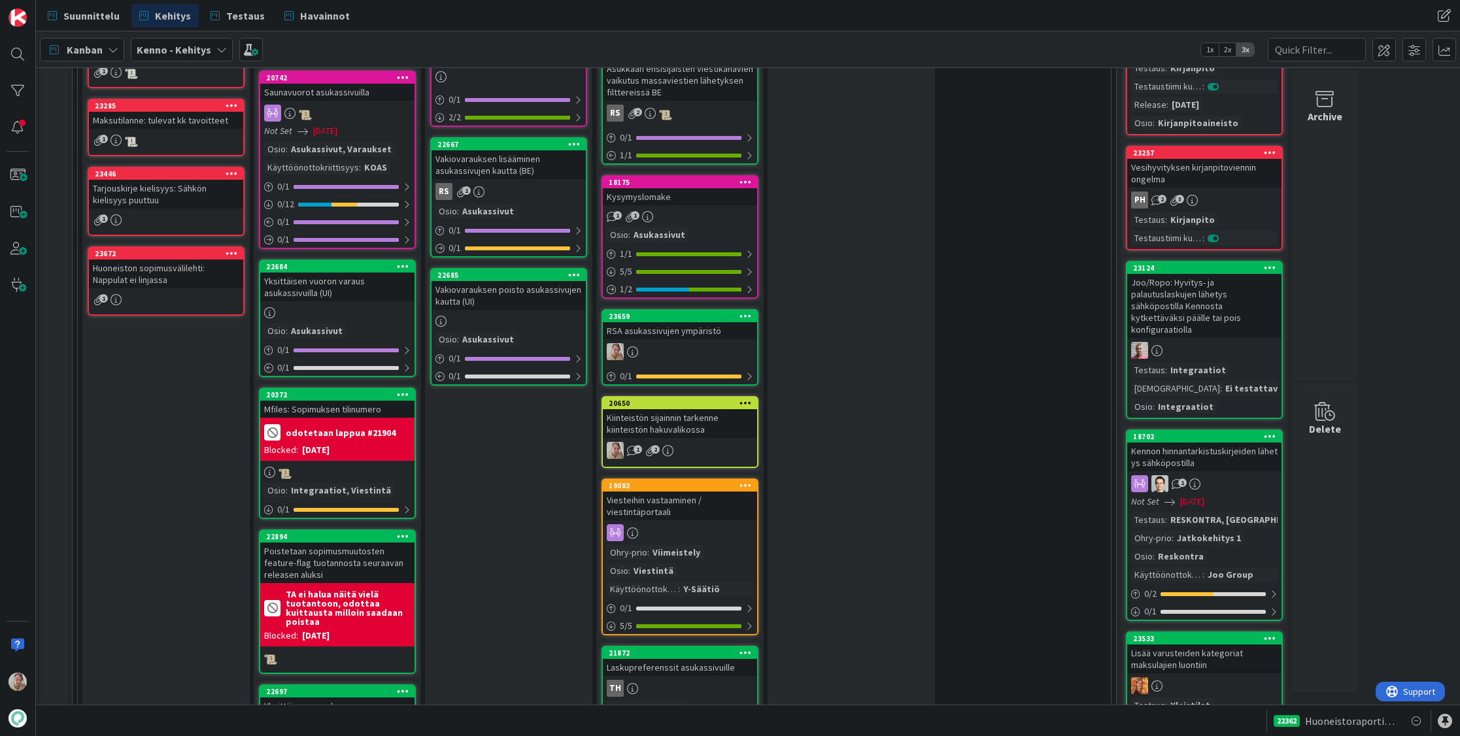
click at [513, 303] on div "Vakiovarauksen poisto asukassivujen kautta (UI)" at bounding box center [508, 295] width 154 height 29
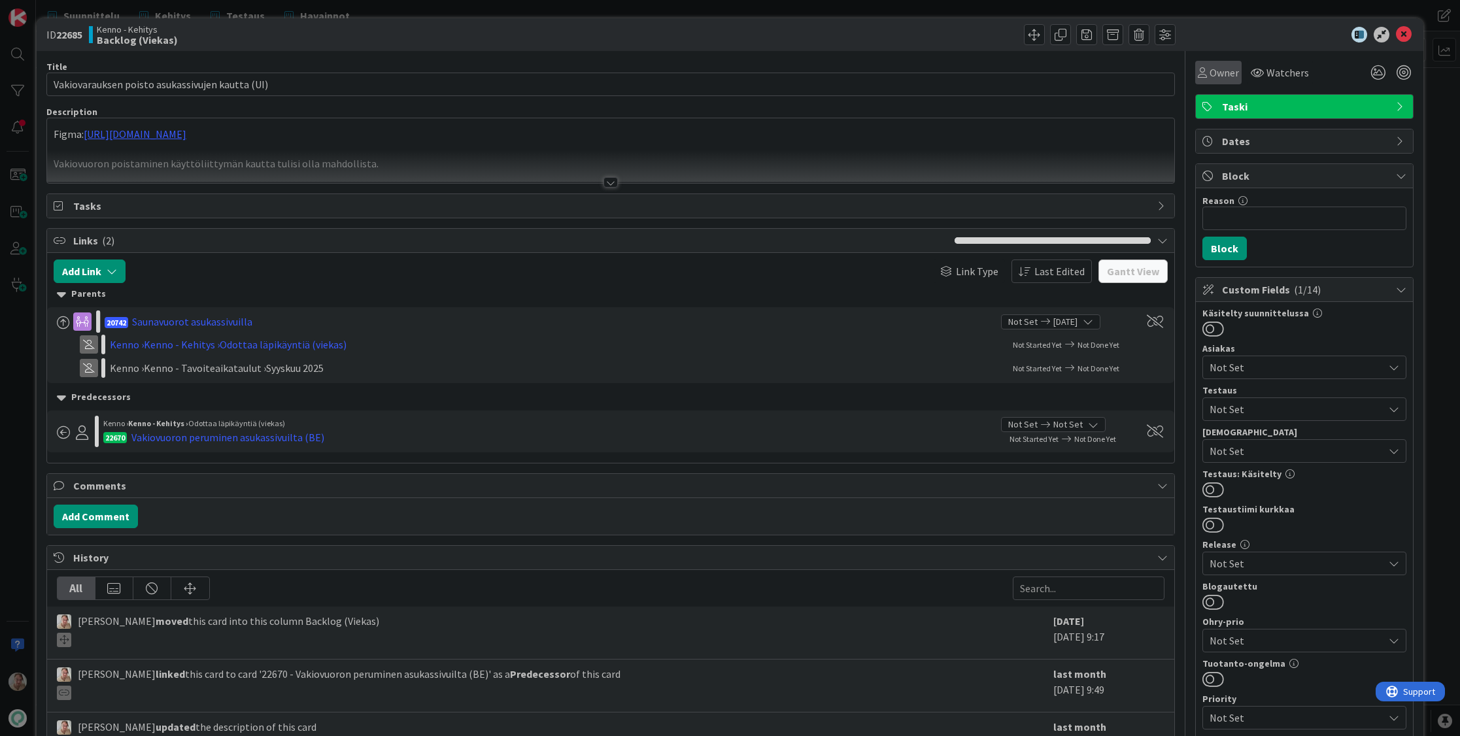
click at [1209, 76] on span "Owner" at bounding box center [1223, 73] width 29 height 16
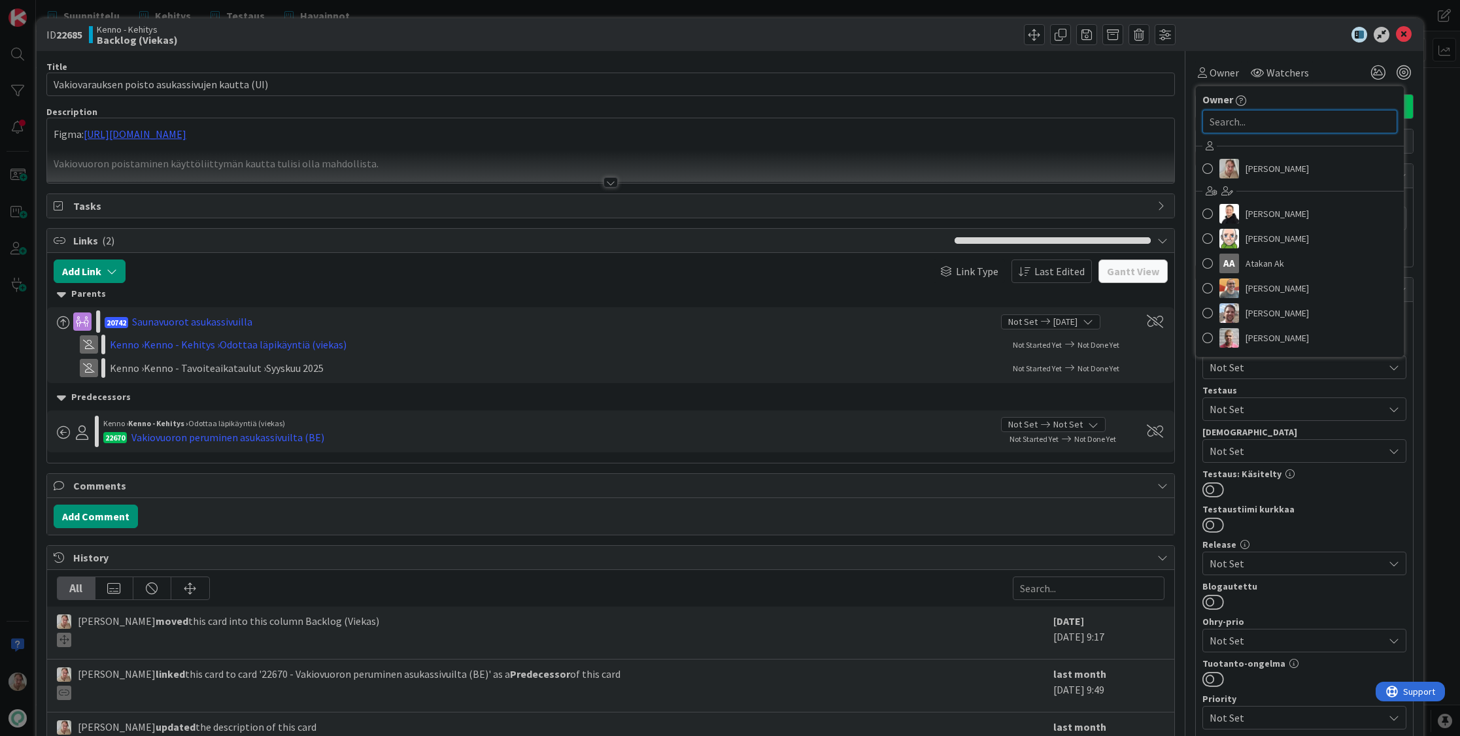
click at [1247, 116] on input "text" at bounding box center [1299, 122] width 195 height 24
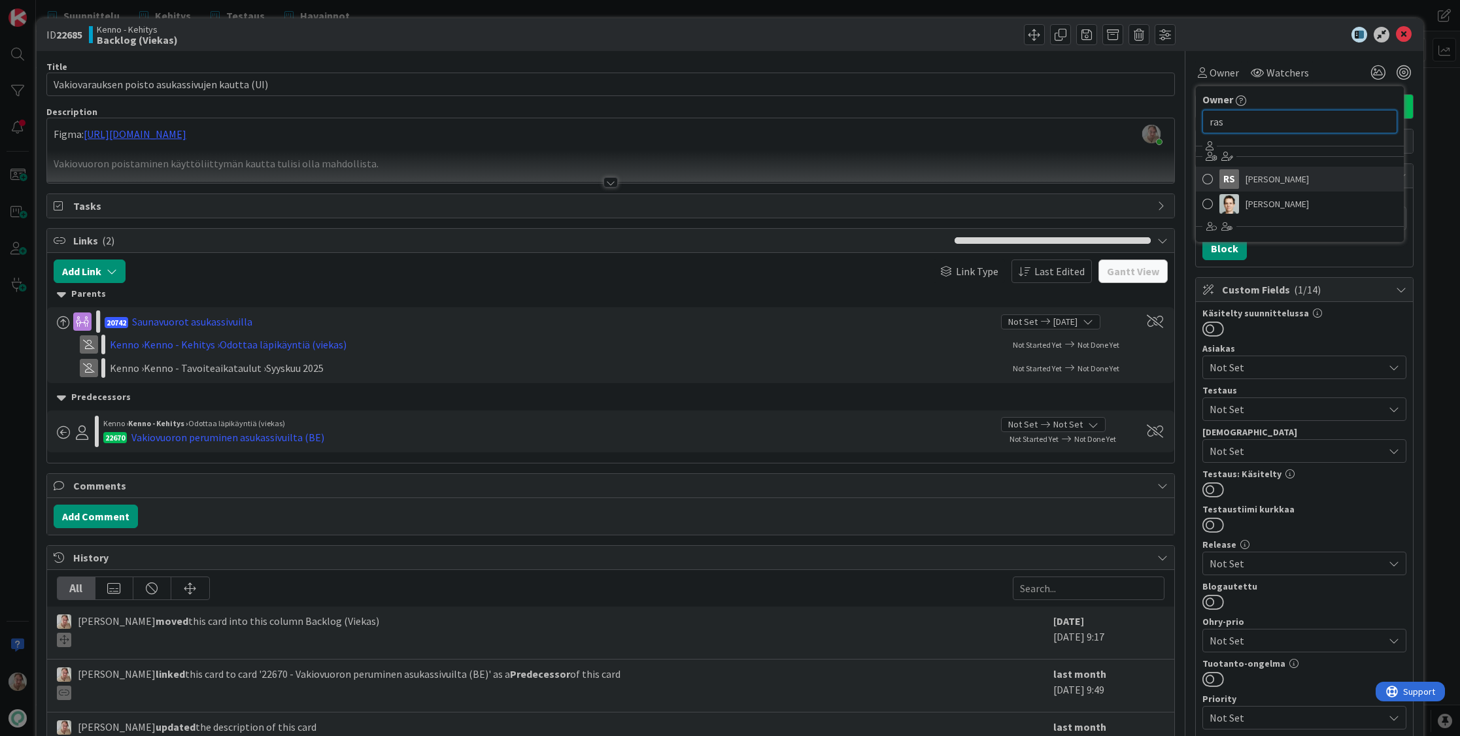
type input "ras"
click at [1280, 169] on span "[PERSON_NAME]" at bounding box center [1276, 179] width 63 height 20
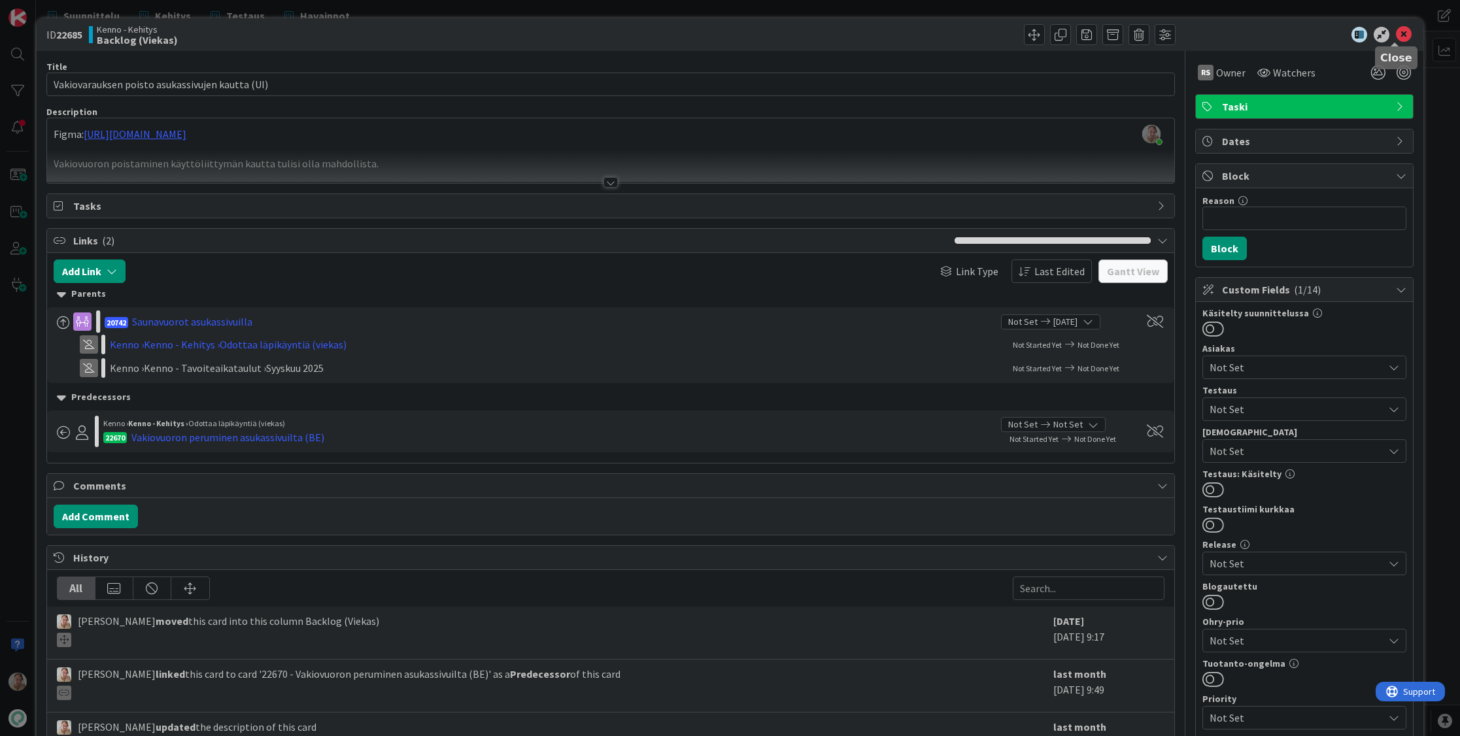
click at [1322, 37] on icon at bounding box center [1404, 35] width 16 height 16
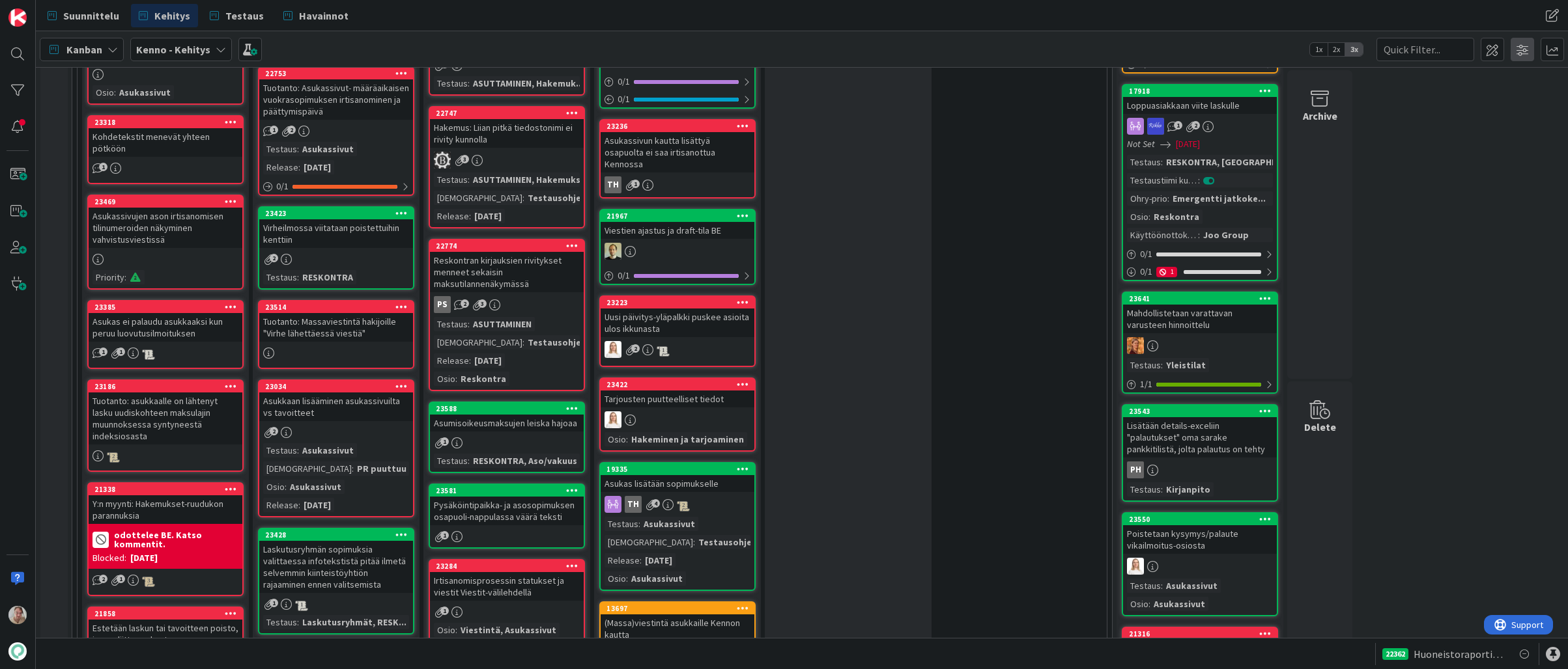
scroll to position [753, 0]
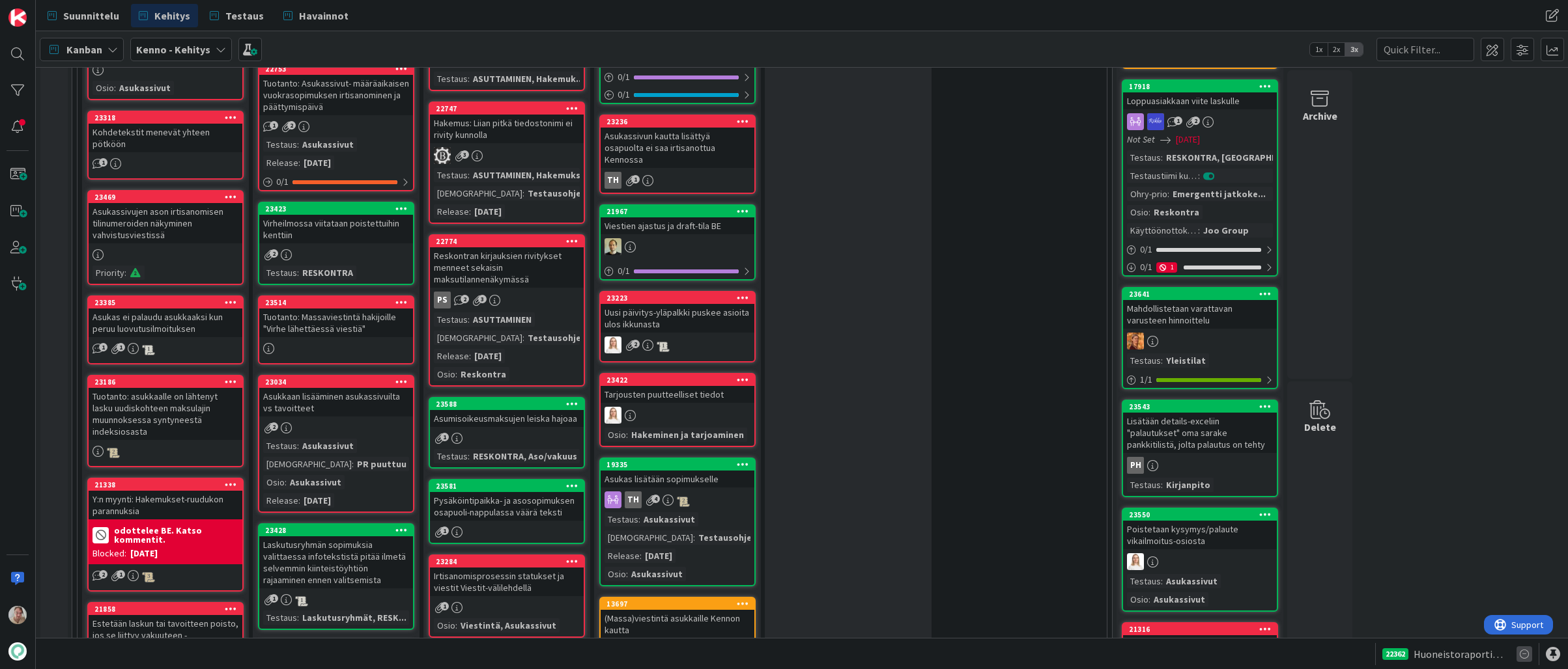
click at [1317, 655] on icon at bounding box center [1524, 654] width 16 height 16
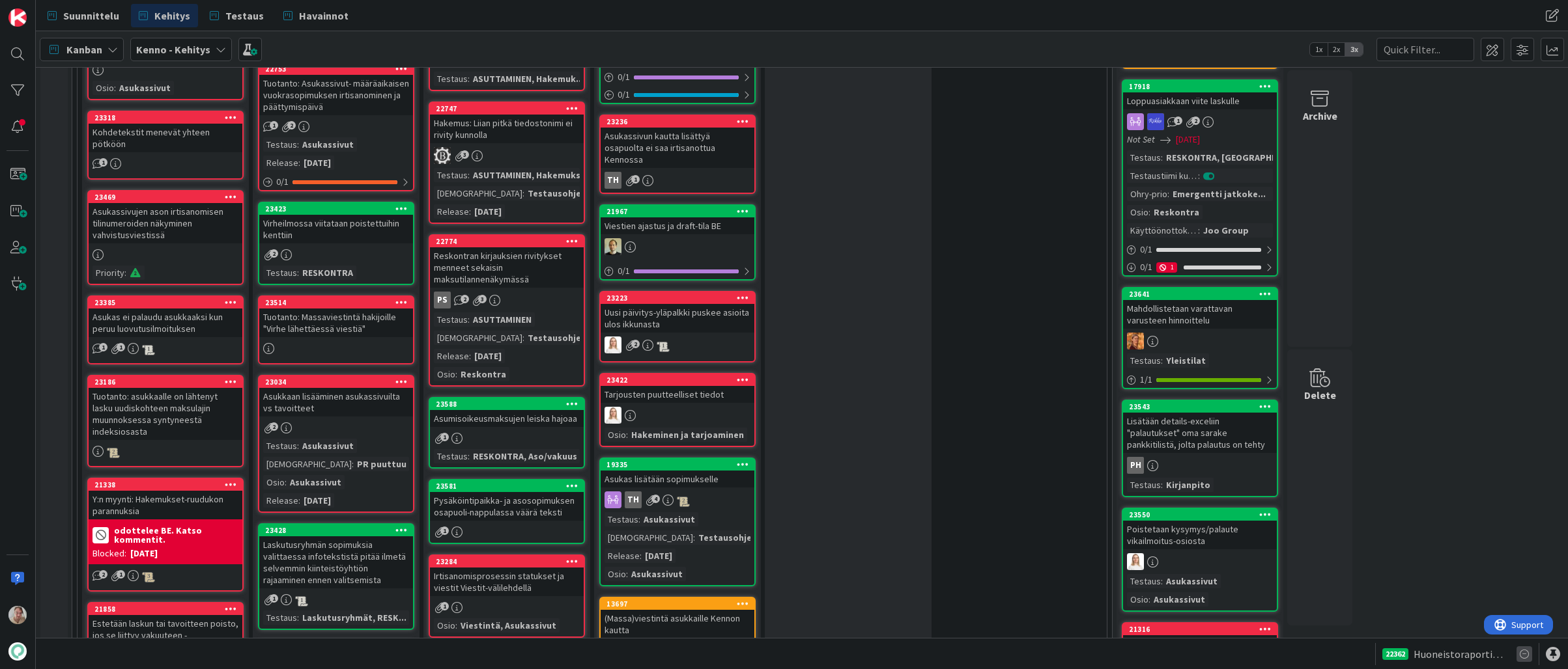
click at [1317, 655] on icon at bounding box center [1524, 654] width 16 height 16
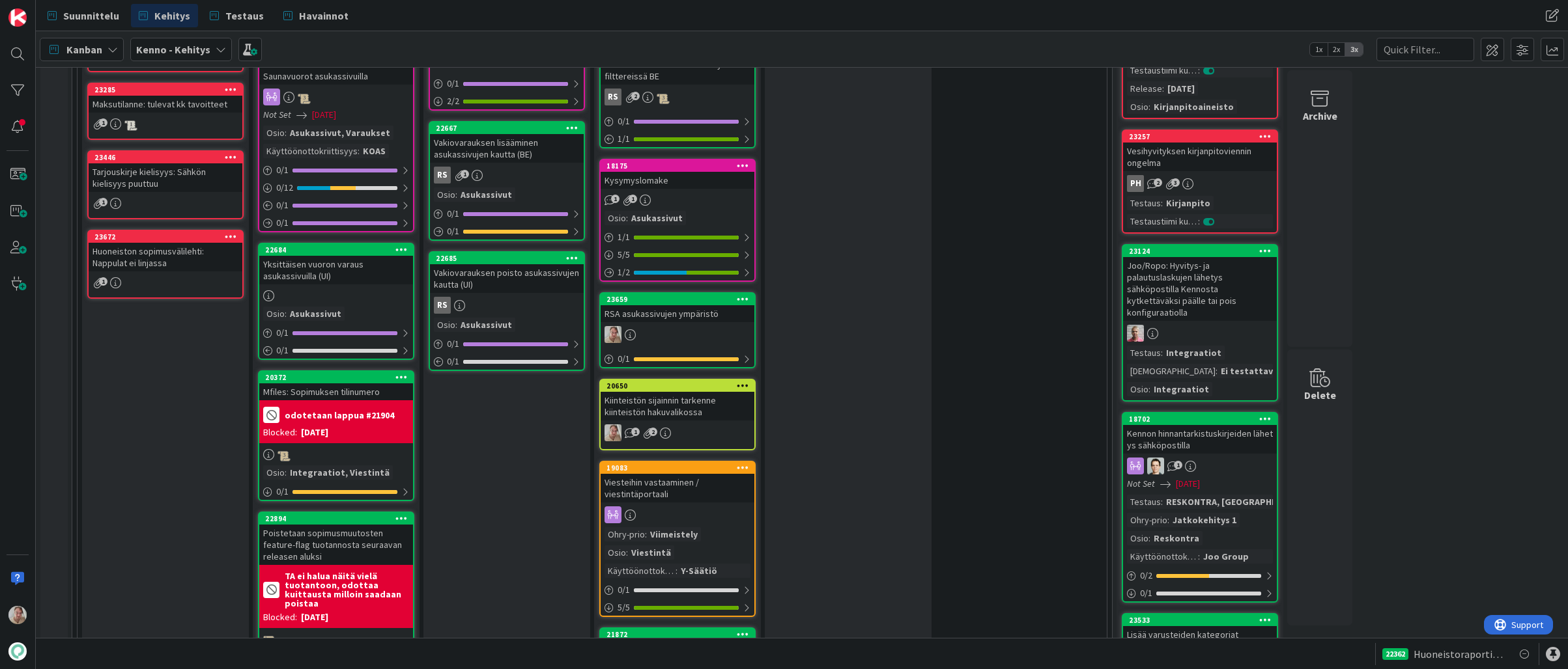
scroll to position [1737, 0]
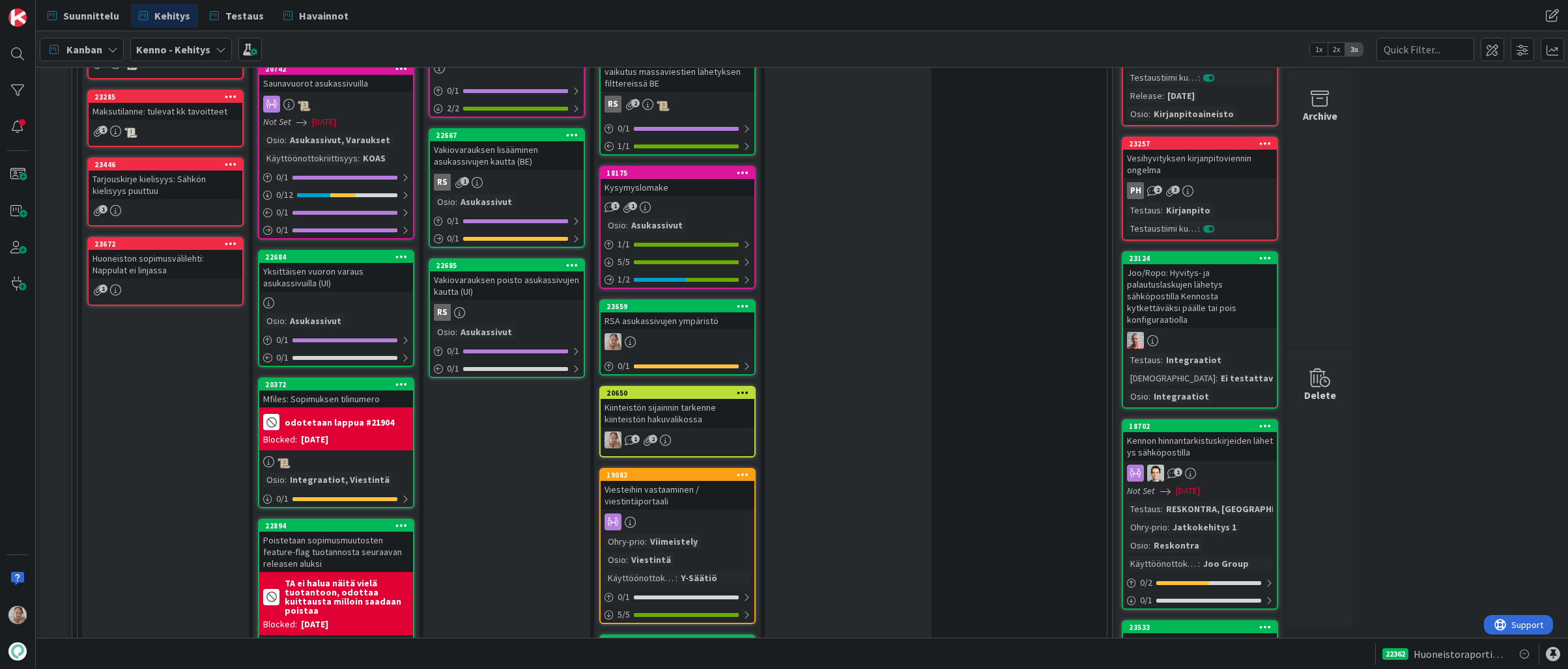
click at [741, 388] on icon at bounding box center [742, 392] width 12 height 9
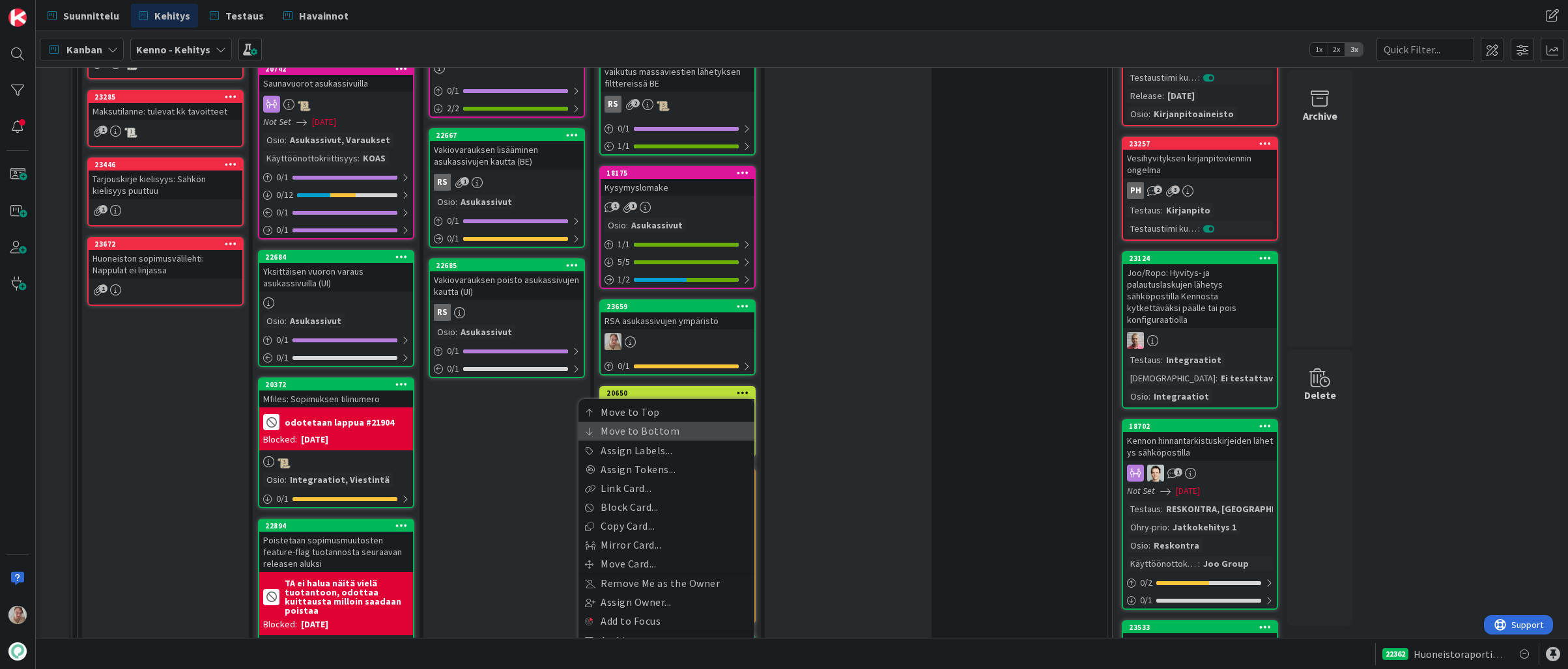
click at [713, 422] on link "Move to Bottom" at bounding box center [666, 431] width 176 height 19
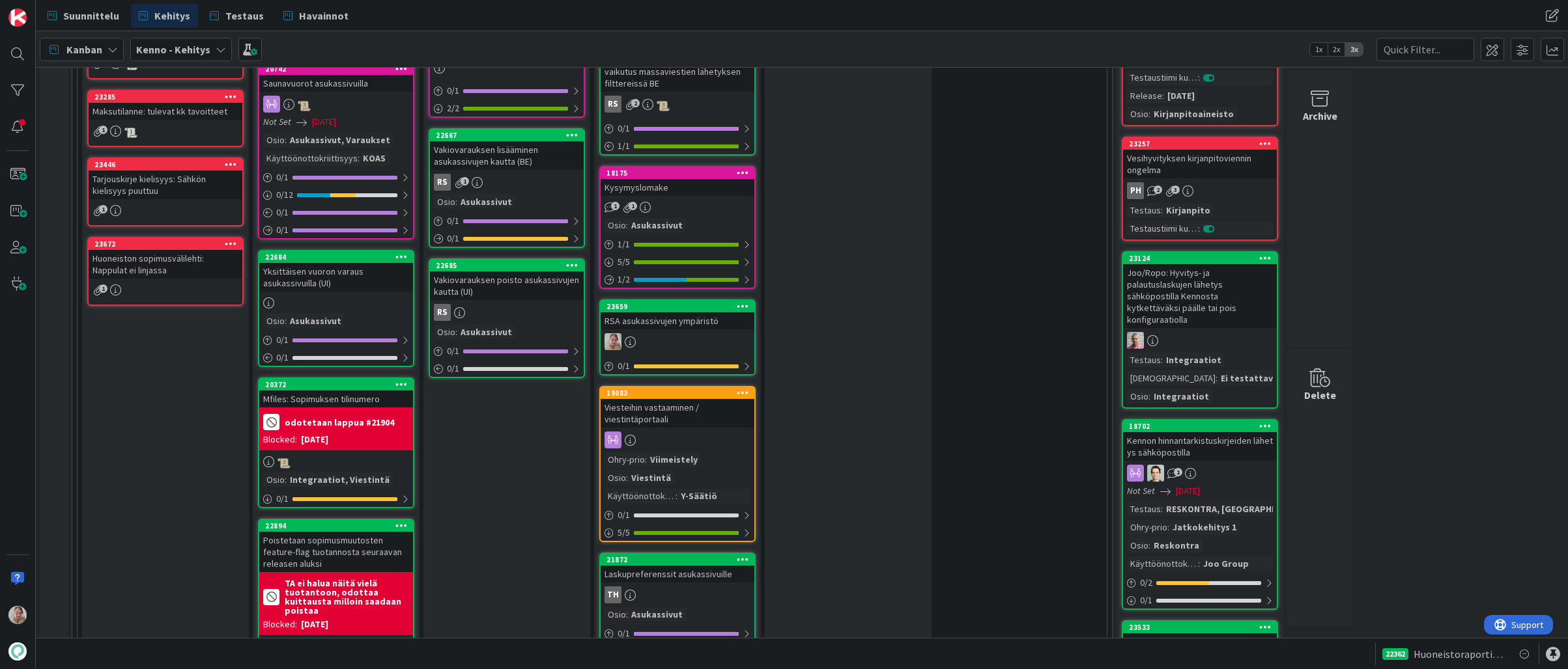
click at [740, 302] on icon at bounding box center [742, 306] width 12 height 9
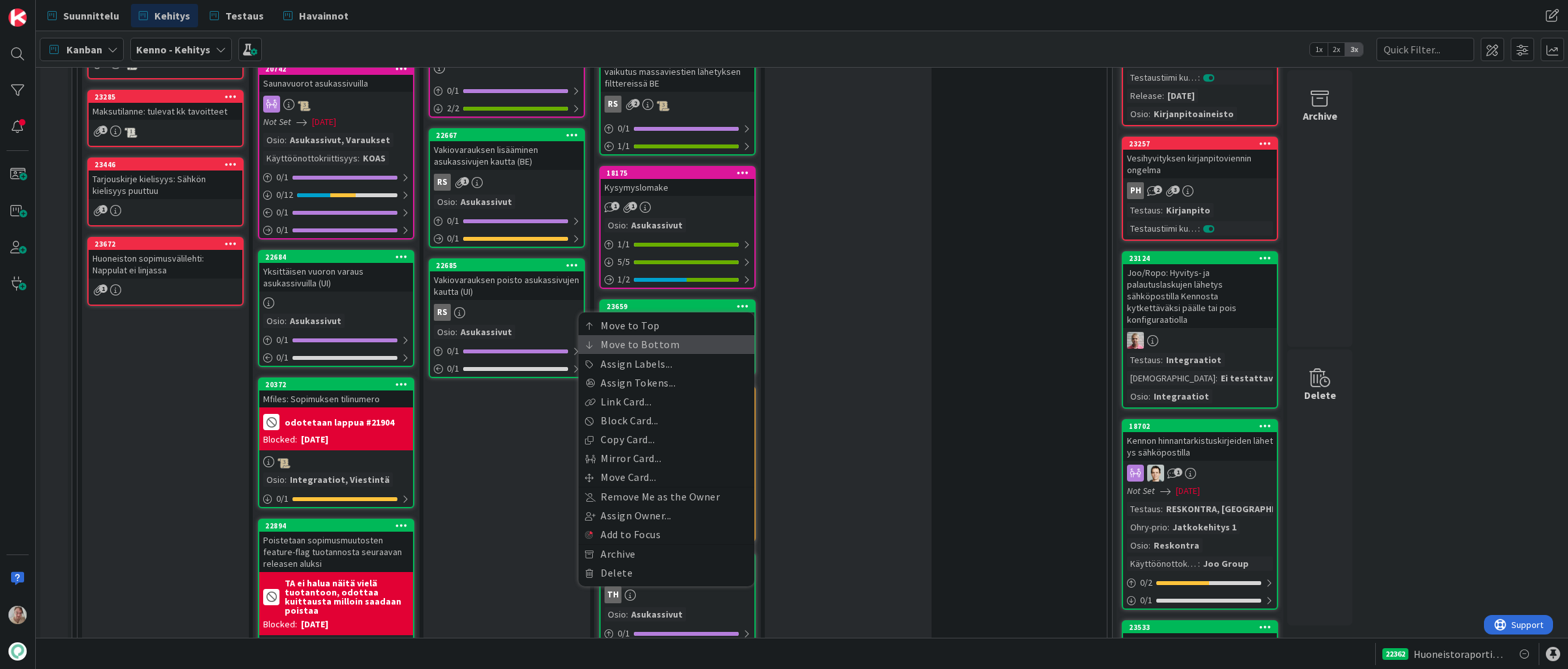
click at [696, 335] on link "Move to Bottom" at bounding box center [666, 344] width 176 height 19
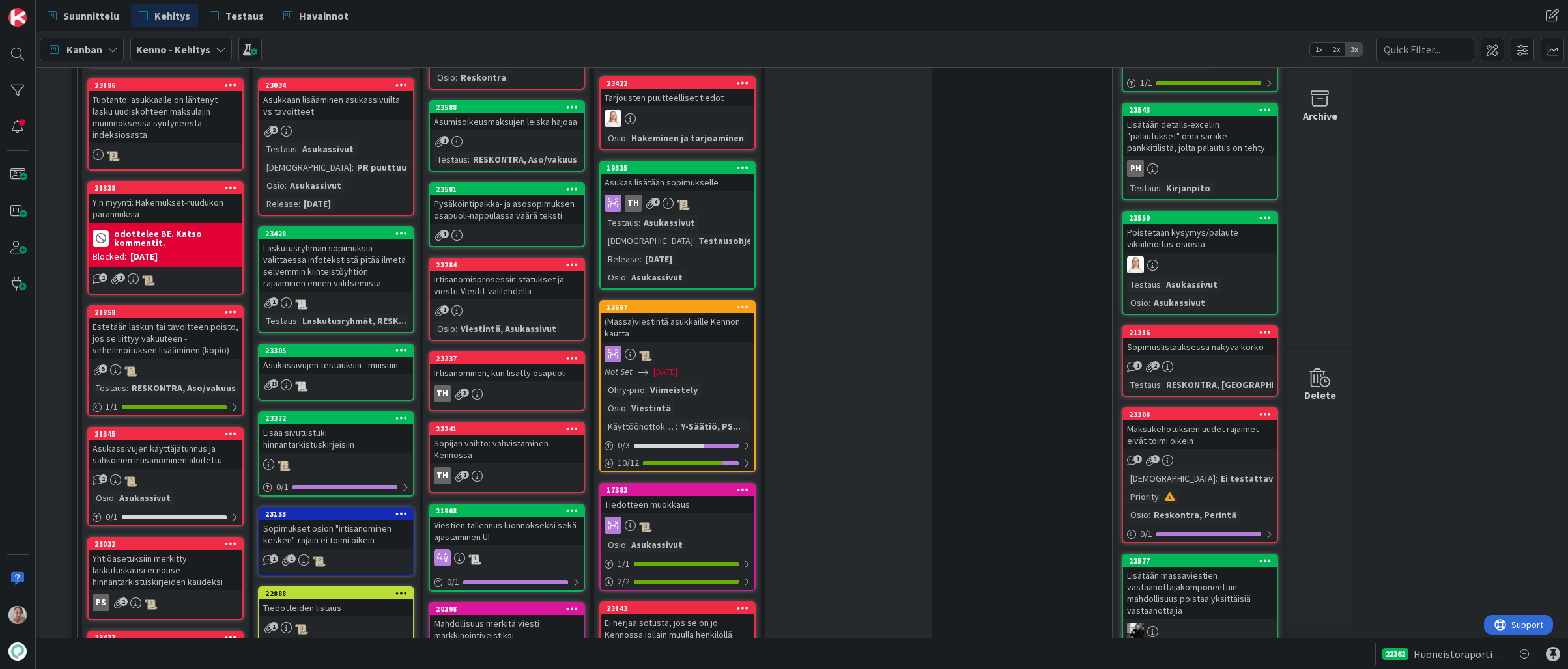
scroll to position [400, 0]
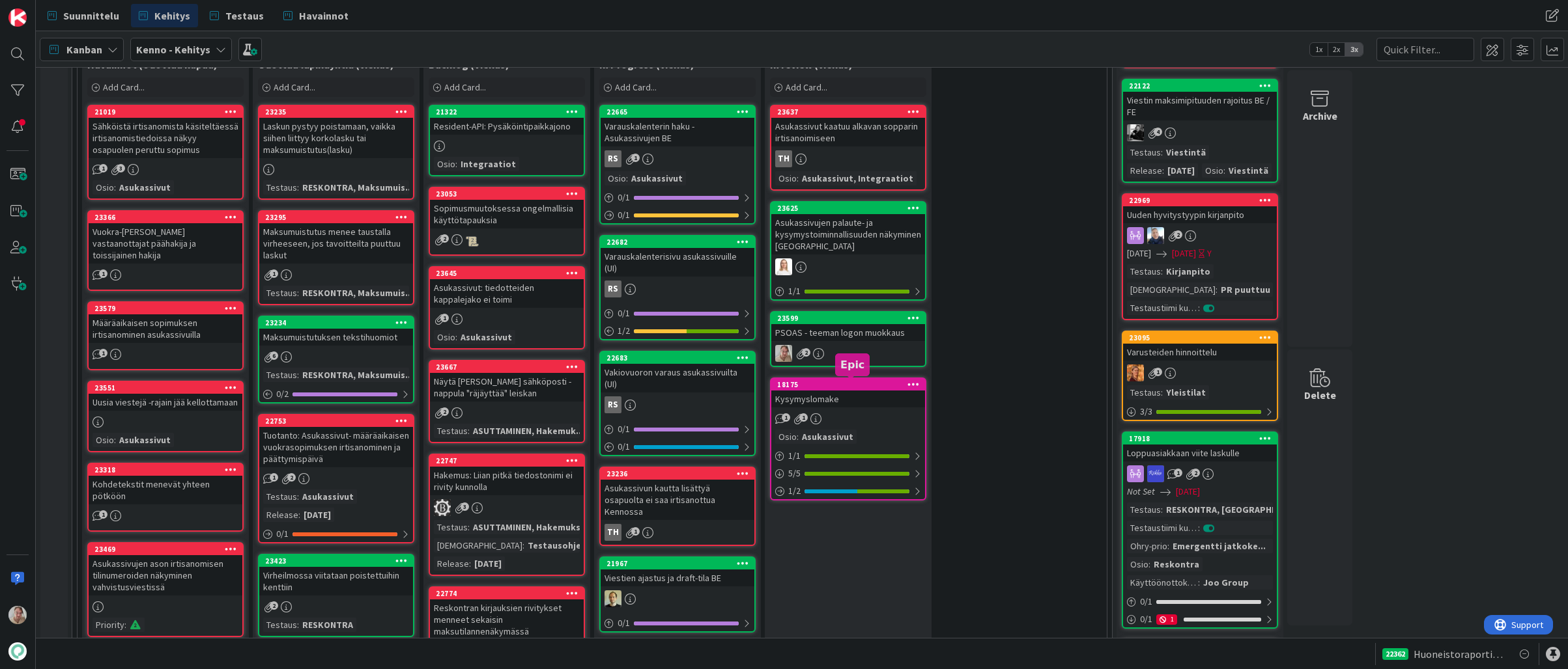
click at [849, 386] on div "18175" at bounding box center [851, 384] width 147 height 9
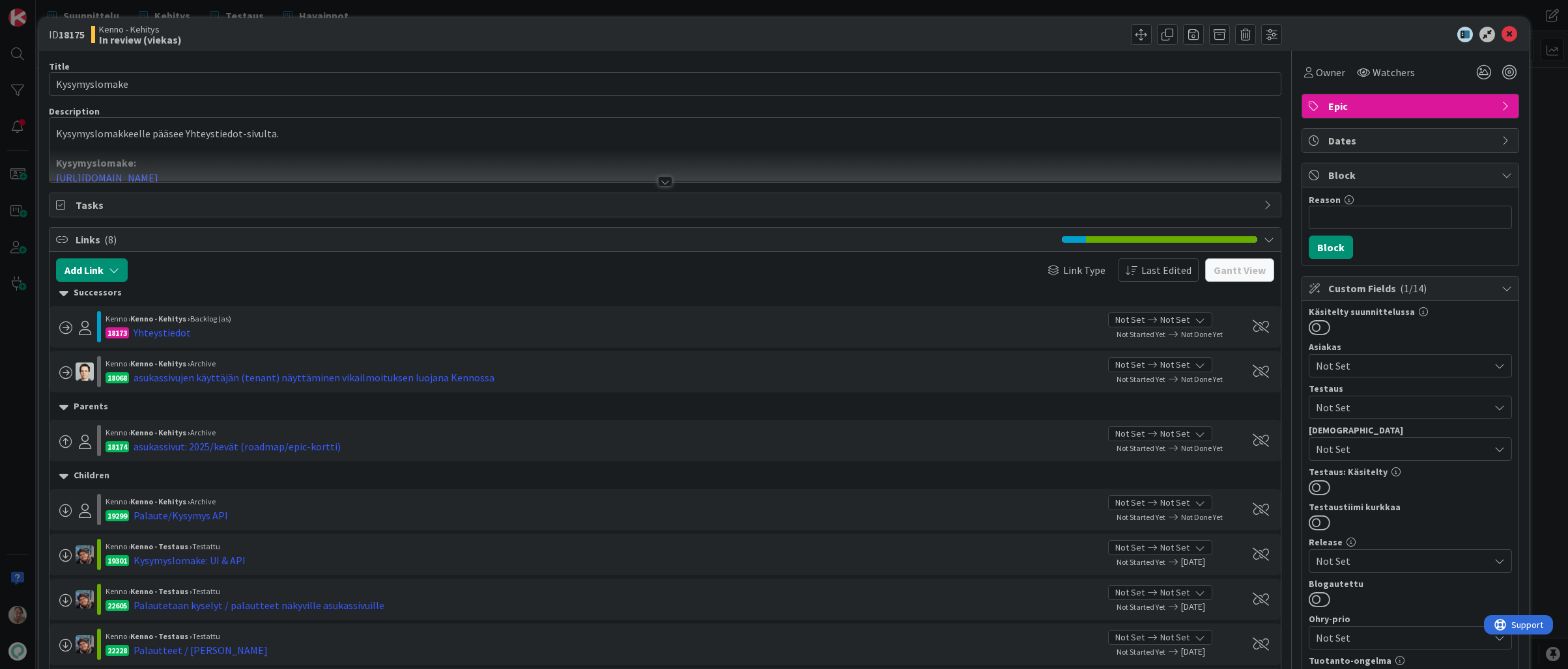
click at [445, 159] on div at bounding box center [665, 165] width 1231 height 33
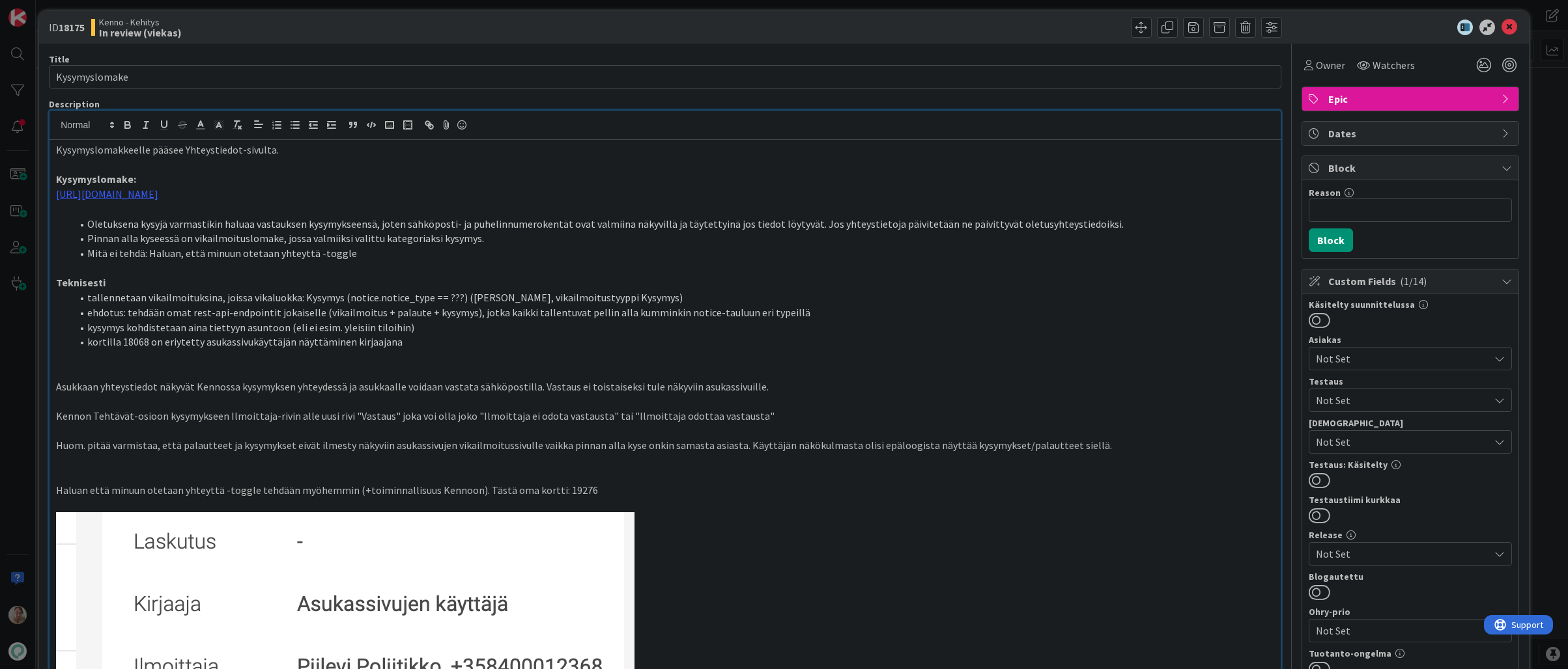
scroll to position [15, 0]
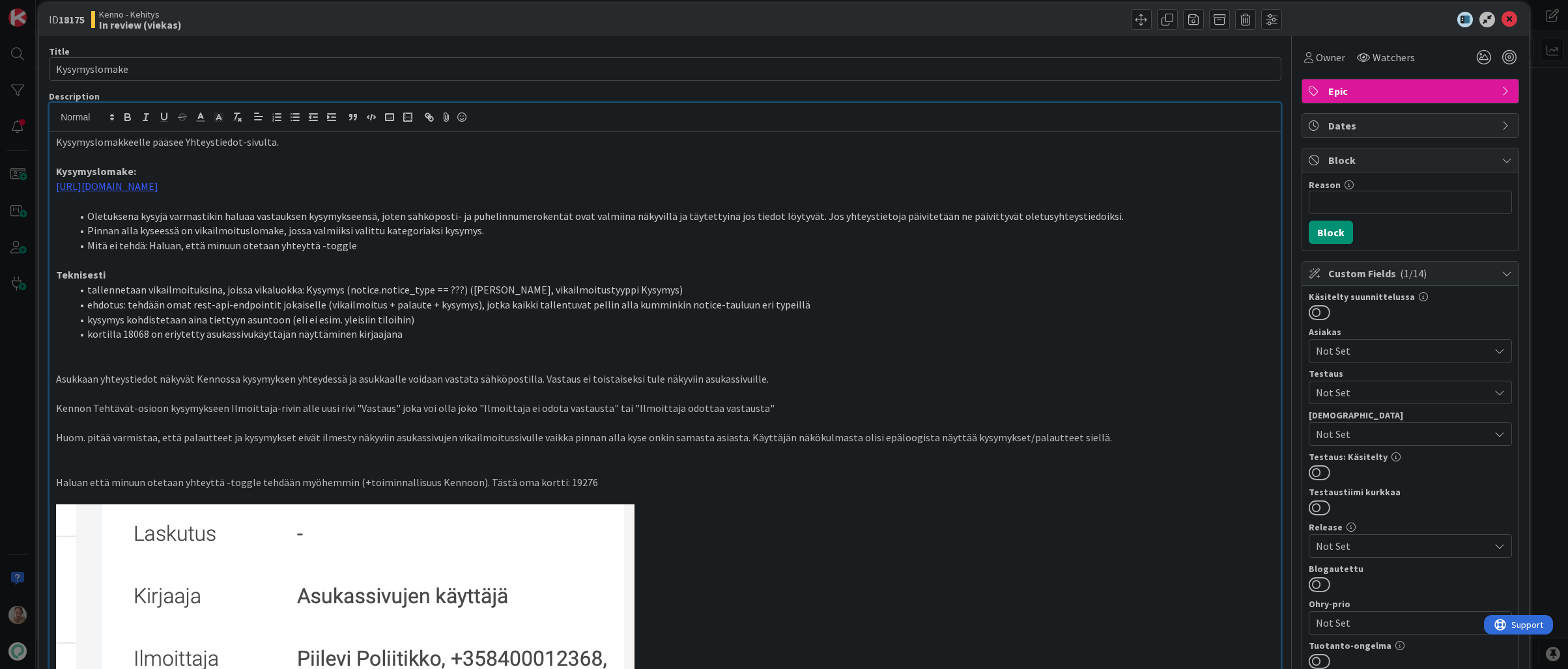
click at [1214, 419] on p at bounding box center [664, 423] width 1218 height 15
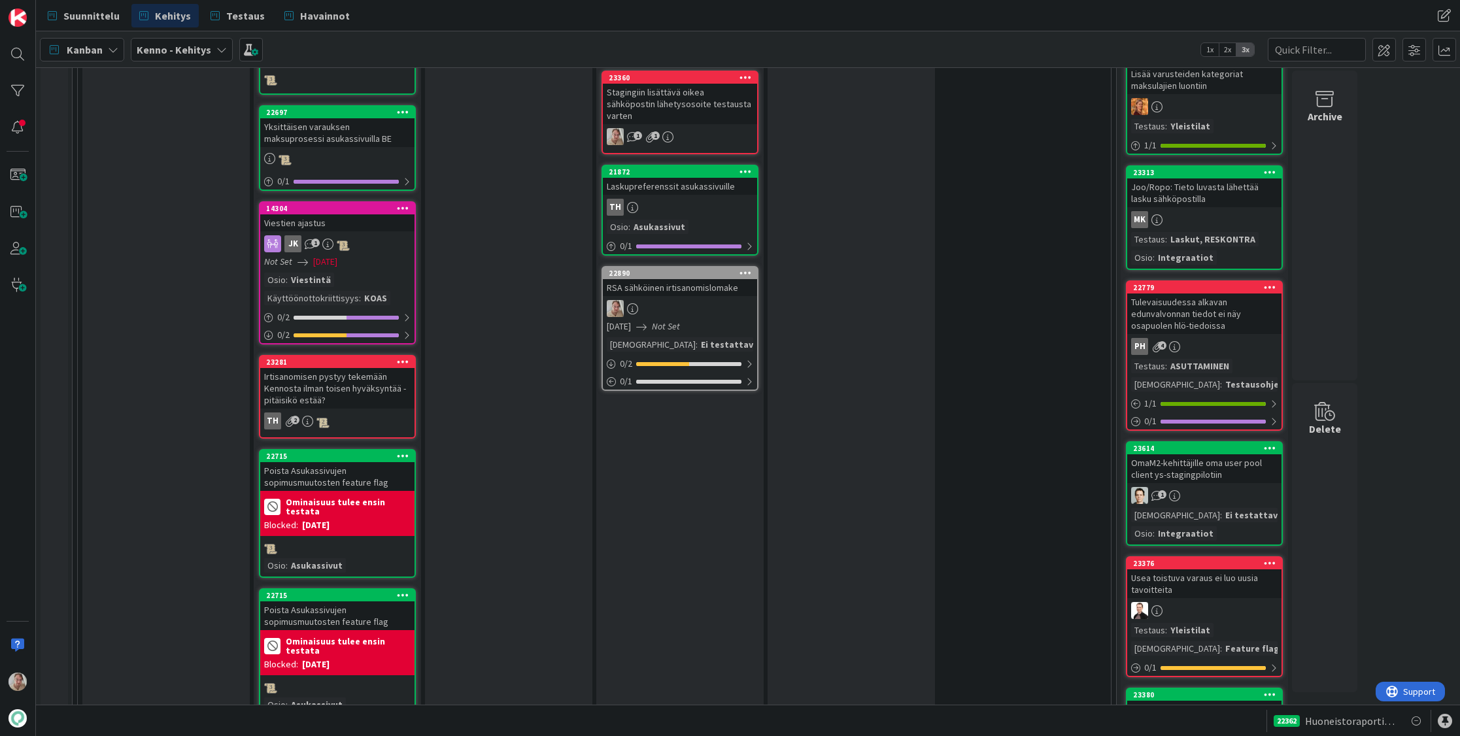
scroll to position [2340, 0]
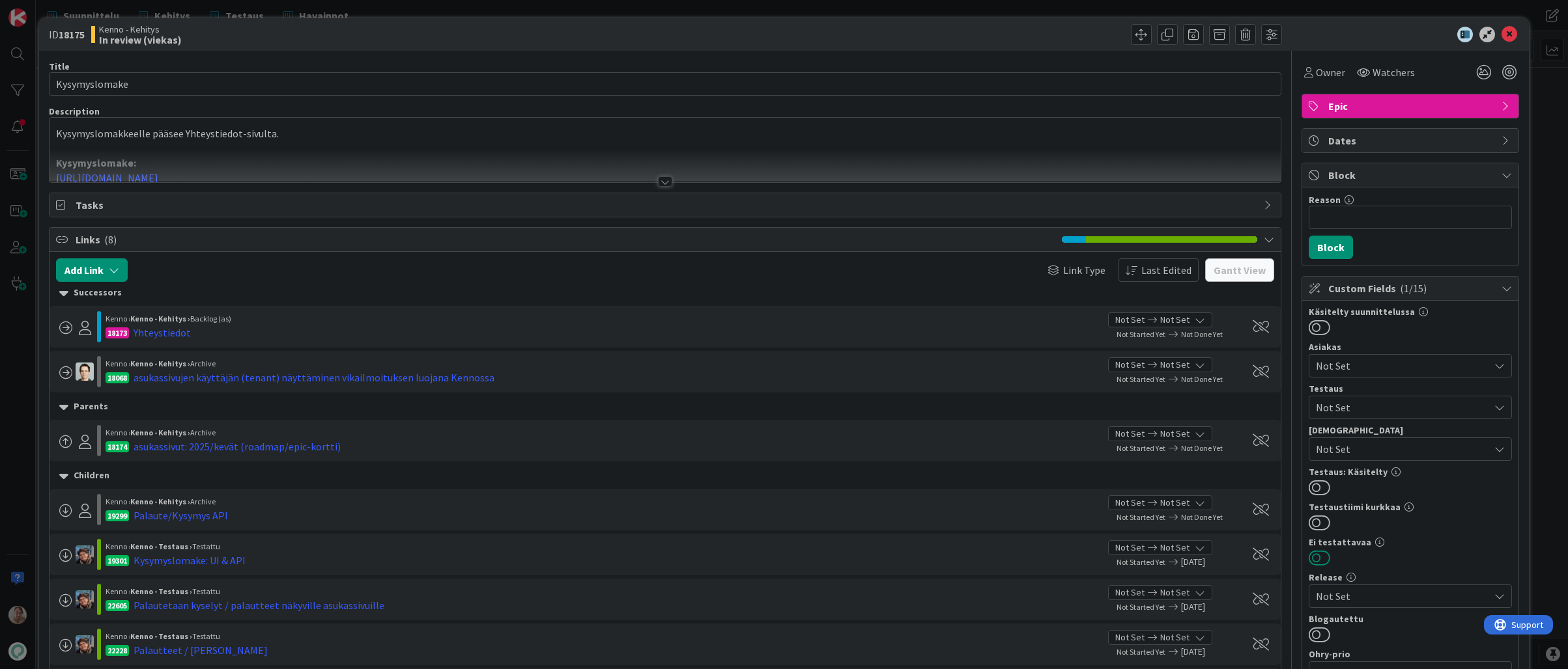
click at [1310, 561] on button at bounding box center [1319, 558] width 22 height 17
click at [615, 150] on div at bounding box center [665, 165] width 1231 height 33
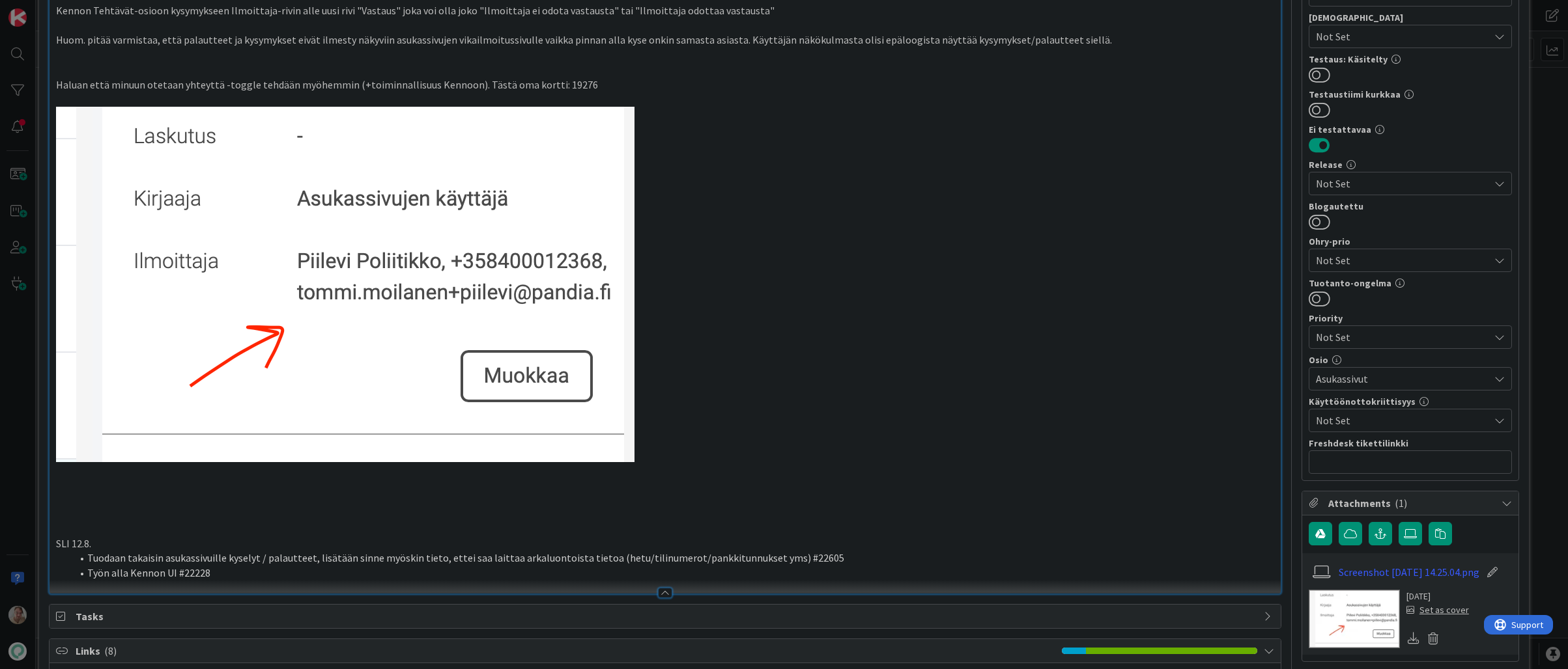
scroll to position [414, 0]
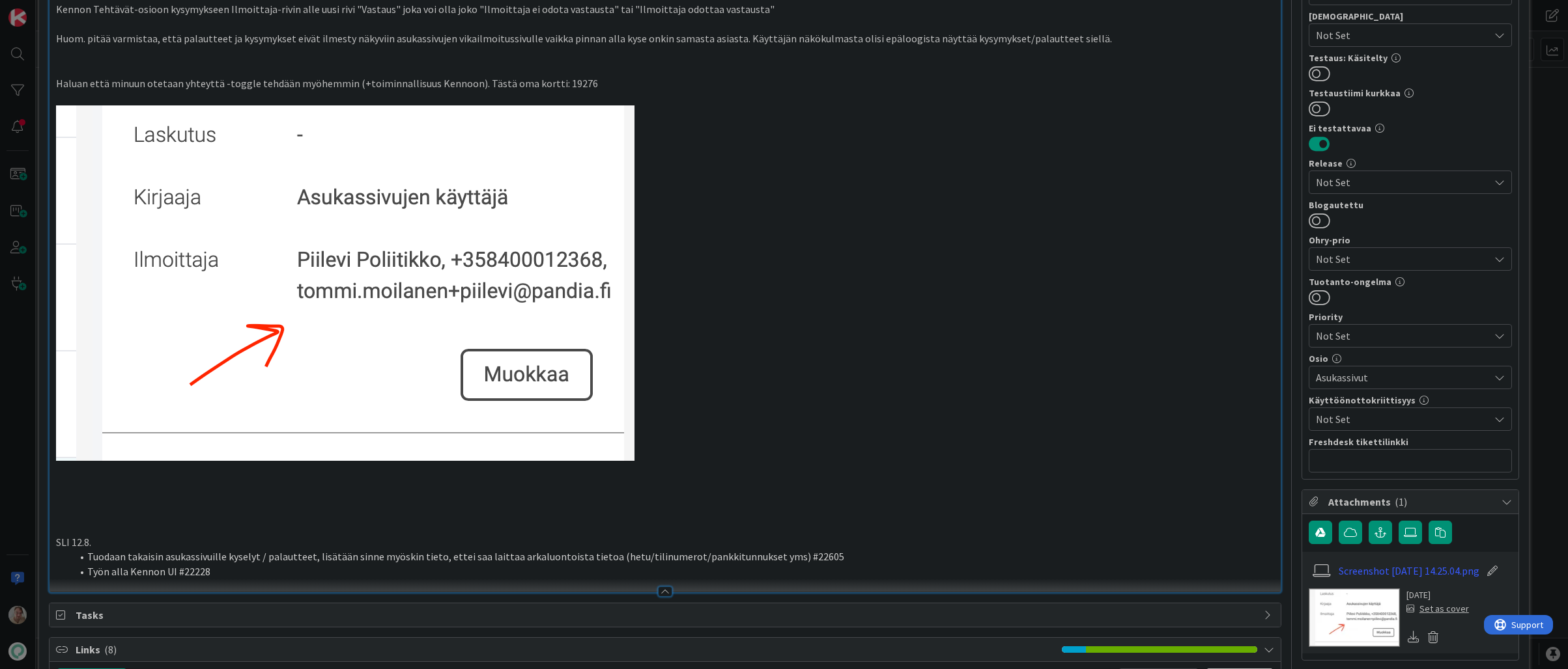
click at [93, 543] on p "SLI 12.8." at bounding box center [664, 542] width 1218 height 15
click at [241, 564] on li "Työn alla Kennon UI #22228" at bounding box center [672, 571] width 1202 height 15
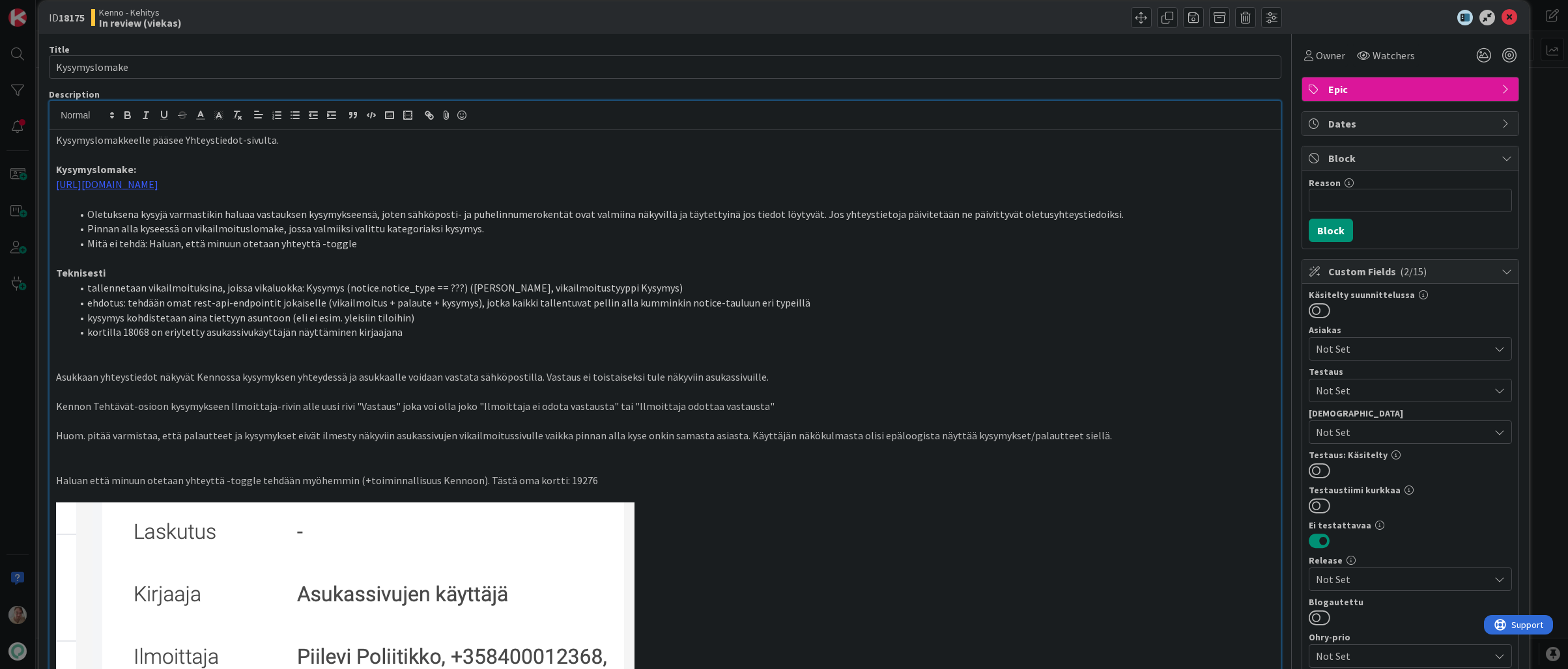
scroll to position [0, 0]
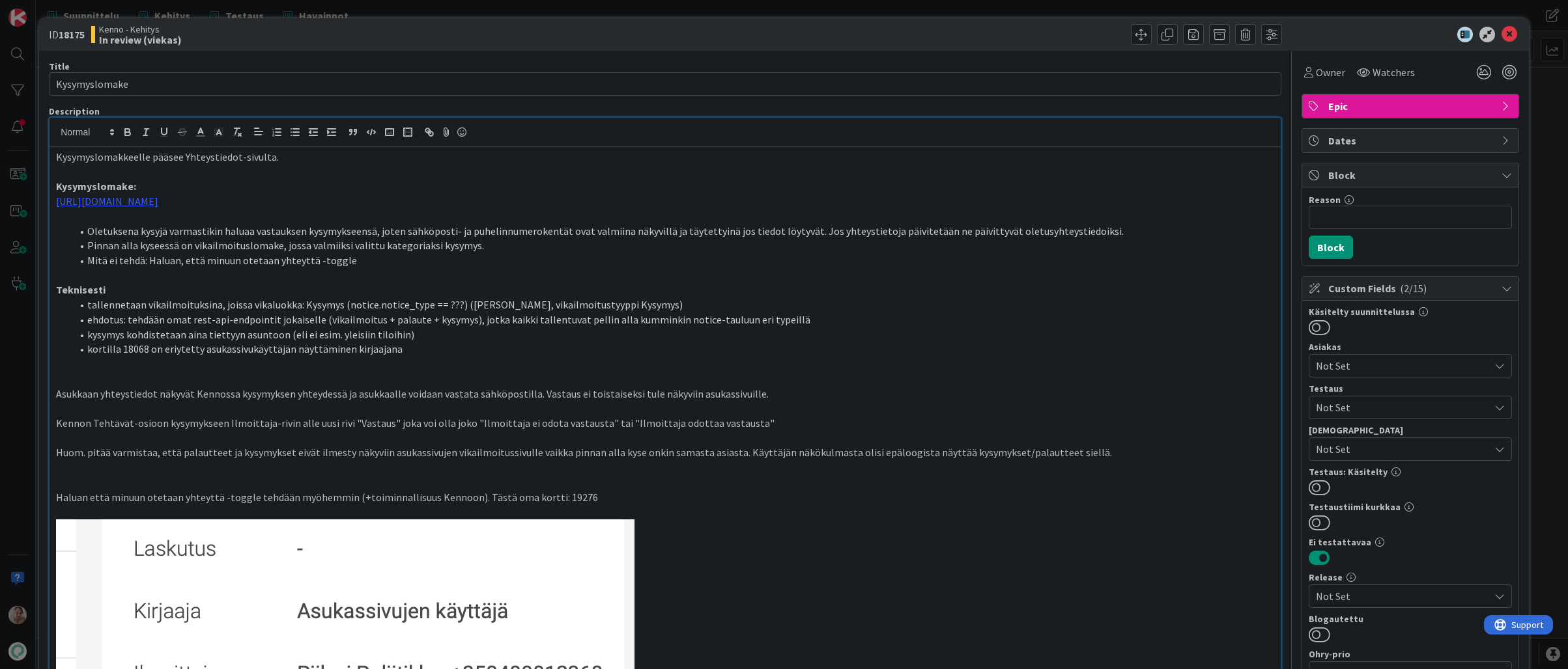
drag, startPoint x: 191, startPoint y: 161, endPoint x: 302, endPoint y: 160, distance: 111.0
click at [191, 160] on p "Kysymyslomakkeelle pääsee Yhteystiedot-sivulta." at bounding box center [664, 156] width 1218 height 15
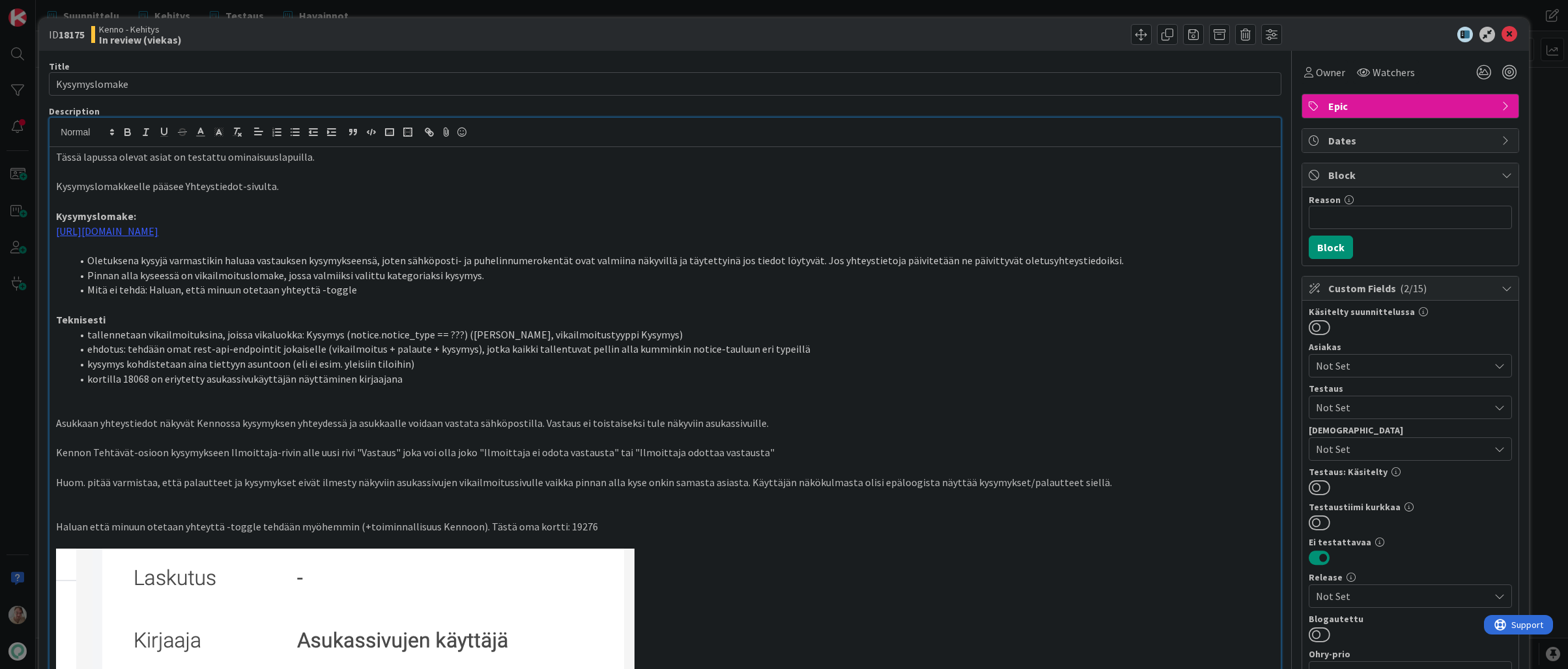
click at [302, 170] on p at bounding box center [664, 171] width 1218 height 15
click at [329, 159] on p "Tässä lapussa olevat asiat on testattu ominaisuuslapuilla." at bounding box center [664, 156] width 1218 height 15
drag, startPoint x: 338, startPoint y: 153, endPoint x: -18, endPoint y: 145, distance: 356.1
click at [0, 145] on html "Suunnittelu Kehitys Testaus Havainnot Suunnittelu Kehitys Testaus Havainnot [PE…" at bounding box center [784, 334] width 1568 height 669
click at [430, 164] on p at bounding box center [664, 171] width 1218 height 15
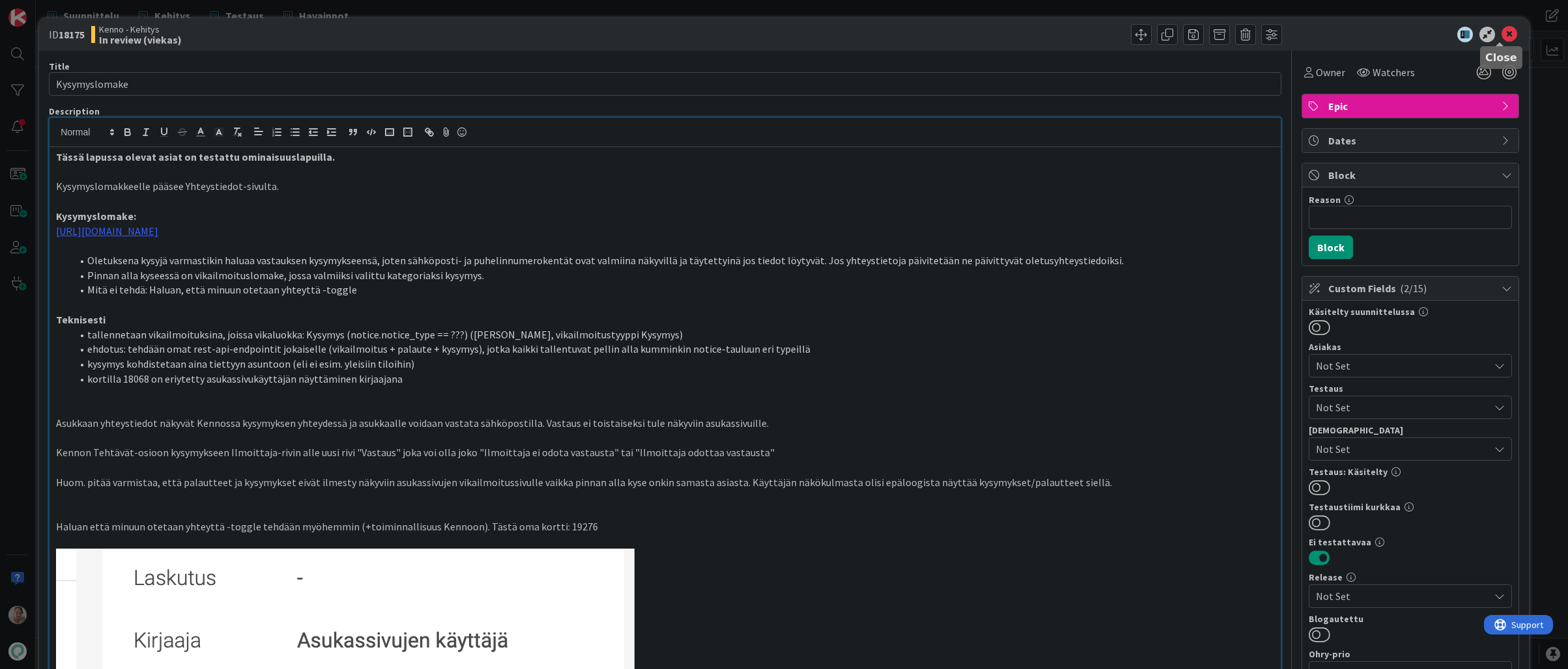
click at [1502, 32] on icon at bounding box center [1509, 35] width 16 height 16
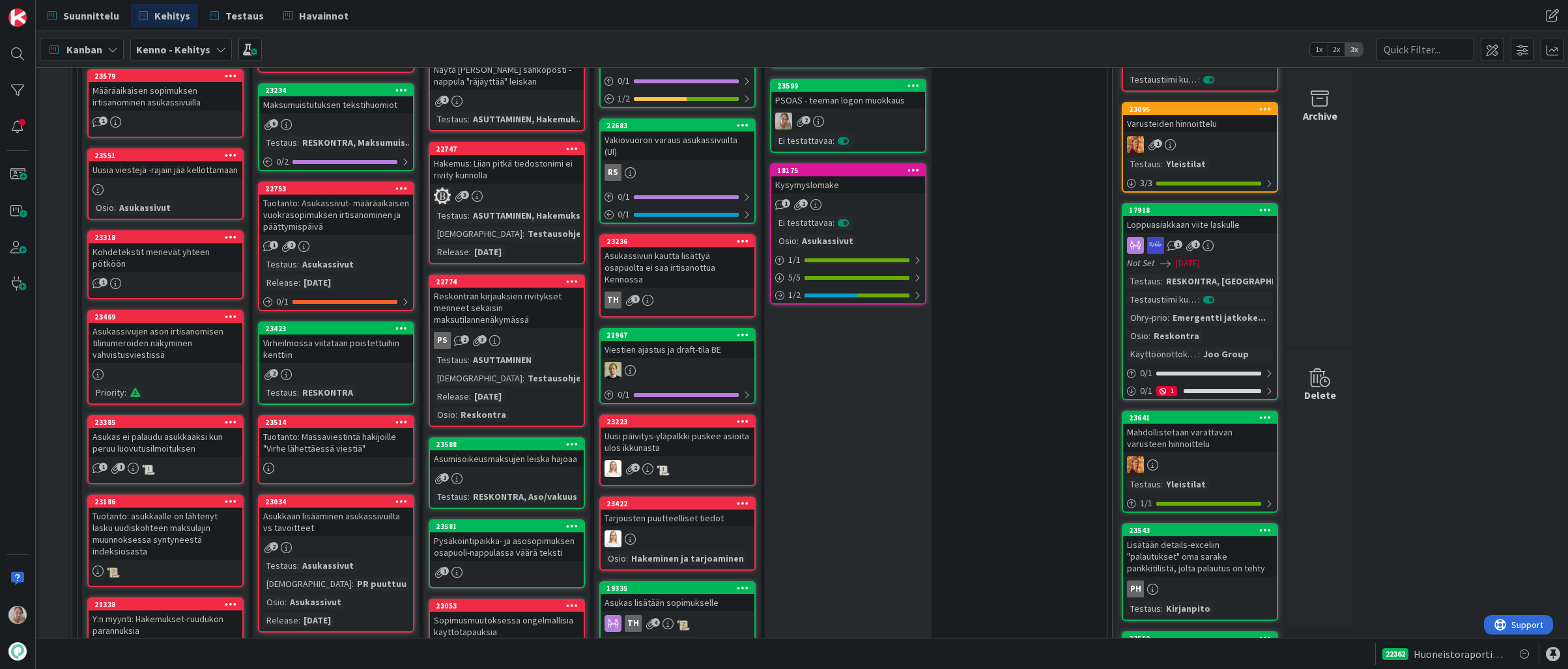
scroll to position [384, 0]
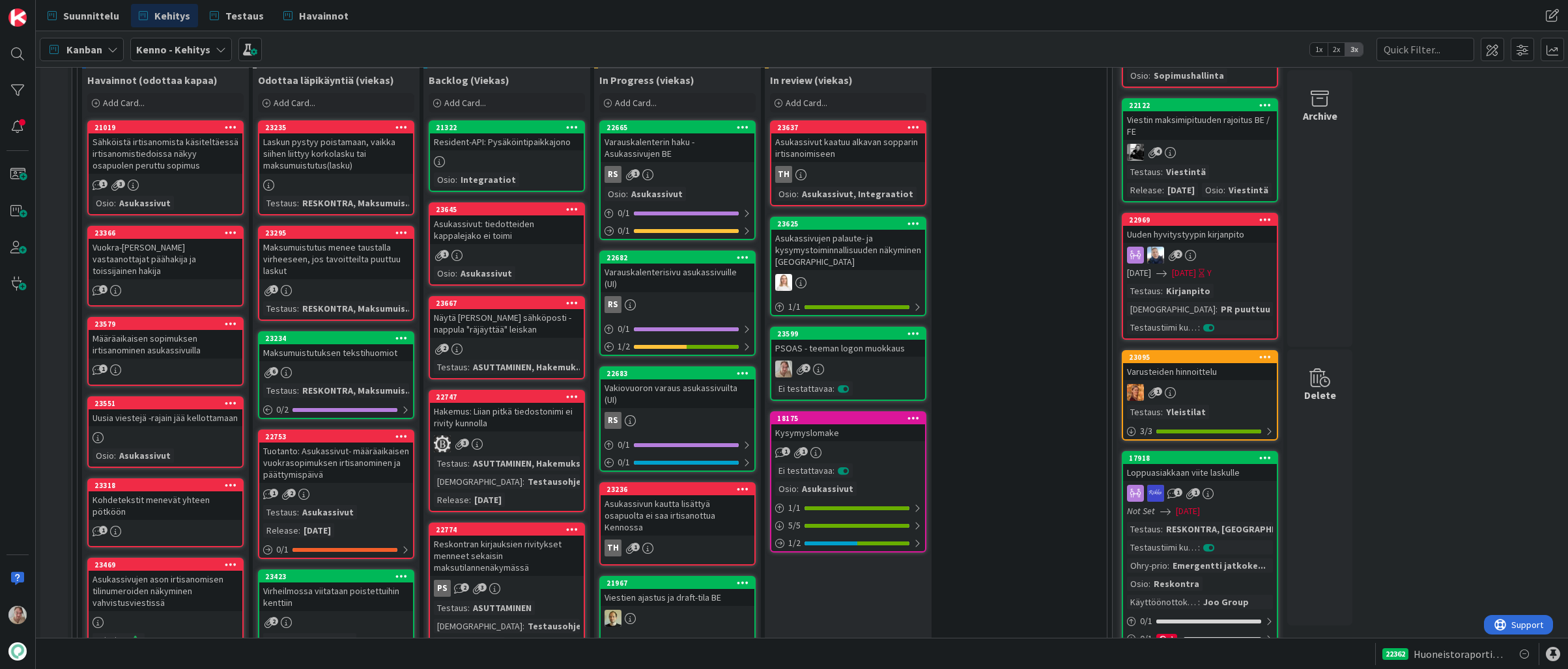
click at [915, 224] on icon at bounding box center [914, 223] width 12 height 9
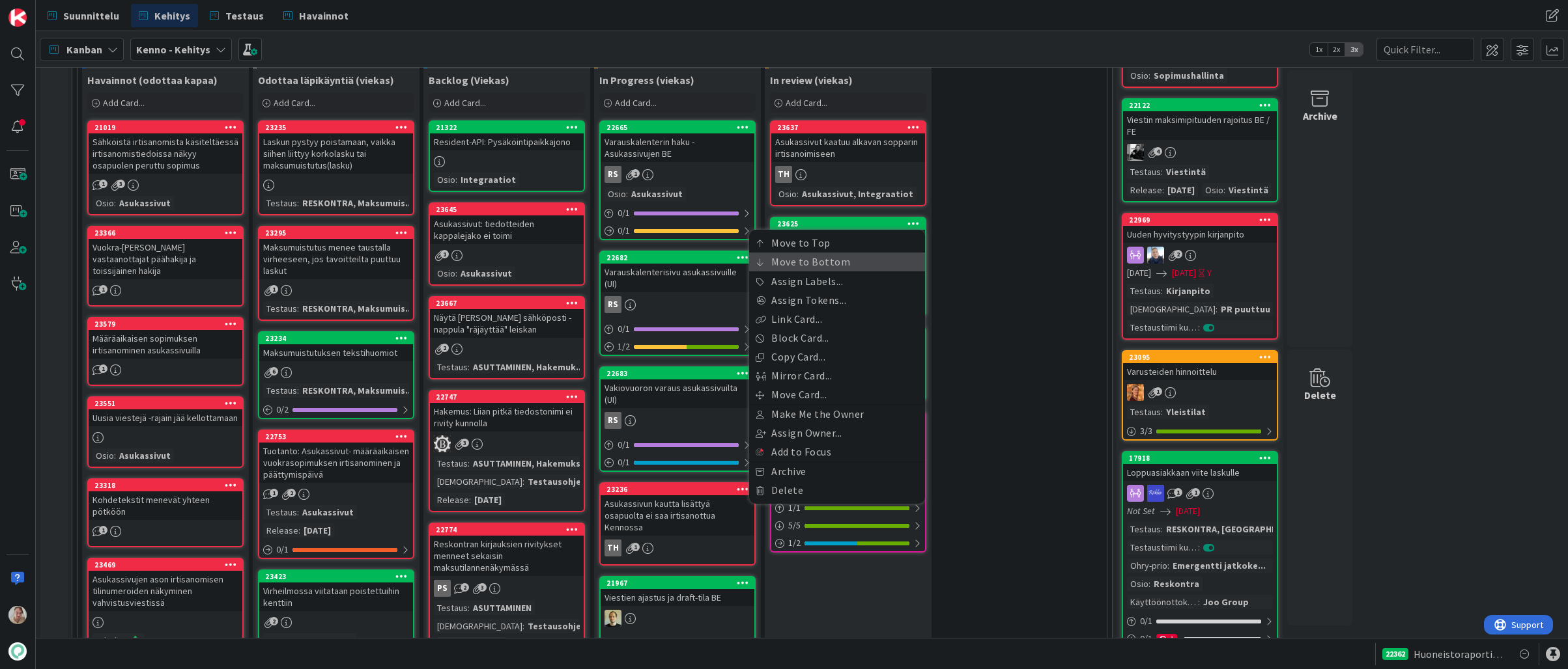
click at [856, 270] on link "Move to Bottom" at bounding box center [837, 262] width 176 height 19
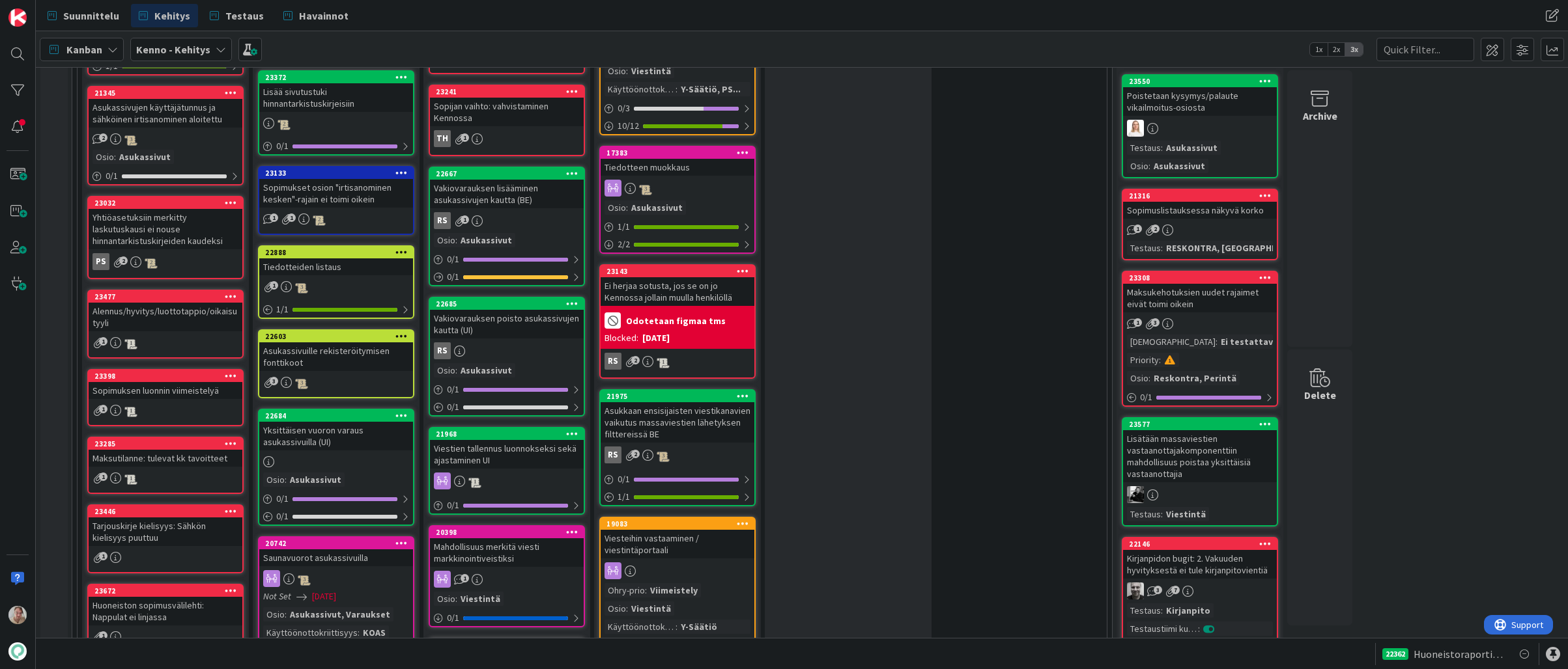
scroll to position [1244, 0]
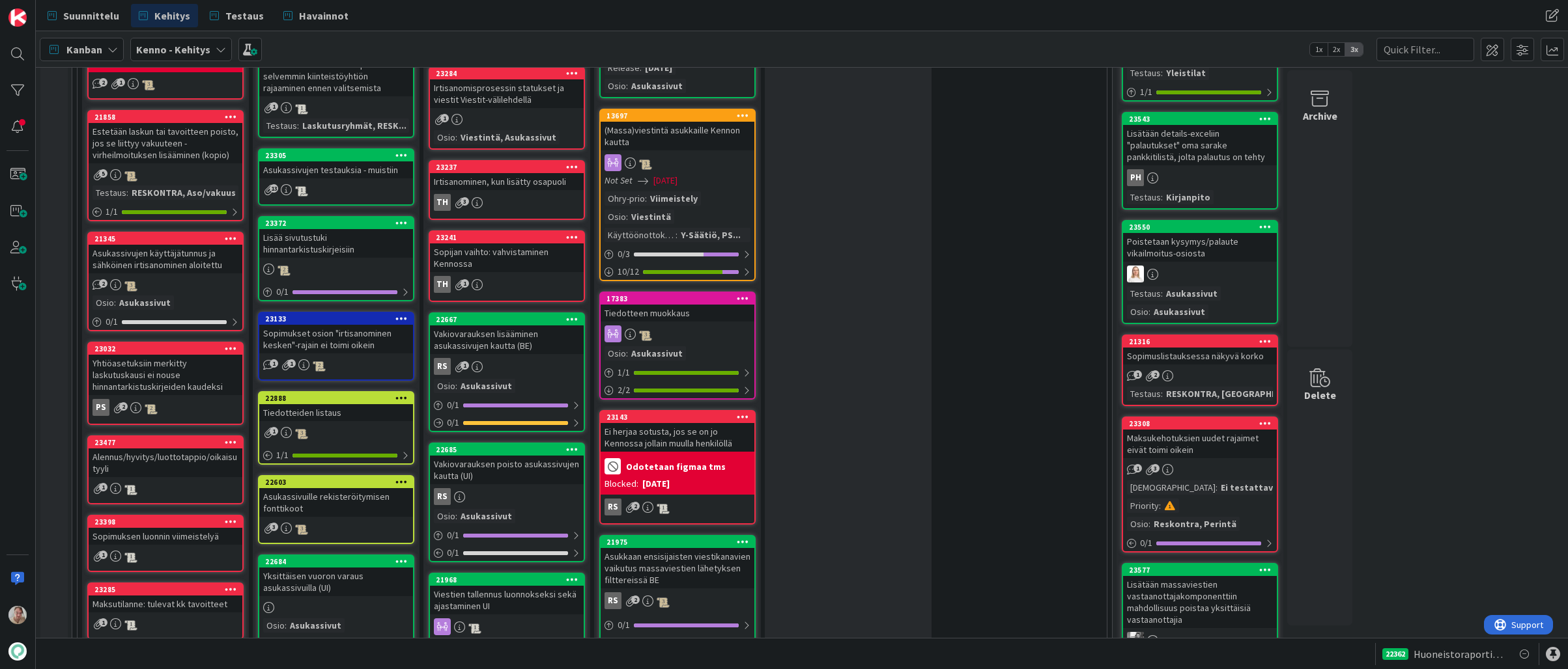
click at [667, 305] on div "Tiedotteen muokkaus" at bounding box center [677, 313] width 153 height 17
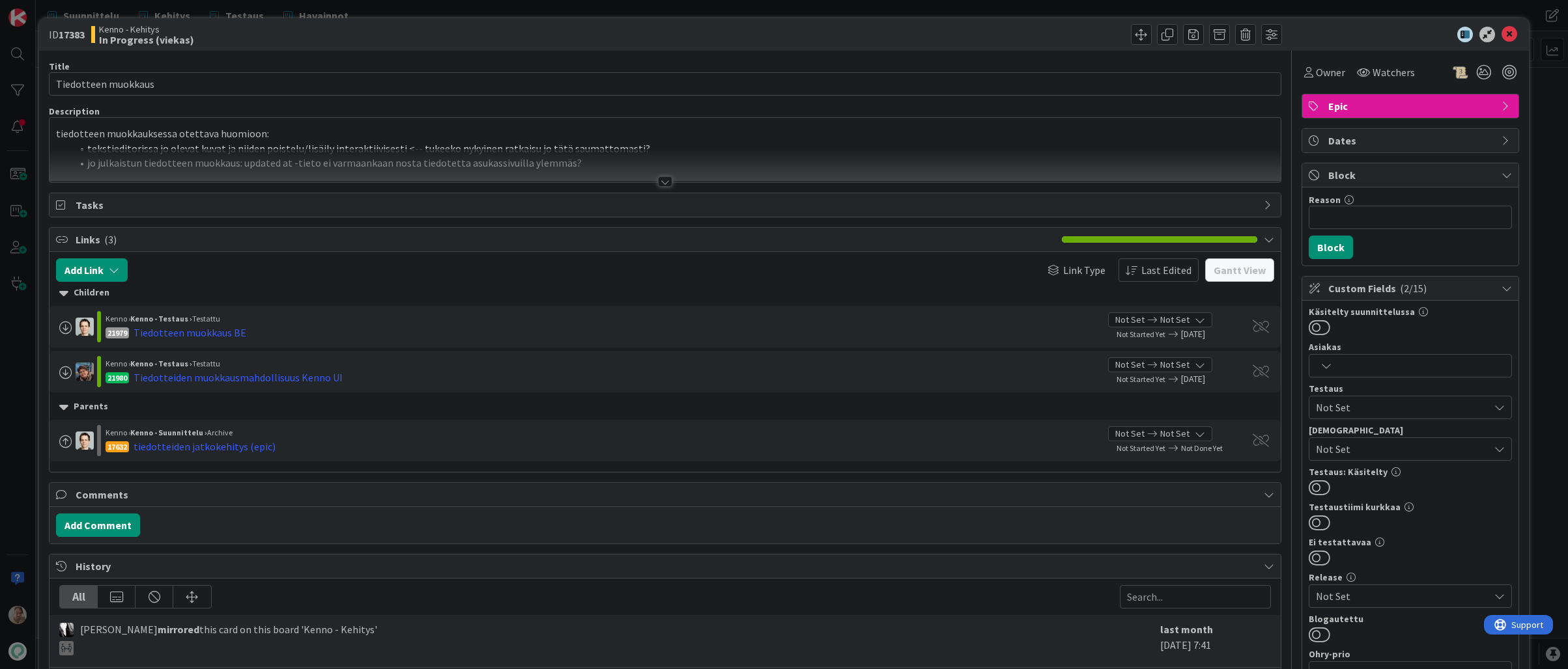
click at [343, 149] on div at bounding box center [665, 165] width 1231 height 33
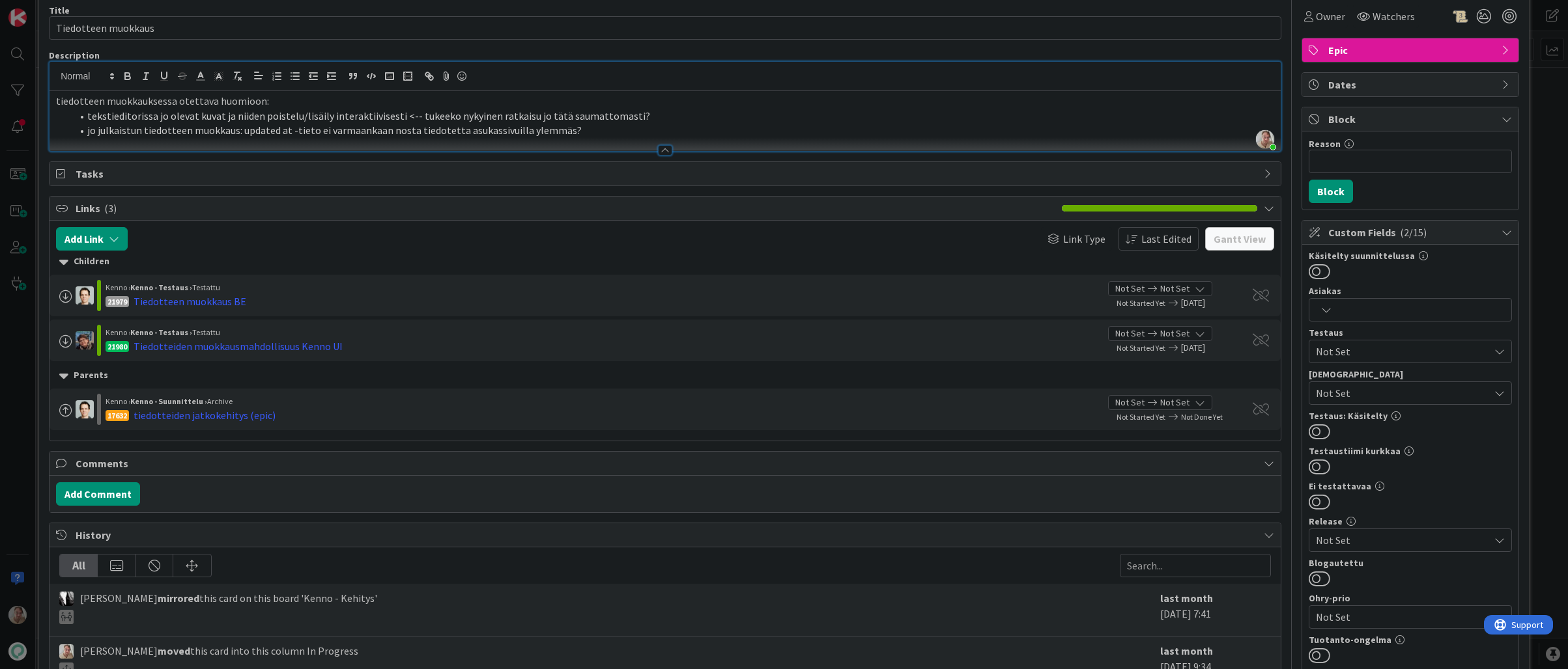
scroll to position [114, 0]
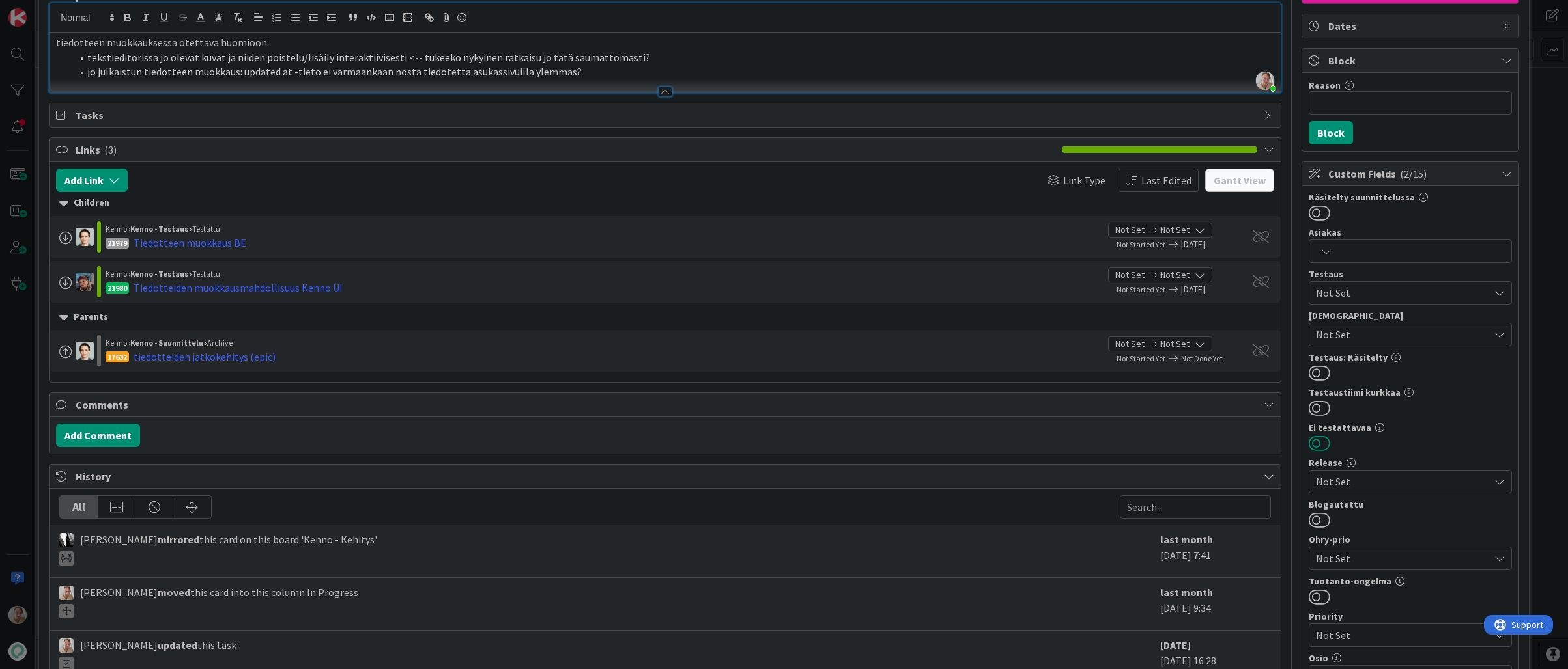
click at [1312, 446] on button at bounding box center [1319, 443] width 22 height 17
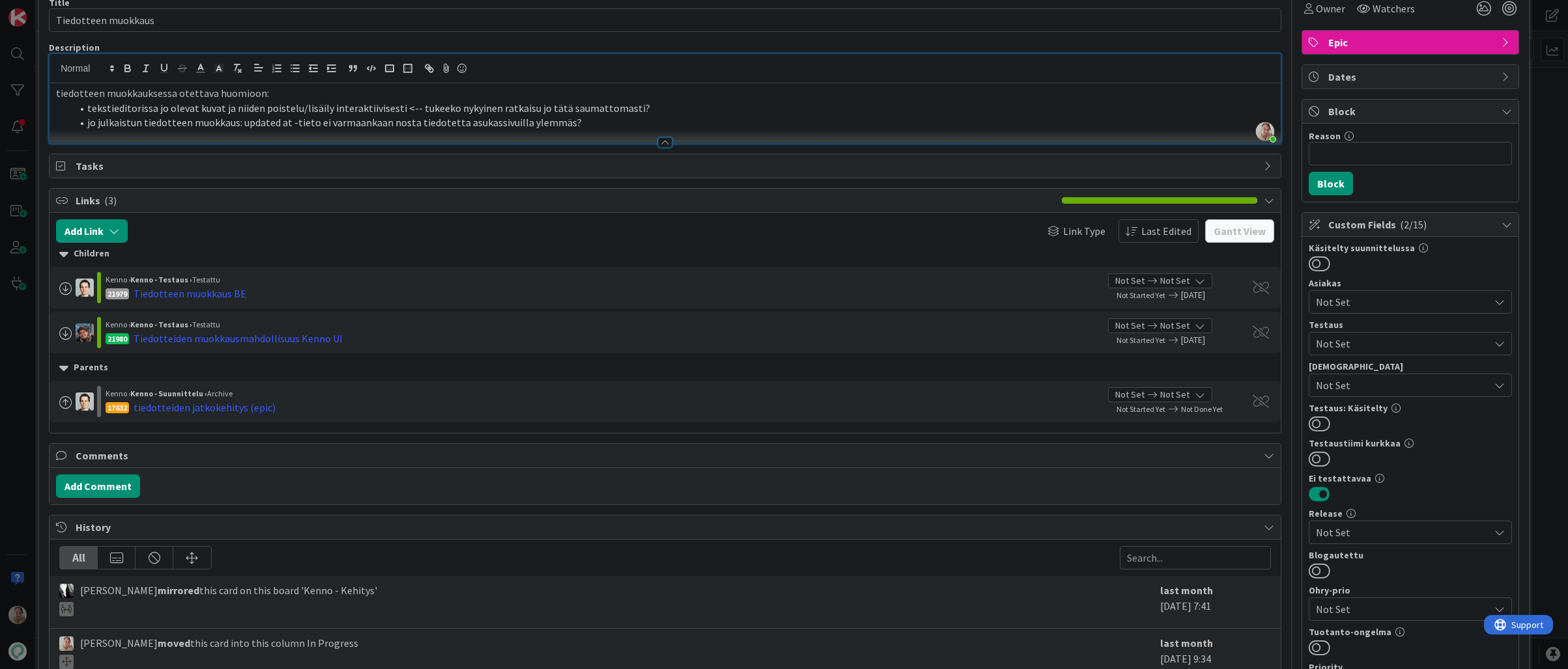
scroll to position [0, 0]
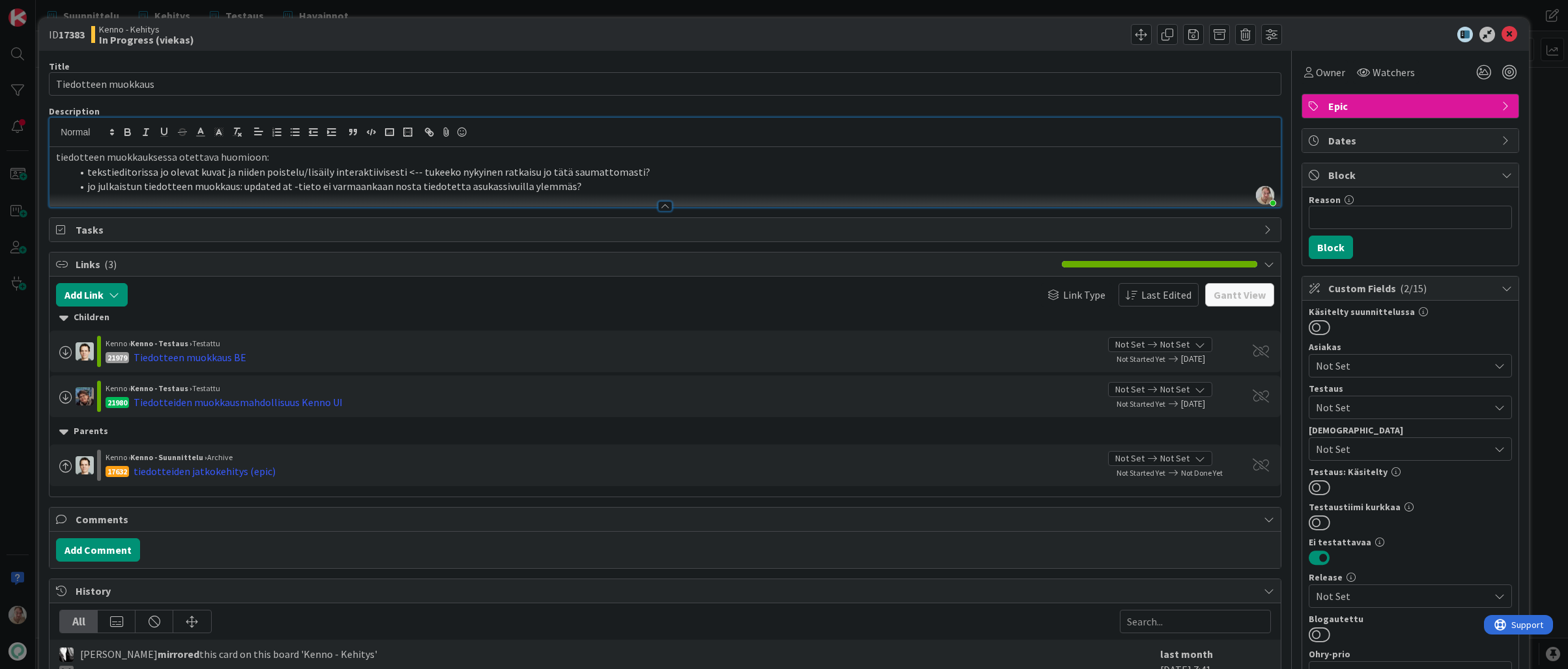
click at [480, 158] on p "tiedotteen muokkauksessa otettava huomioon:" at bounding box center [664, 156] width 1218 height 15
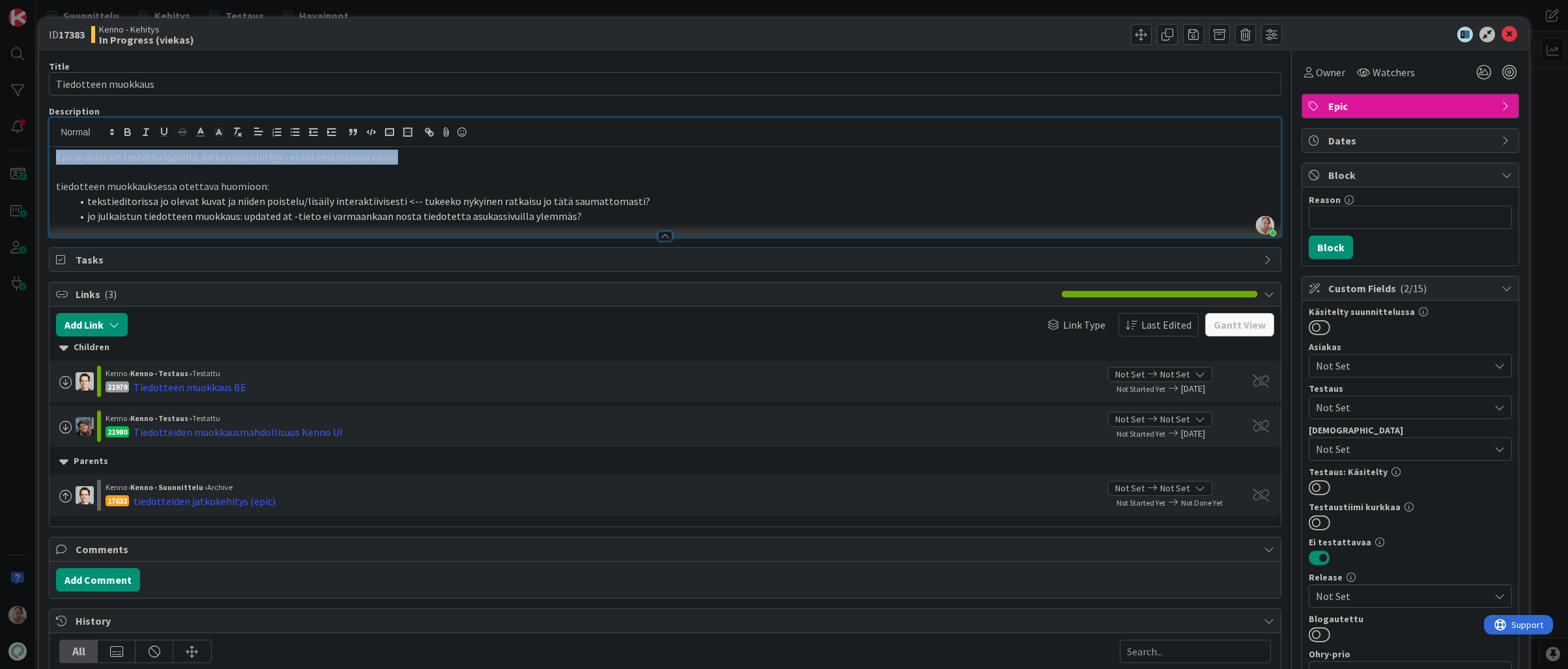
drag, startPoint x: 391, startPoint y: 161, endPoint x: 10, endPoint y: 146, distance: 381.3
click at [10, 146] on div "ID 17383 [PERSON_NAME] In Progress (viekas) Title 19 / 128 Tiedotteen muokkaus …" at bounding box center [784, 334] width 1568 height 669
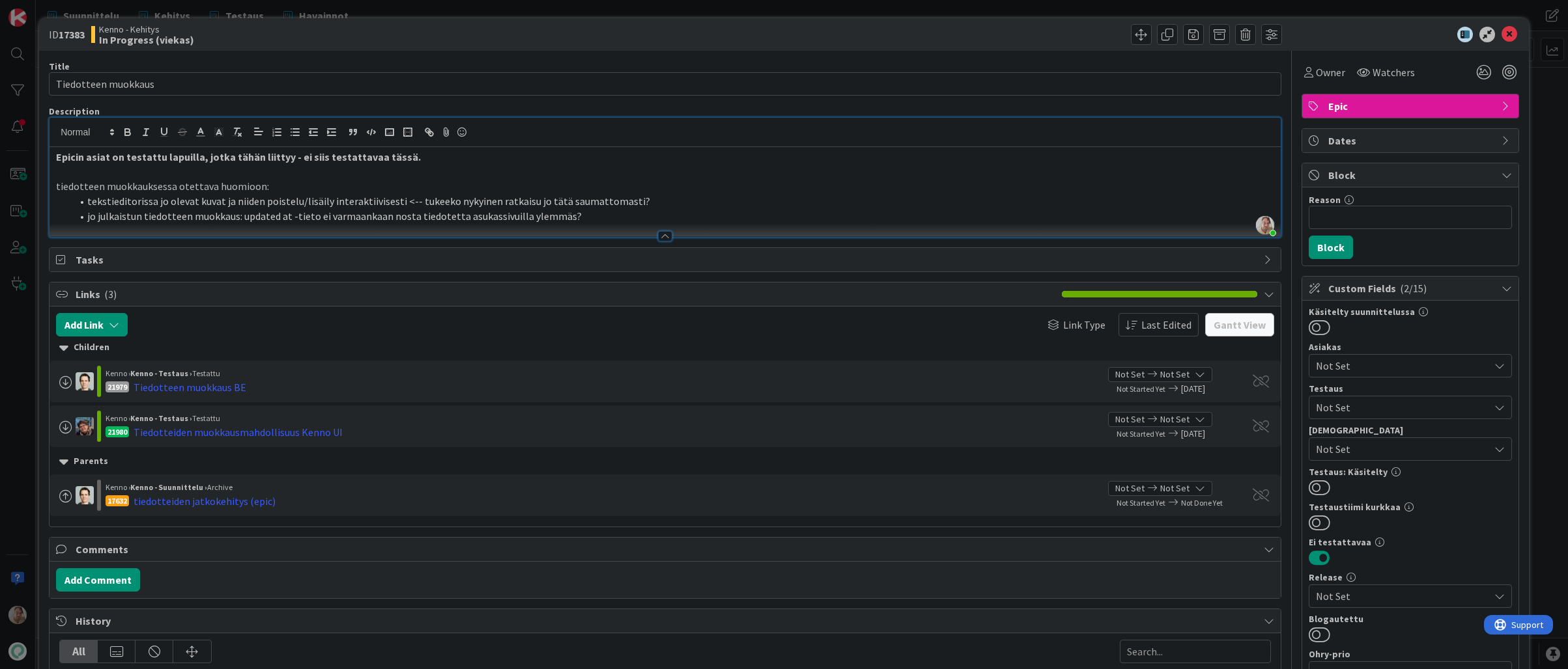
click at [657, 193] on p "tiedotteen muokkauksessa otettava huomioon:" at bounding box center [664, 186] width 1218 height 15
click at [1501, 39] on icon at bounding box center [1509, 35] width 16 height 16
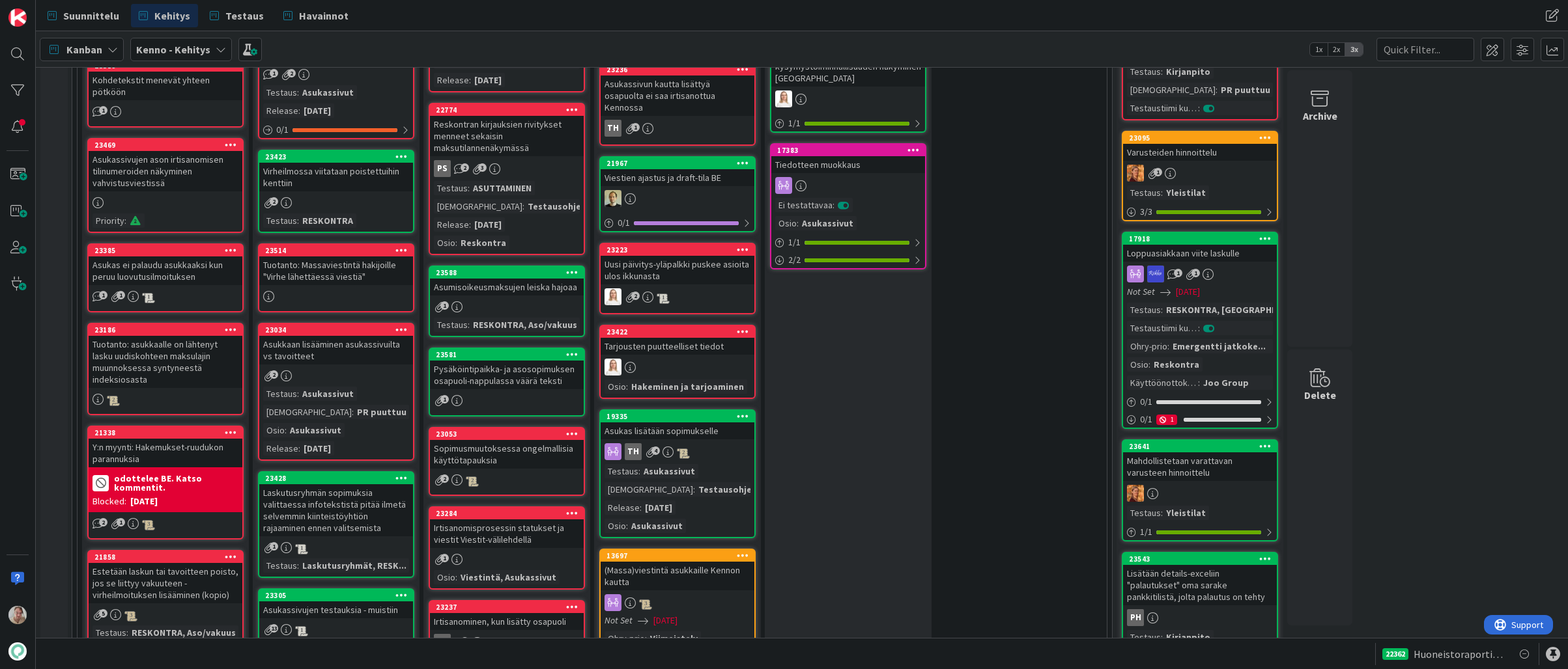
scroll to position [530, 0]
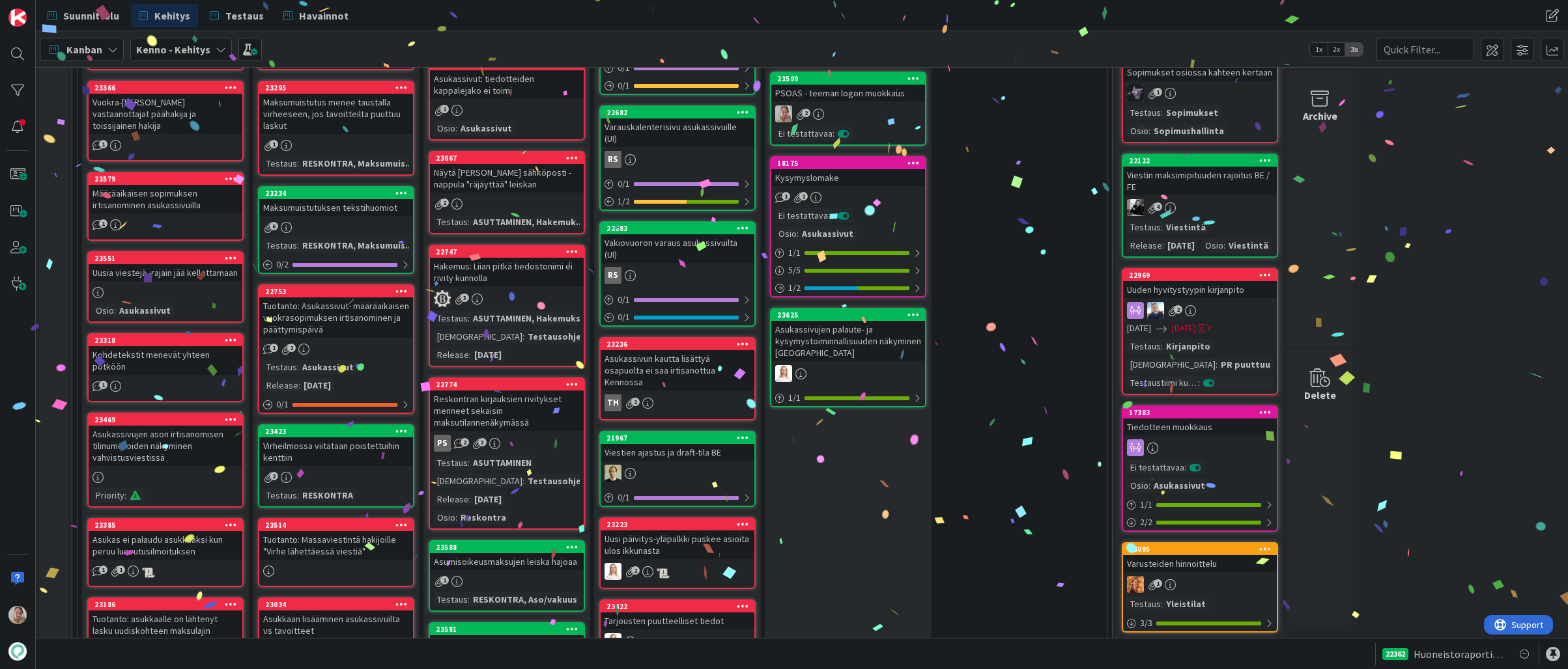
click at [1260, 416] on icon at bounding box center [1265, 411] width 12 height 9
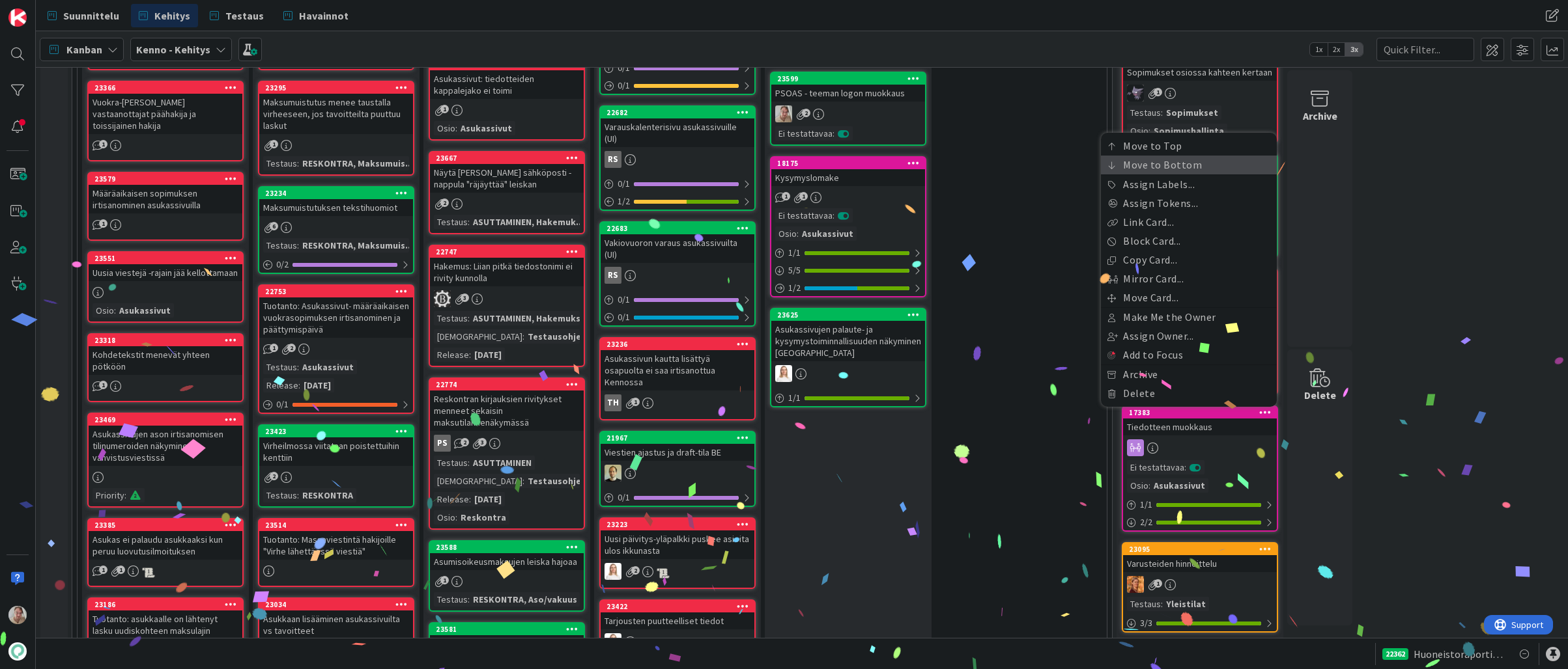
click at [1169, 174] on link "Move to Bottom" at bounding box center [1188, 164] width 176 height 19
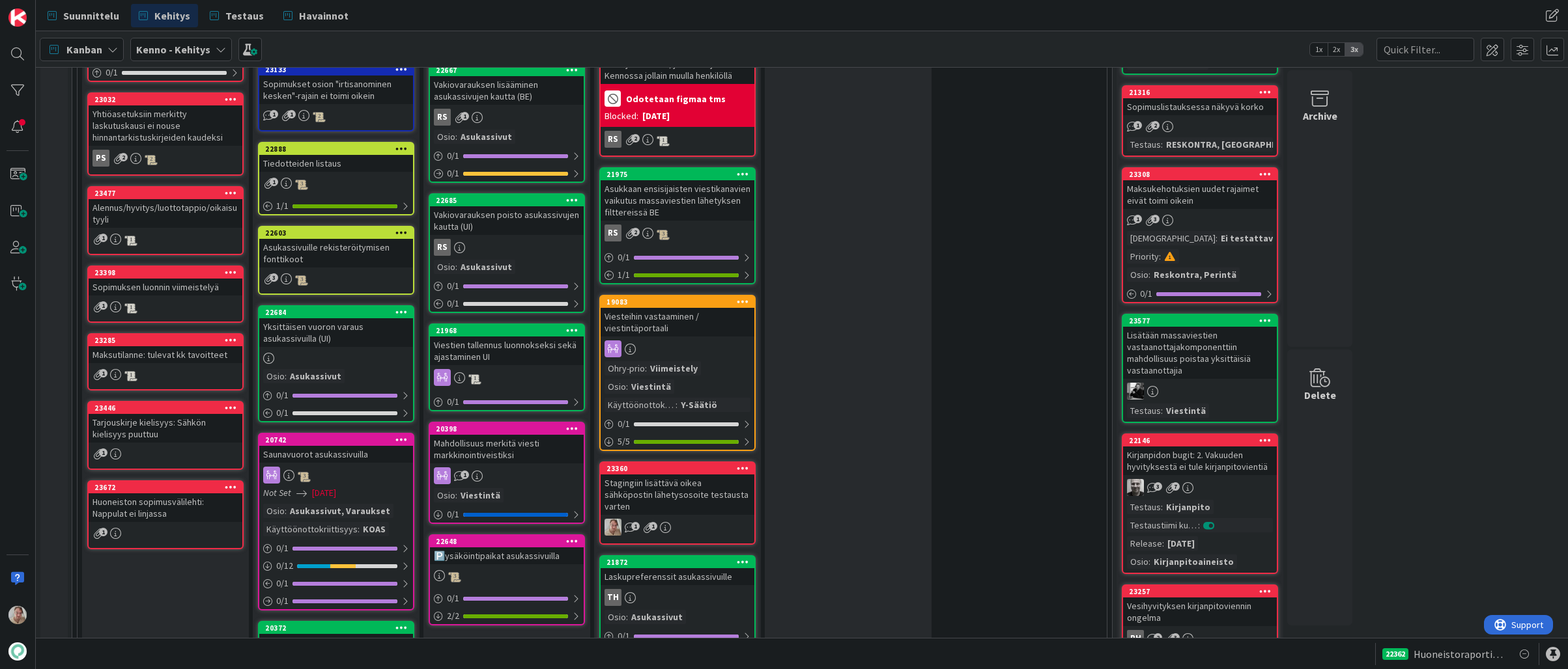
scroll to position [1741, 0]
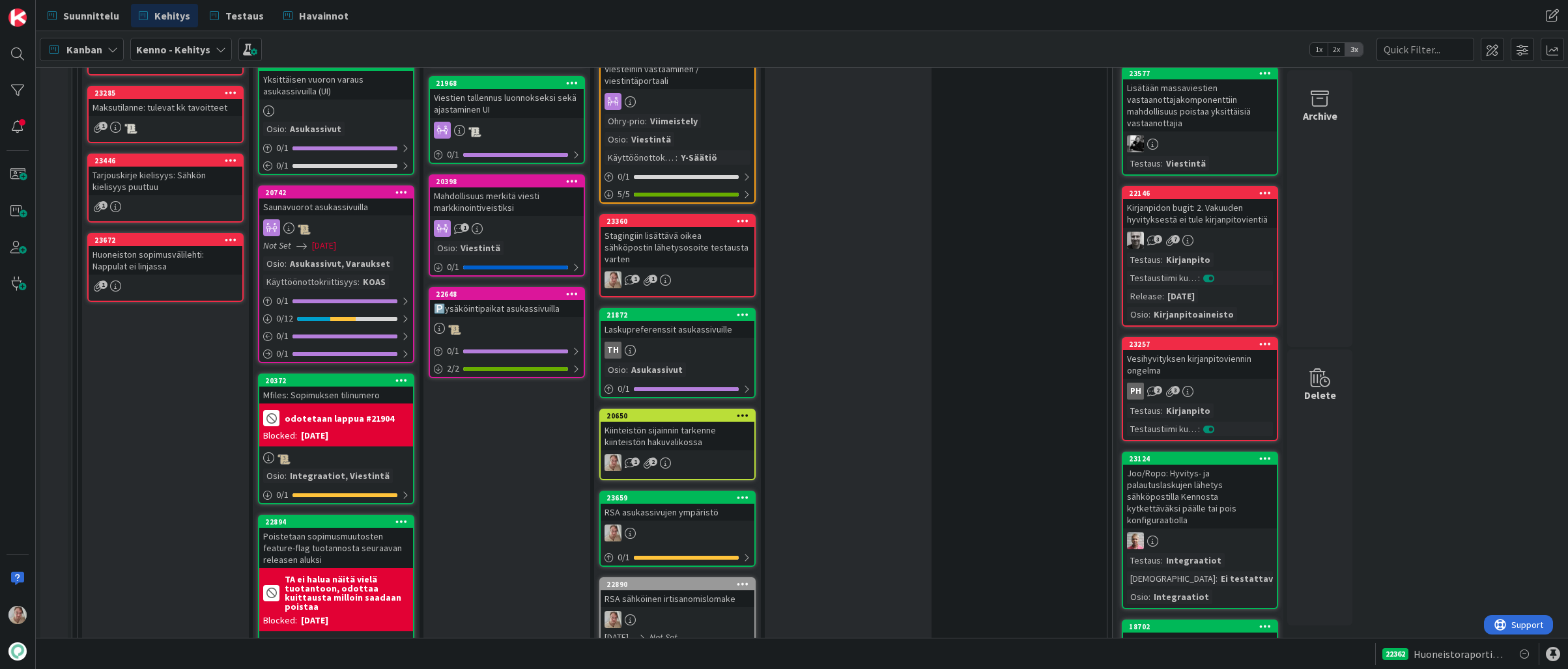
click at [746, 216] on icon at bounding box center [742, 220] width 12 height 9
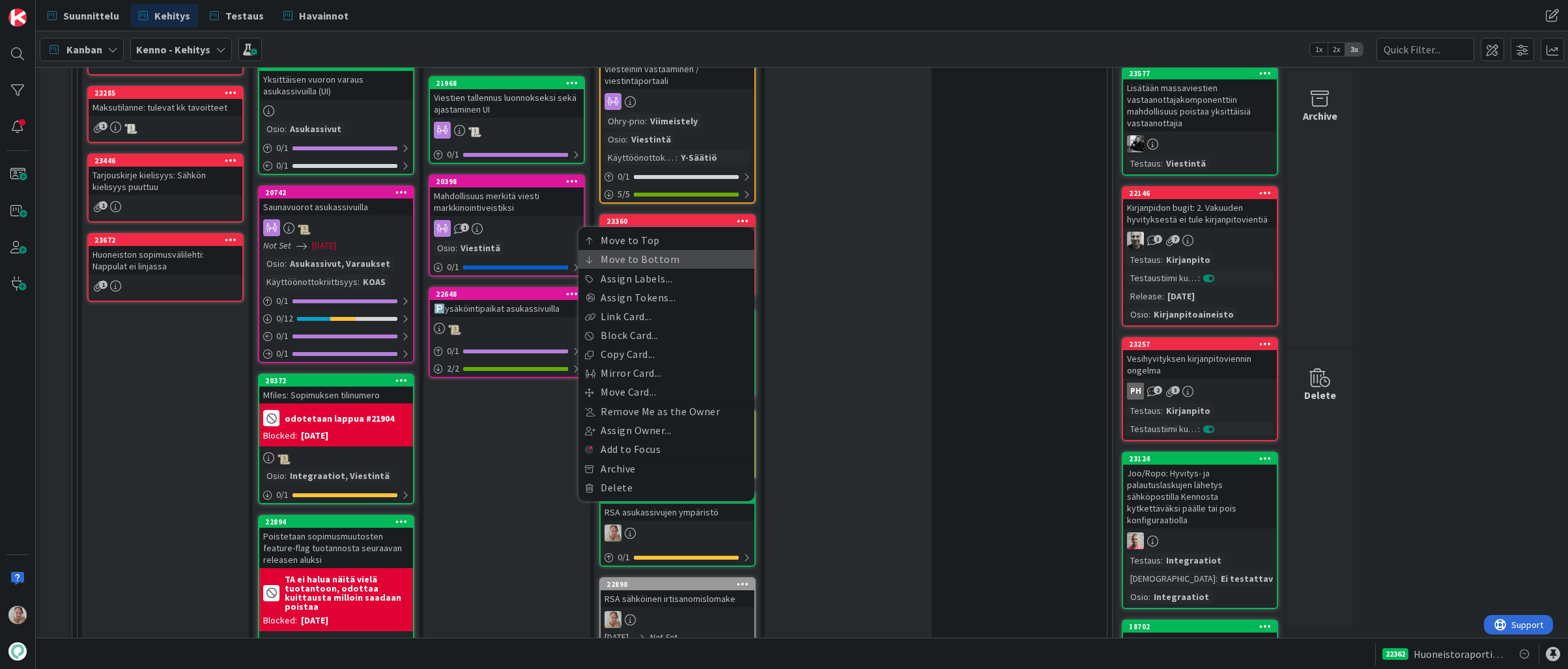
click at [687, 250] on link "Move to Bottom" at bounding box center [666, 259] width 176 height 19
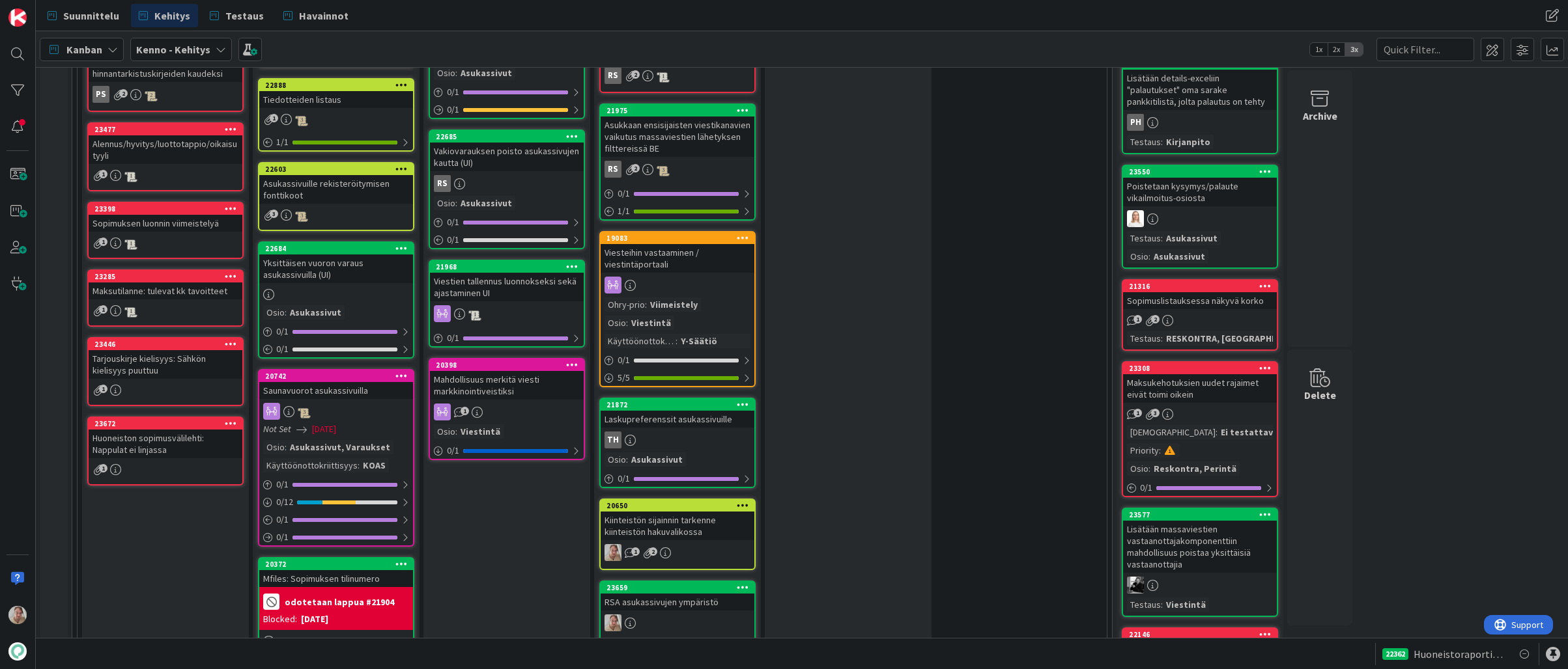
scroll to position [1555, 0]
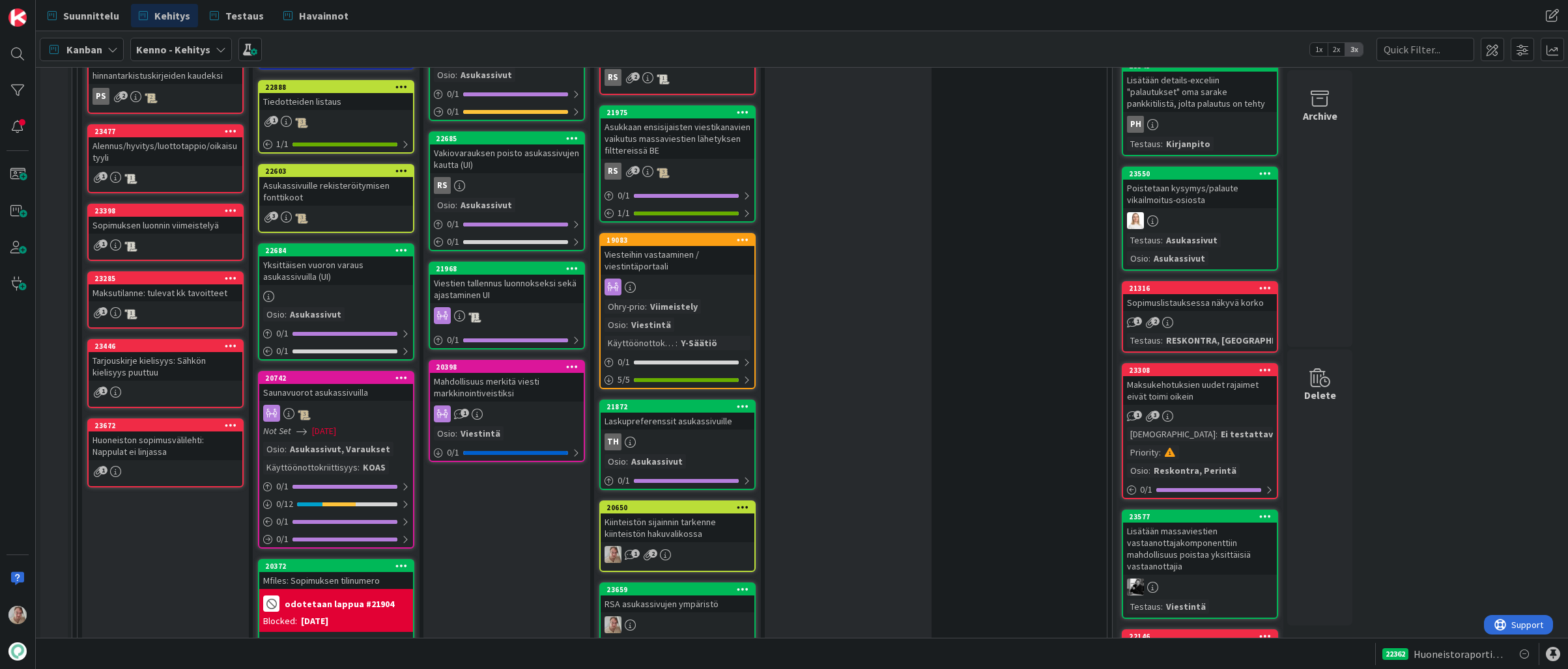
drag, startPoint x: 502, startPoint y: 270, endPoint x: 1491, endPoint y: 555, distance: 1029.2
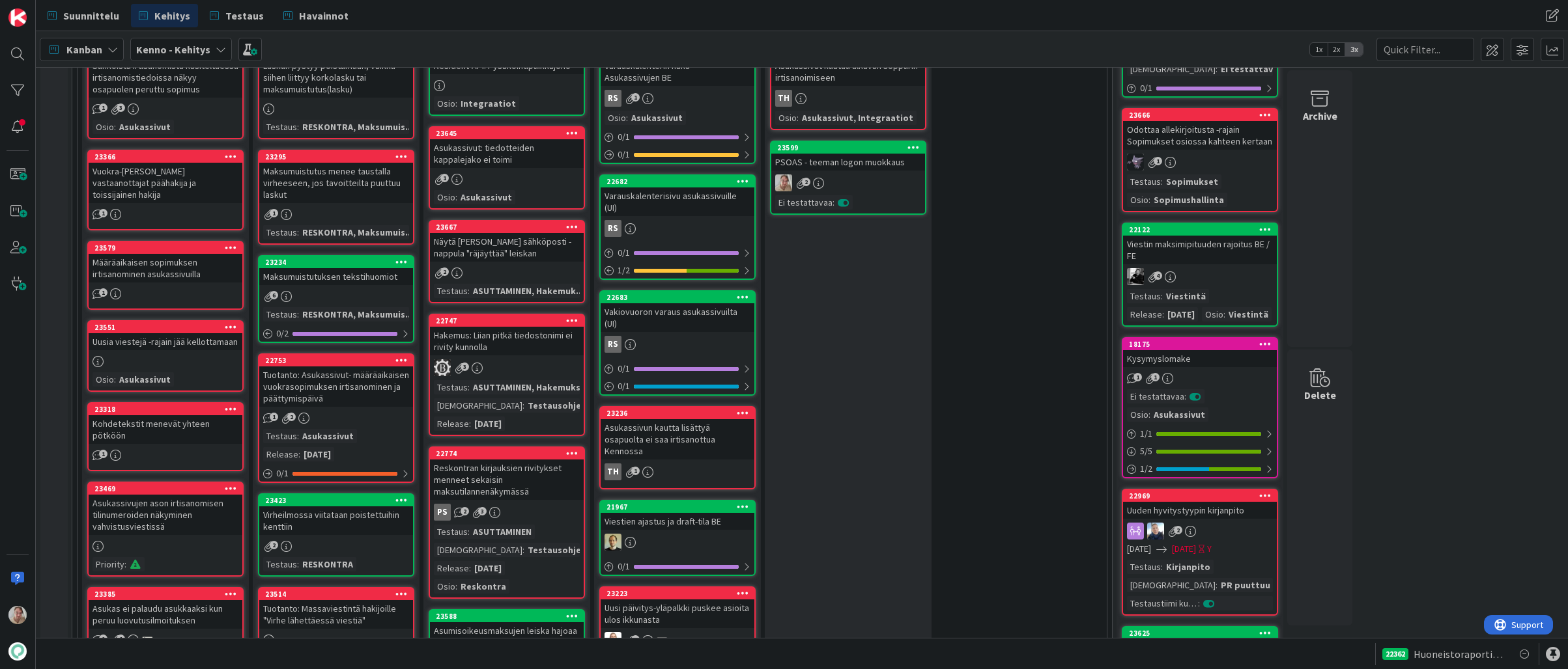
scroll to position [348, 0]
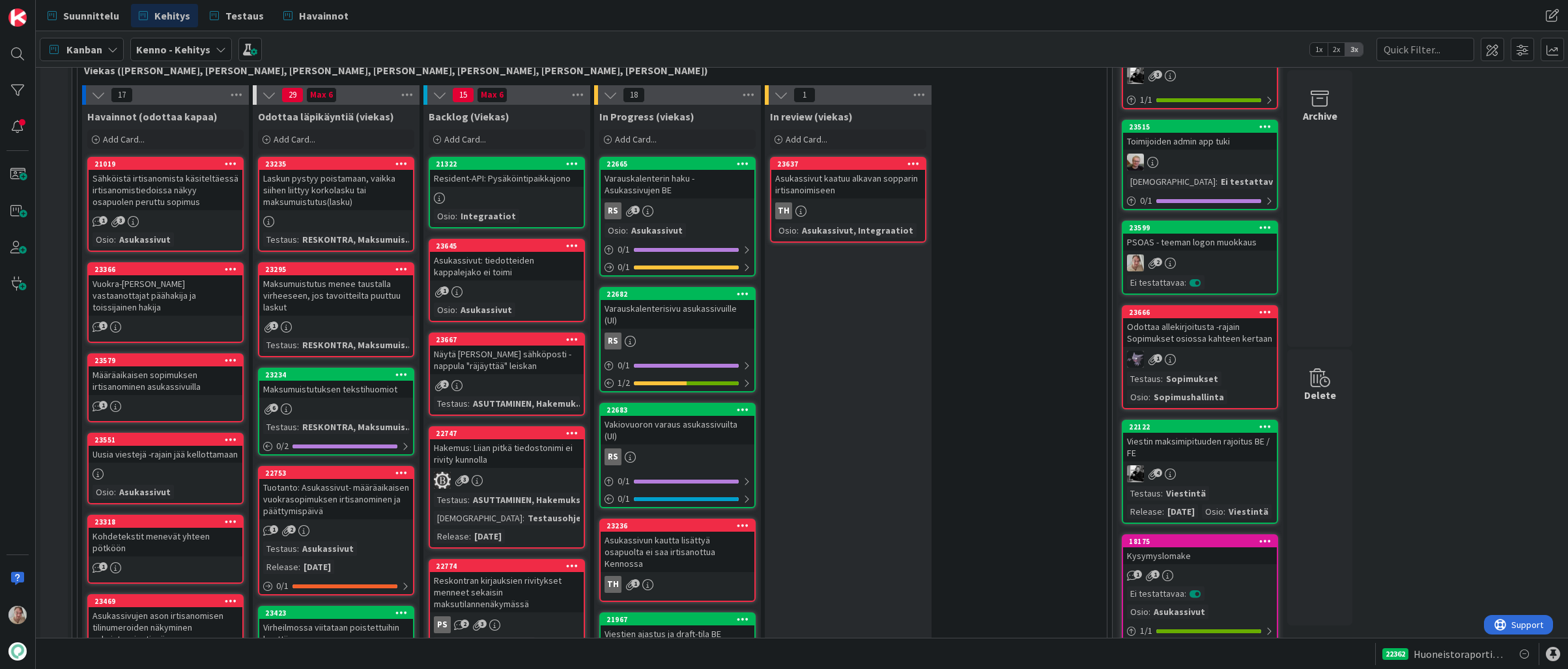
click at [1259, 229] on icon at bounding box center [1265, 227] width 12 height 9
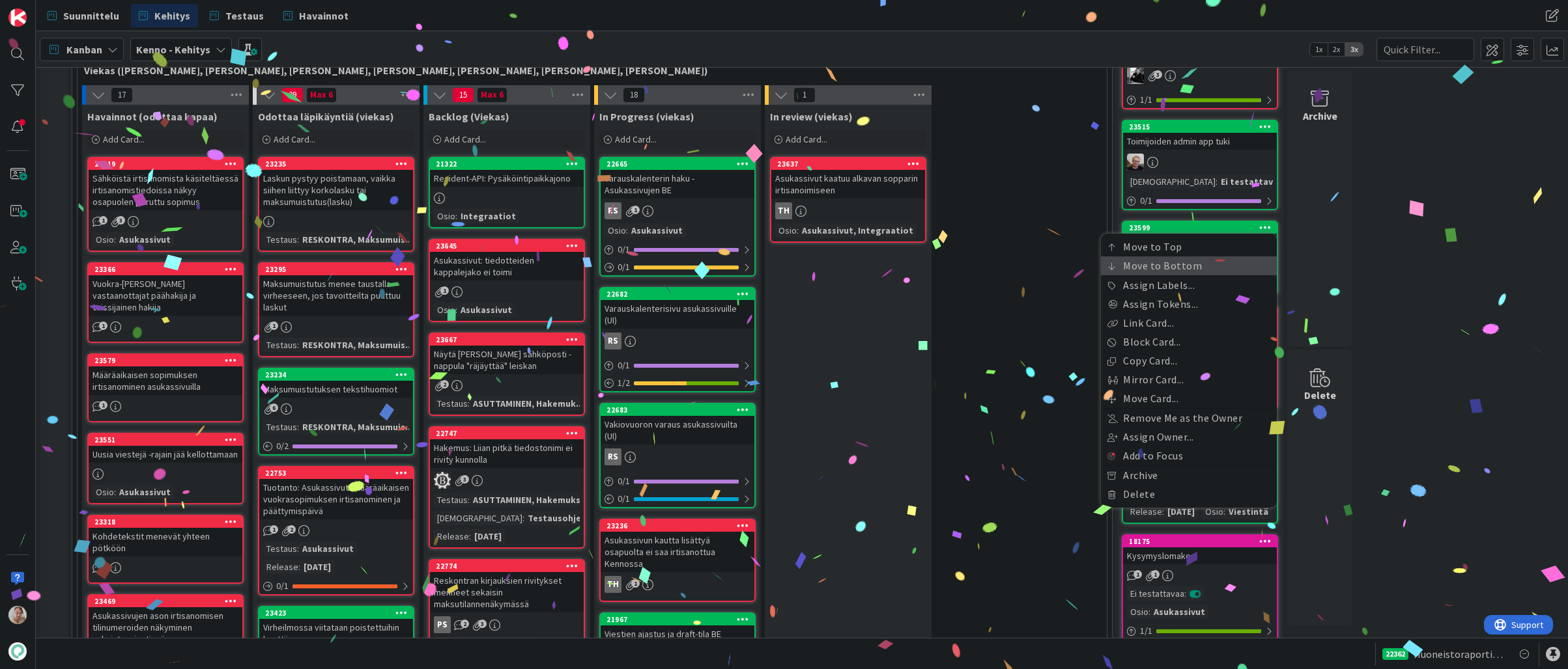
click at [1196, 261] on link "Move to Bottom" at bounding box center [1188, 266] width 176 height 19
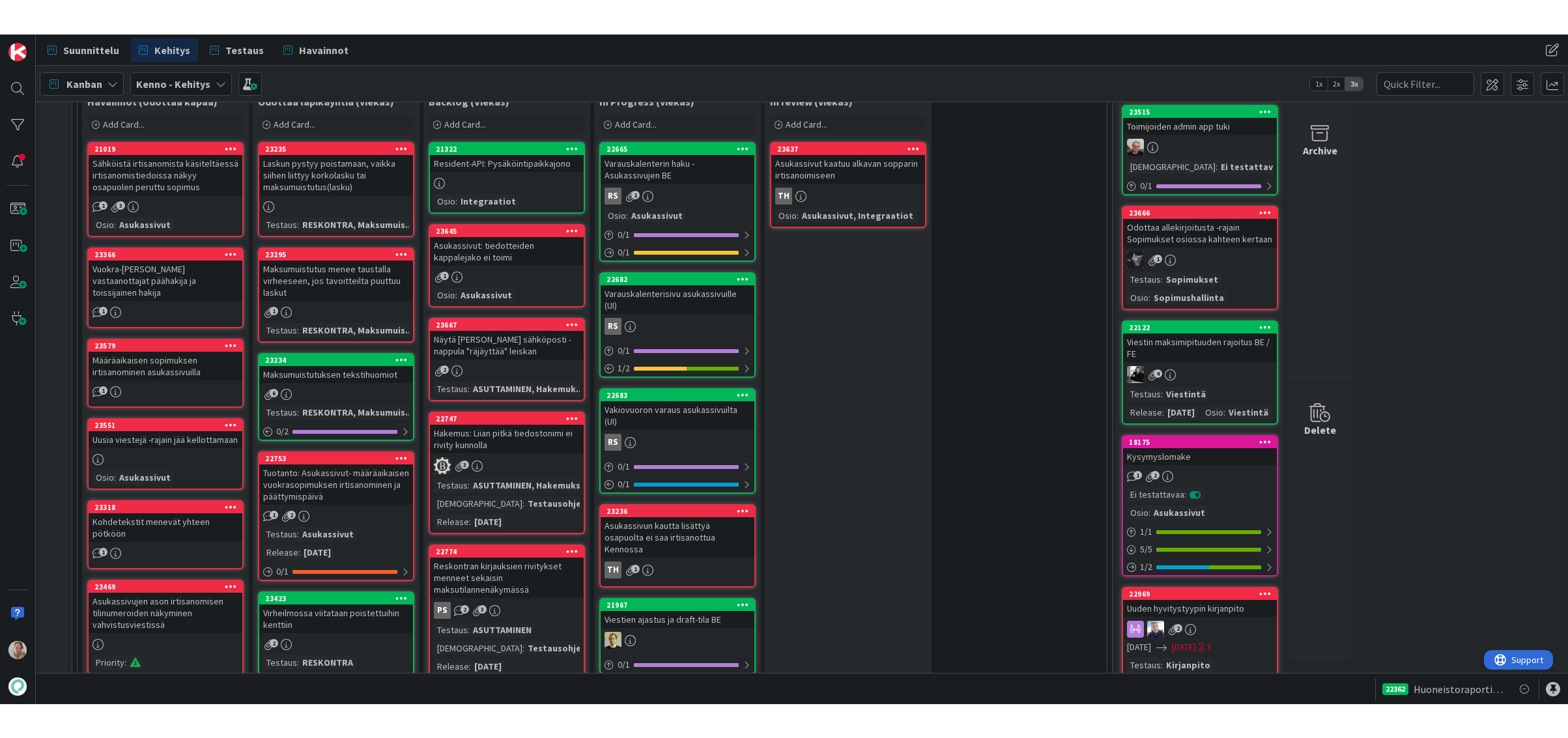
scroll to position [405, 0]
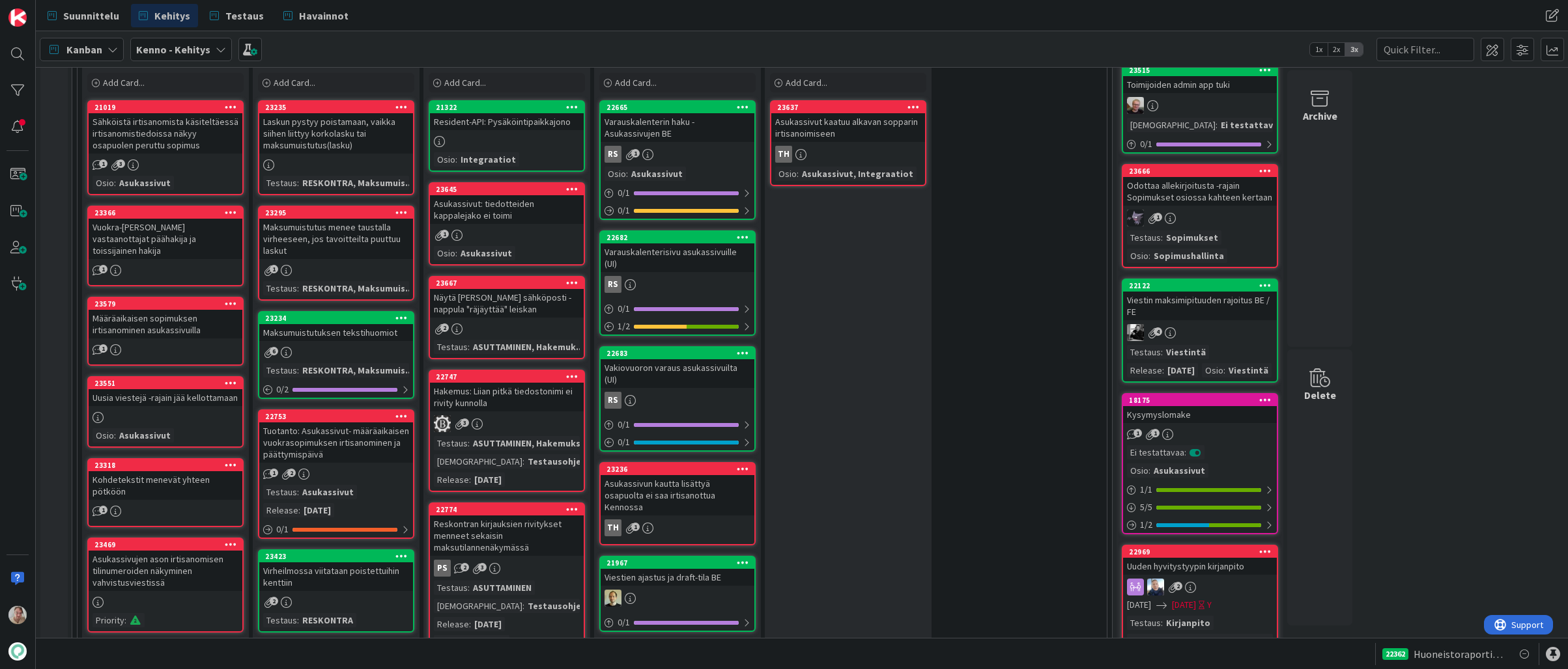
click at [800, 646] on div "22362 Huoneistoraportin automaattinen liittäminen backendissä - UI muutokset" at bounding box center [802, 653] width 1532 height 31
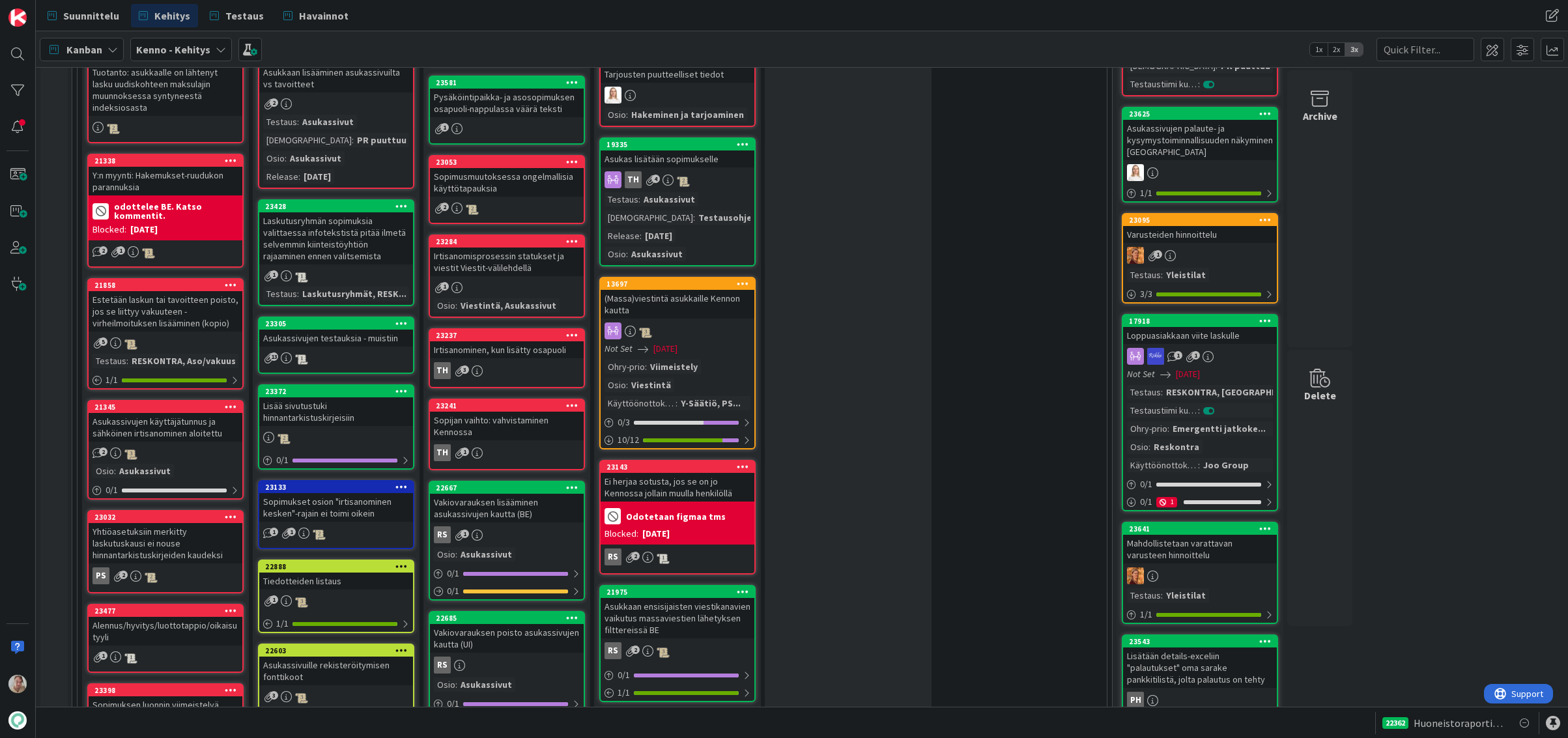
scroll to position [1051, 0]
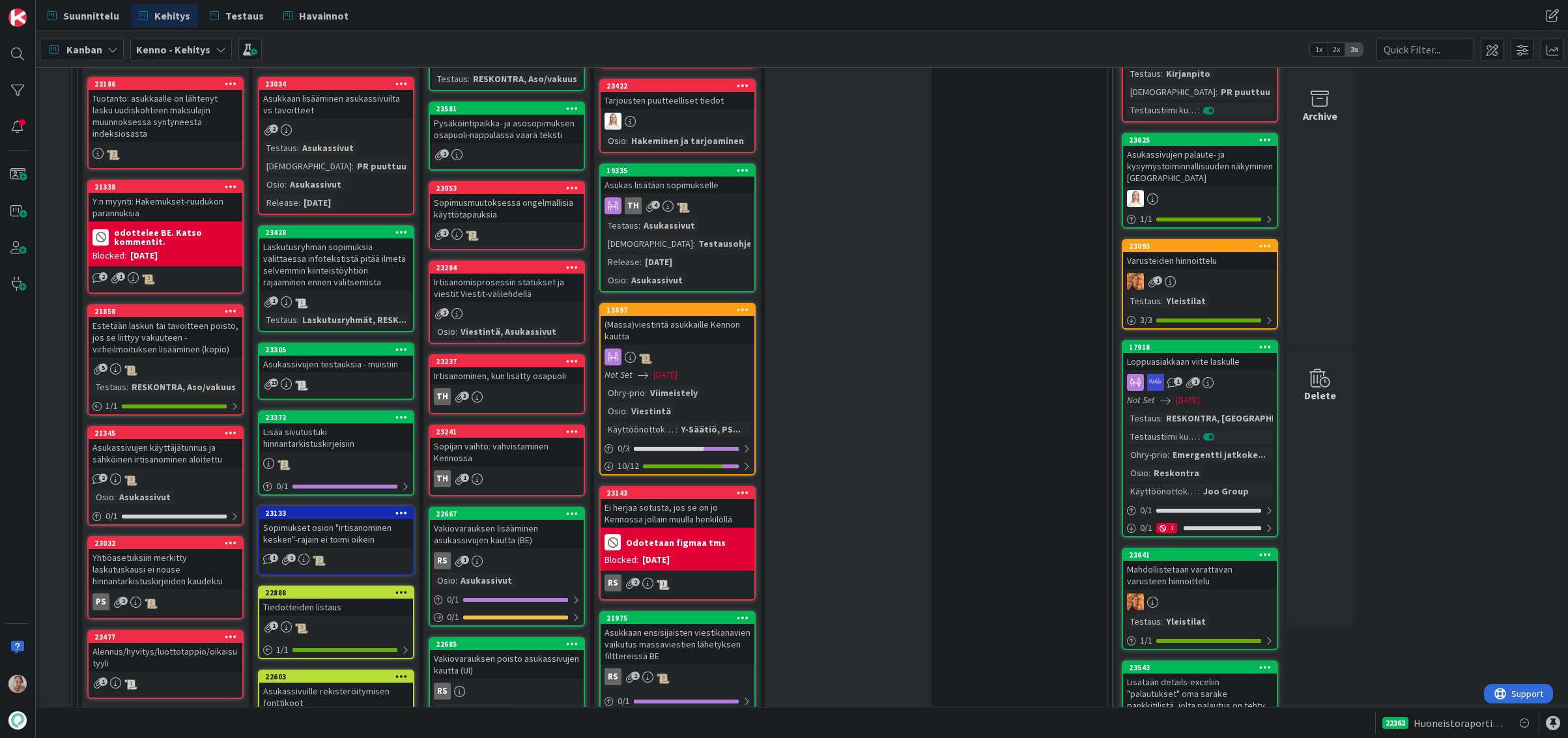
click at [696, 316] on div "(Massa)viestintä asukkaille Kennon kautta" at bounding box center [677, 330] width 153 height 29
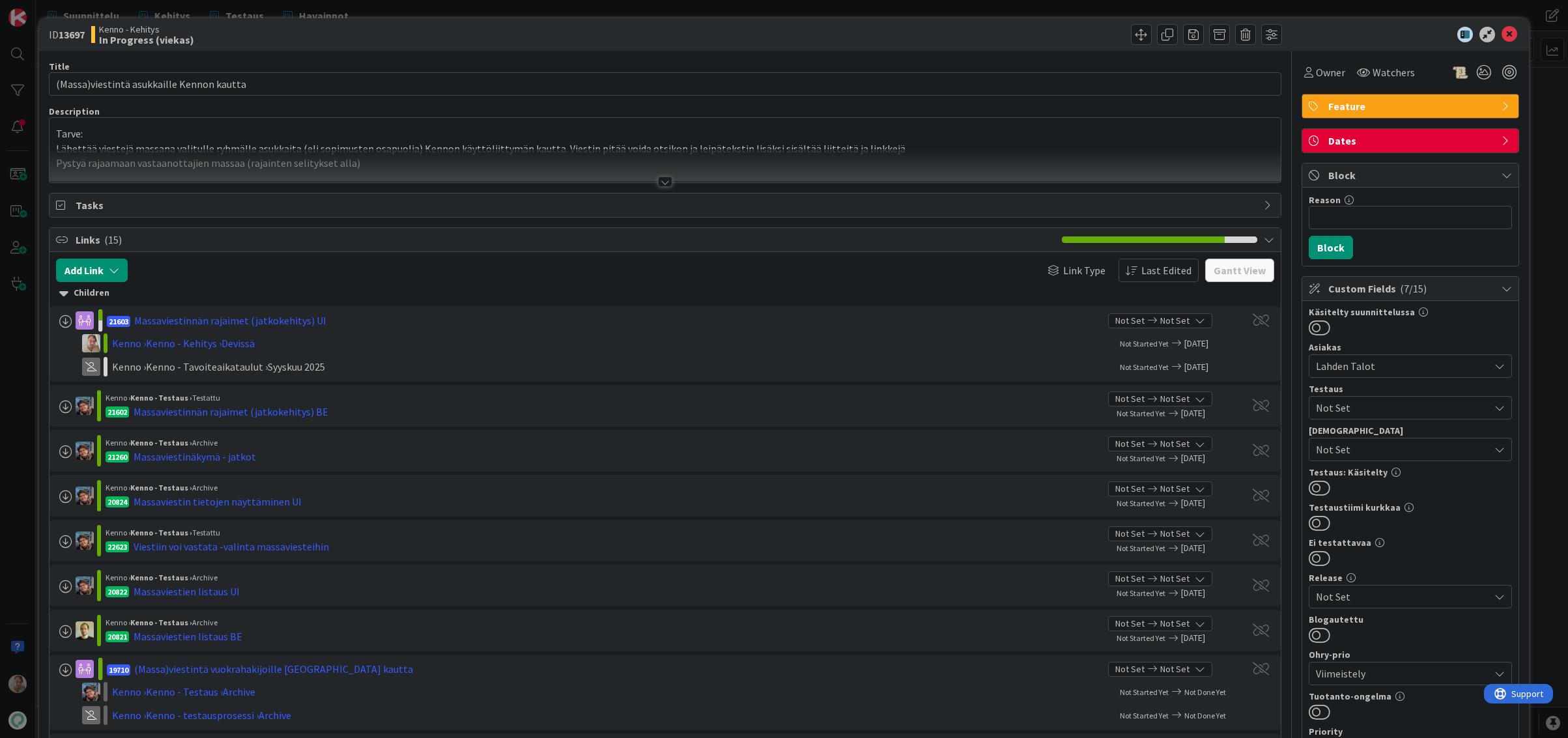
click at [511, 149] on div at bounding box center [665, 165] width 1231 height 33
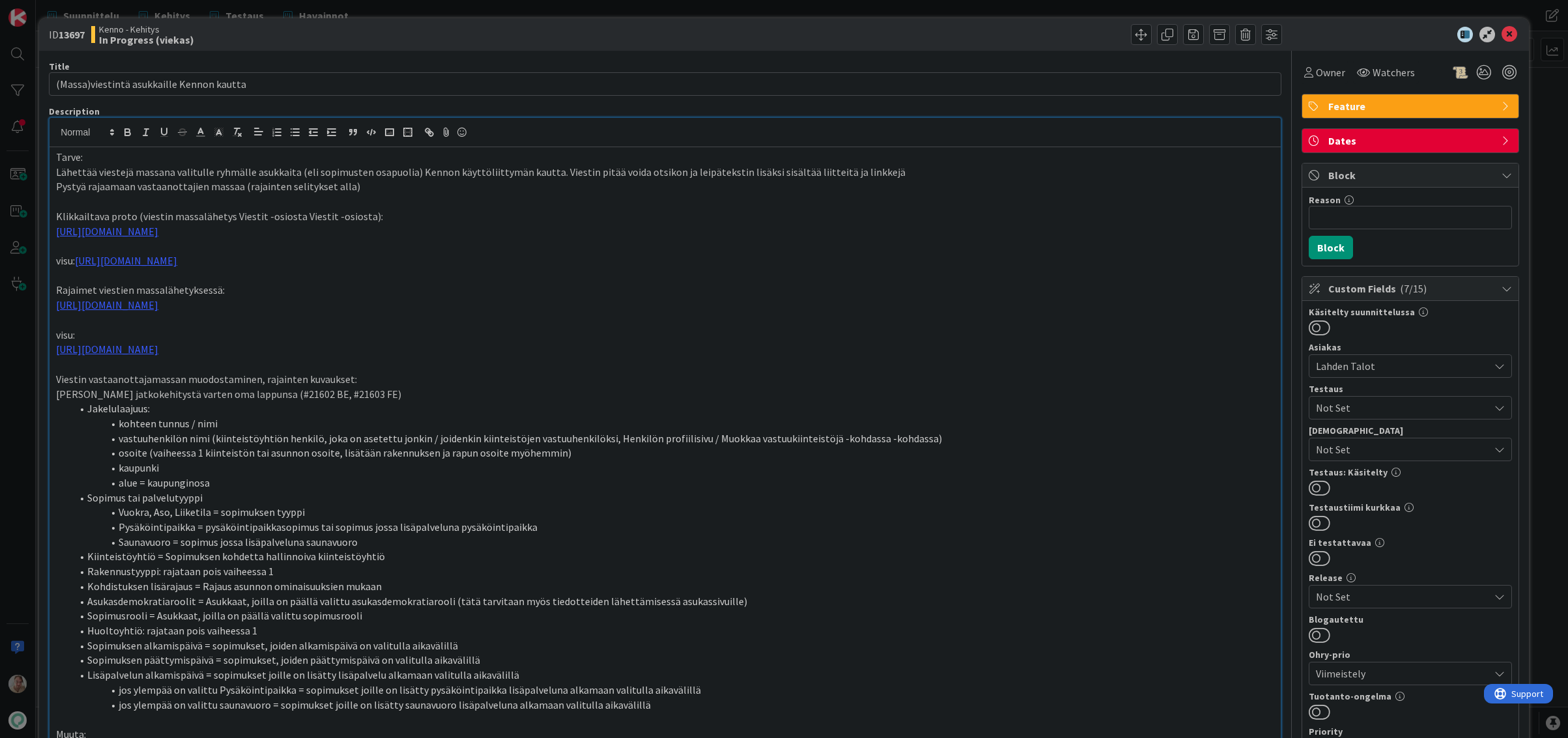
click at [1507, 31] on div at bounding box center [1403, 35] width 230 height 16
click at [1504, 33] on icon at bounding box center [1509, 35] width 16 height 16
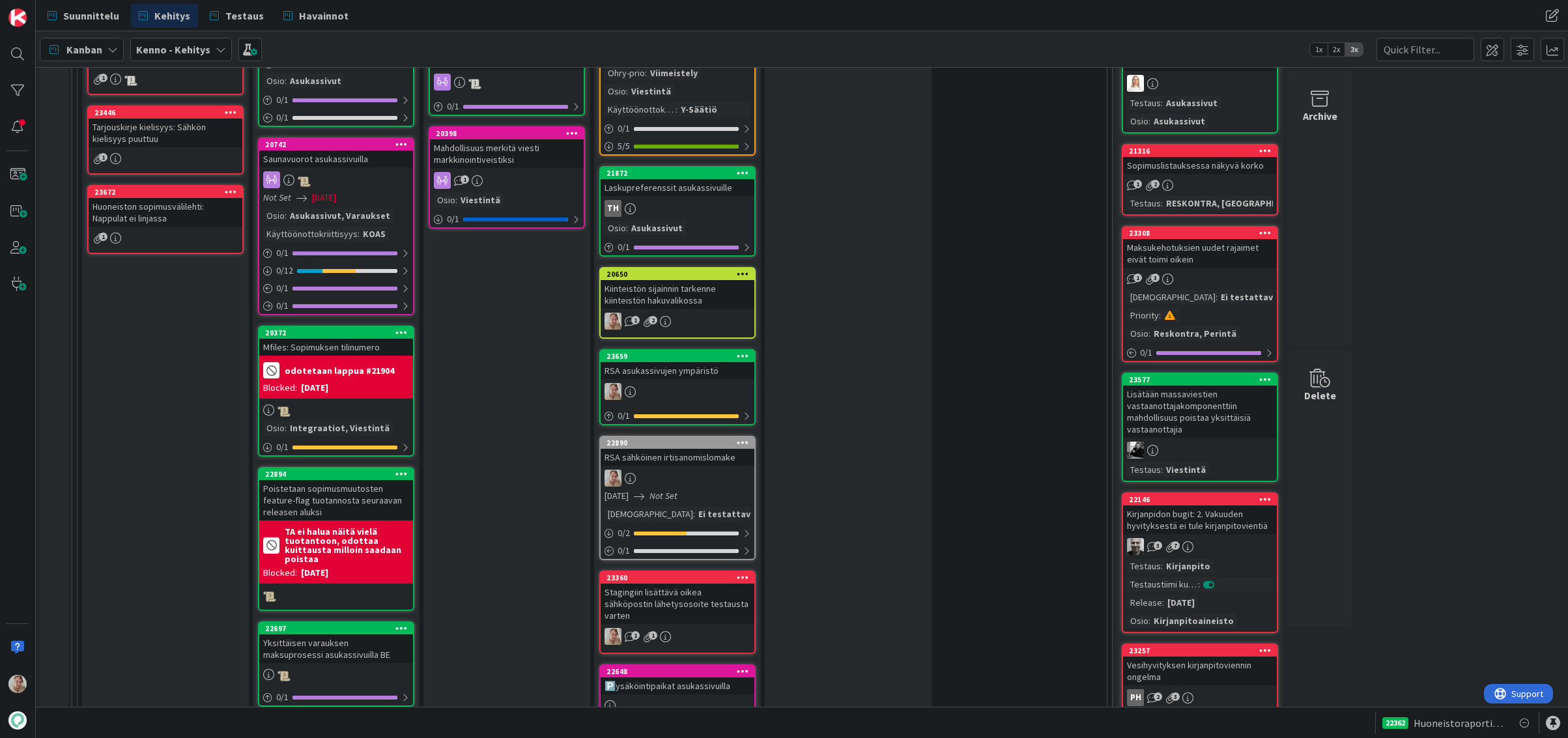
scroll to position [1631, 0]
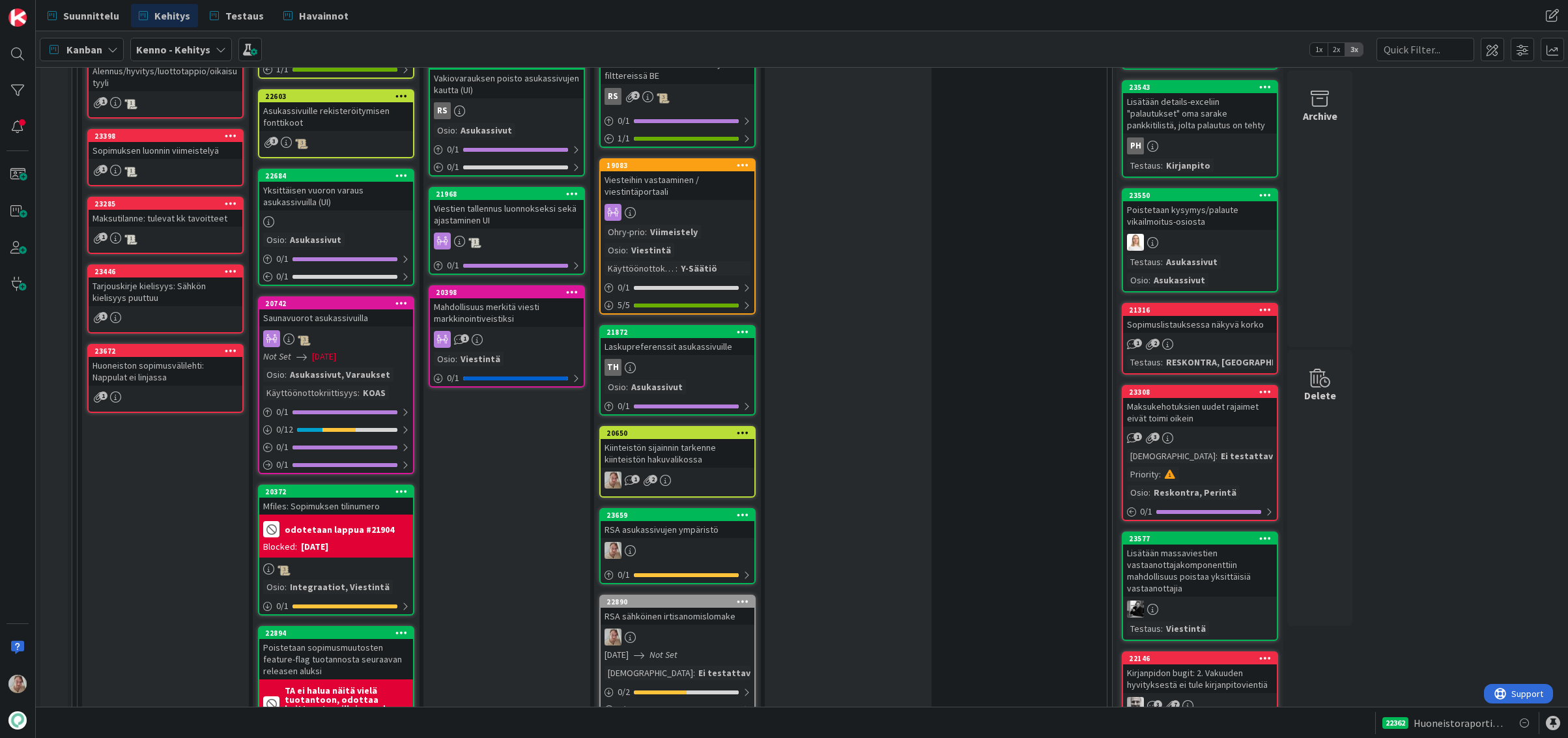
click at [670, 439] on div "Kiinteistön sijainnin tarkenne kiinteistön hakuvalikossa" at bounding box center [677, 453] width 153 height 29
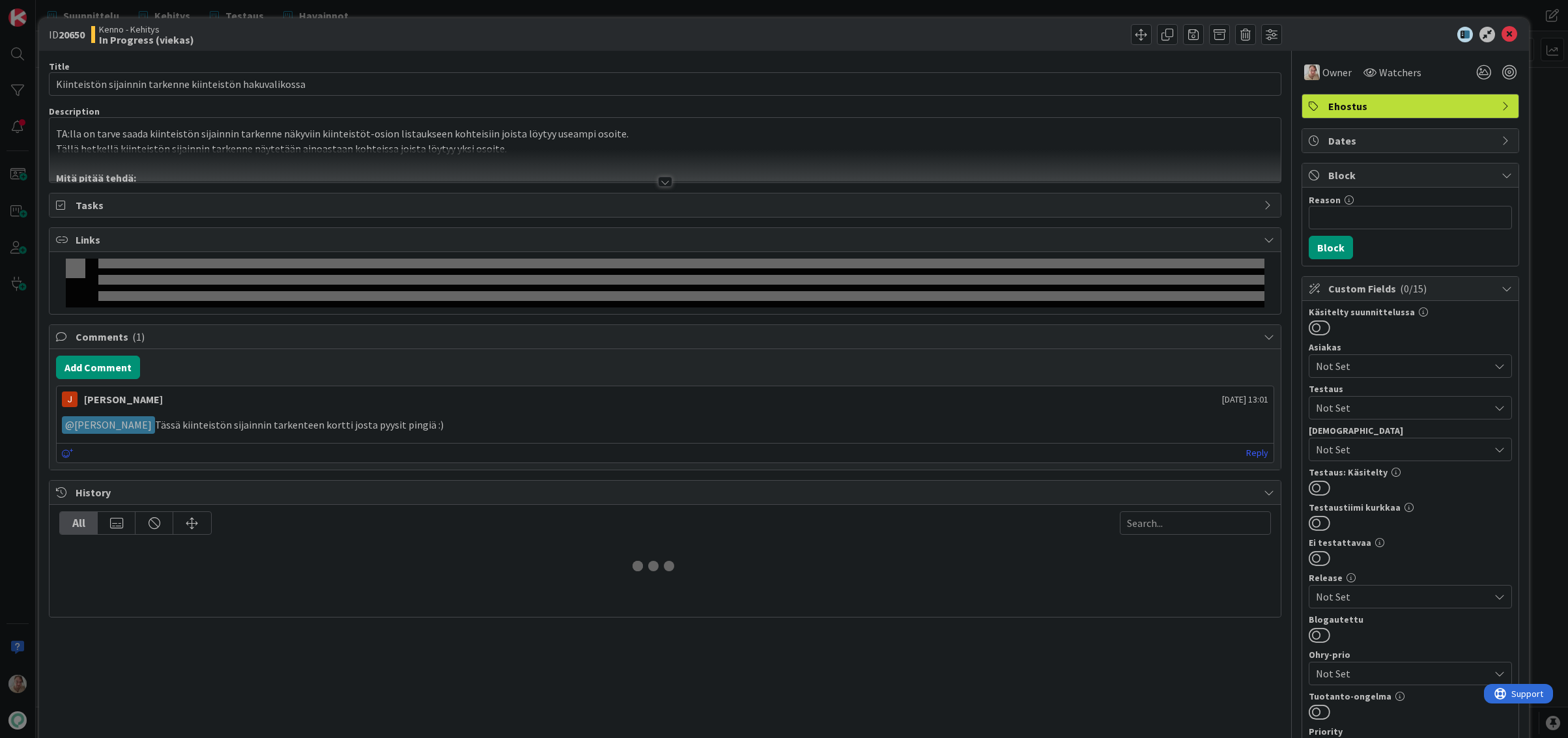
click at [543, 153] on div at bounding box center [665, 165] width 1231 height 33
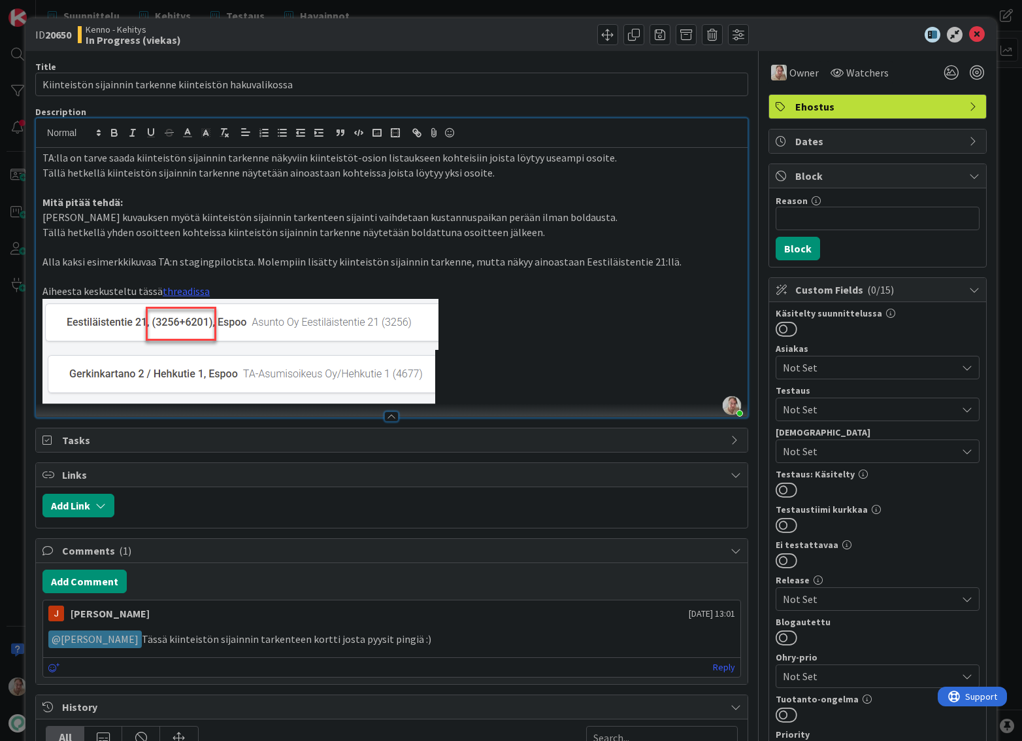
click at [613, 326] on p at bounding box center [391, 351] width 699 height 105
click at [582, 316] on p at bounding box center [391, 351] width 699 height 105
